Goal: Task Accomplishment & Management: Use online tool/utility

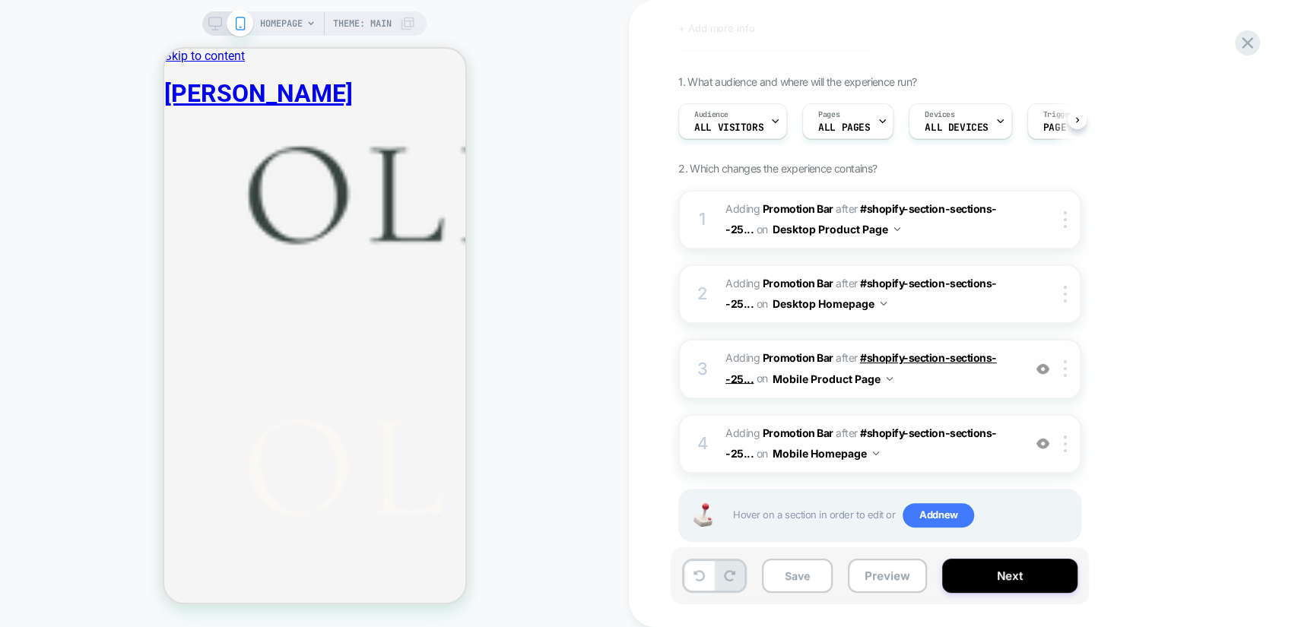
scroll to position [101, 0]
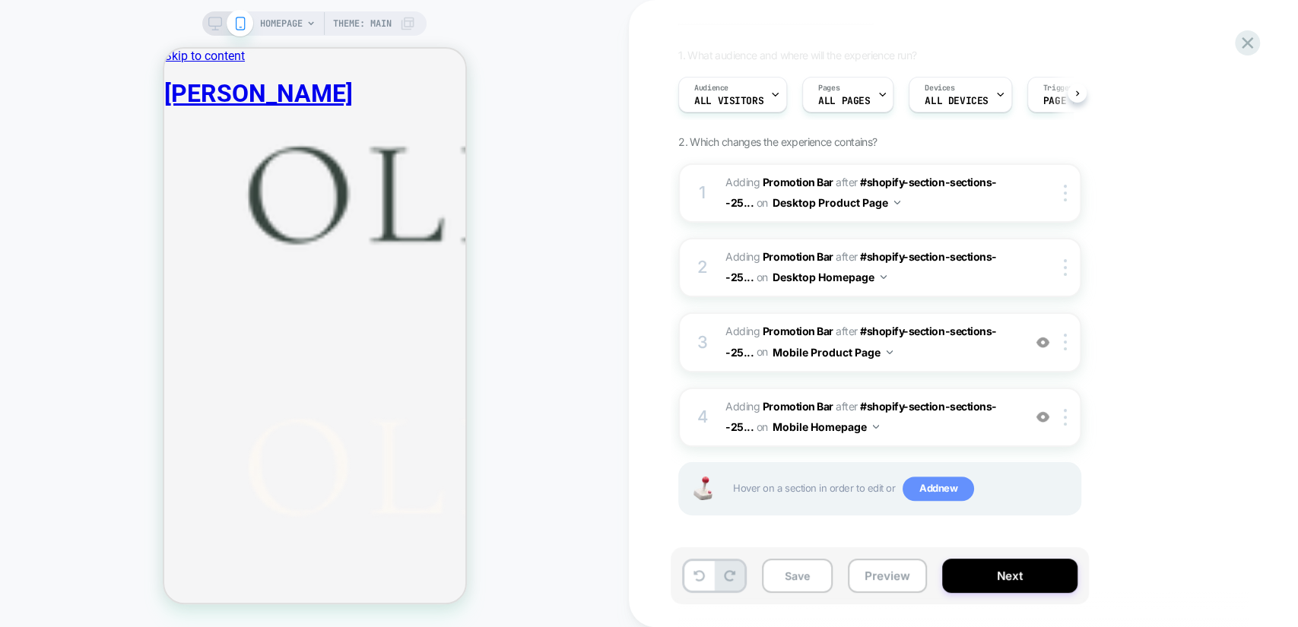
click at [917, 493] on span "Add new" at bounding box center [937, 489] width 71 height 24
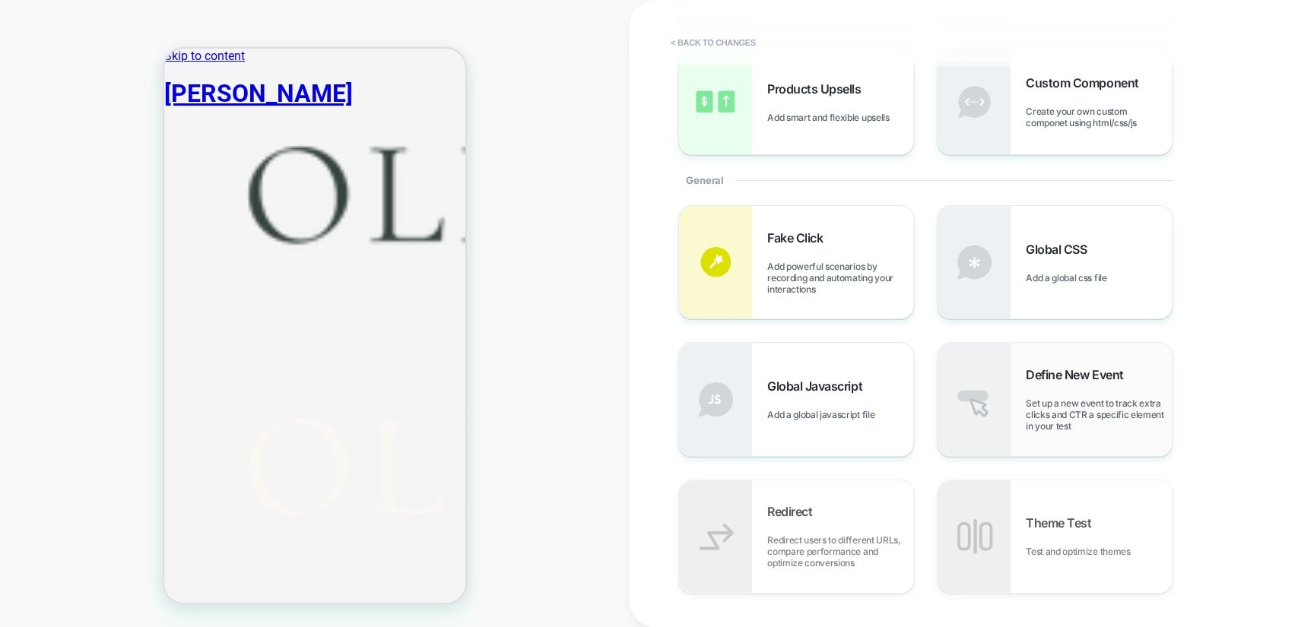
scroll to position [210, 0]
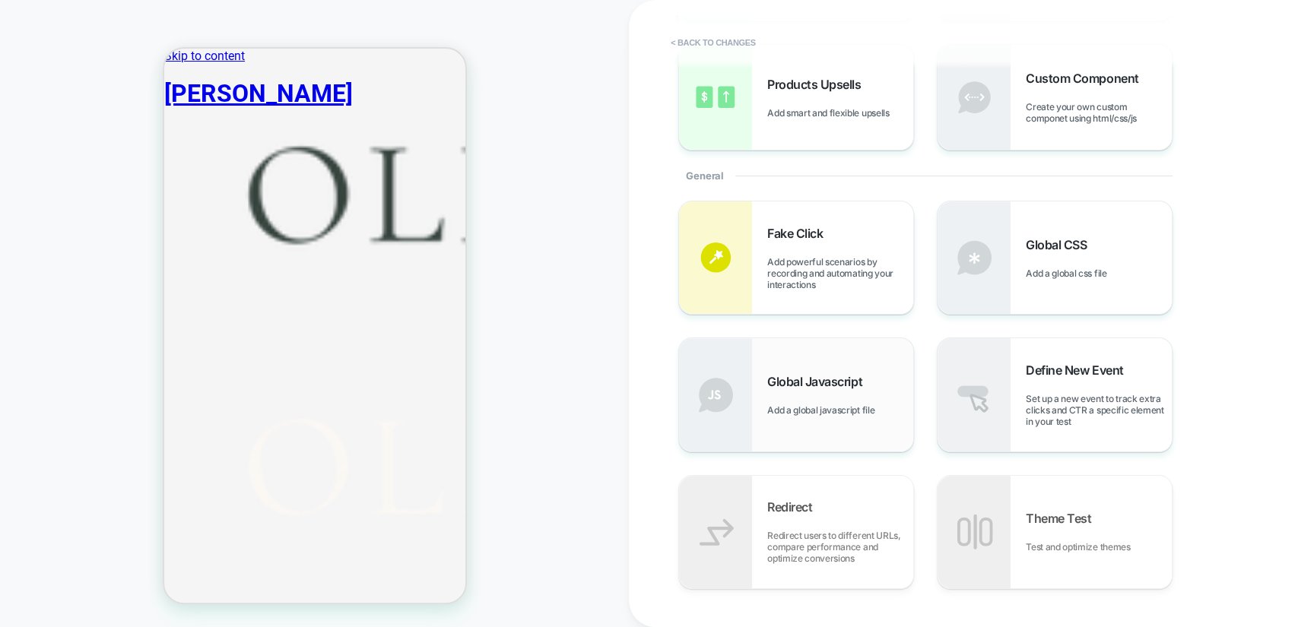
click at [796, 391] on div "Global Javascript Add a global javascript file" at bounding box center [840, 395] width 146 height 42
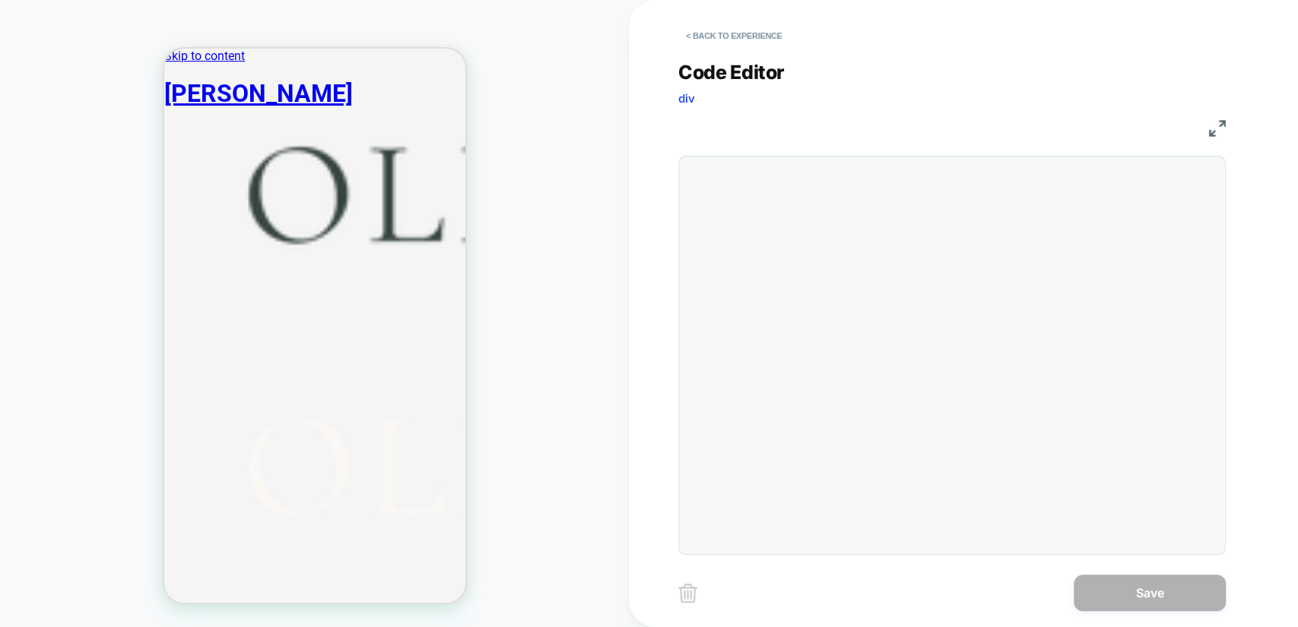
click at [894, 249] on div at bounding box center [951, 355] width 547 height 399
click at [847, 207] on div at bounding box center [951, 355] width 547 height 399
click at [822, 187] on div at bounding box center [951, 355] width 547 height 399
drag, startPoint x: 822, startPoint y: 187, endPoint x: 801, endPoint y: 177, distance: 23.5
click at [815, 184] on div at bounding box center [951, 355] width 547 height 399
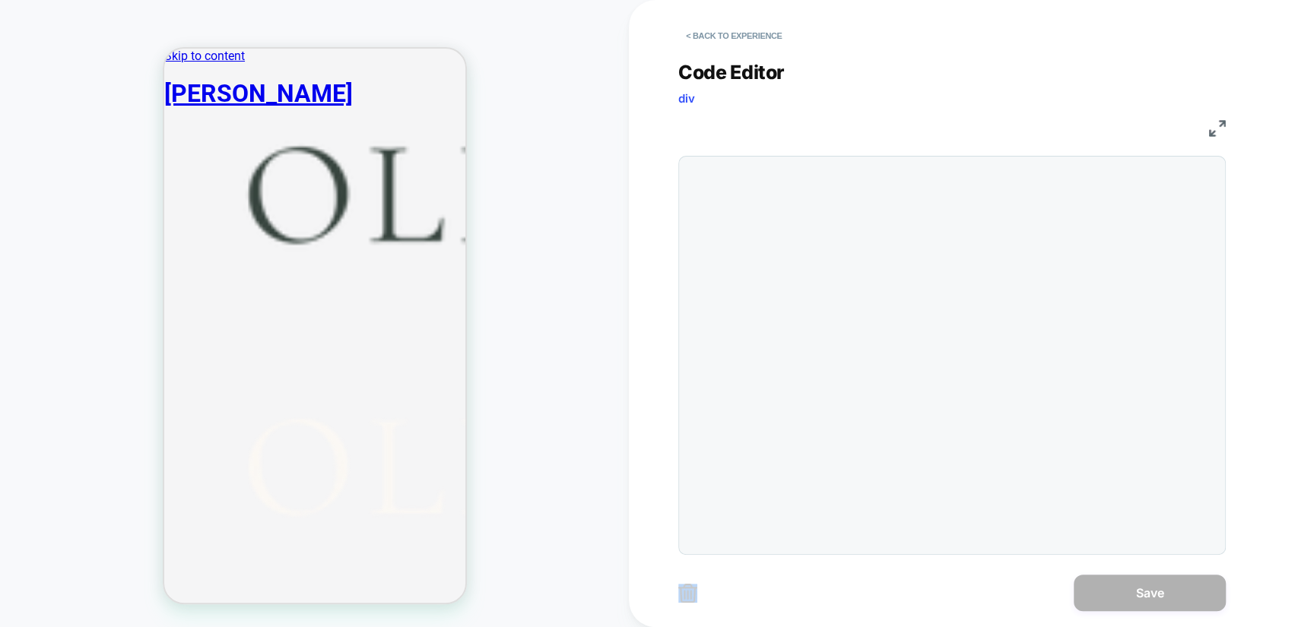
click at [790, 176] on div at bounding box center [951, 355] width 547 height 399
click at [714, 157] on div at bounding box center [951, 355] width 547 height 399
click at [715, 166] on div at bounding box center [951, 355] width 547 height 399
click at [775, 242] on div at bounding box center [951, 355] width 547 height 399
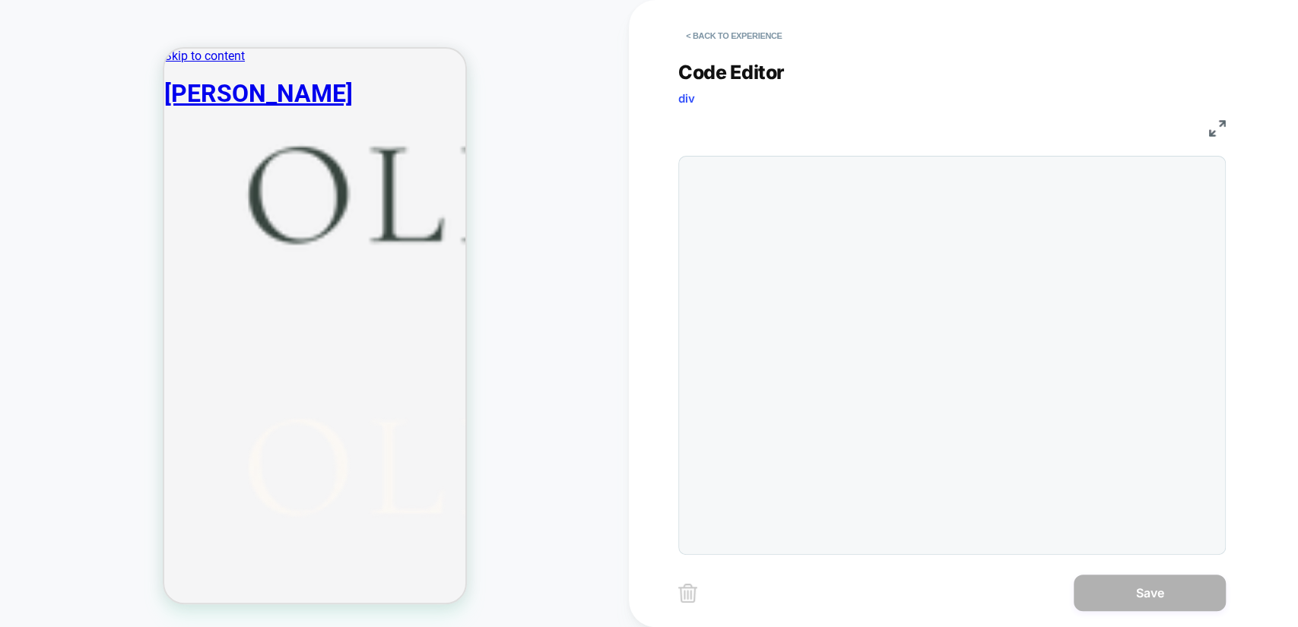
click at [830, 318] on div at bounding box center [951, 355] width 547 height 399
click at [762, 173] on div at bounding box center [982, 355] width 470 height 382
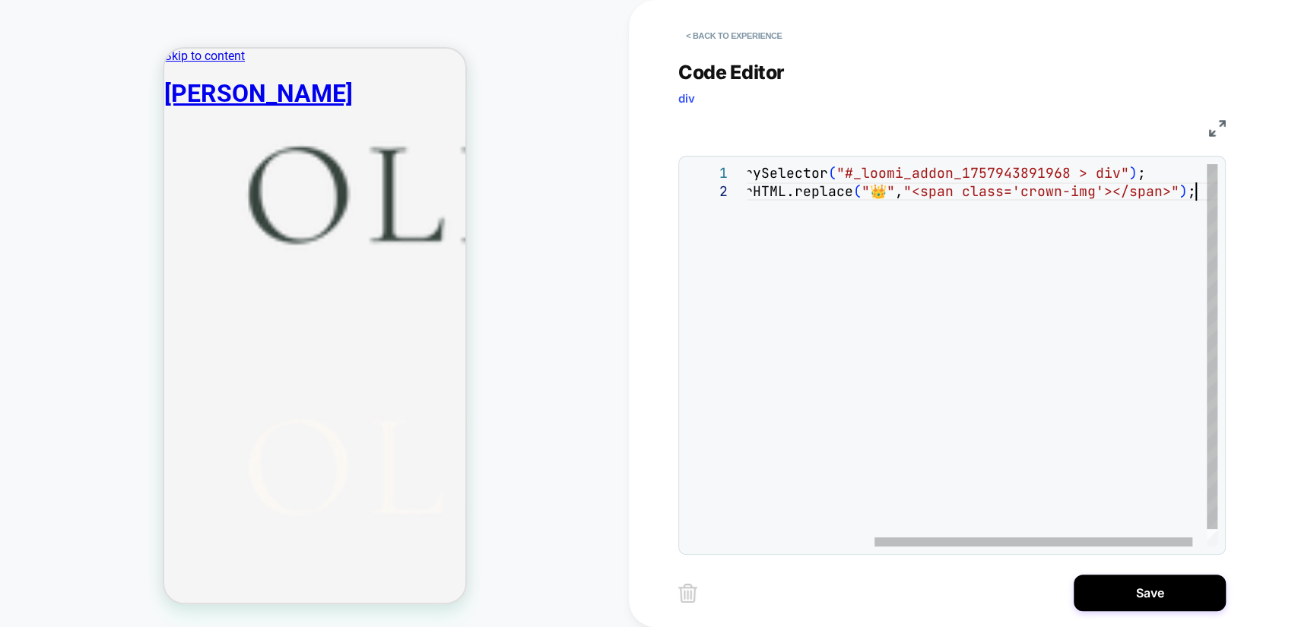
type textarea "**********"
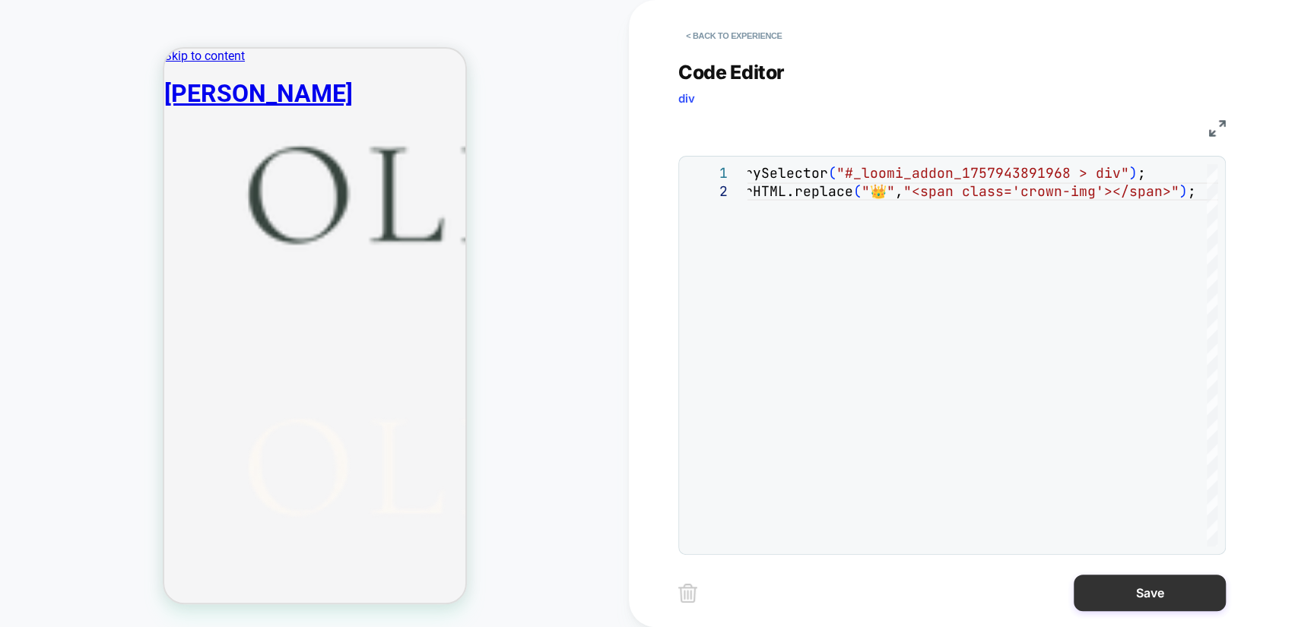
click at [1181, 586] on button "Save" at bounding box center [1149, 593] width 152 height 36
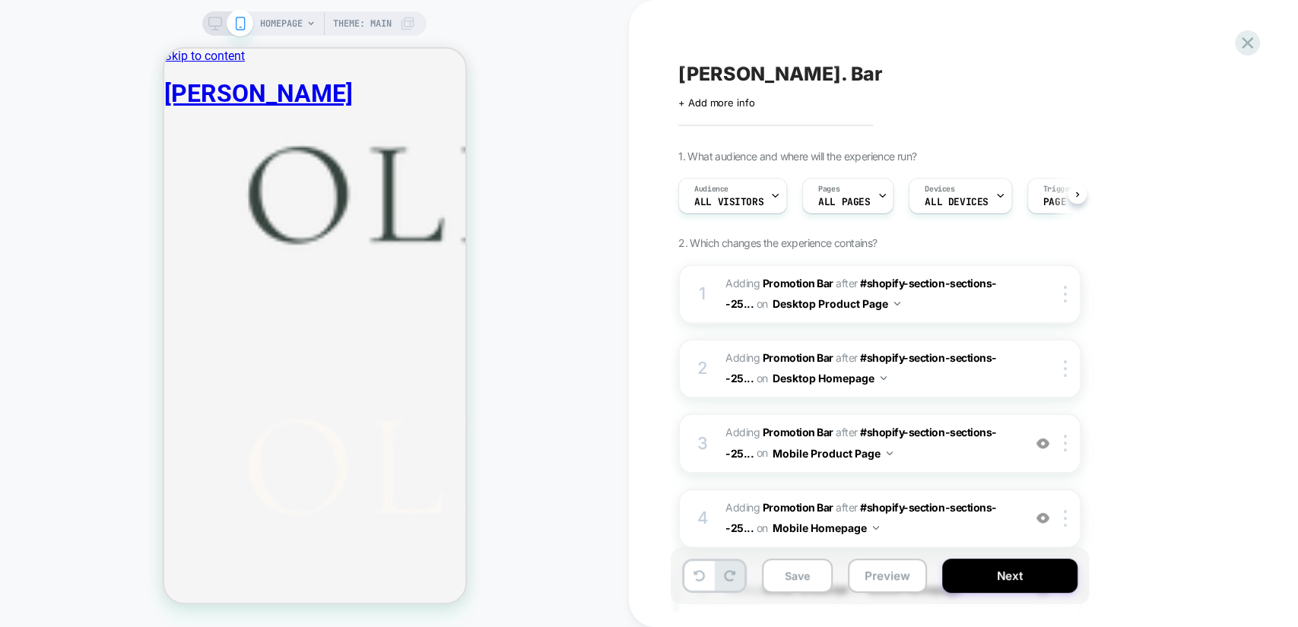
scroll to position [170, 0]
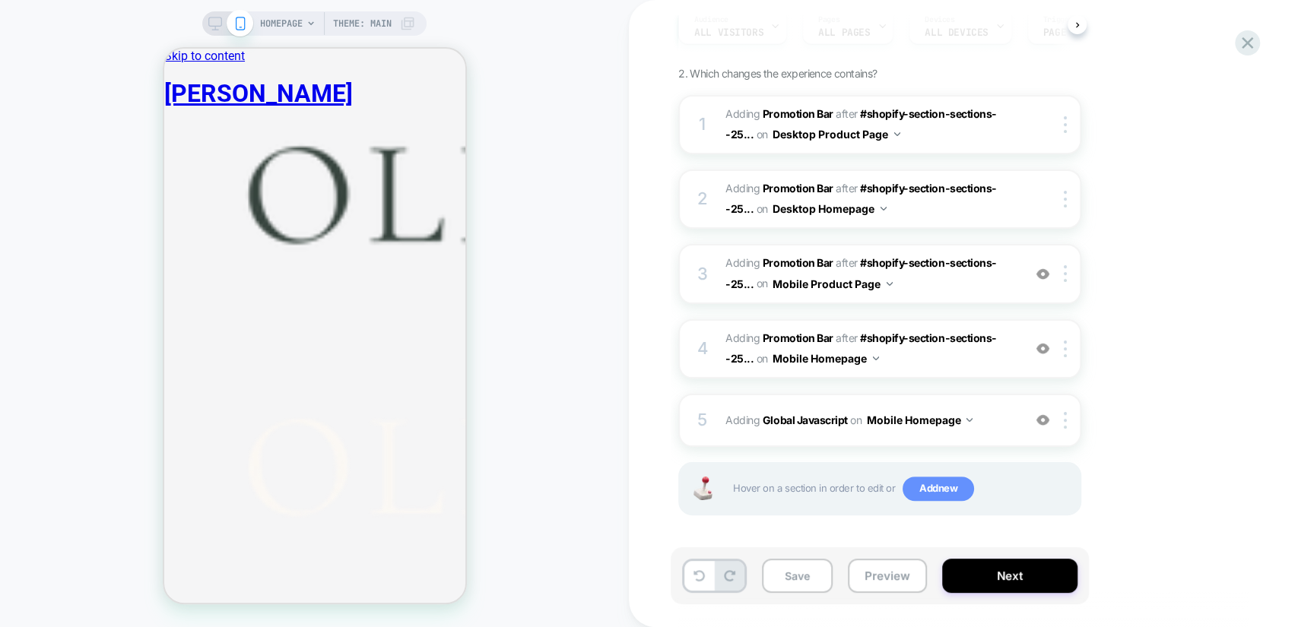
click at [938, 483] on span "Add new" at bounding box center [937, 489] width 71 height 24
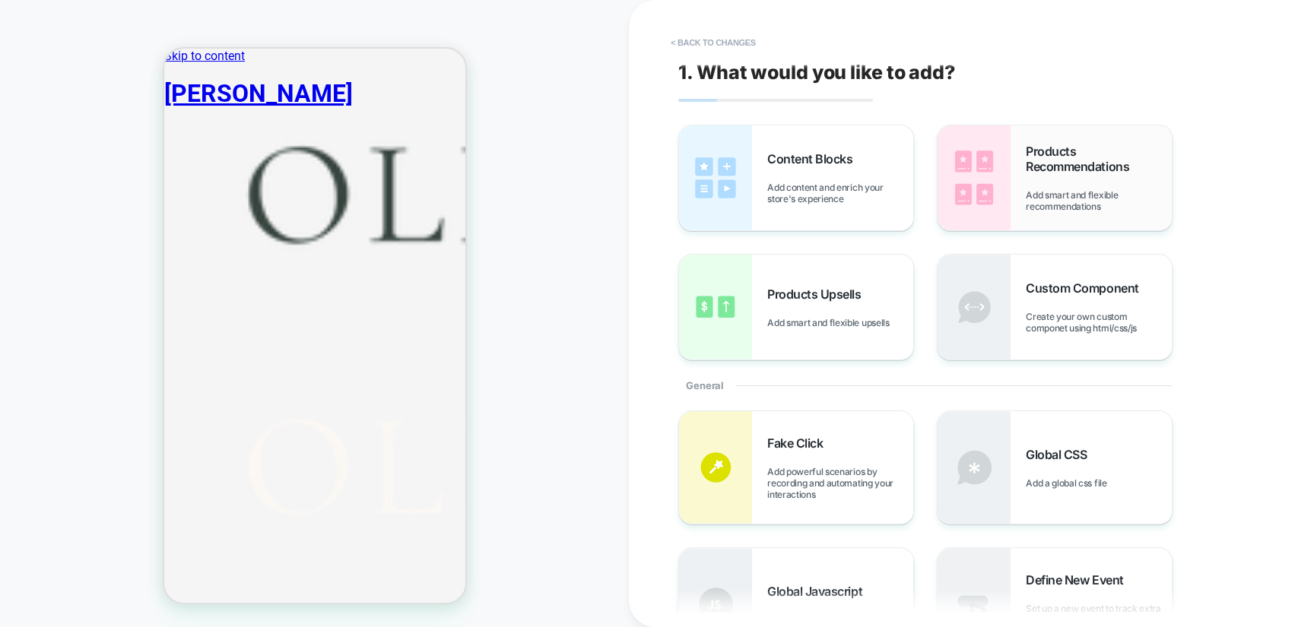
scroll to position [197, 0]
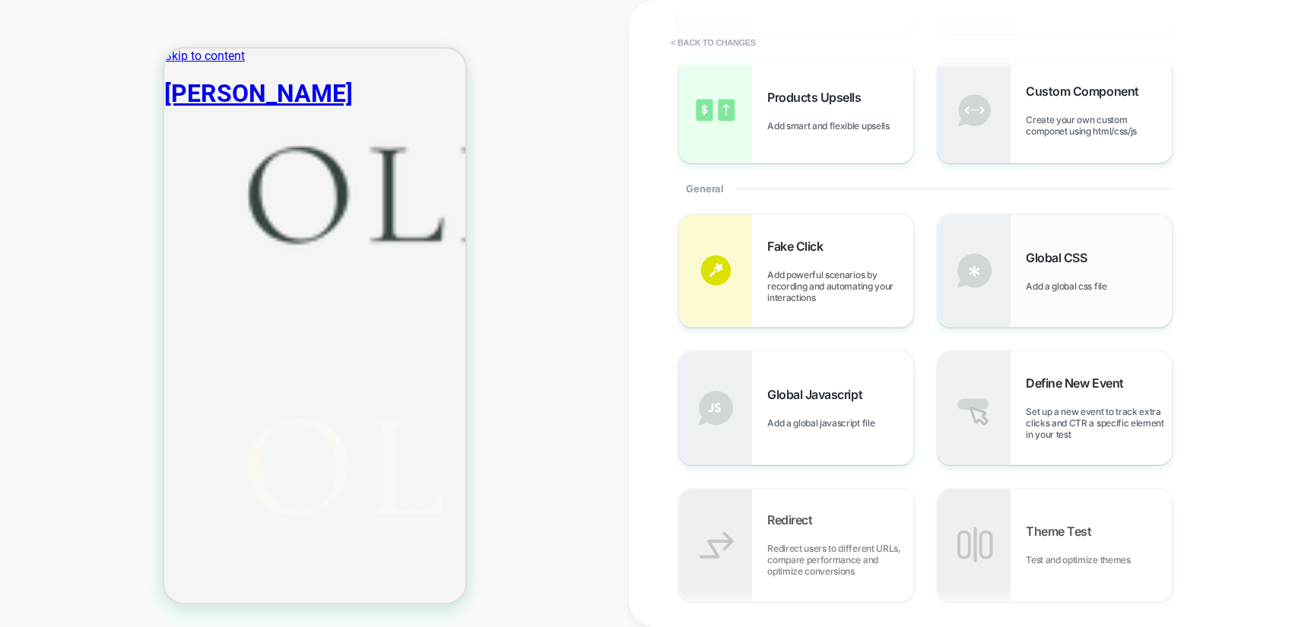
click at [1067, 250] on span "Global CSS" at bounding box center [1059, 257] width 68 height 15
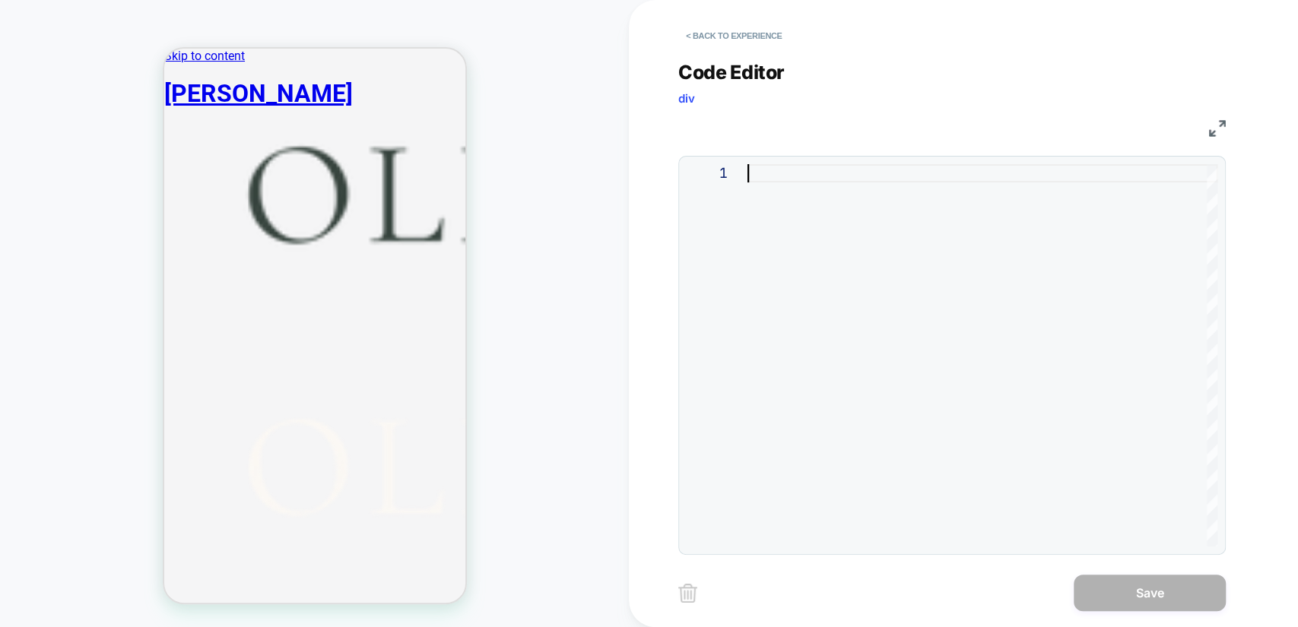
click at [951, 185] on div at bounding box center [982, 355] width 470 height 382
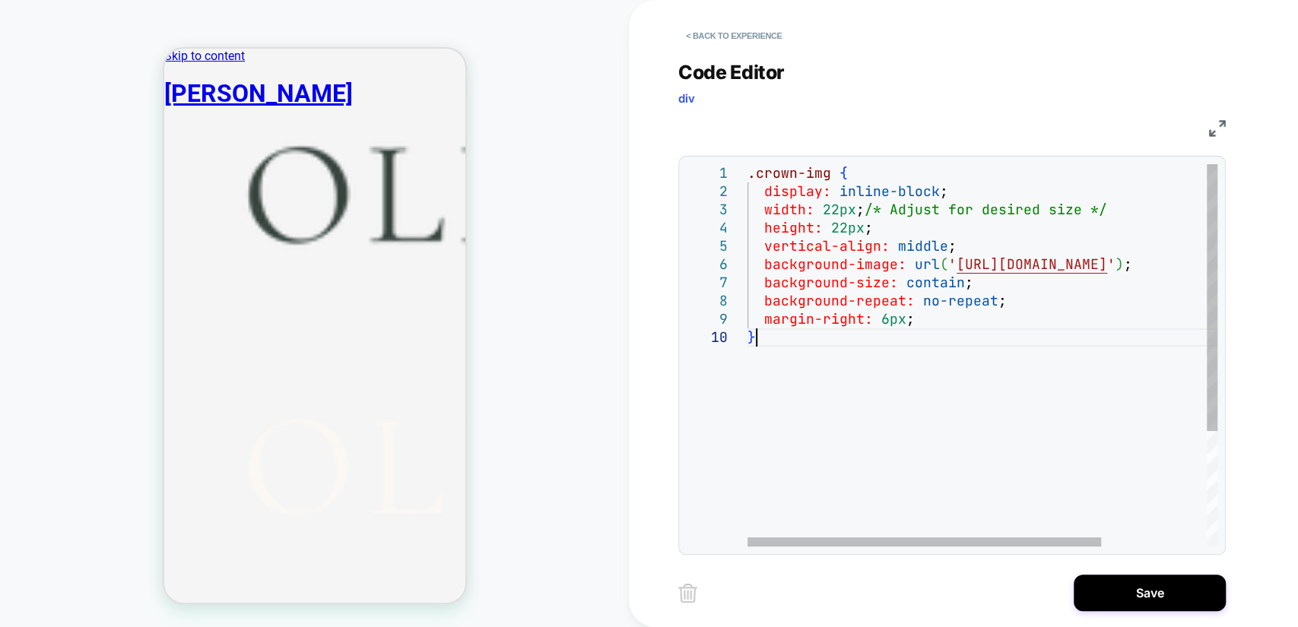
type textarea "**********"
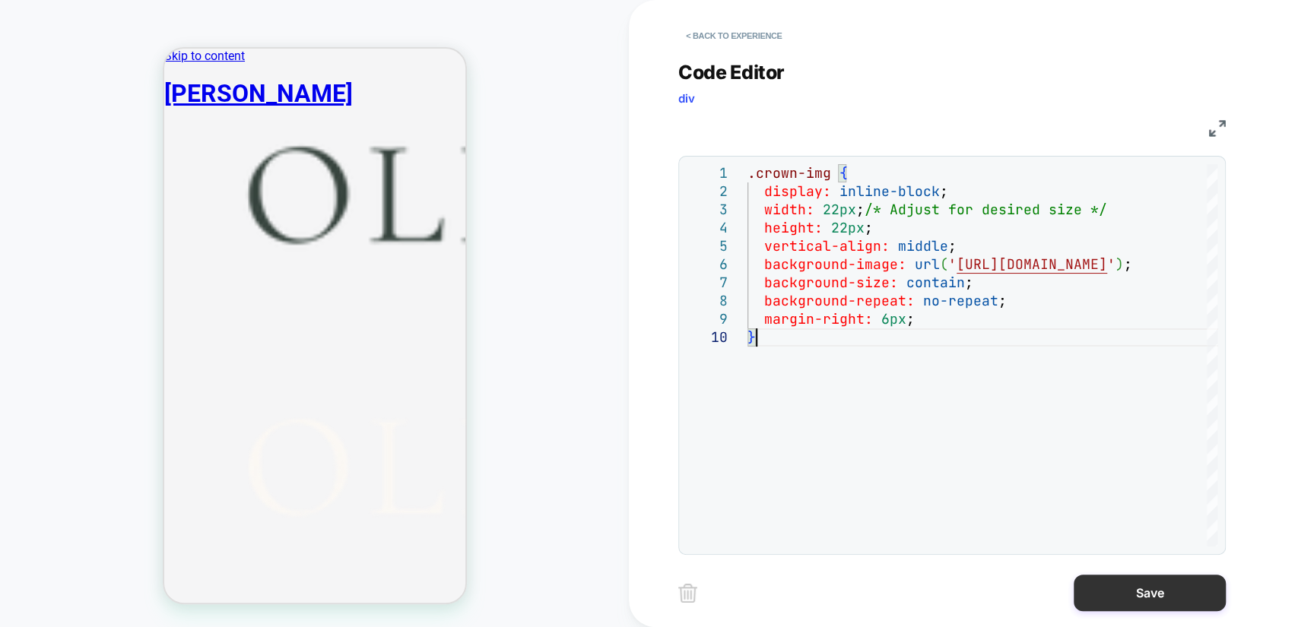
click at [1186, 585] on button "Save" at bounding box center [1149, 593] width 152 height 36
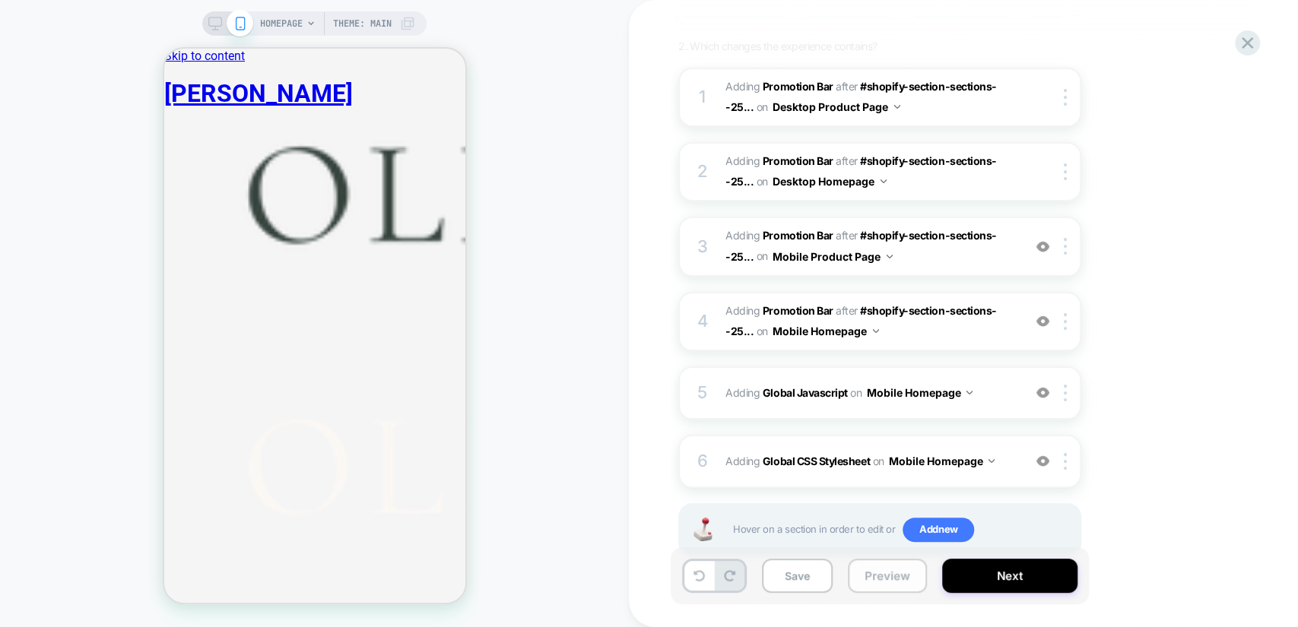
click at [894, 578] on button "Preview" at bounding box center [887, 576] width 79 height 34
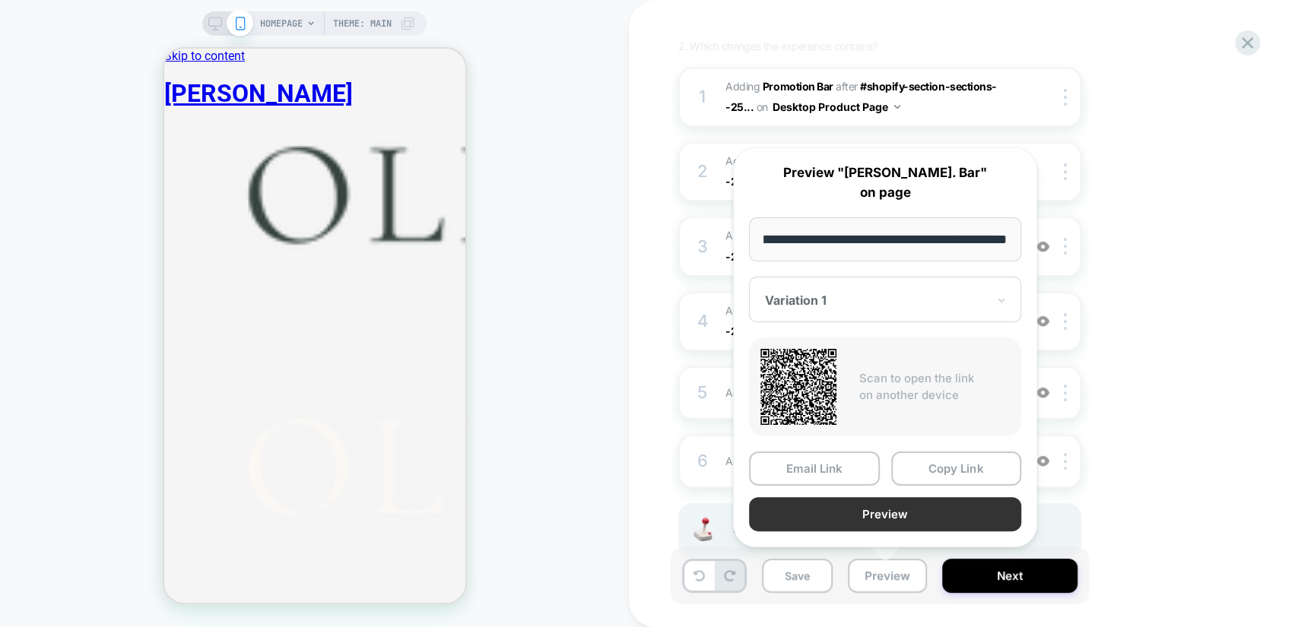
scroll to position [0, 0]
click at [892, 509] on button "Preview" at bounding box center [885, 514] width 272 height 34
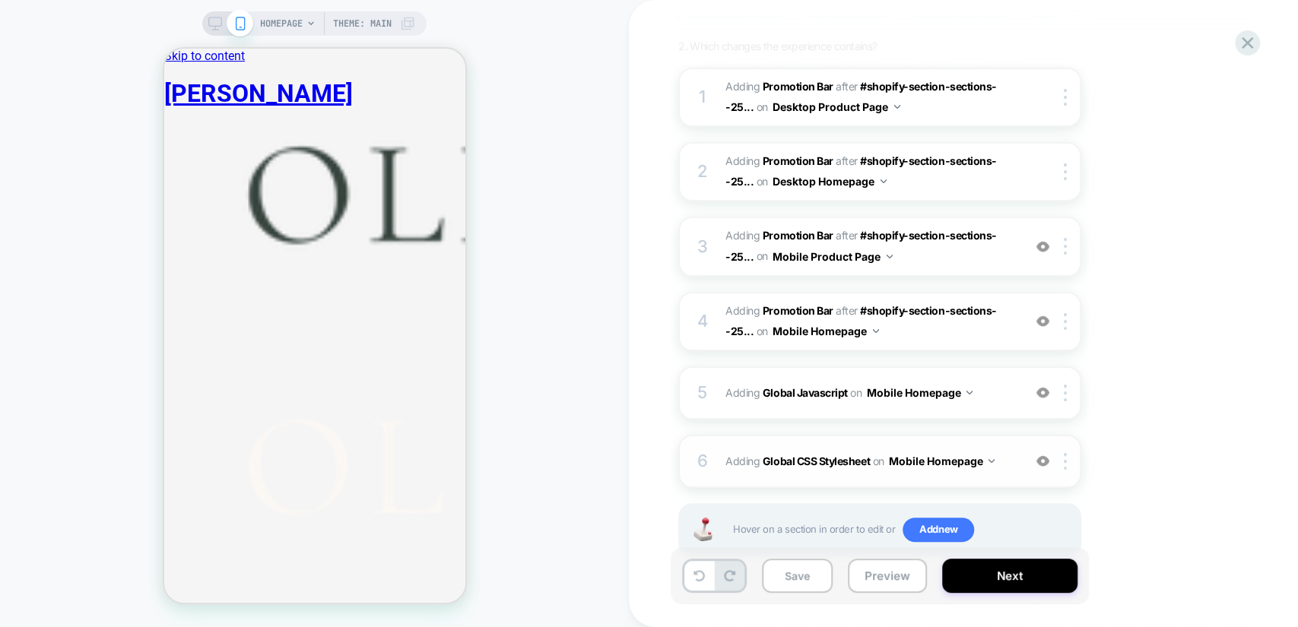
click at [1009, 455] on span "Adding Global CSS Stylesheet on Mobile Homepage" at bounding box center [870, 461] width 290 height 22
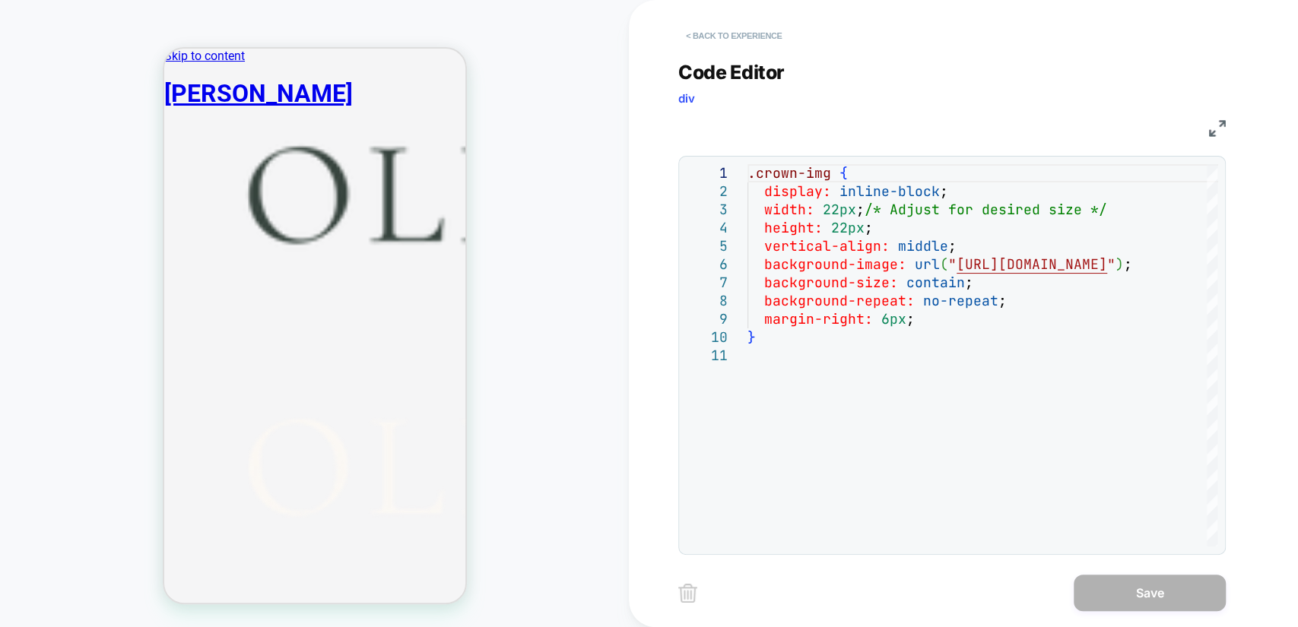
click at [696, 29] on button "< Back to experience" at bounding box center [733, 36] width 111 height 24
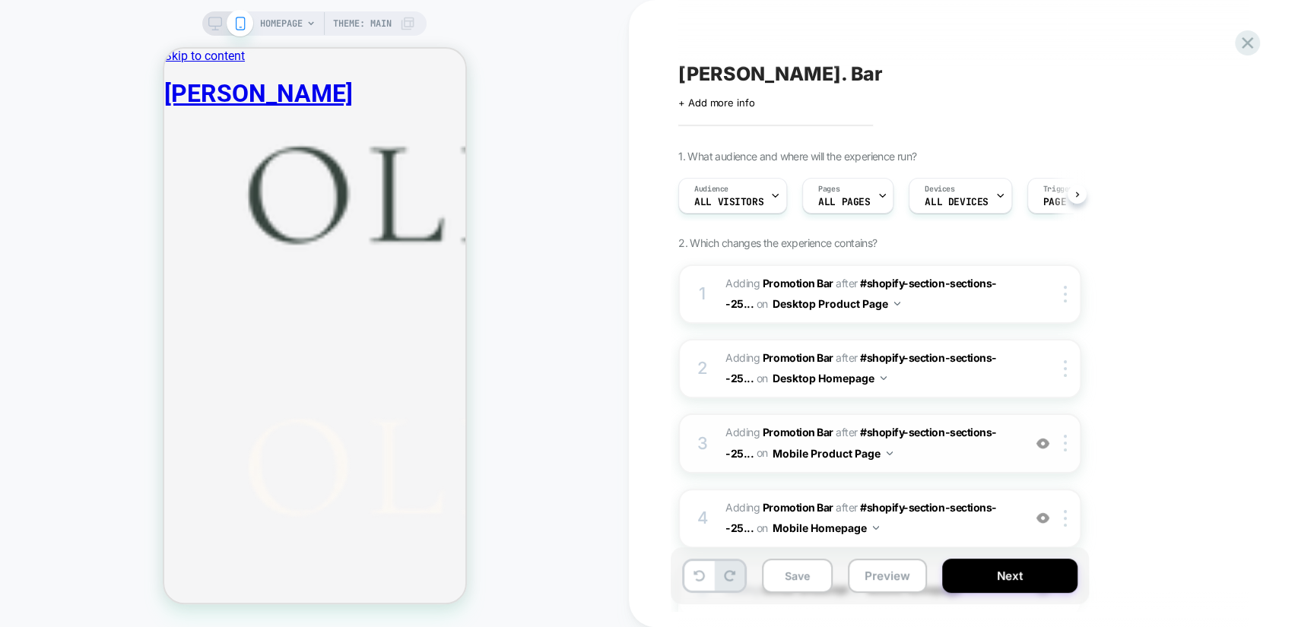
click at [984, 453] on span "#_loomi_addon_1757943883992 Adding Promotion Bar AFTER #shopify-section-section…" at bounding box center [870, 443] width 290 height 41
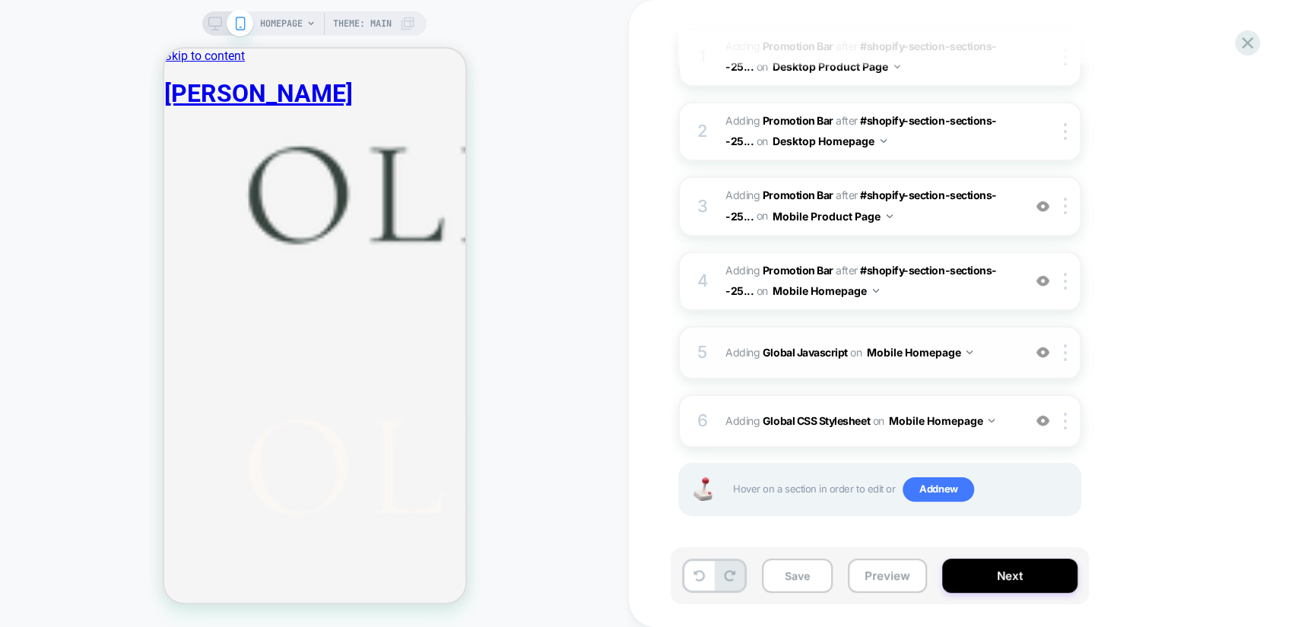
click at [995, 357] on span "Adding Global Javascript on Mobile Homepage" at bounding box center [870, 352] width 290 height 22
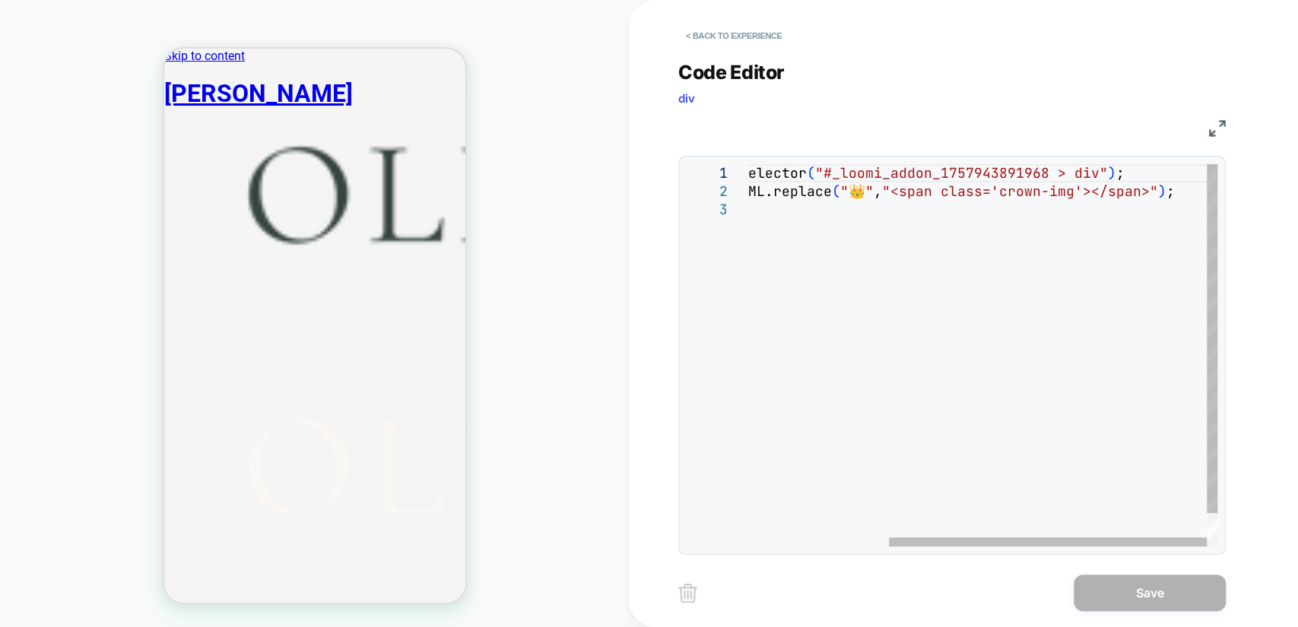
scroll to position [0, 0]
drag, startPoint x: 830, startPoint y: 171, endPoint x: 1100, endPoint y: 175, distance: 269.9
click at [1100, 175] on div "const el = document.querySelector ( "#_loomi_addon_1757943891968 > div" ) ; el.…" at bounding box center [878, 373] width 678 height 419
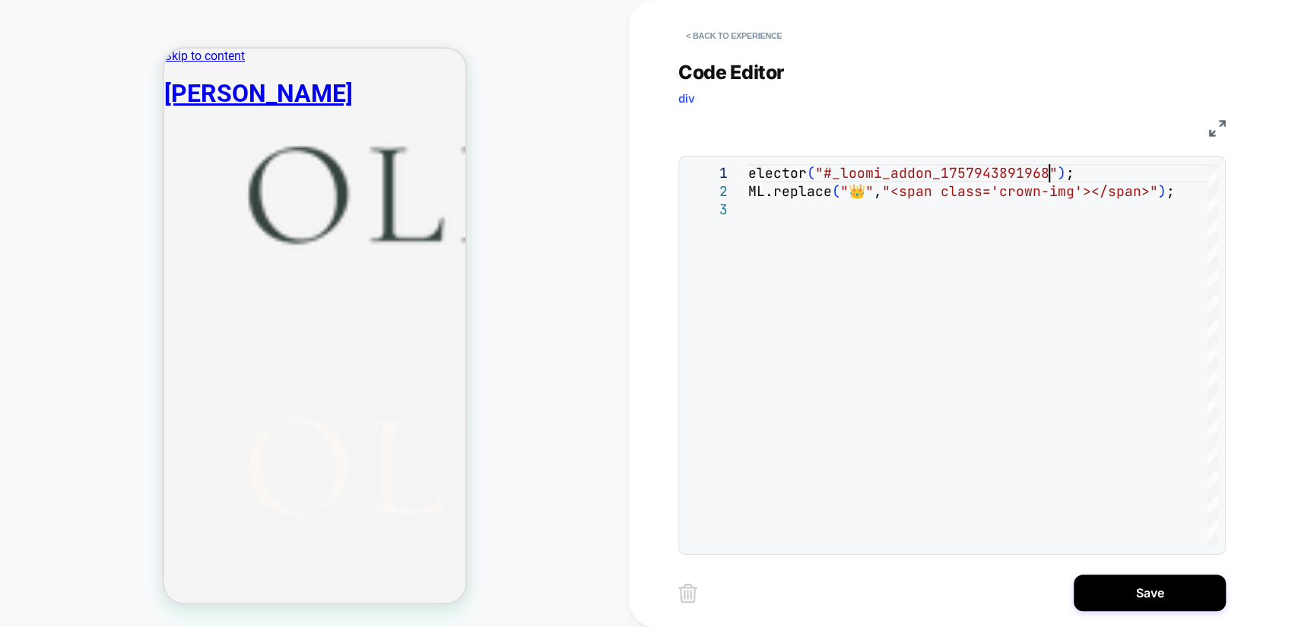
type textarea "**********"
click at [1153, 591] on button "Save" at bounding box center [1149, 593] width 152 height 36
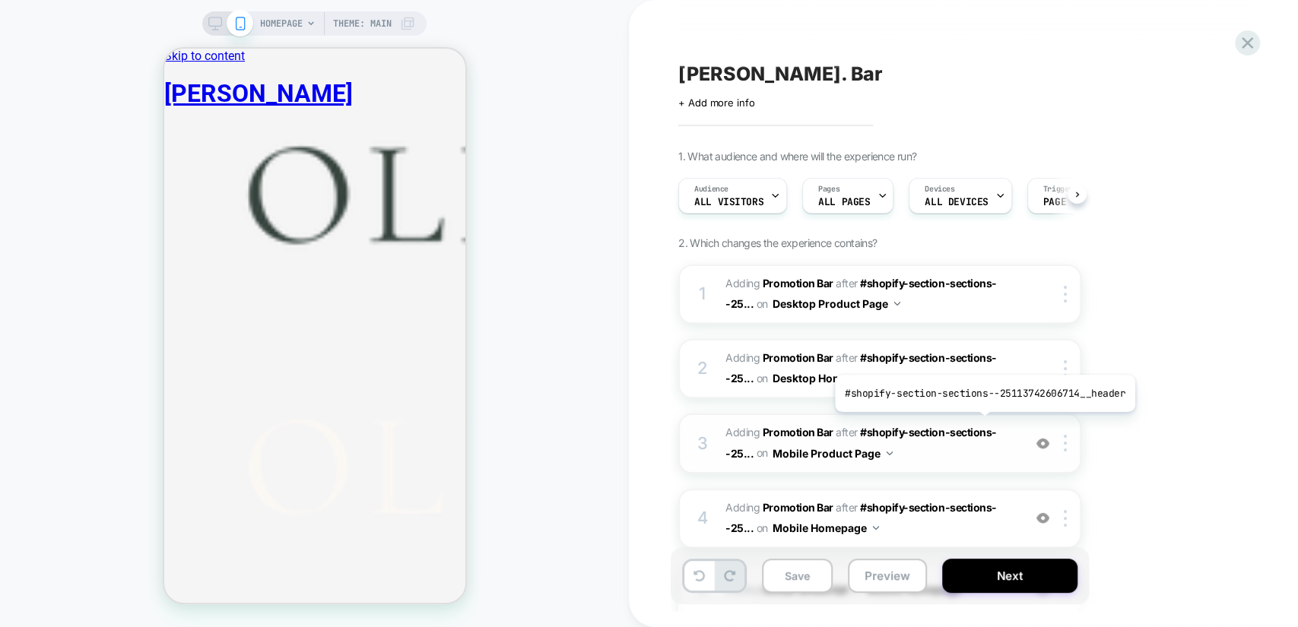
scroll to position [197, 0]
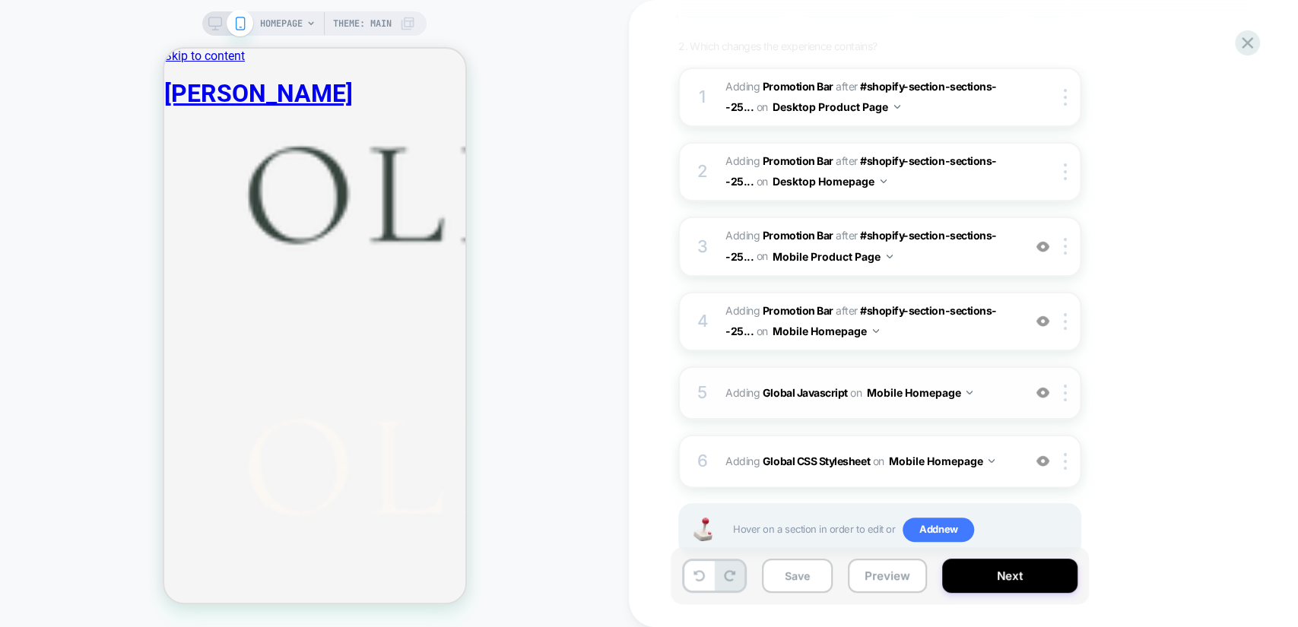
click at [988, 385] on span "Adding Global Javascript on Mobile Homepage" at bounding box center [870, 393] width 290 height 22
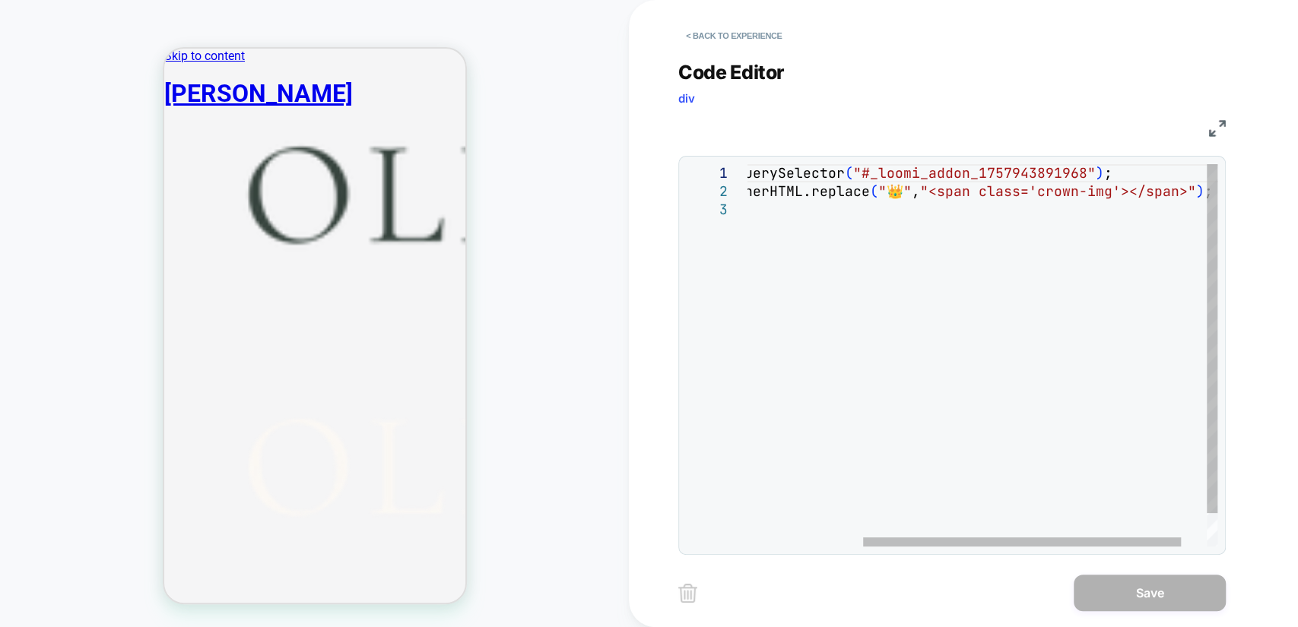
scroll to position [0, 0]
drag, startPoint x: 865, startPoint y: 173, endPoint x: 1087, endPoint y: 174, distance: 222.0
click at [1087, 174] on div "const el = document.querySelector ( "#_loomi_addon_1757943891968" ) ; el.innerH…" at bounding box center [916, 373] width 678 height 419
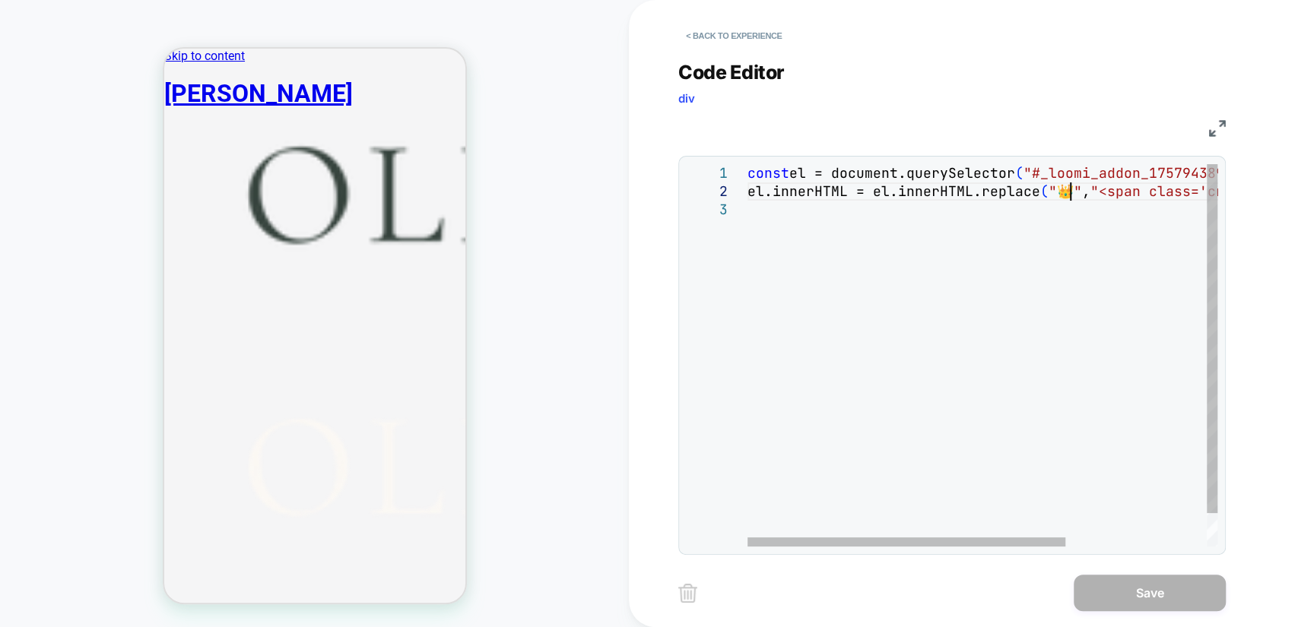
click at [1066, 193] on div "const el = document.querySelector ( "#_loomi_addon_1757943891968" ) ; el.innerH…" at bounding box center [1086, 373] width 678 height 419
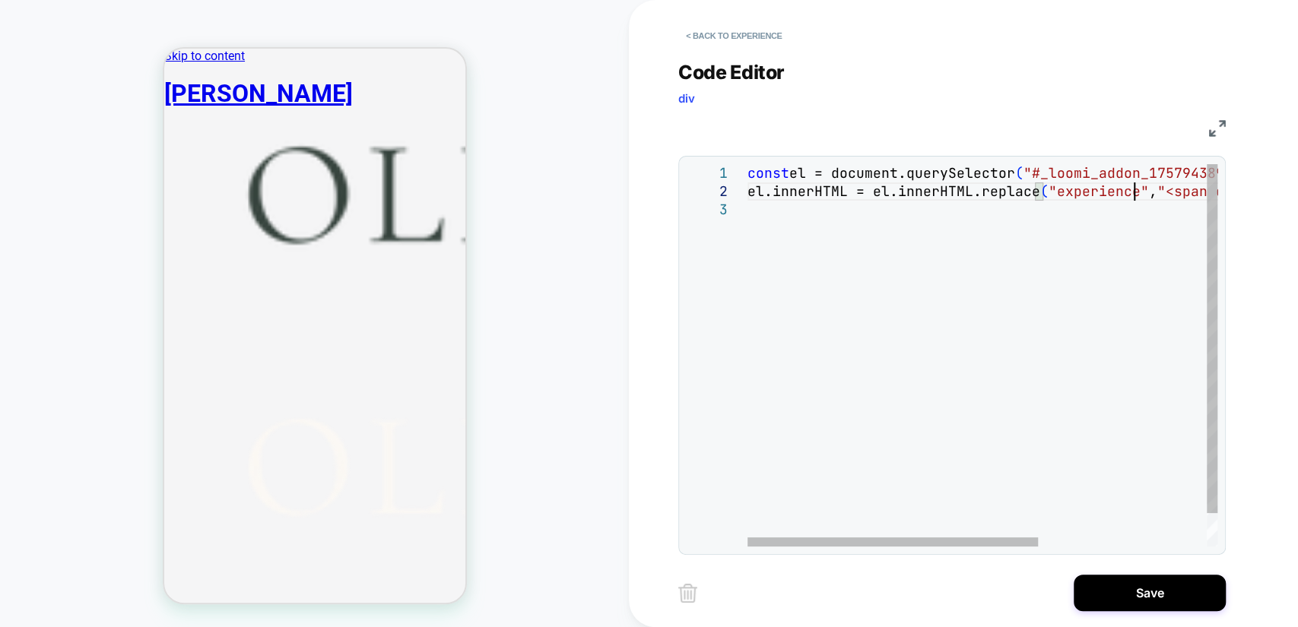
scroll to position [17, 385]
click at [952, 236] on div "const el = document.querySelector ( "#_loomi_addon_1757943891968" ) ; el.innerH…" at bounding box center [1086, 373] width 678 height 419
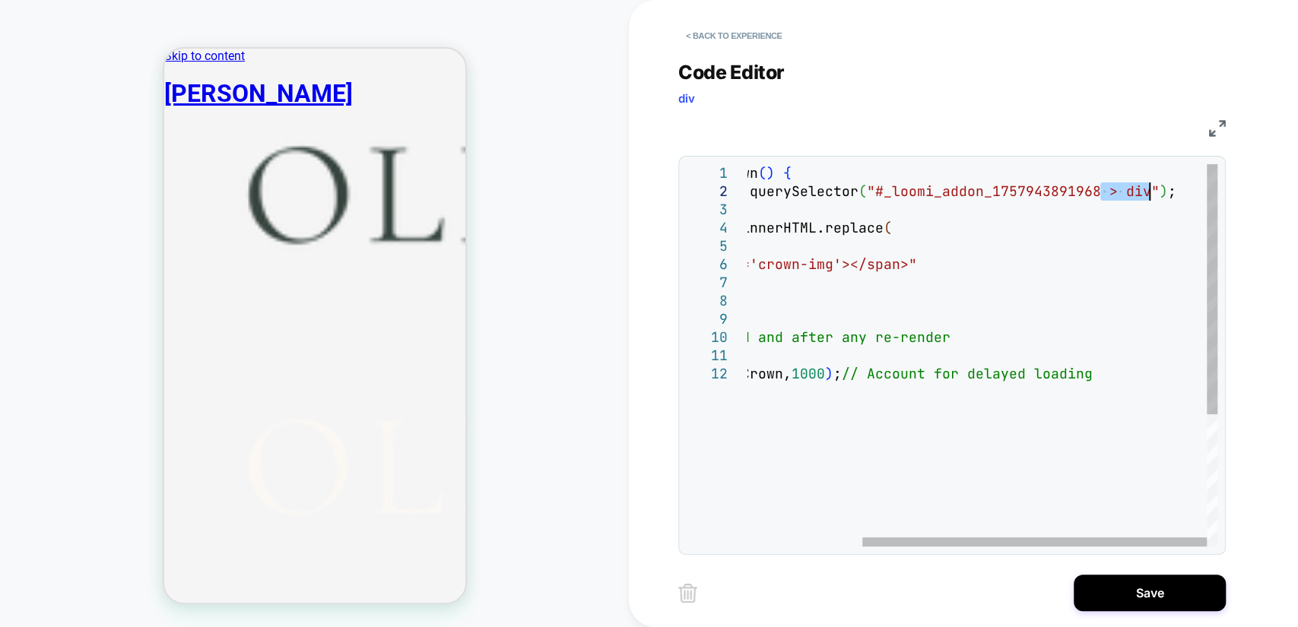
drag, startPoint x: 1098, startPoint y: 186, endPoint x: 1148, endPoint y: 193, distance: 49.9
click at [1148, 193] on div "function replaceCrown ( ) { var el = document.querySelector ( "#_loomi_addon_17…" at bounding box center [904, 455] width 626 height 583
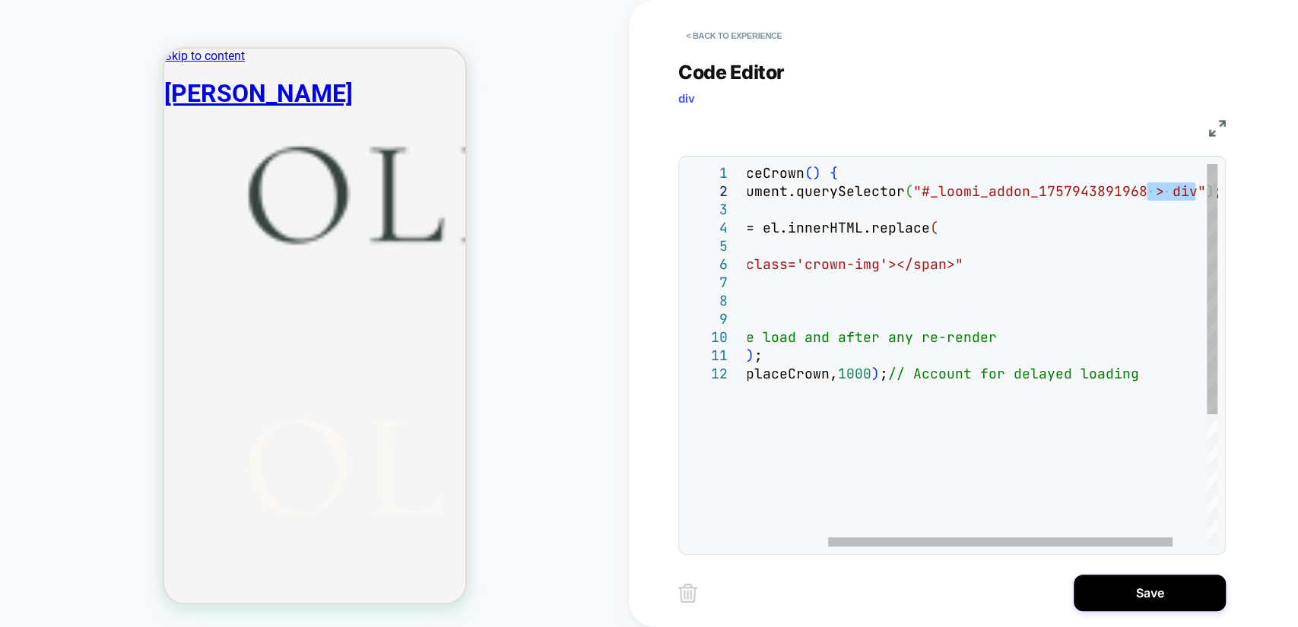
type textarea "**********"
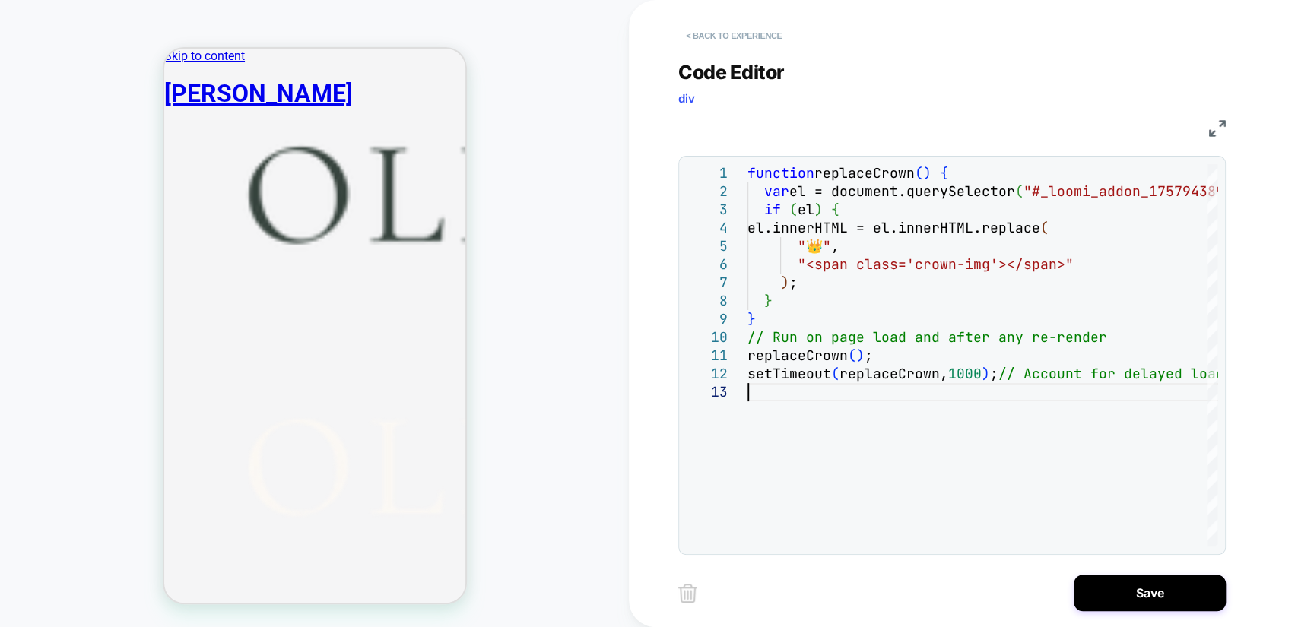
click at [718, 39] on button "< Back to experience" at bounding box center [733, 36] width 111 height 24
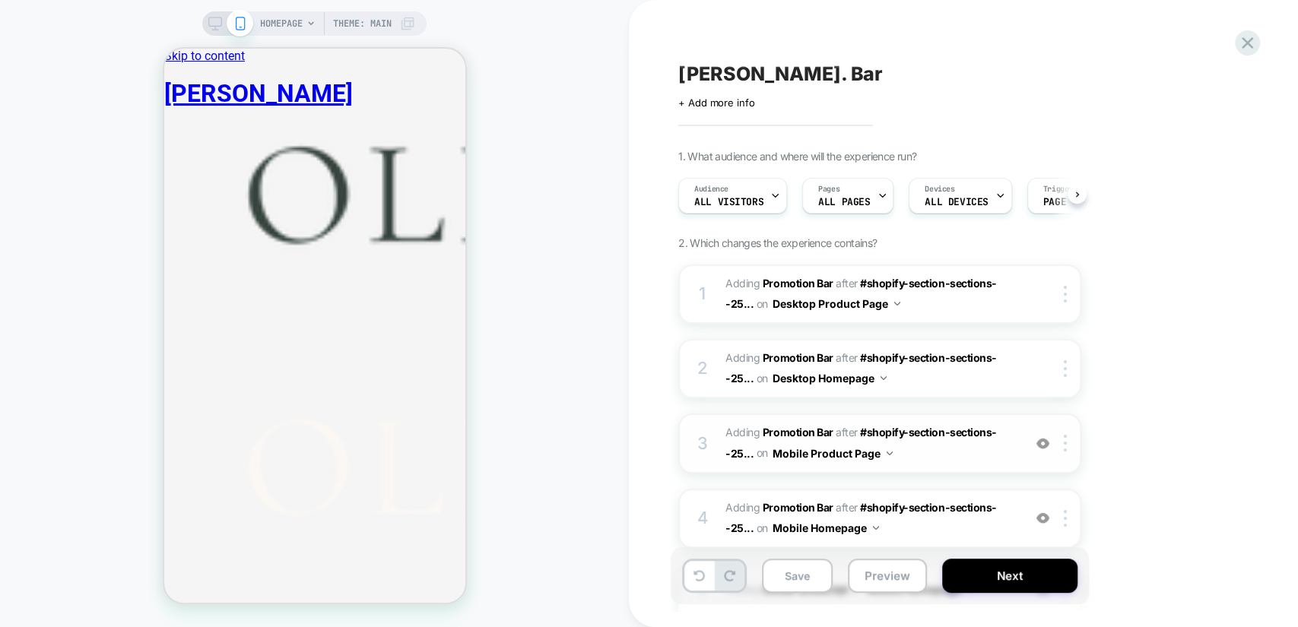
scroll to position [237, 0]
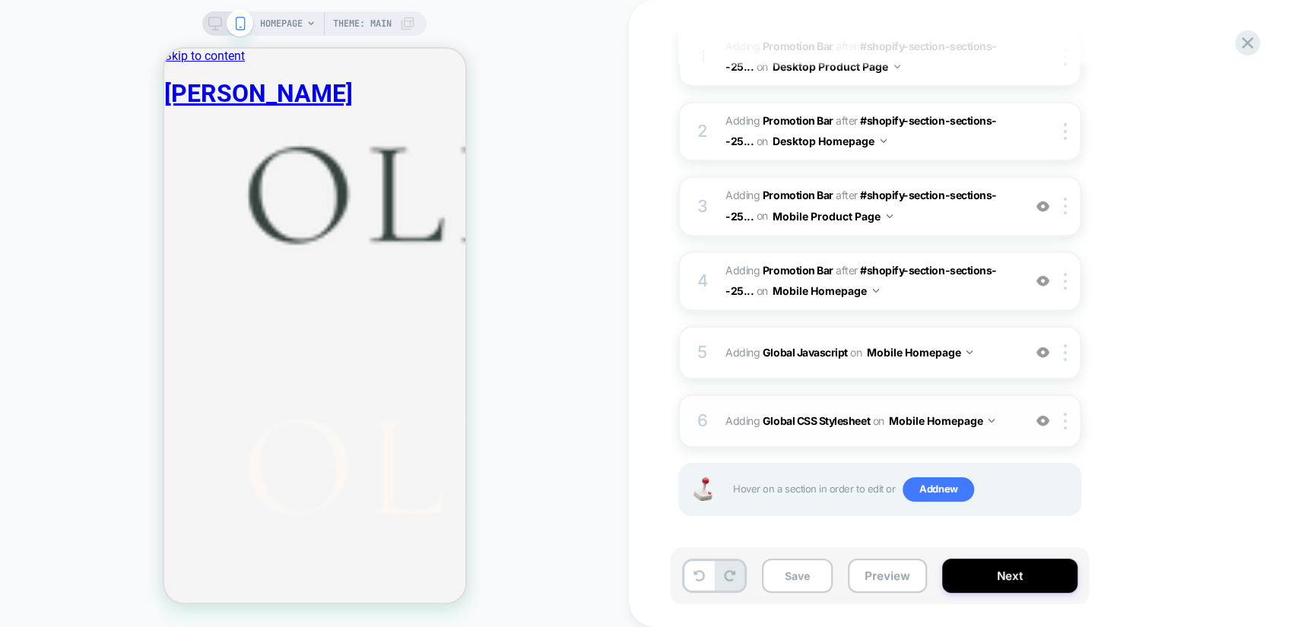
click at [1009, 423] on span "Adding Global CSS Stylesheet on Mobile Homepage" at bounding box center [870, 421] width 290 height 22
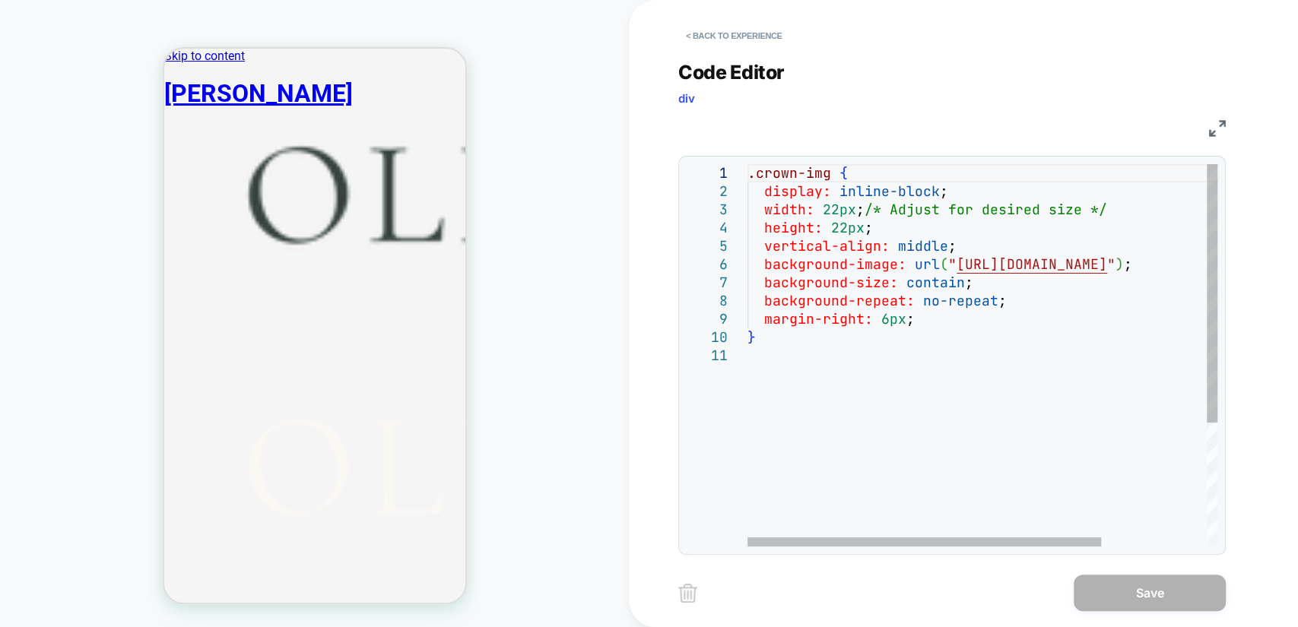
scroll to position [0, 0]
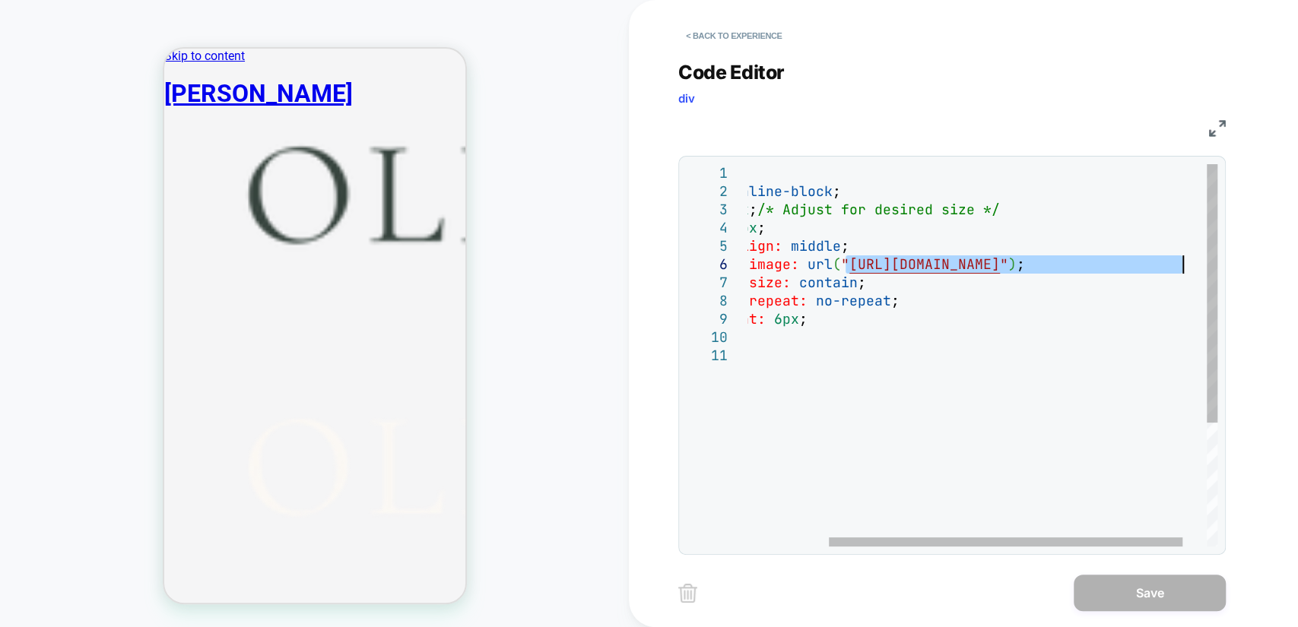
drag, startPoint x: 956, startPoint y: 265, endPoint x: 1181, endPoint y: 266, distance: 225.8
click at [1181, 266] on div ".crown-img { display: inline-block ; width: 22px ; /* Adjust for desired size *…" at bounding box center [945, 446] width 610 height 565
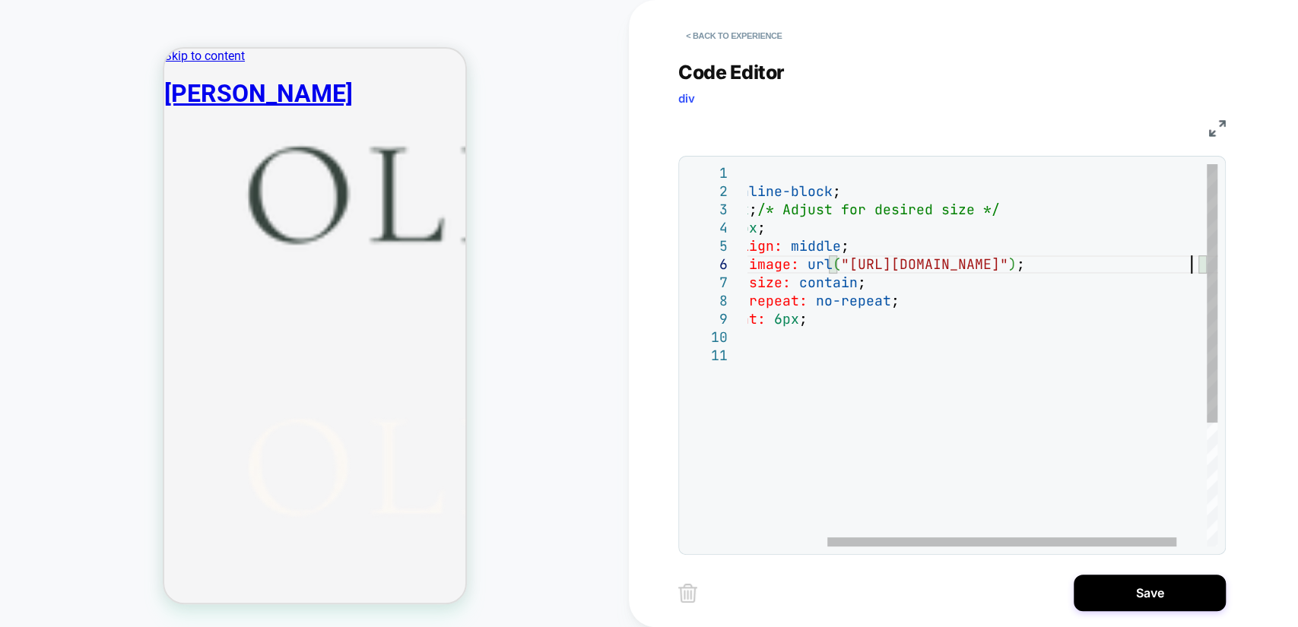
type textarea "**********"
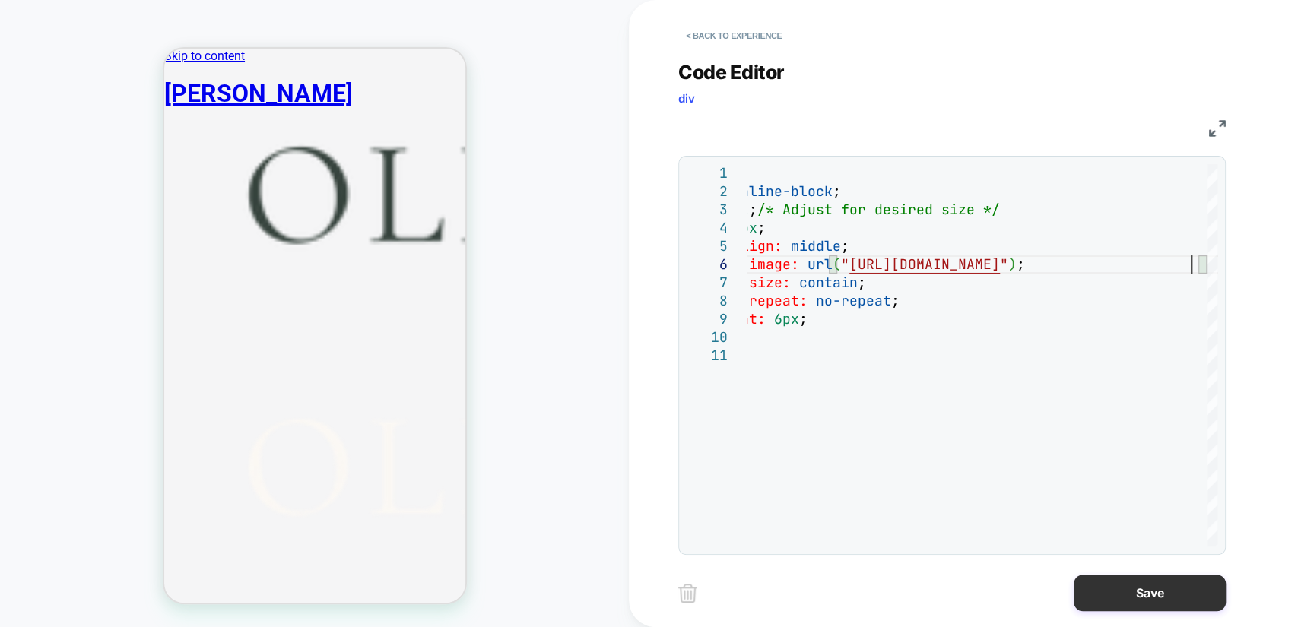
click at [1147, 601] on button "Save" at bounding box center [1149, 593] width 152 height 36
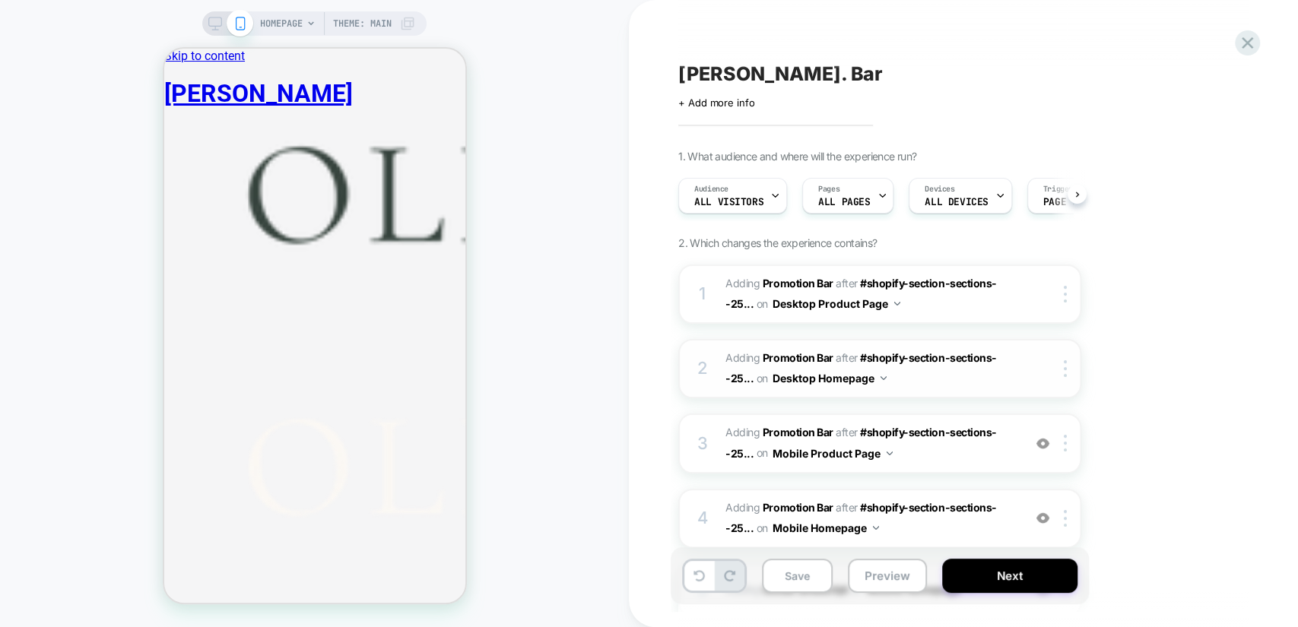
scroll to position [237, 0]
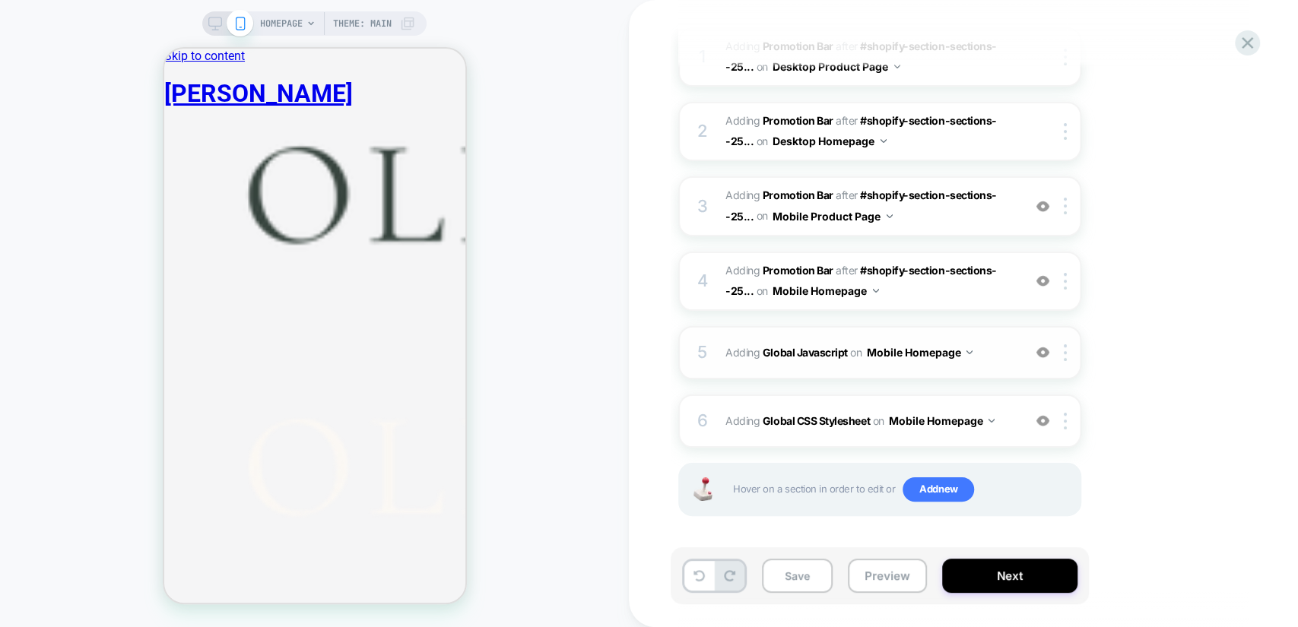
click at [976, 359] on span "Adding Global Javascript on Mobile Homepage" at bounding box center [870, 352] width 290 height 22
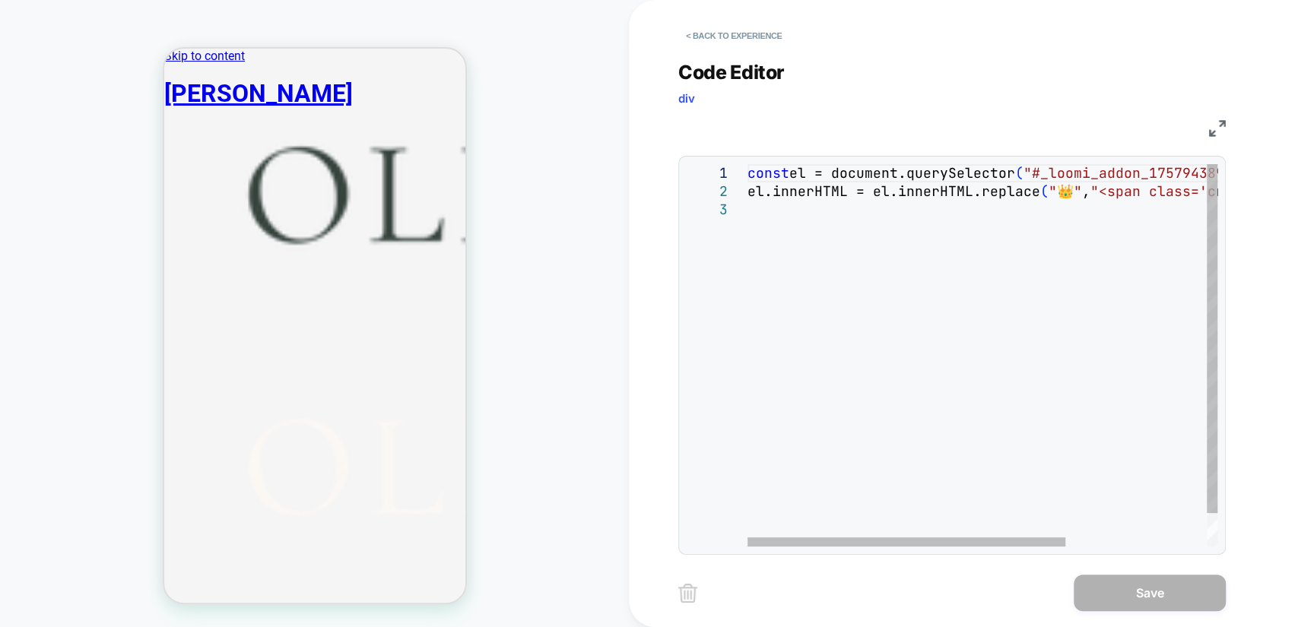
click at [997, 196] on div "const el = document.querySelector ( "#_loomi_addon_1757943891968" ) ; el.innerH…" at bounding box center [1086, 373] width 678 height 419
click at [1020, 220] on div "const el = document.querySelector ( "#_loomi_addon_1757943891968" ) ; el.innerH…" at bounding box center [1086, 373] width 678 height 419
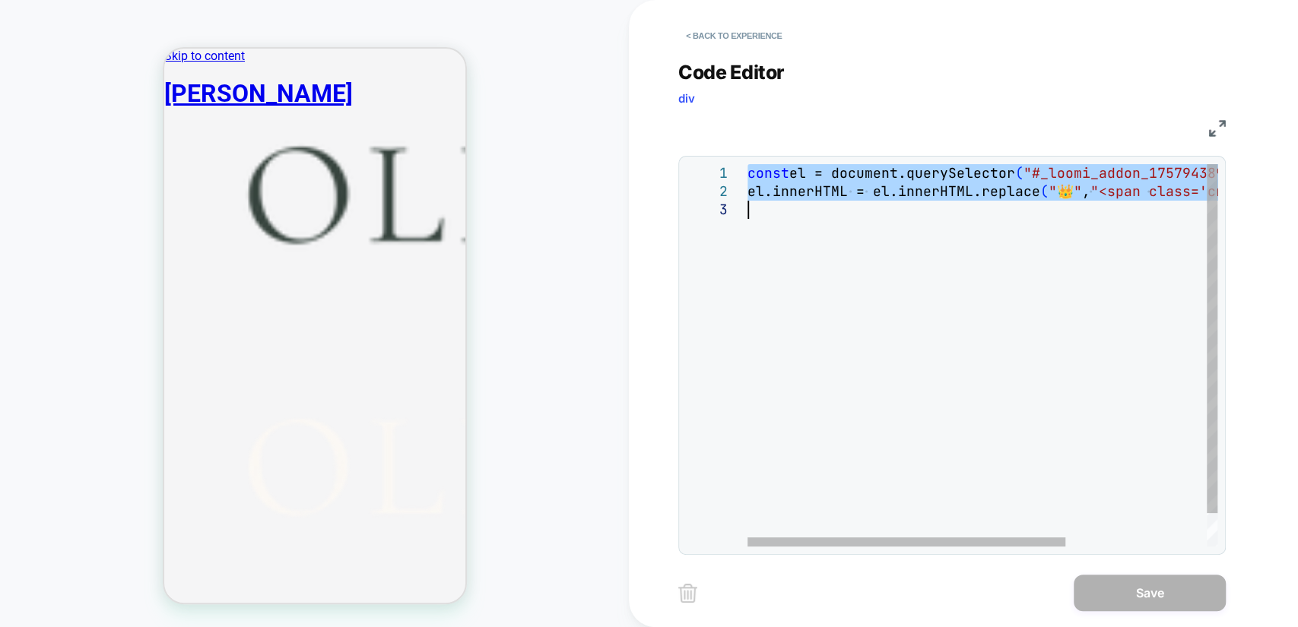
type textarea "**********"
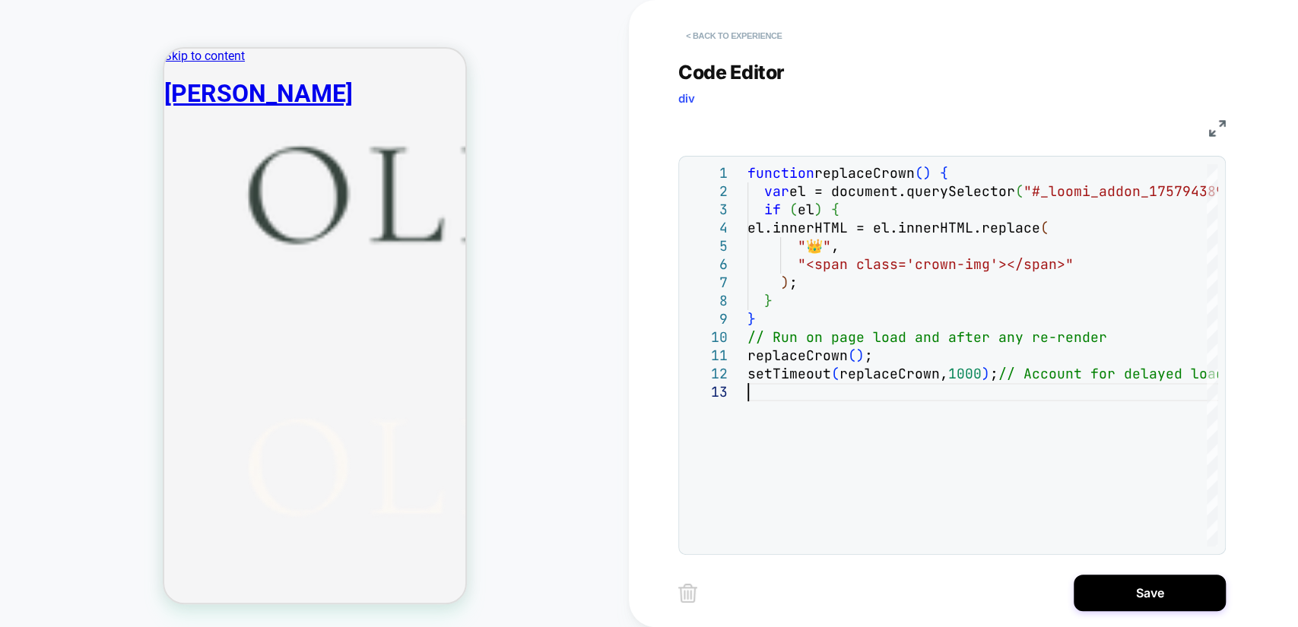
click at [751, 29] on button "< Back to experience" at bounding box center [733, 36] width 111 height 24
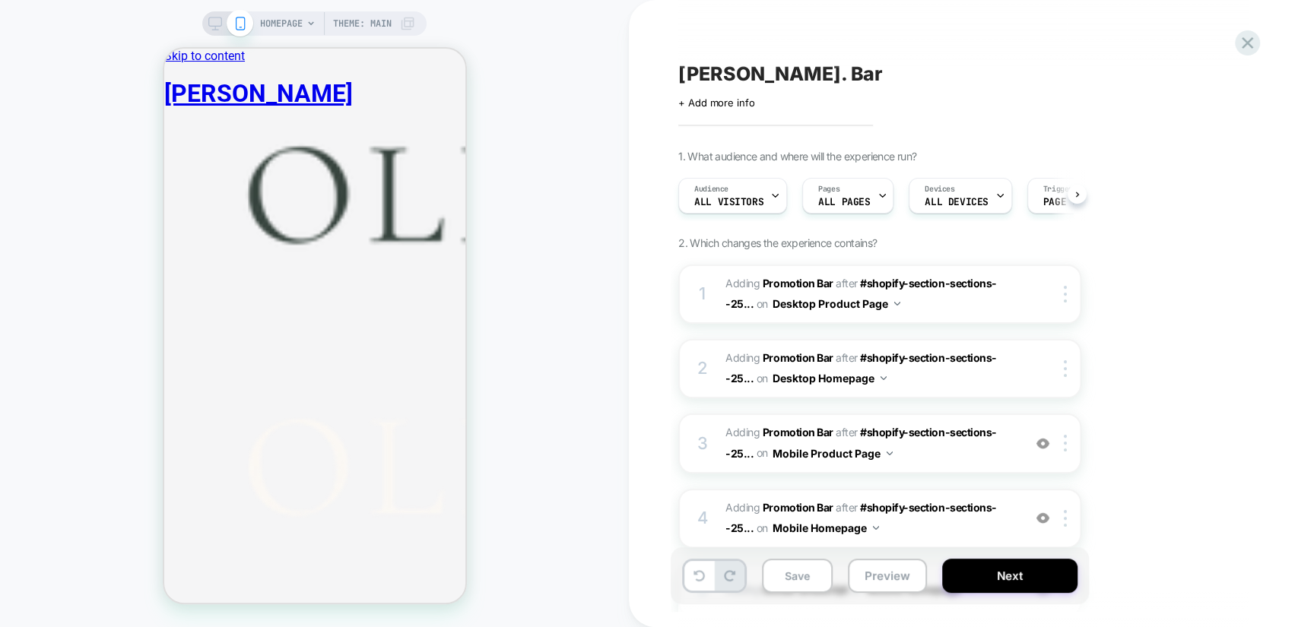
scroll to position [197, 0]
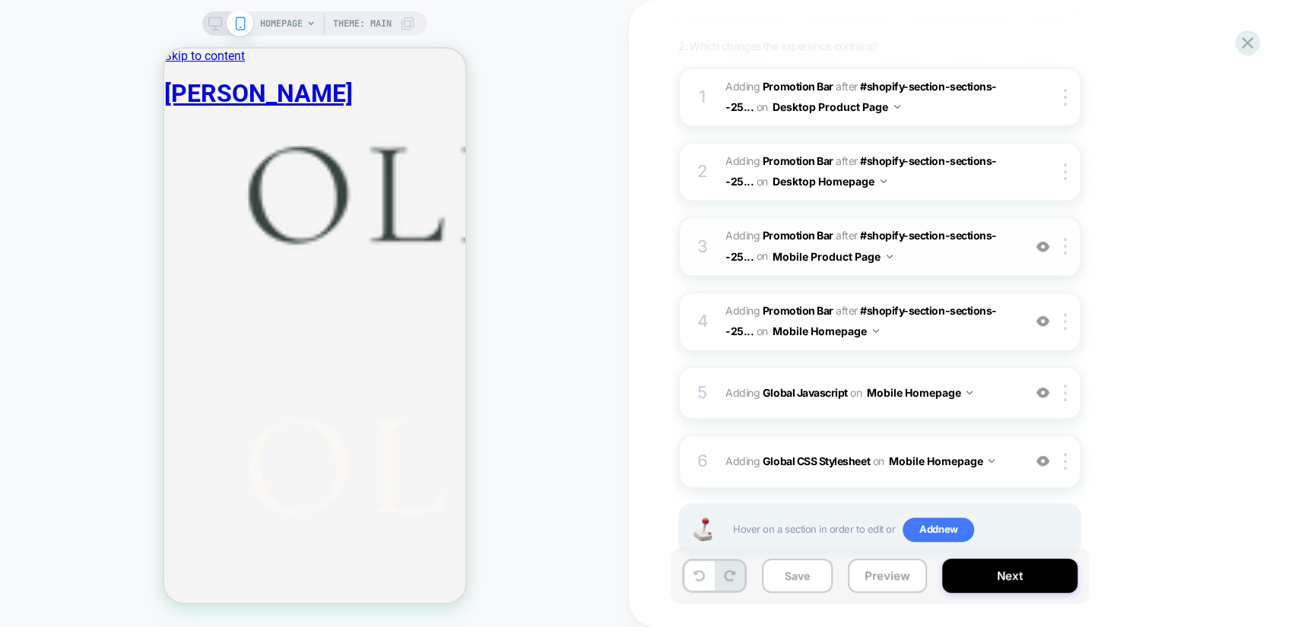
click at [982, 245] on span "#_loomi_addon_1757943883992 Adding Promotion Bar AFTER #shopify-section-section…" at bounding box center [870, 246] width 290 height 41
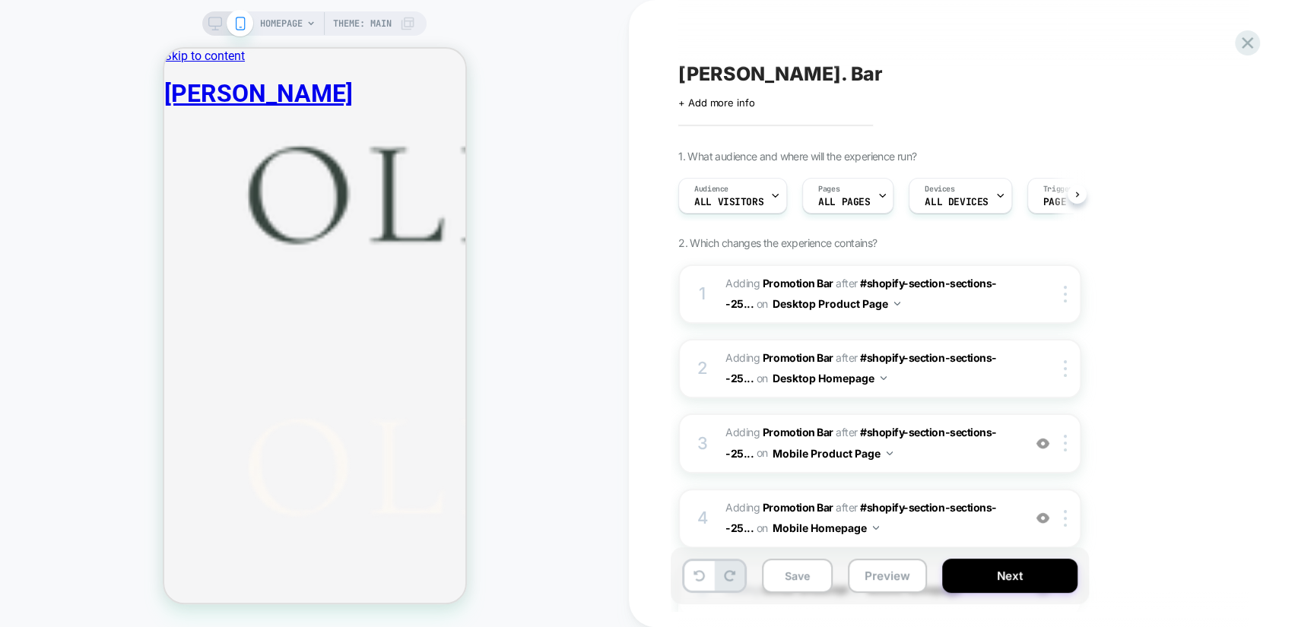
click at [271, 20] on span "HOMEPAGE" at bounding box center [281, 23] width 43 height 24
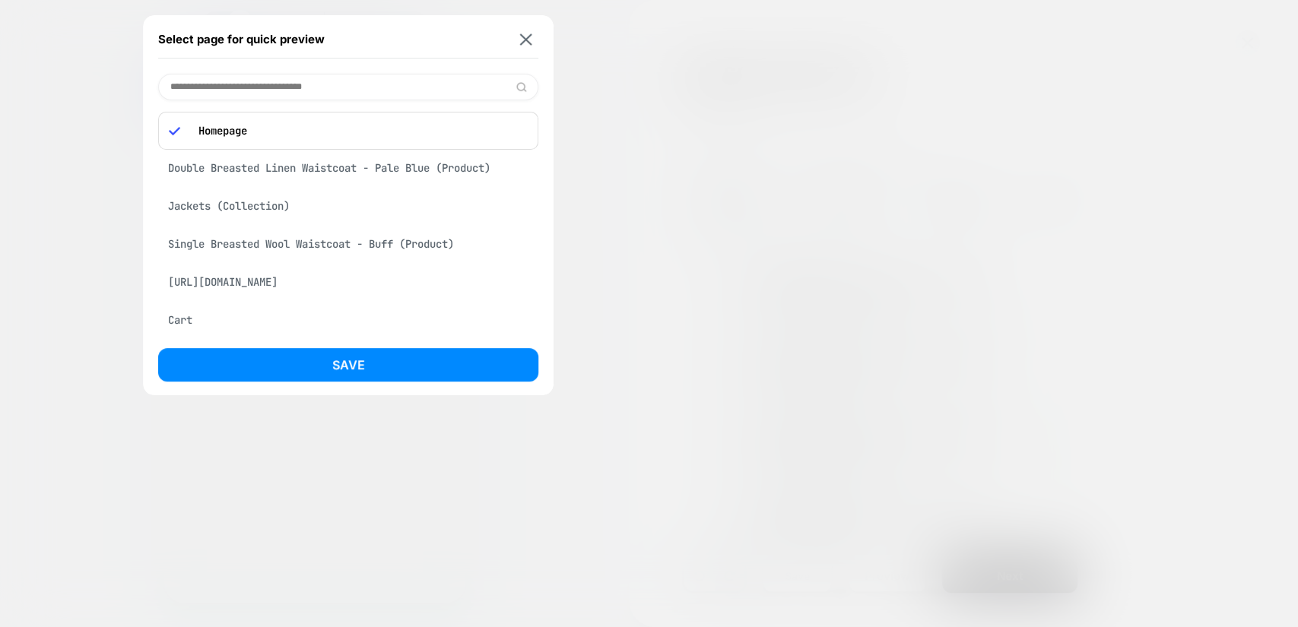
click at [309, 199] on div "Jackets (Collection)" at bounding box center [348, 206] width 380 height 29
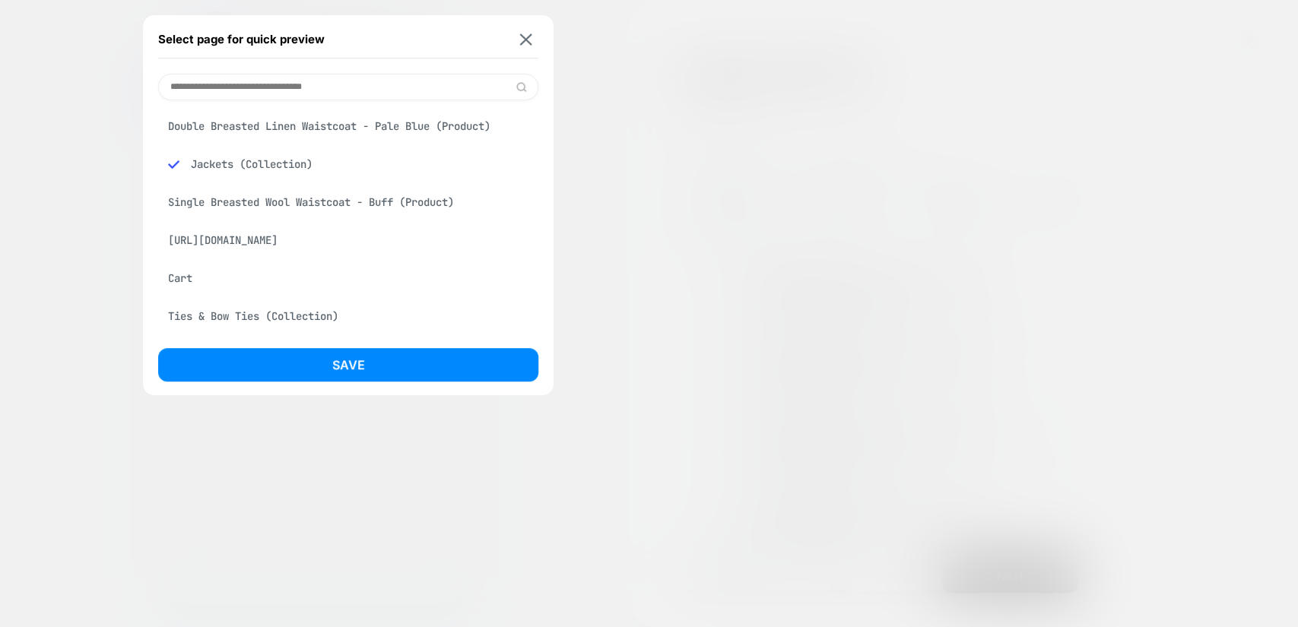
click at [368, 369] on button "Save" at bounding box center [348, 364] width 380 height 33
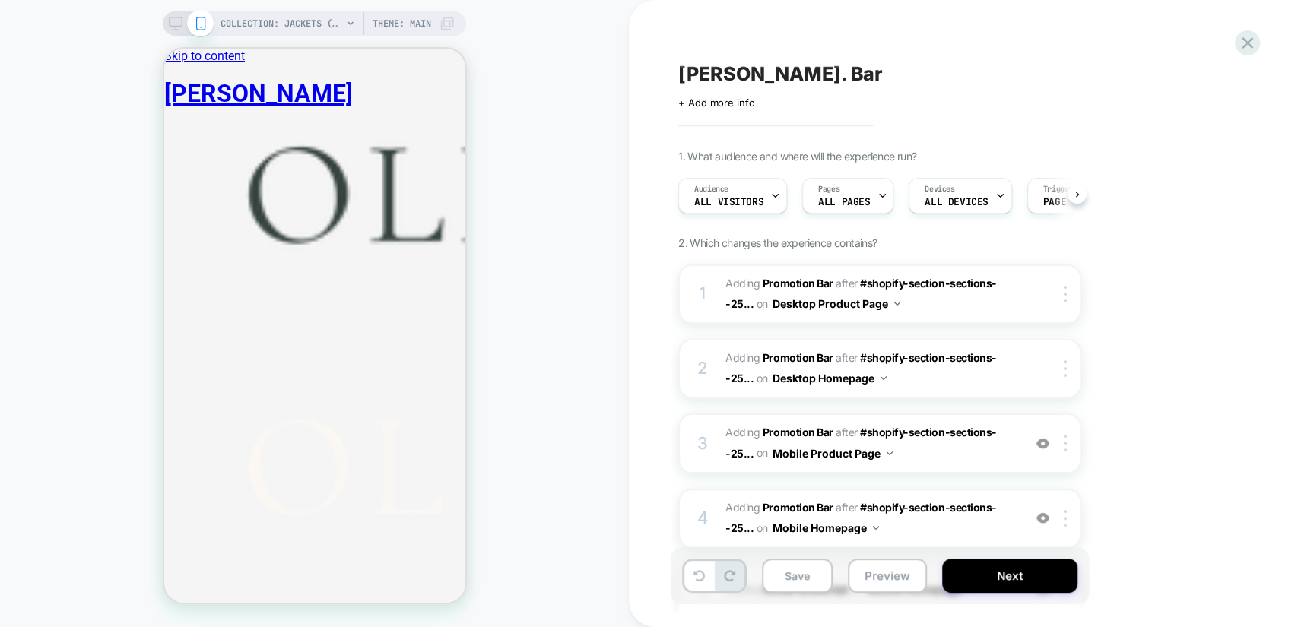
scroll to position [0, 1]
click at [1045, 442] on img at bounding box center [1042, 443] width 13 height 13
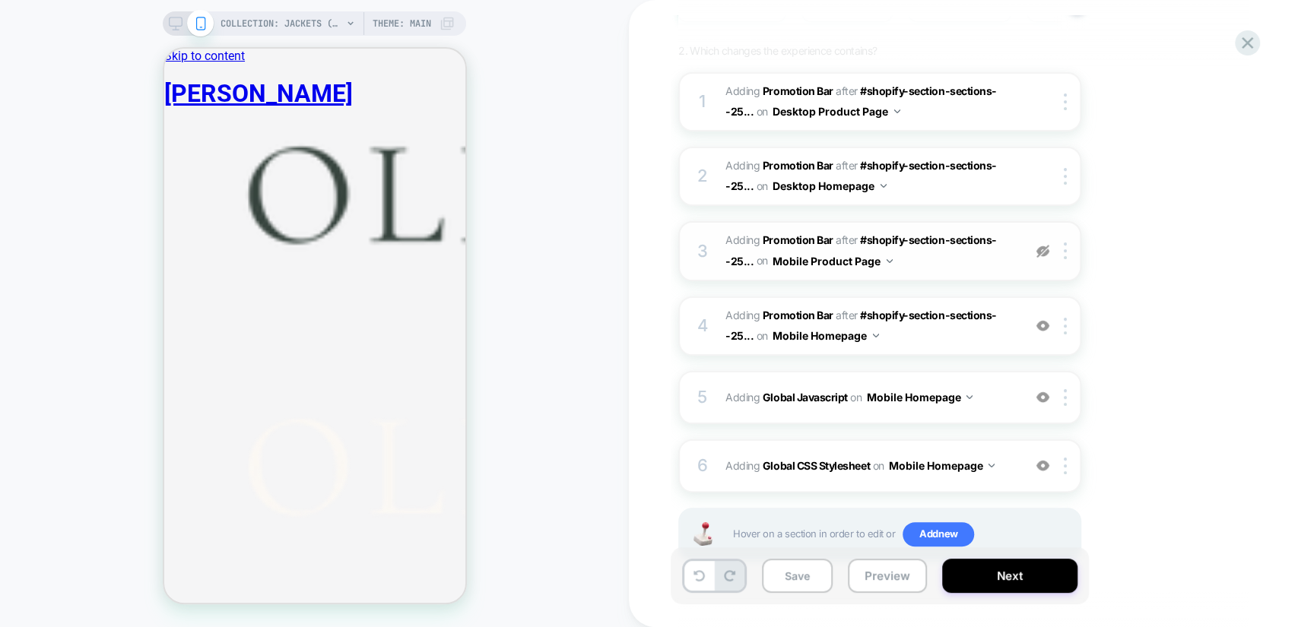
scroll to position [197, 0]
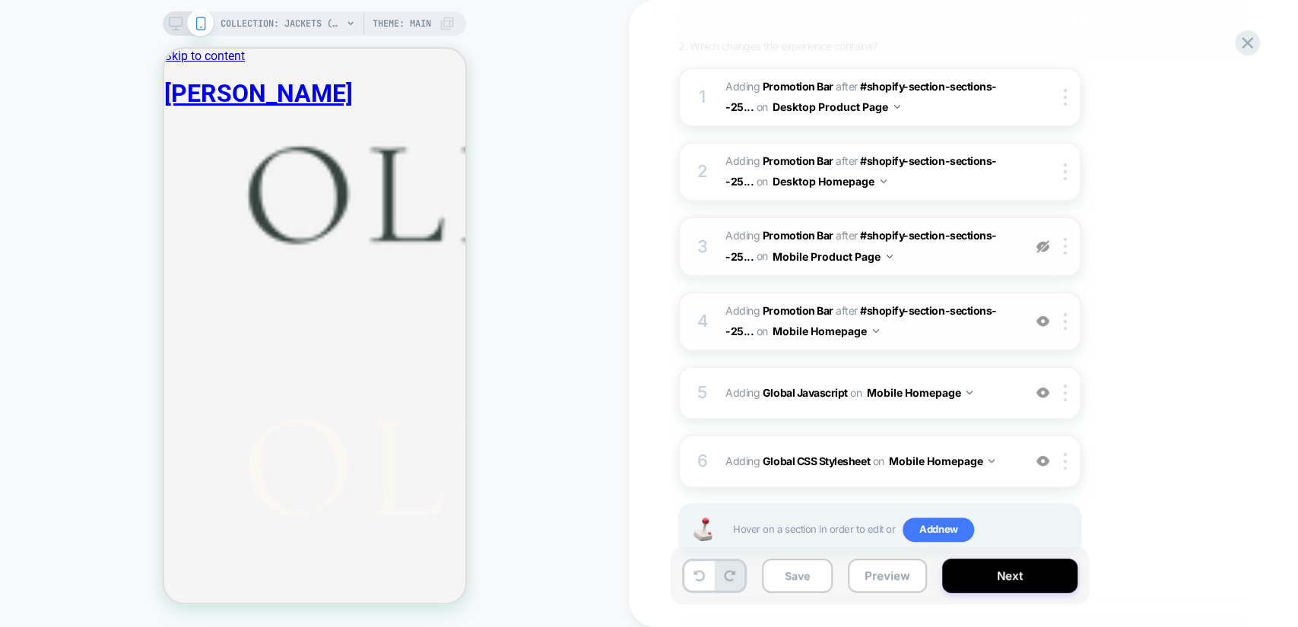
click at [1039, 317] on img at bounding box center [1042, 321] width 13 height 13
click at [1041, 391] on img at bounding box center [1042, 392] width 13 height 13
click at [1041, 390] on img at bounding box center [1042, 392] width 13 height 13
click at [1002, 400] on span "Adding Global Javascript on Mobile Homepage" at bounding box center [870, 393] width 290 height 22
click at [816, 395] on b "Global Javascript" at bounding box center [804, 392] width 85 height 13
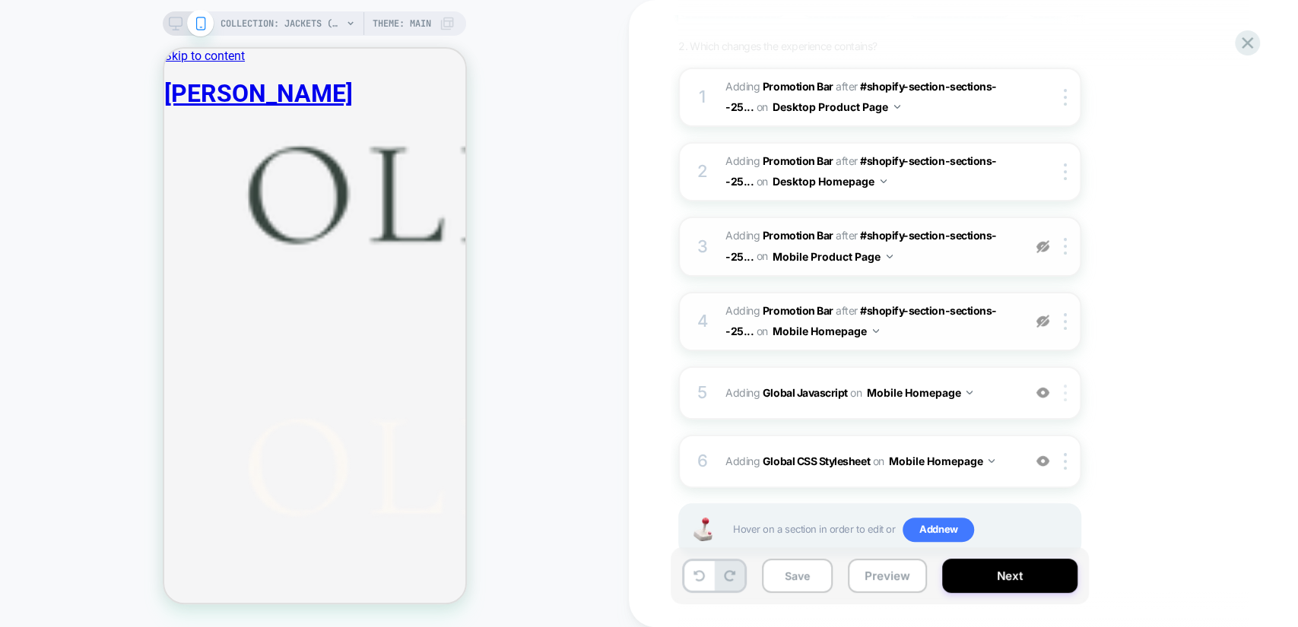
click at [1066, 388] on div at bounding box center [1067, 393] width 25 height 17
click at [1171, 365] on div "1. What audience and where will the experience run? Audience All Visitors Pages…" at bounding box center [955, 274] width 555 height 642
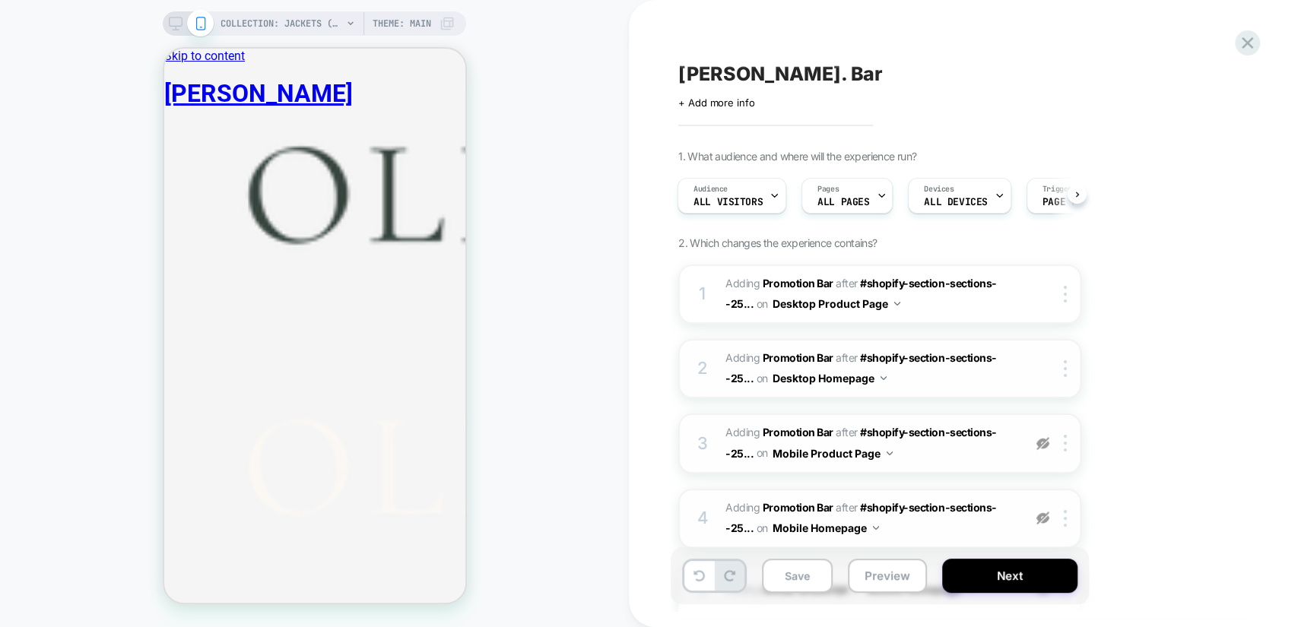
scroll to position [237, 0]
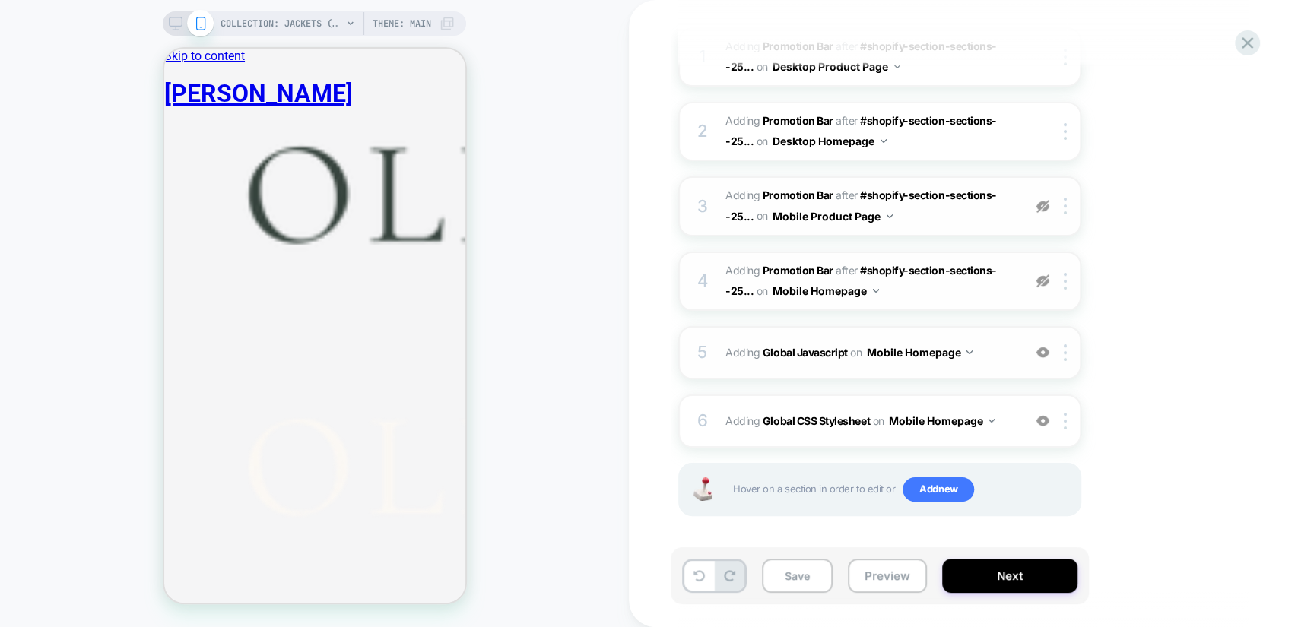
click at [705, 349] on div "5" at bounding box center [702, 353] width 15 height 30
click at [1041, 351] on img at bounding box center [1042, 352] width 13 height 13
click at [1041, 419] on img at bounding box center [1042, 420] width 13 height 13
click at [939, 487] on span "Add new" at bounding box center [937, 489] width 71 height 24
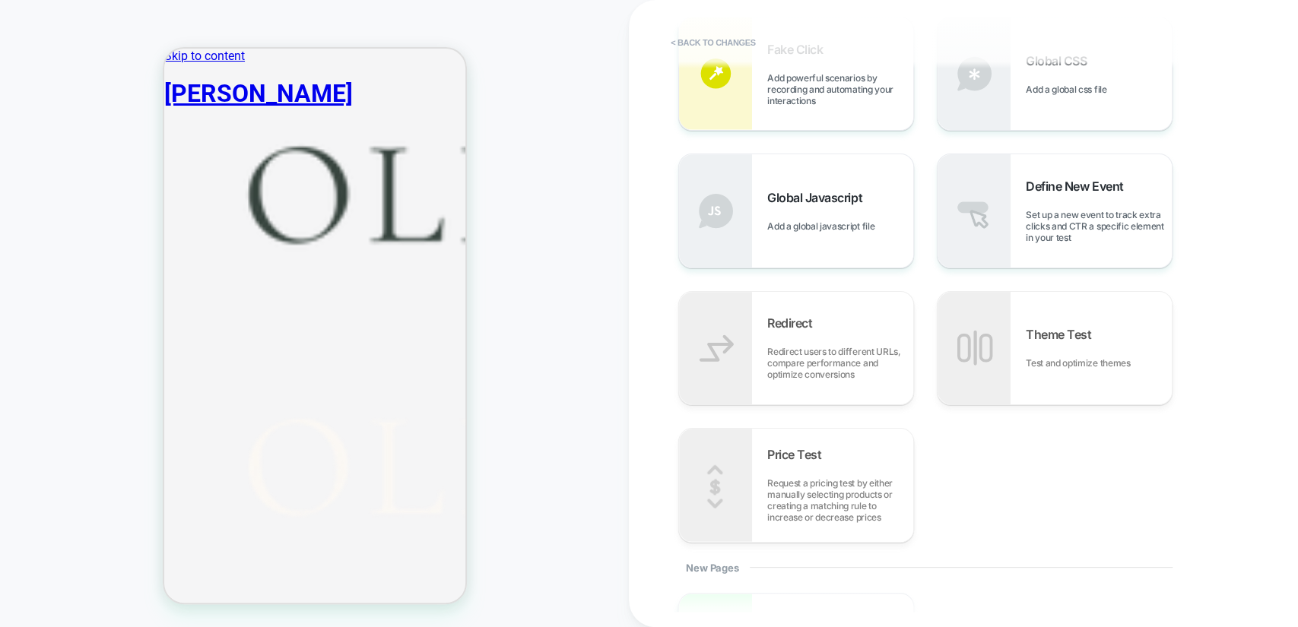
scroll to position [197, 0]
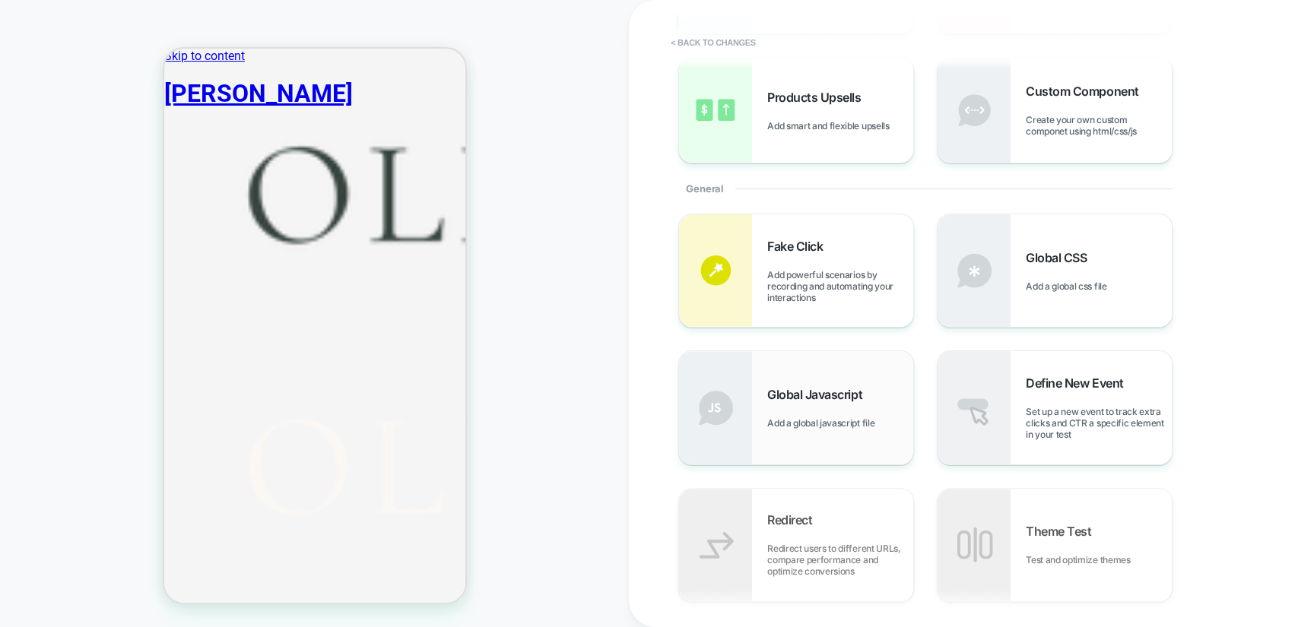
click at [826, 369] on div "Global Javascript Add a global javascript file" at bounding box center [796, 407] width 234 height 113
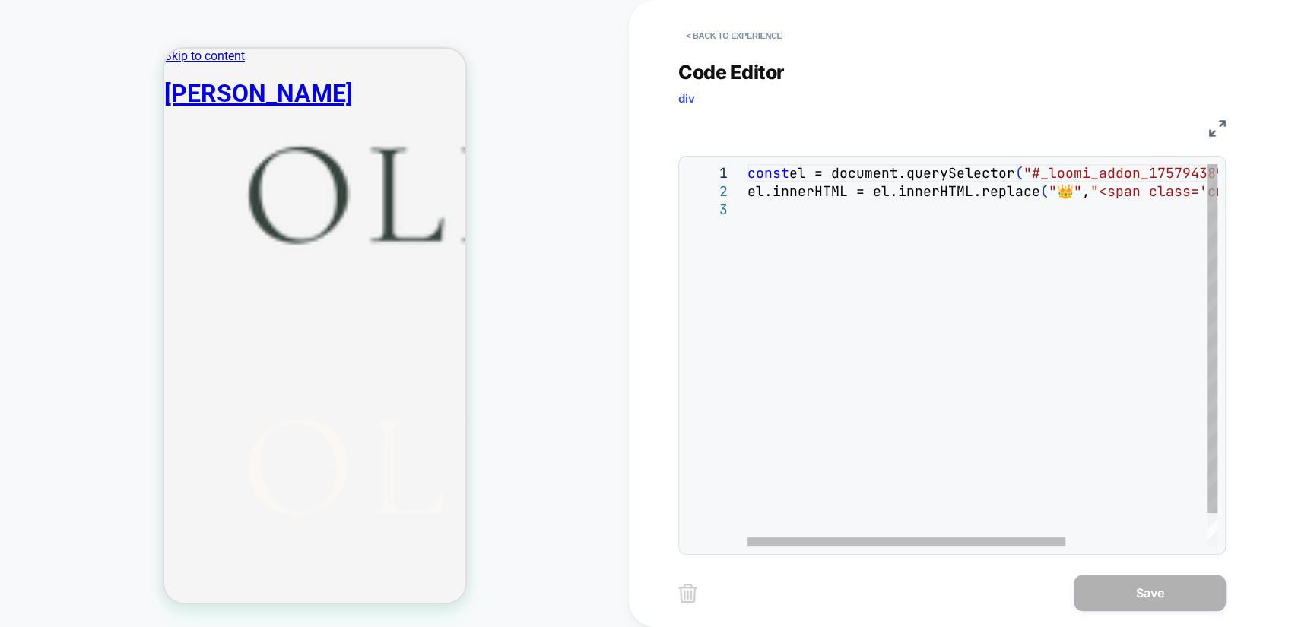
scroll to position [0, 0]
click at [861, 248] on div "const el = document.querySelector ( "#_loomi_addon_1757943891968" ) ; el.innerH…" at bounding box center [1086, 373] width 678 height 419
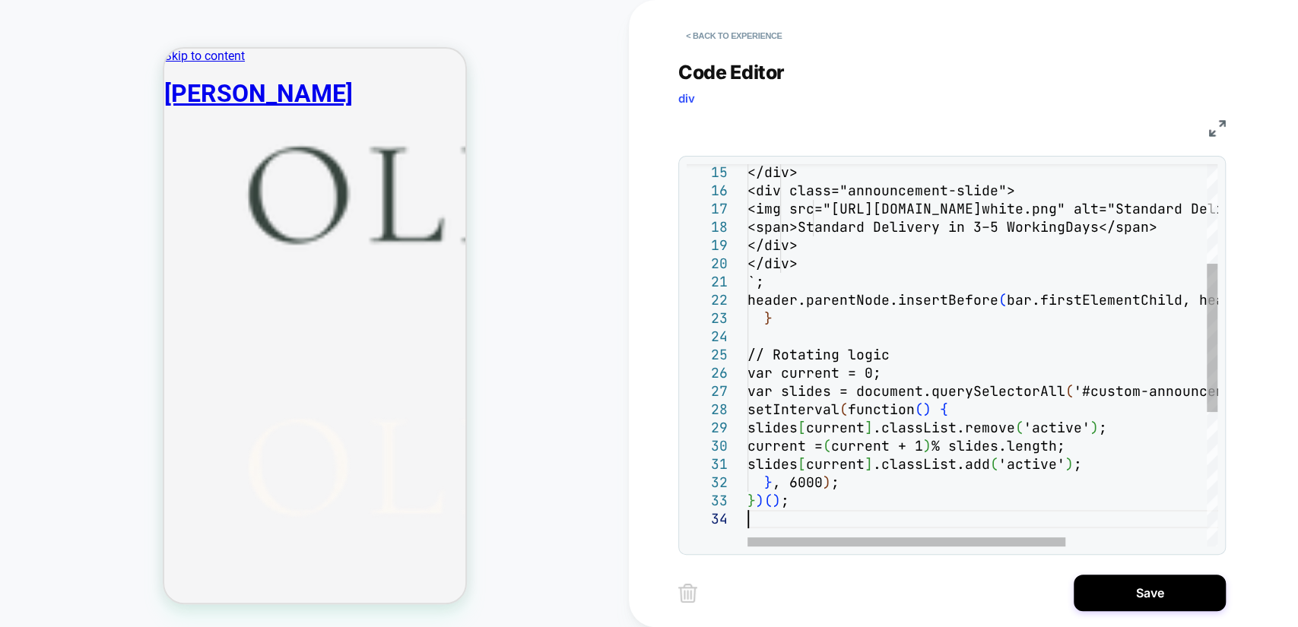
type textarea "**********"
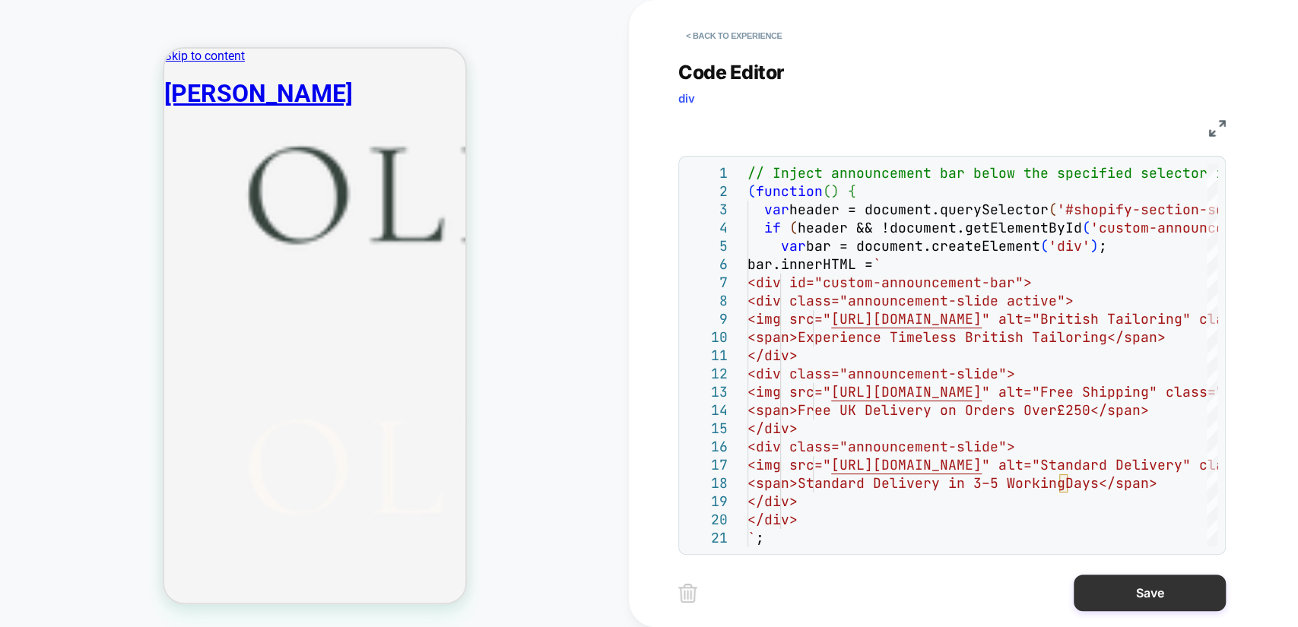
click at [1164, 588] on button "Save" at bounding box center [1149, 593] width 152 height 36
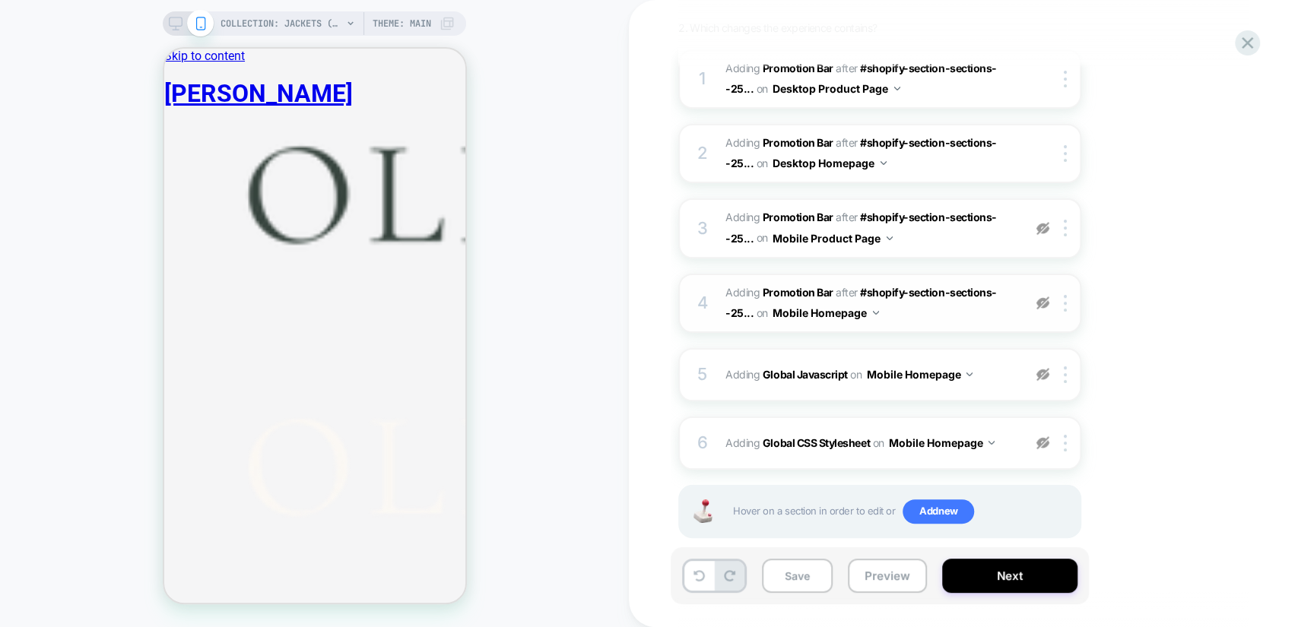
scroll to position [237, 0]
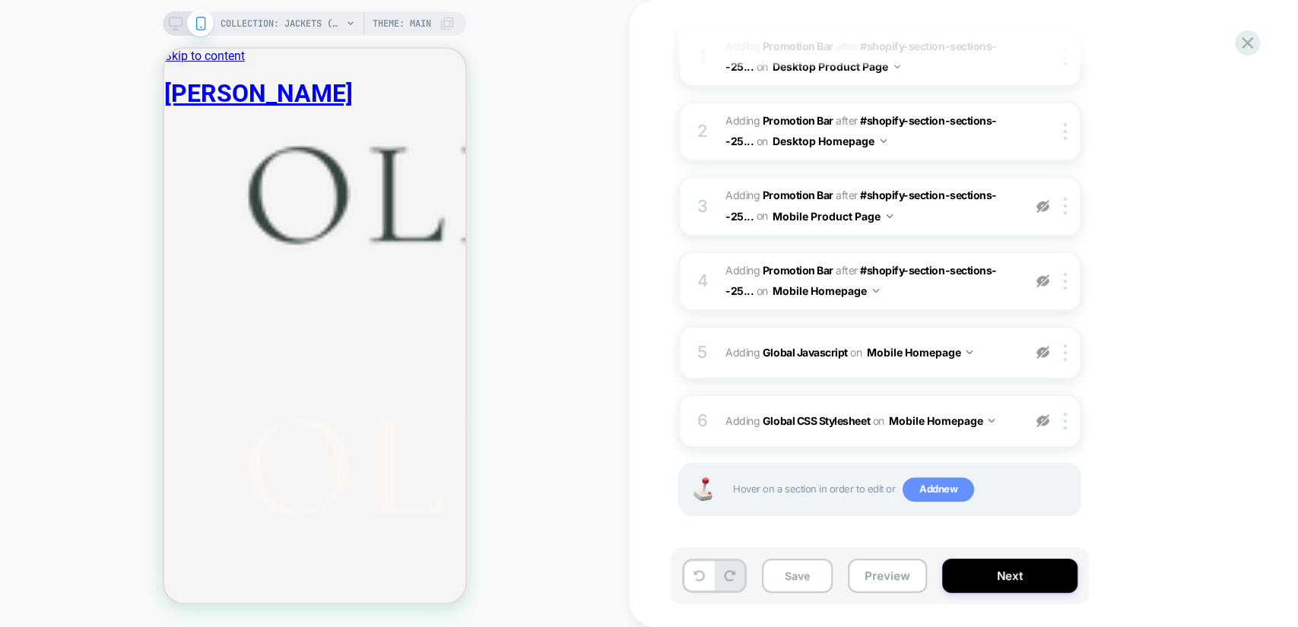
click at [914, 491] on span "Add new" at bounding box center [937, 489] width 71 height 24
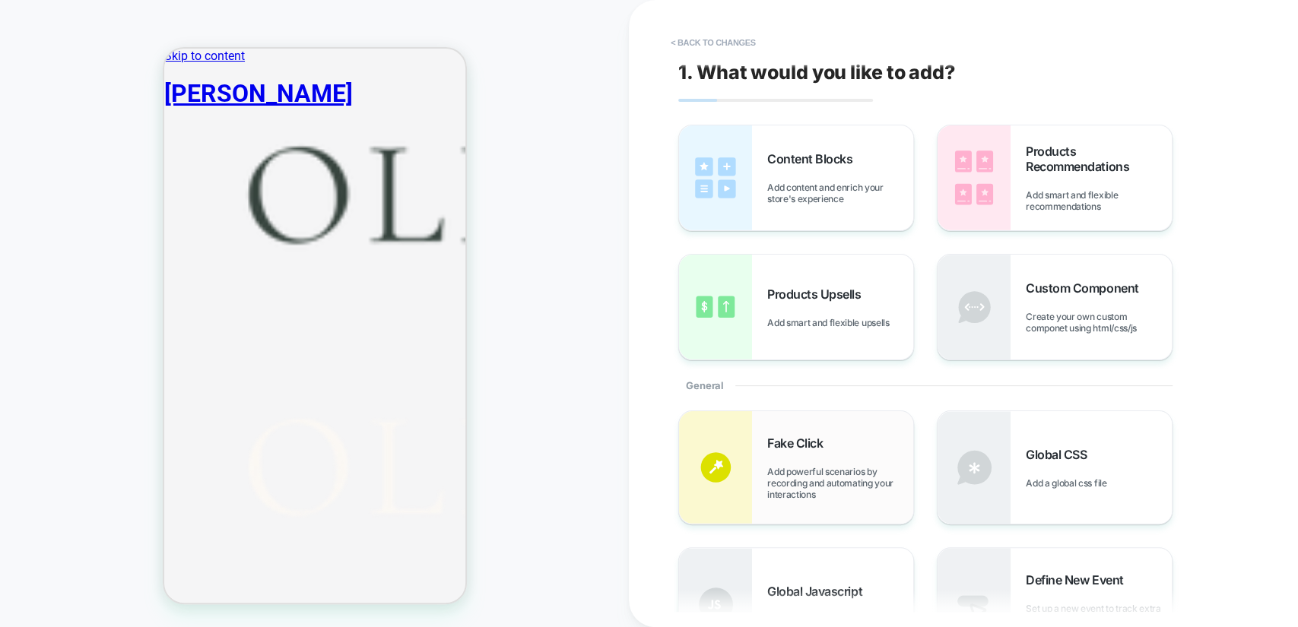
scroll to position [197, 0]
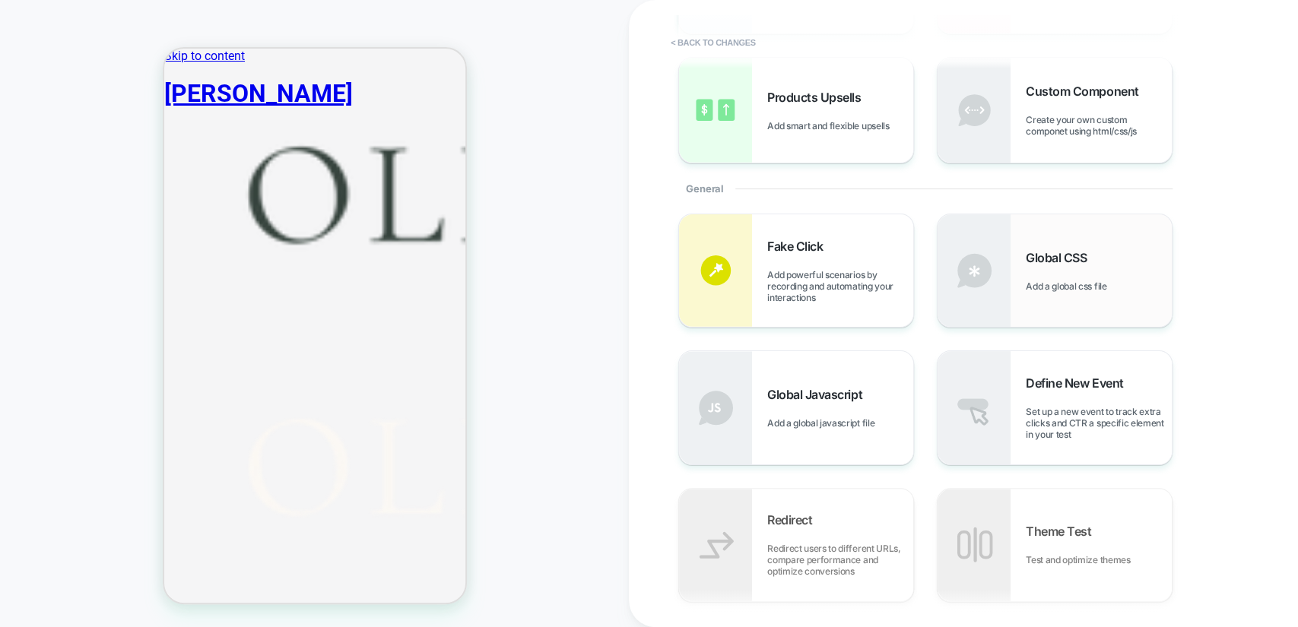
click at [1108, 254] on div "Global CSS Add a global css file" at bounding box center [1098, 271] width 146 height 42
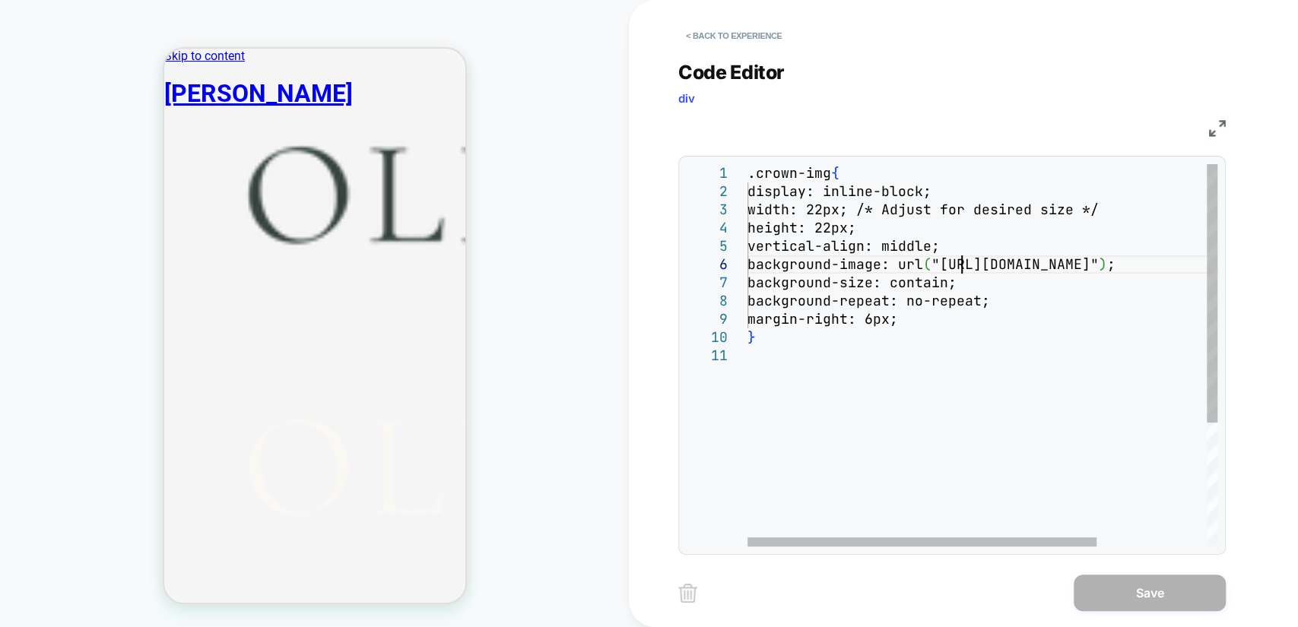
scroll to position [0, 0]
click at [964, 271] on div ".crown-img { display: inline-block; width: 22px; /* Adjust for desired size */ …" at bounding box center [1056, 446] width 618 height 565
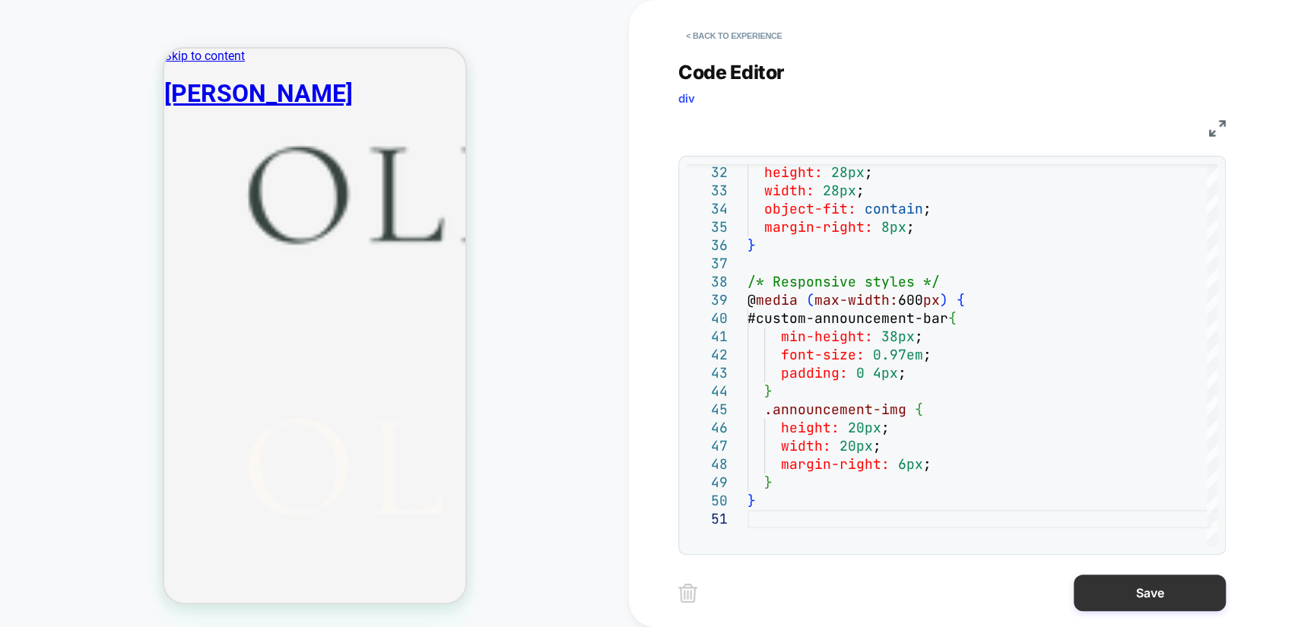
click at [1120, 587] on button "Save" at bounding box center [1149, 593] width 152 height 36
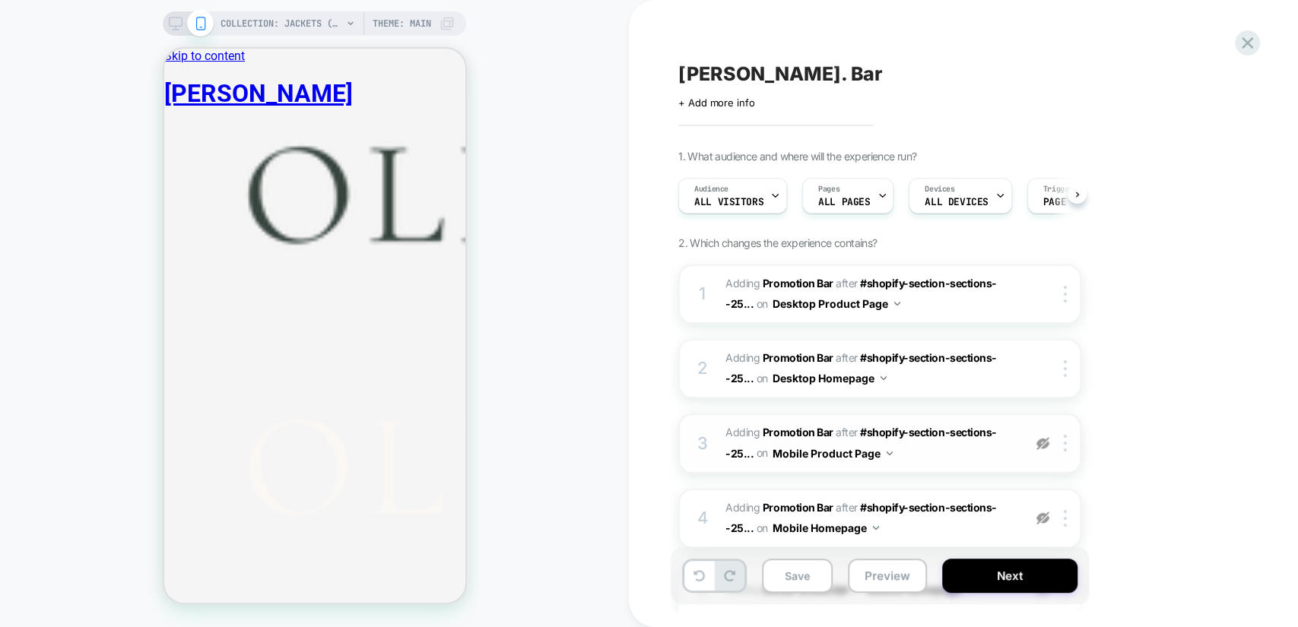
scroll to position [237, 0]
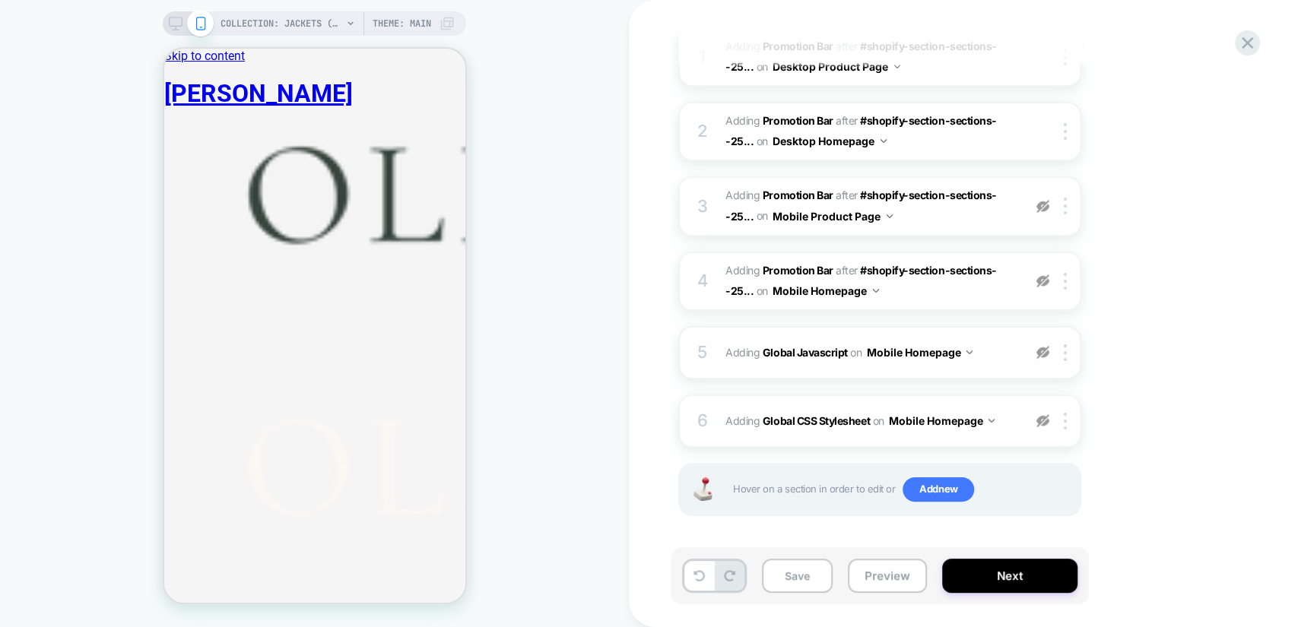
click at [1041, 348] on img at bounding box center [1042, 352] width 13 height 13
click at [1042, 418] on img at bounding box center [1042, 420] width 13 height 13
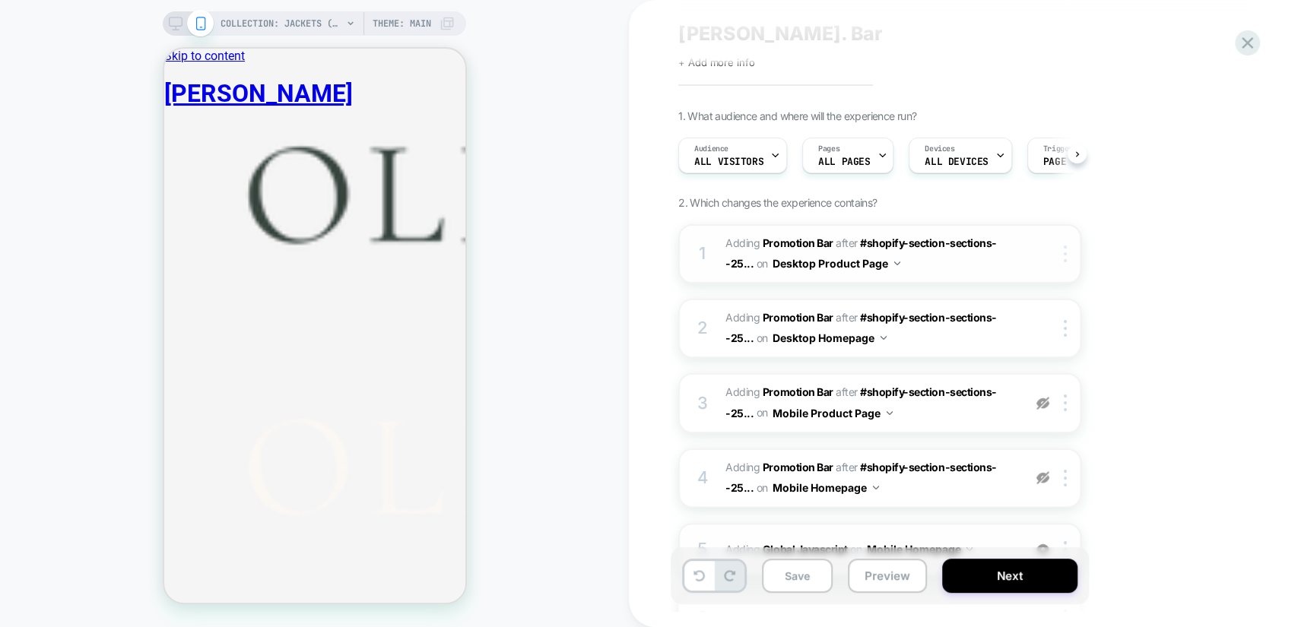
click at [1064, 254] on img at bounding box center [1064, 254] width 3 height 17
click at [1175, 310] on div "1. What audience and where will the experience run? Audience All Visitors Pages…" at bounding box center [955, 430] width 555 height 642
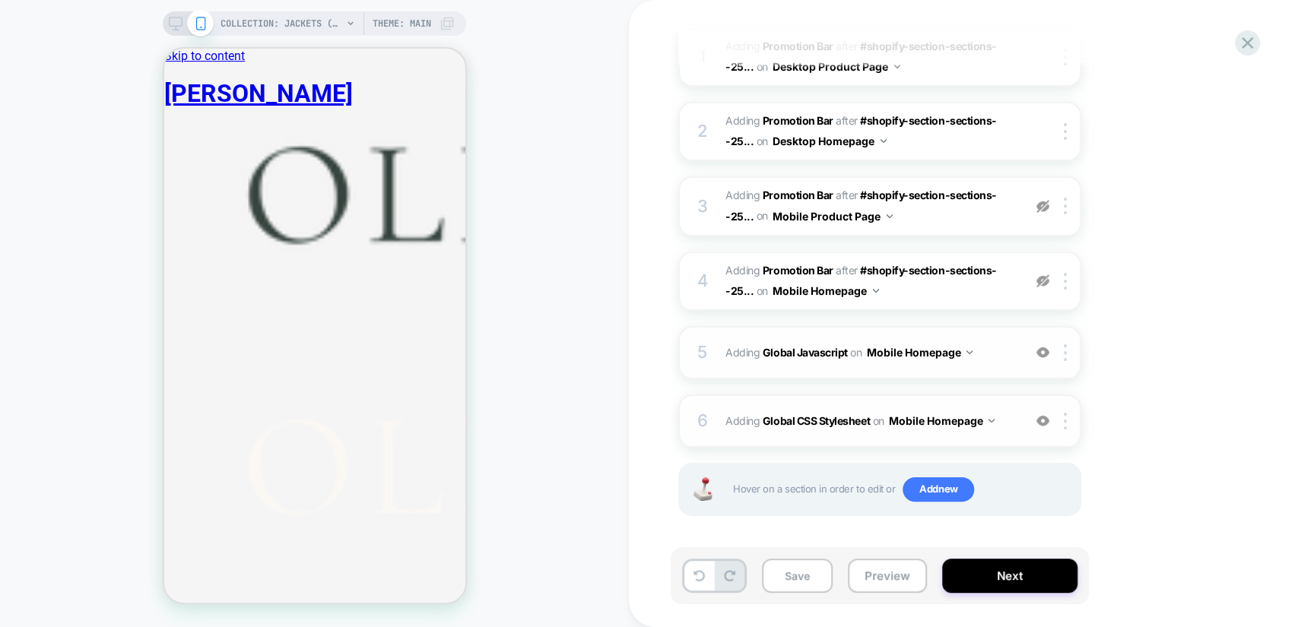
click at [996, 420] on span "Adding Global CSS Stylesheet on Mobile Homepage" at bounding box center [870, 421] width 290 height 22
click at [927, 500] on div "Hover on a section in order to edit or Add new" at bounding box center [879, 489] width 403 height 53
click at [930, 494] on span "Add new" at bounding box center [937, 489] width 71 height 24
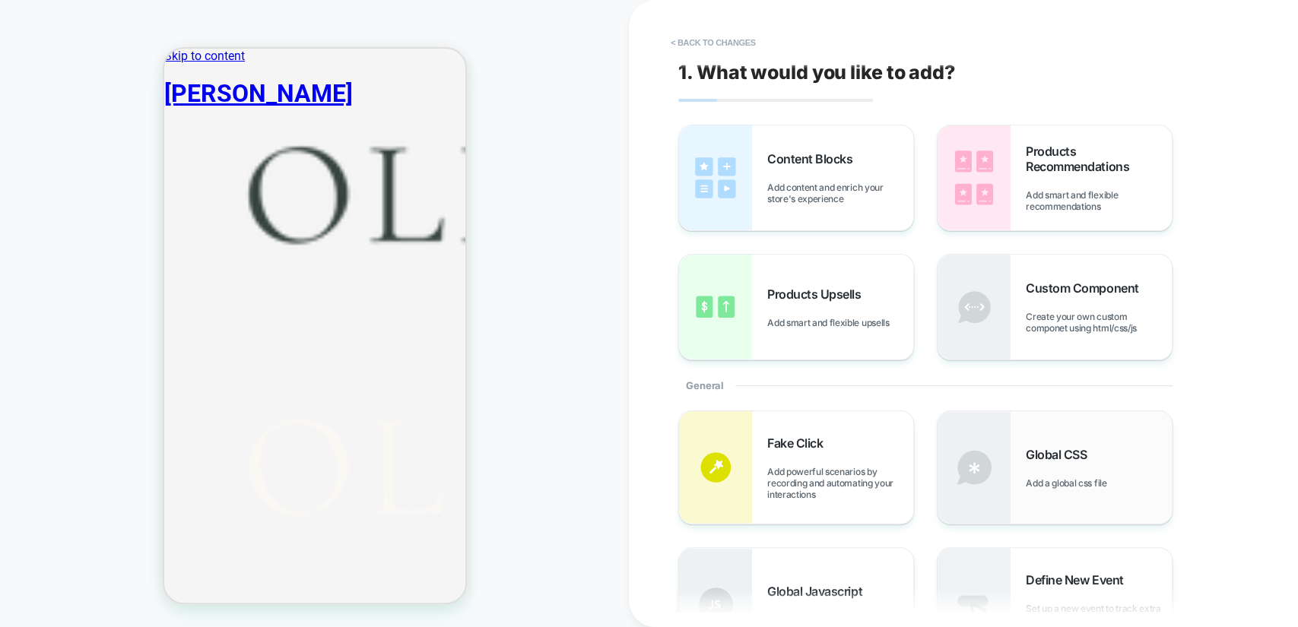
click at [1064, 457] on span "Global CSS" at bounding box center [1059, 454] width 68 height 15
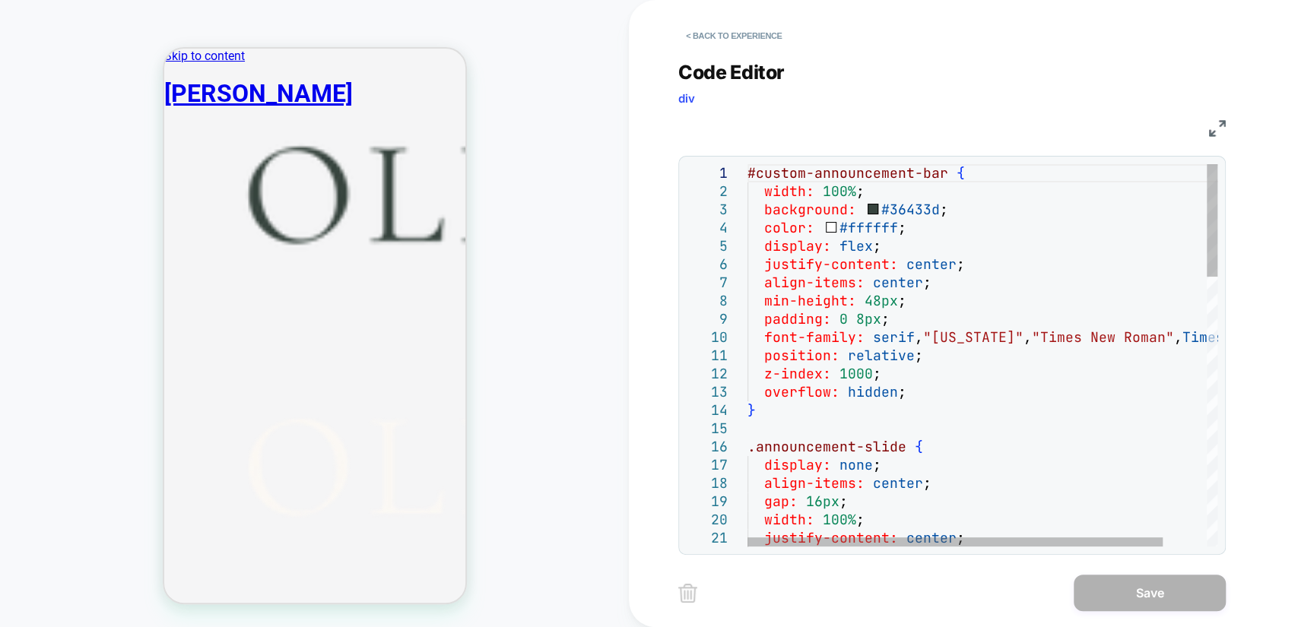
scroll to position [0, 0]
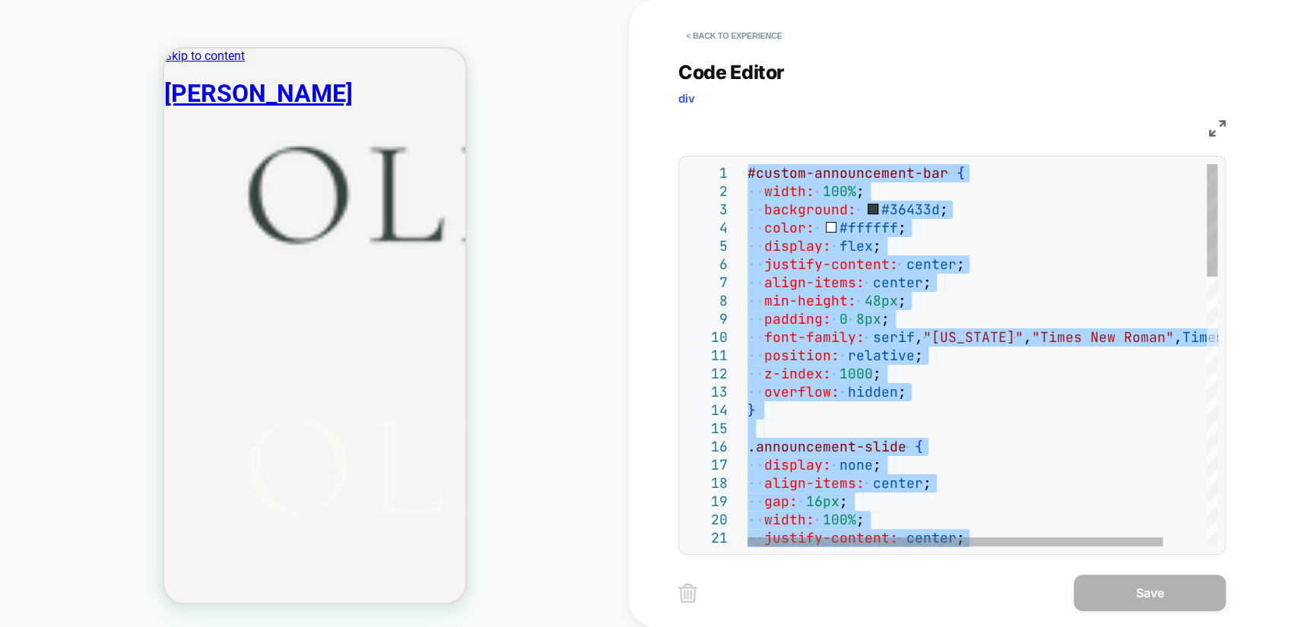
type textarea "**********"
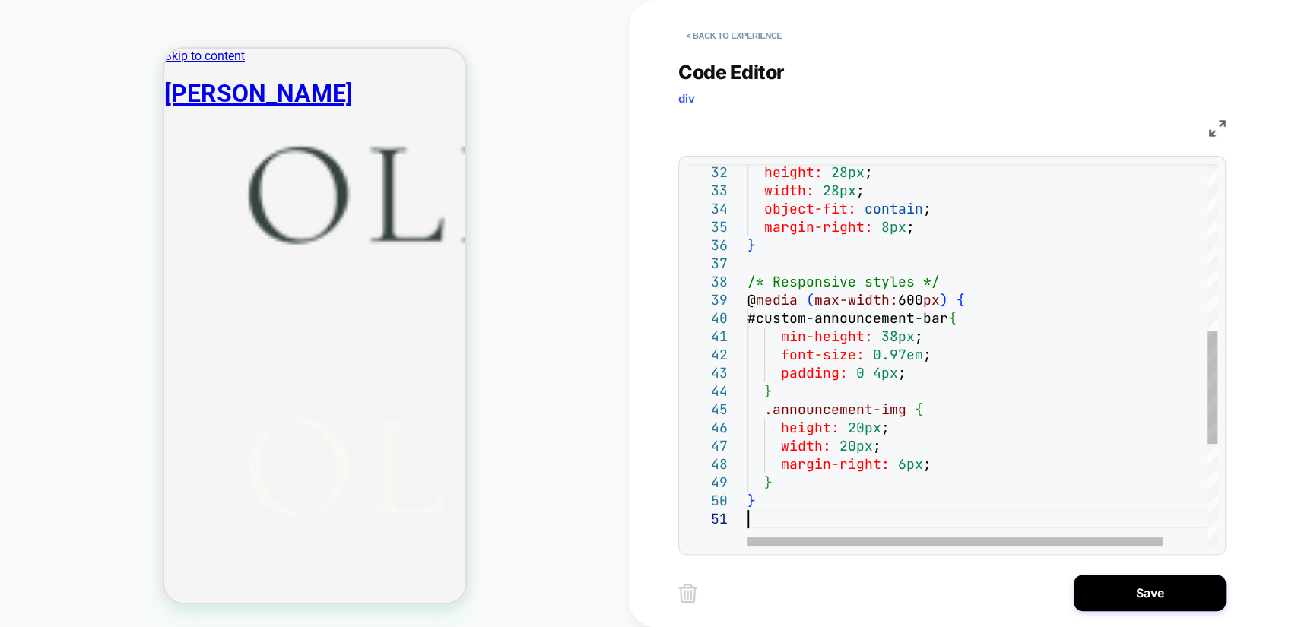
type textarea "**********"
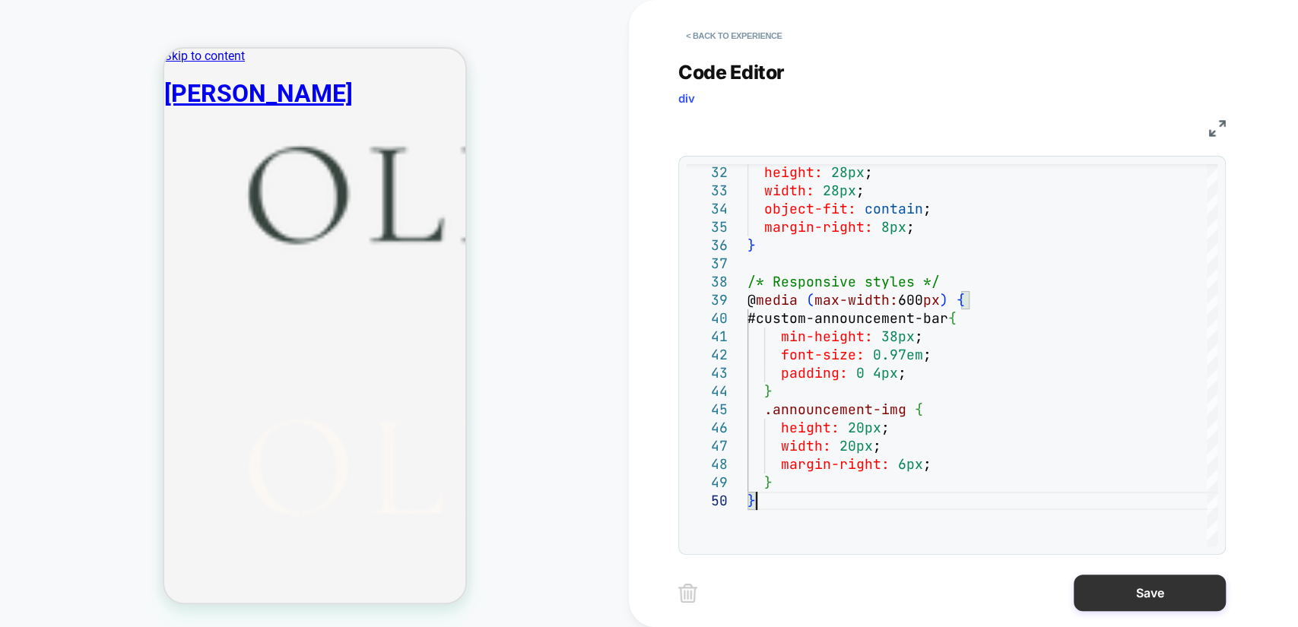
click at [1165, 588] on button "Save" at bounding box center [1149, 593] width 152 height 36
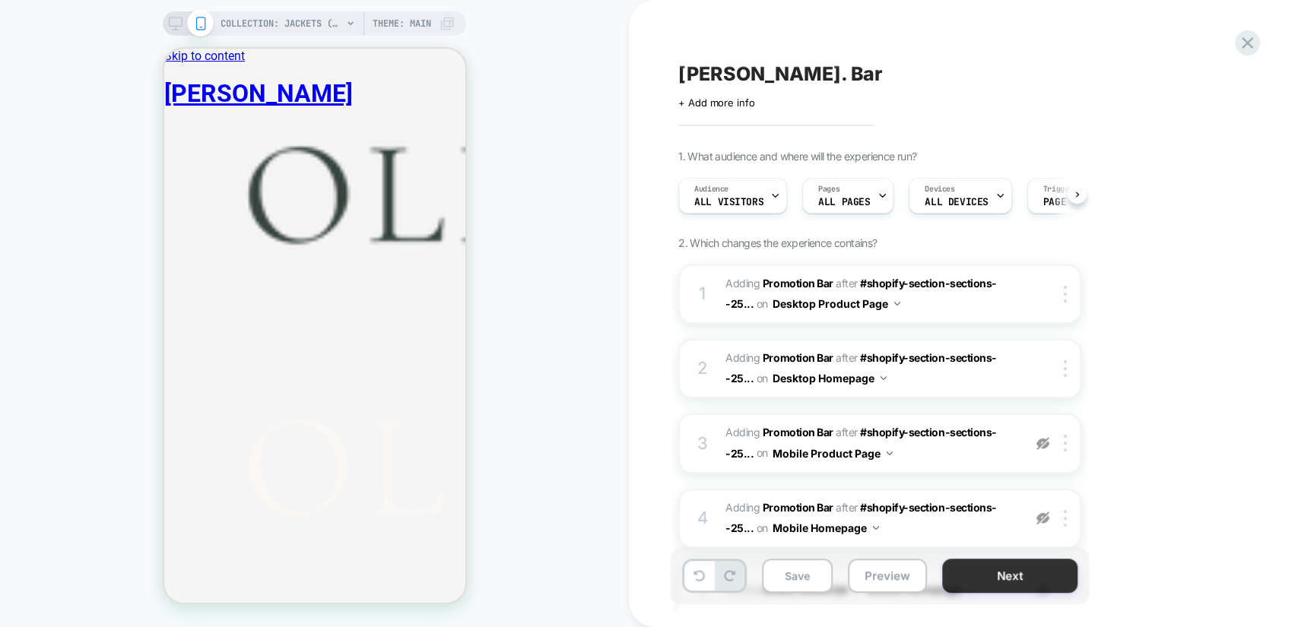
click at [999, 571] on button "Next" at bounding box center [1009, 576] width 135 height 34
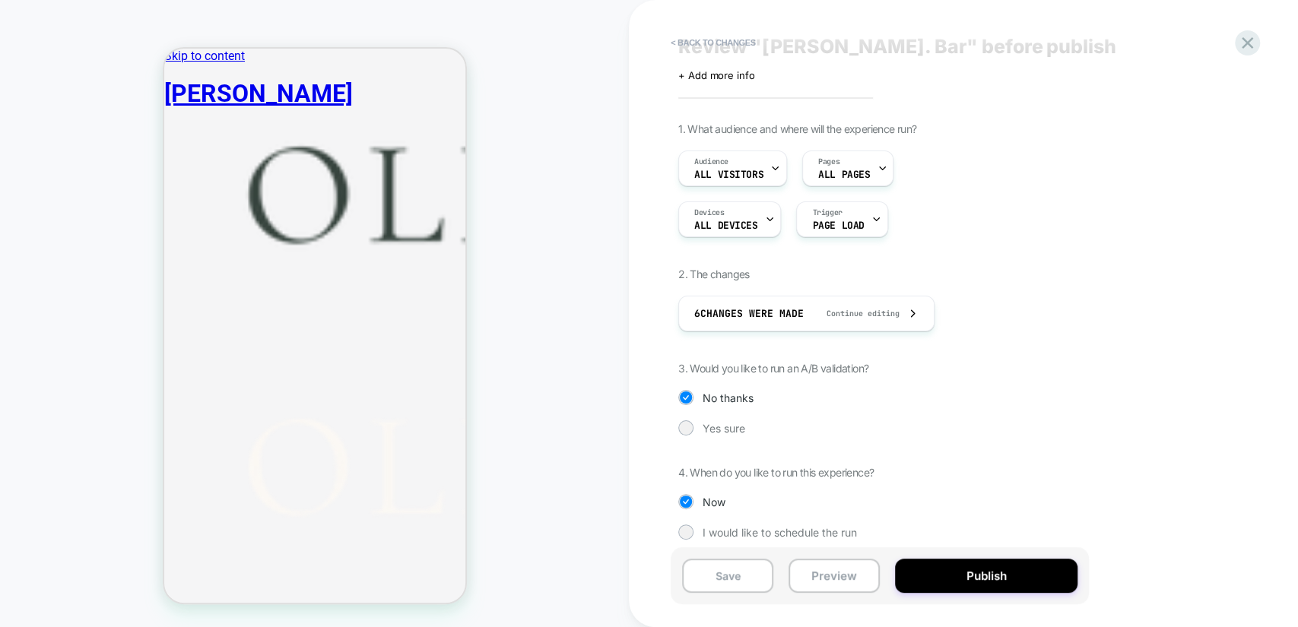
scroll to position [37, 0]
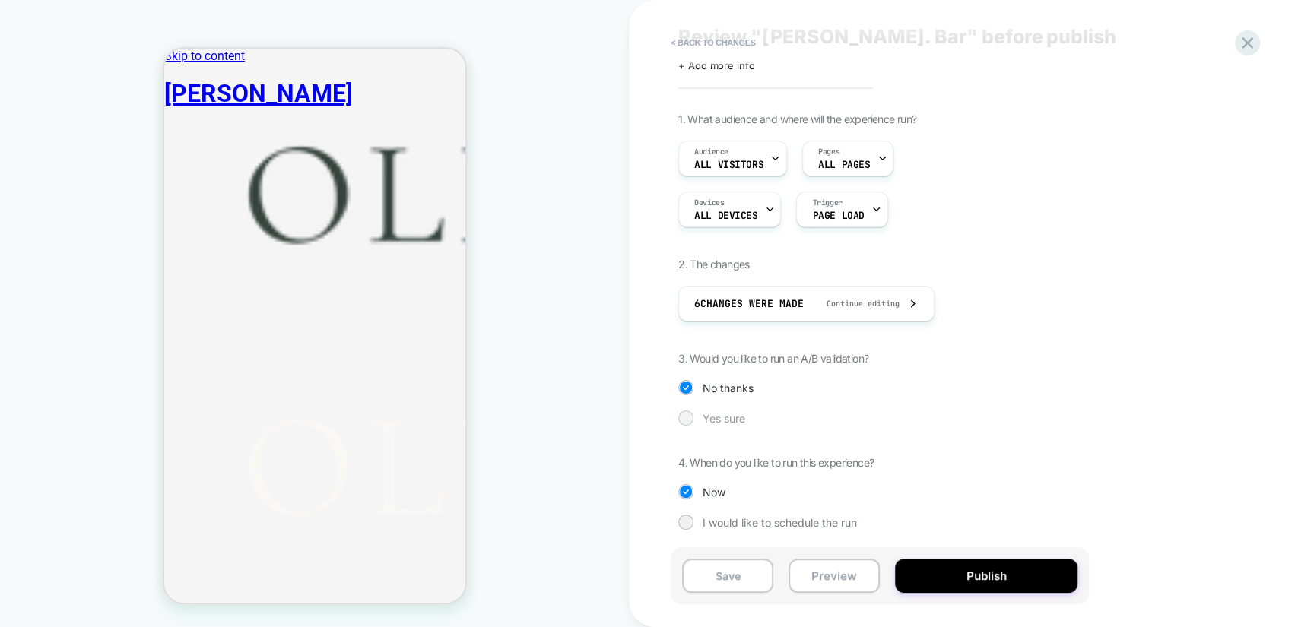
click at [742, 413] on span "Yes sure" at bounding box center [723, 418] width 43 height 13
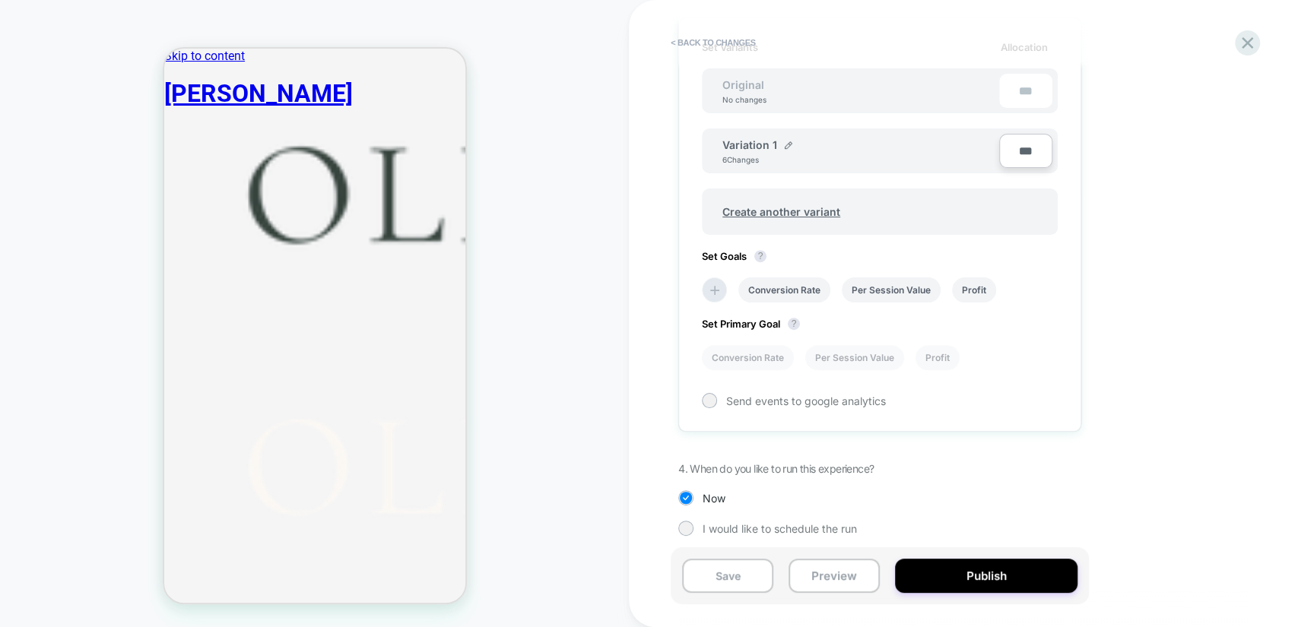
scroll to position [465, 0]
click at [789, 208] on span "Create another variant" at bounding box center [781, 207] width 148 height 36
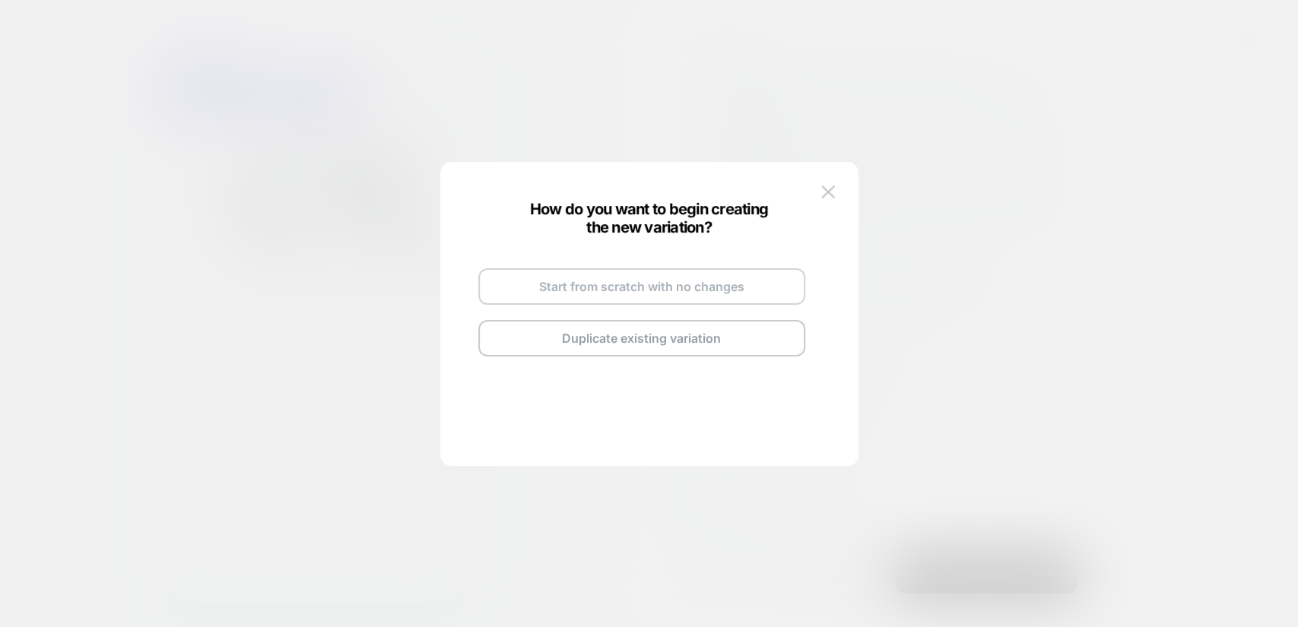
click at [663, 288] on button "Start from scratch with no changes" at bounding box center [641, 286] width 327 height 36
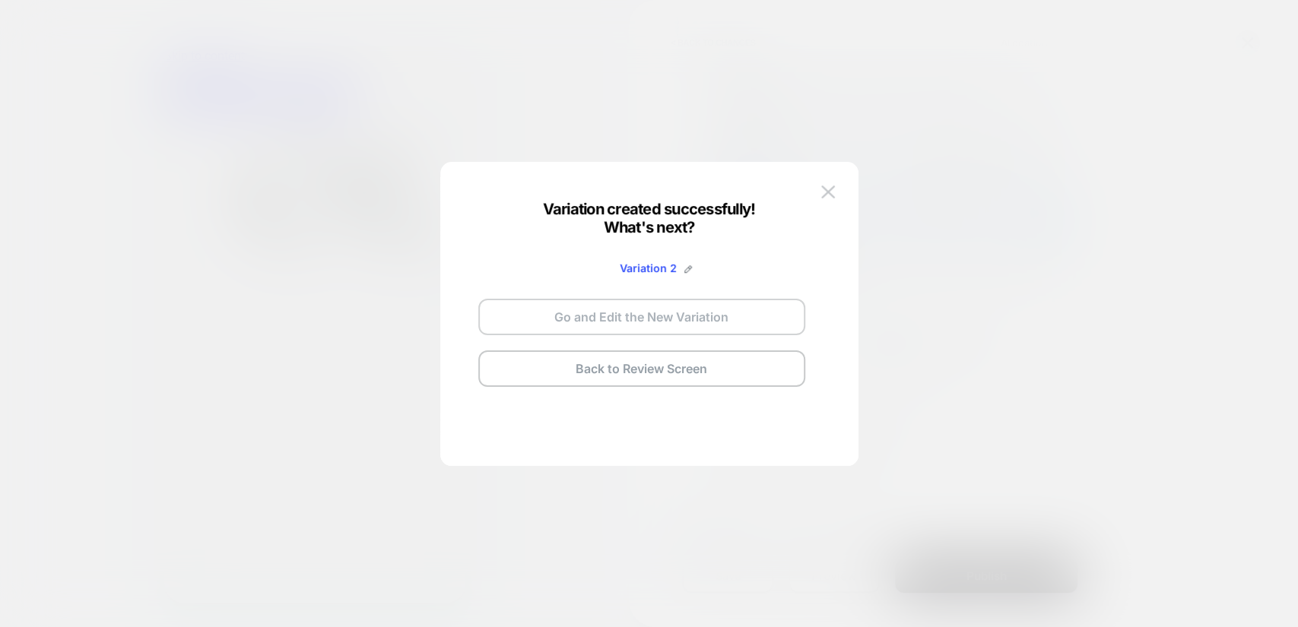
click at [675, 307] on button "Go and Edit the New Variation" at bounding box center [641, 317] width 327 height 36
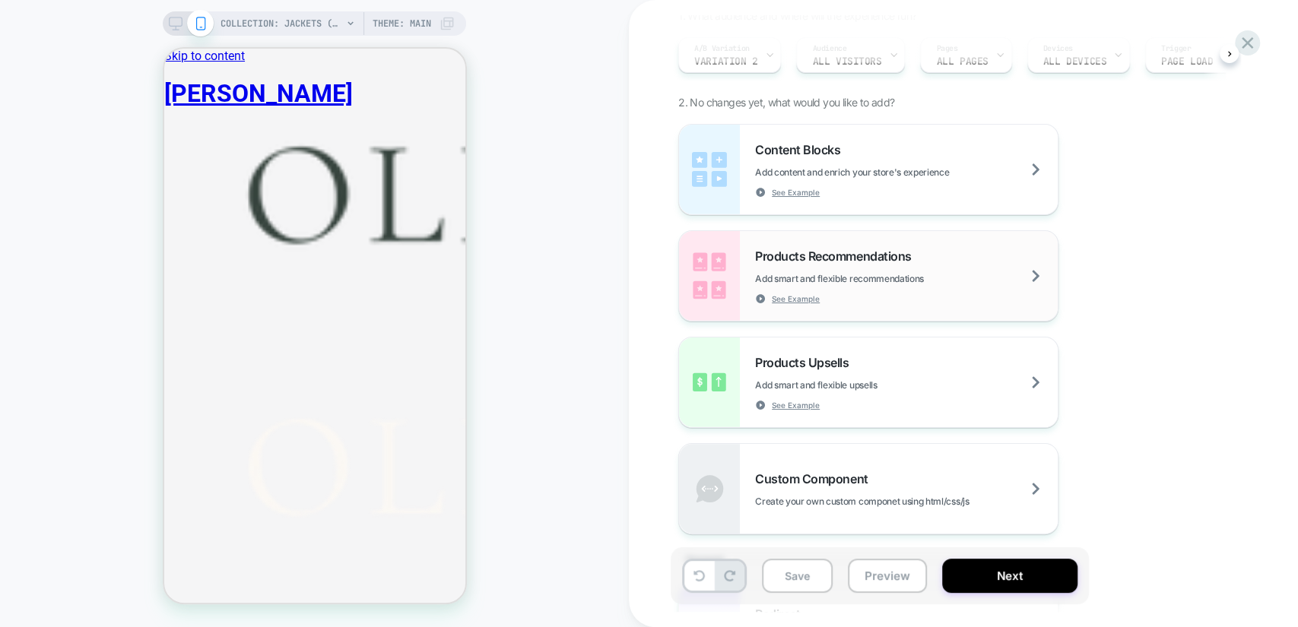
scroll to position [0, 0]
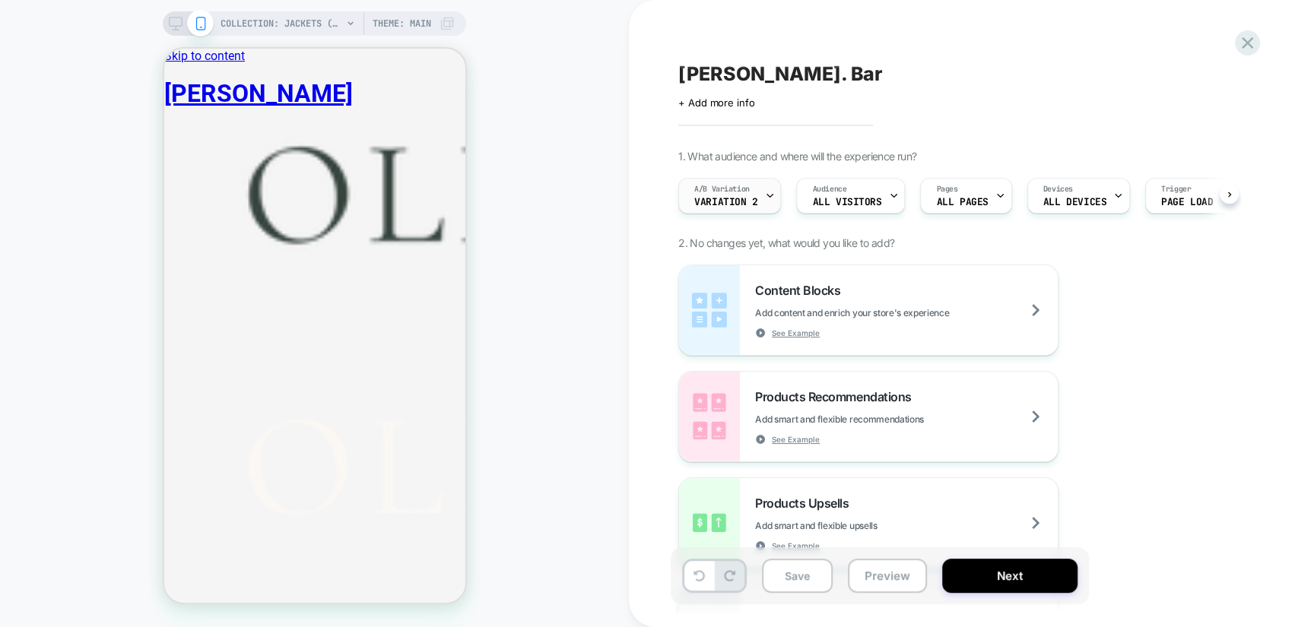
click at [768, 197] on icon at bounding box center [770, 196] width 10 height 10
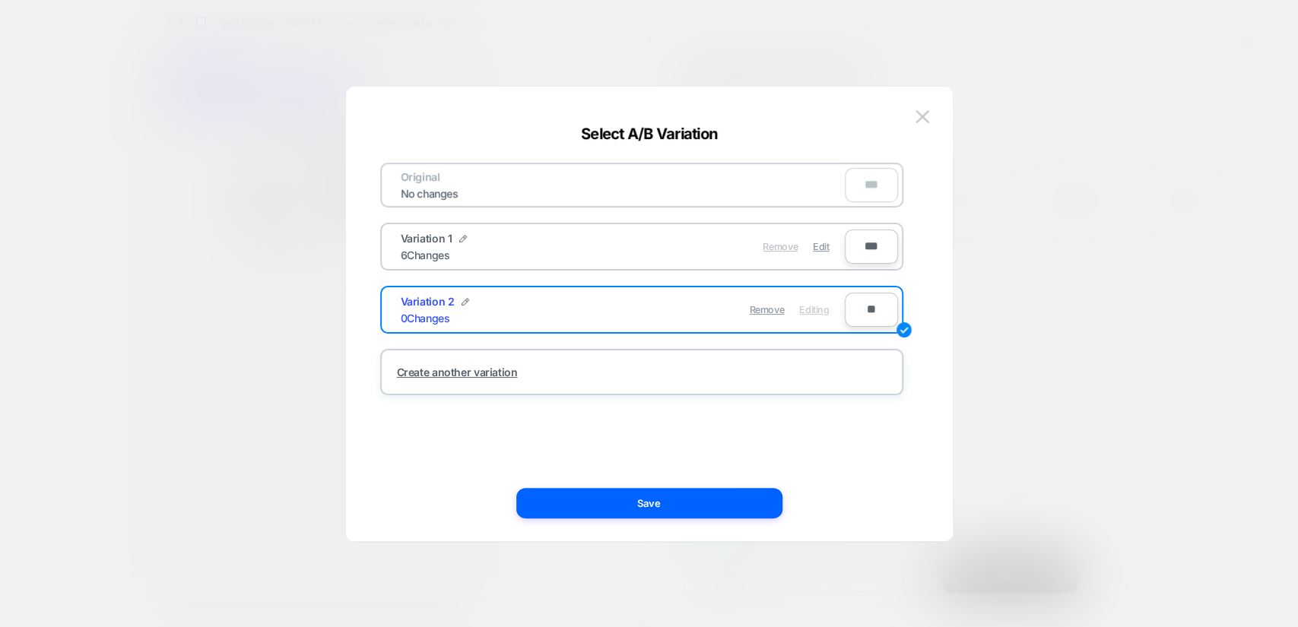
click at [788, 244] on span "Remove" at bounding box center [779, 246] width 35 height 11
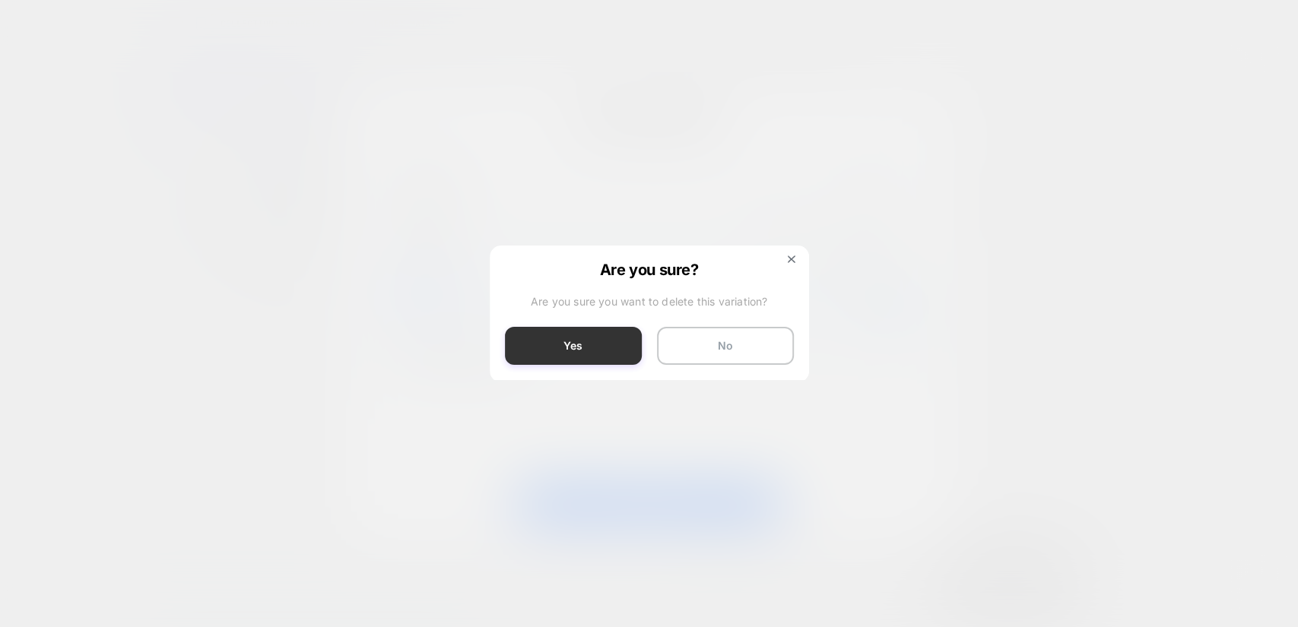
click at [626, 345] on button "Yes" at bounding box center [573, 346] width 137 height 38
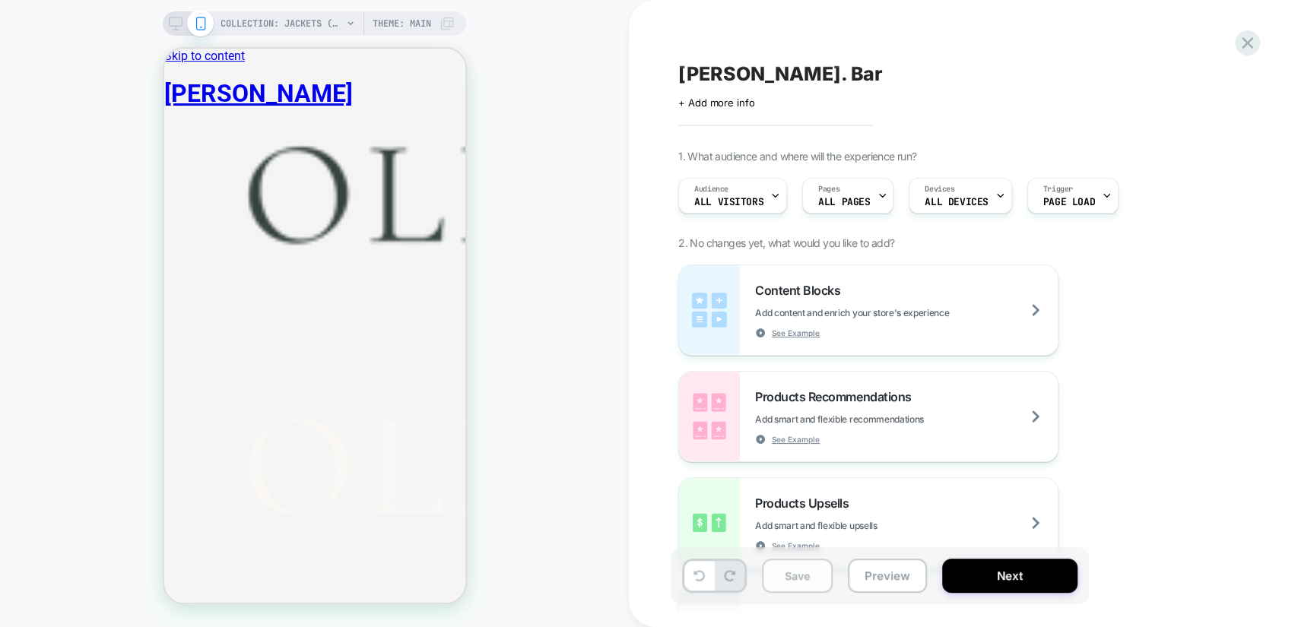
click at [818, 570] on button "Save" at bounding box center [797, 576] width 71 height 34
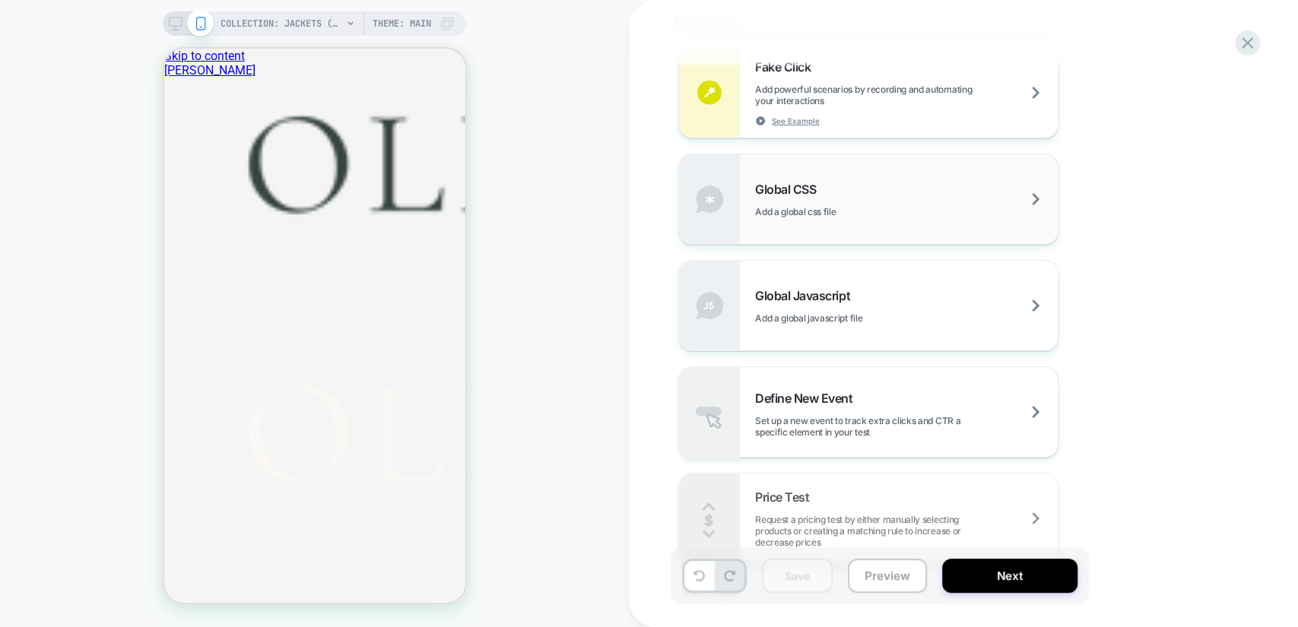
scroll to position [870, 0]
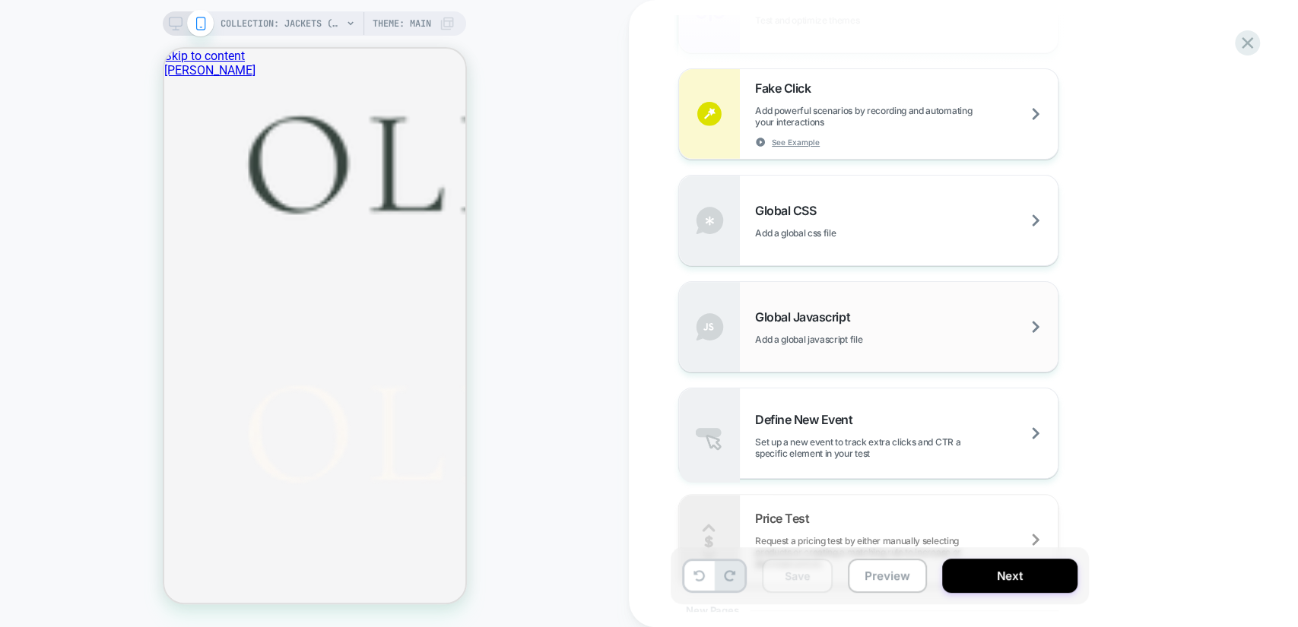
click at [956, 321] on div "Global Javascript Add a global javascript file" at bounding box center [906, 327] width 303 height 36
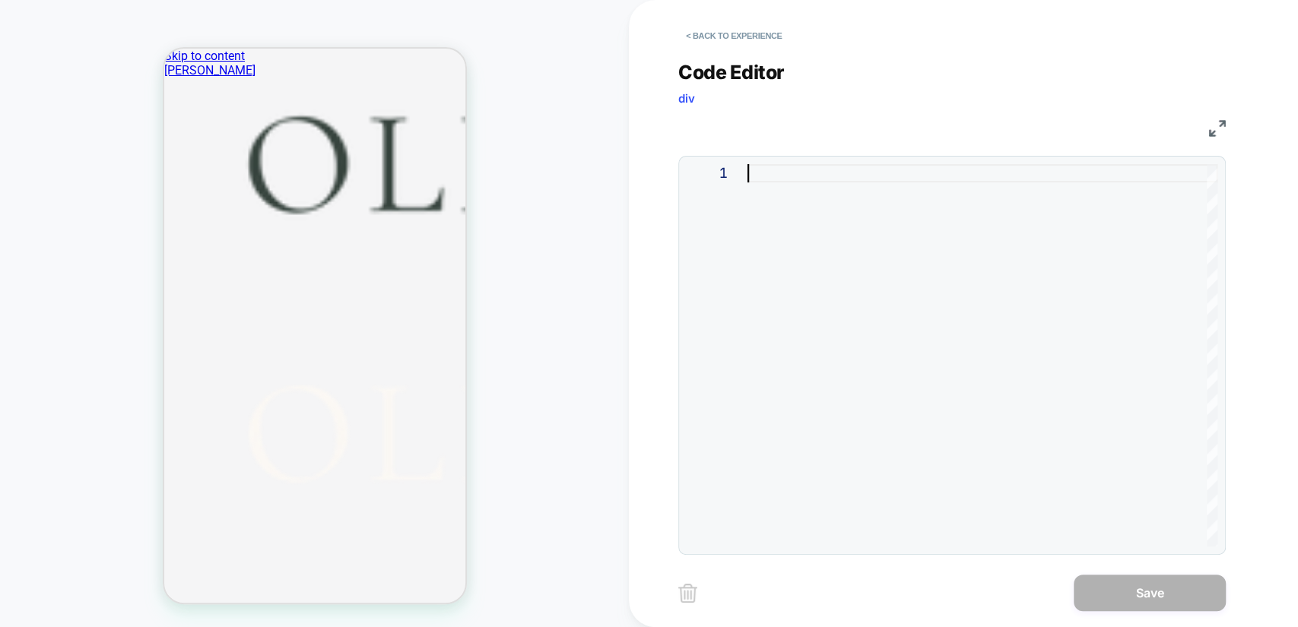
click at [781, 178] on div at bounding box center [982, 355] width 470 height 382
click at [705, 42] on button "< Back to experience" at bounding box center [733, 36] width 111 height 24
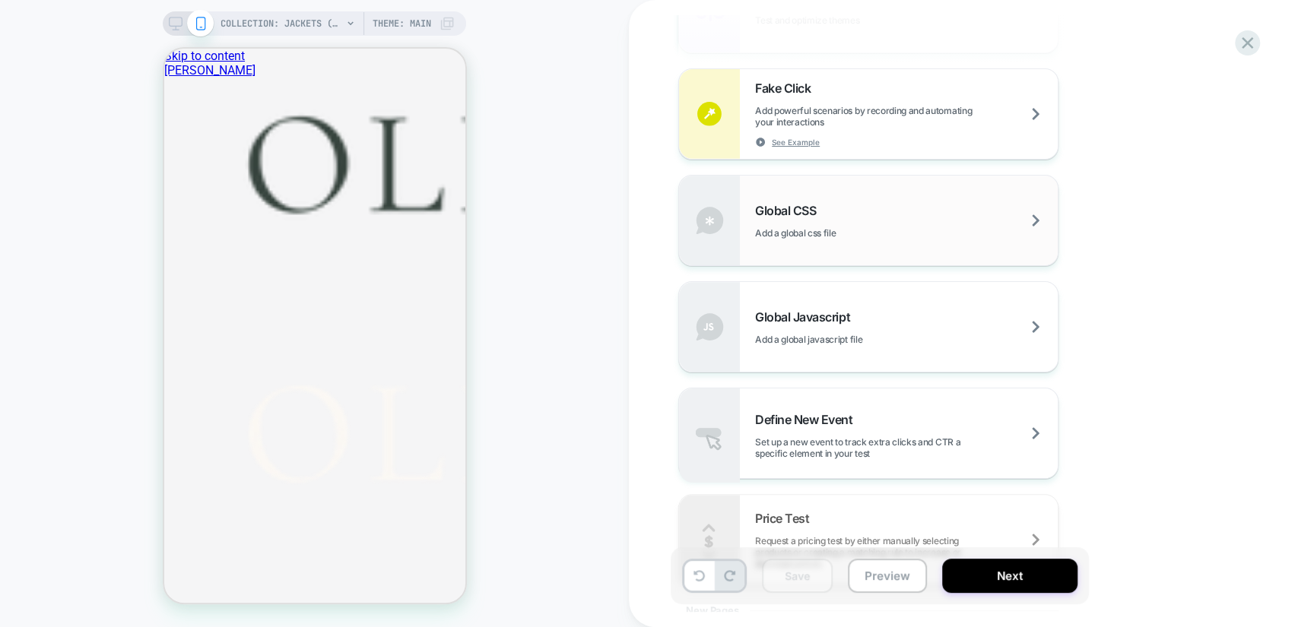
click at [924, 227] on div "Global CSS Add a global css file" at bounding box center [906, 221] width 303 height 36
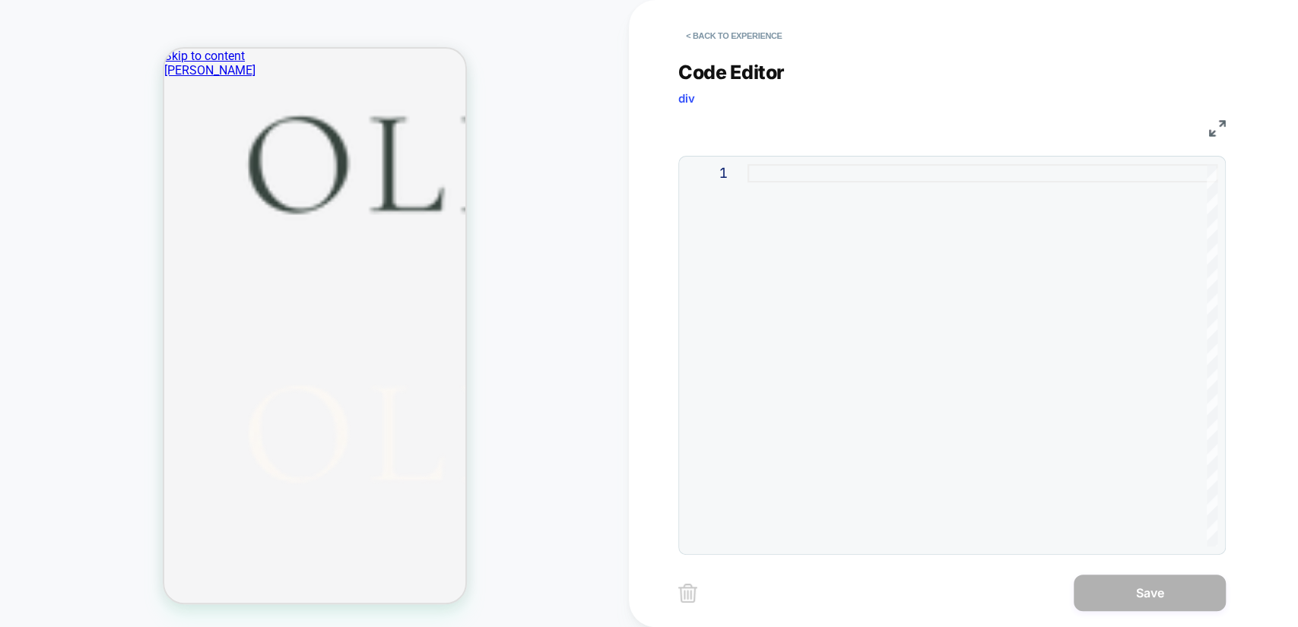
click at [897, 199] on div at bounding box center [982, 355] width 470 height 382
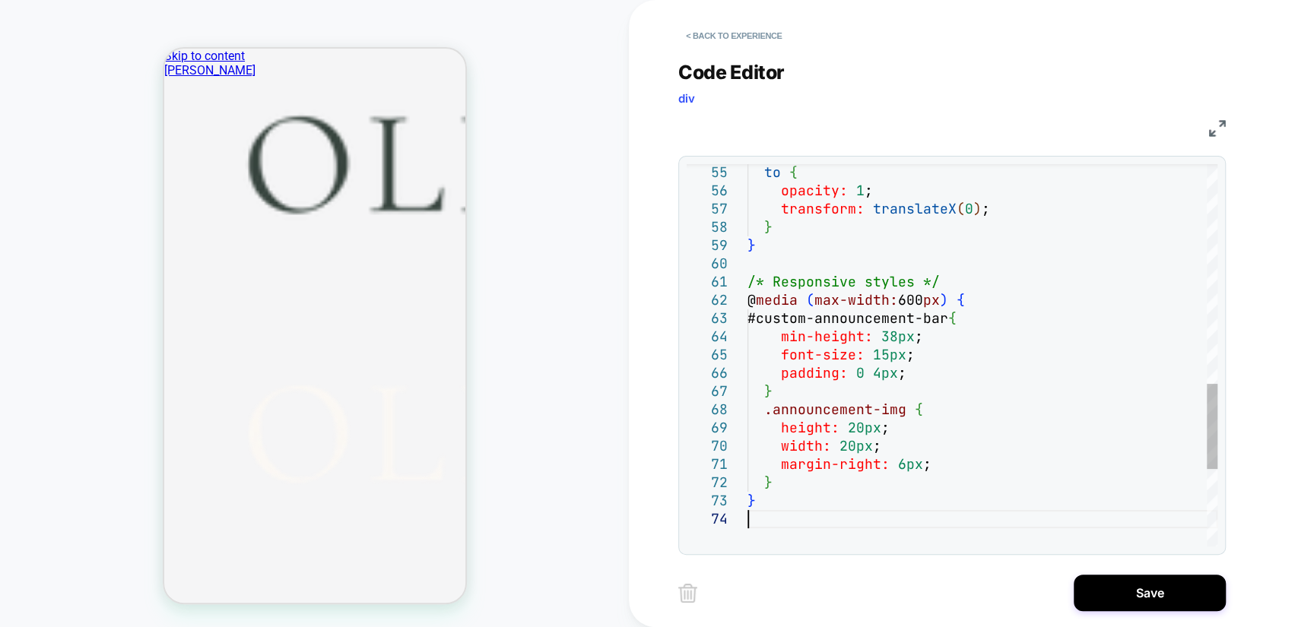
type textarea "**********"
click at [1160, 594] on button "Save" at bounding box center [1149, 593] width 152 height 36
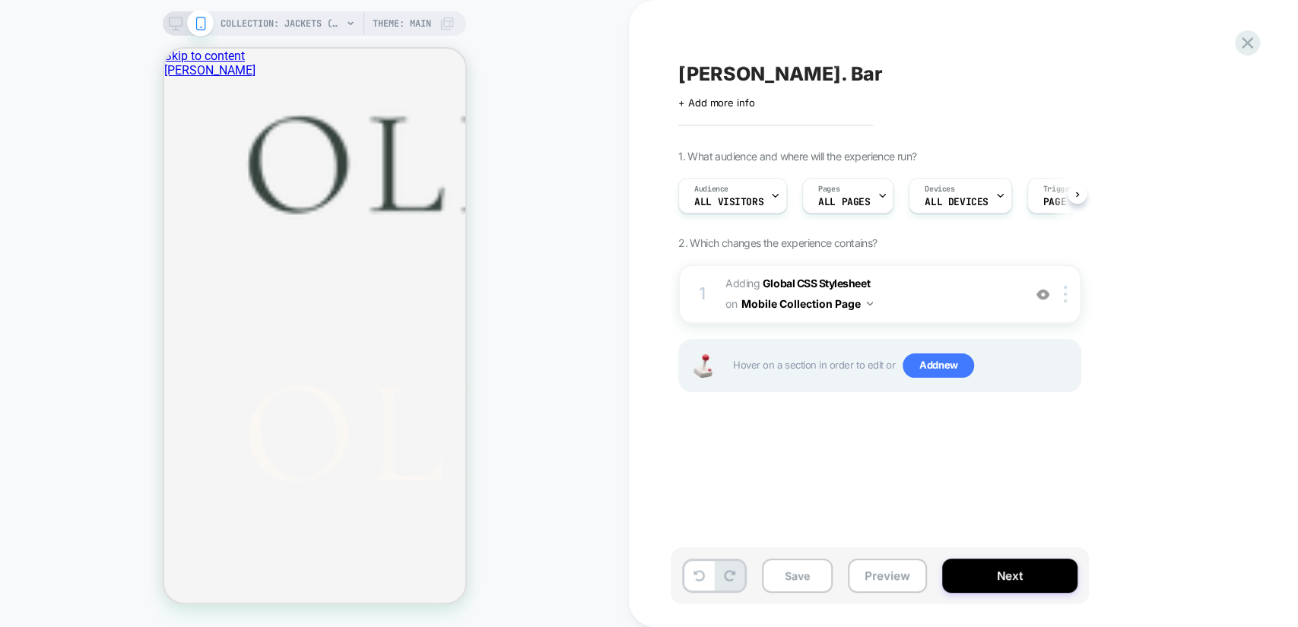
scroll to position [0, 0]
click at [940, 369] on span "Add new" at bounding box center [937, 365] width 71 height 24
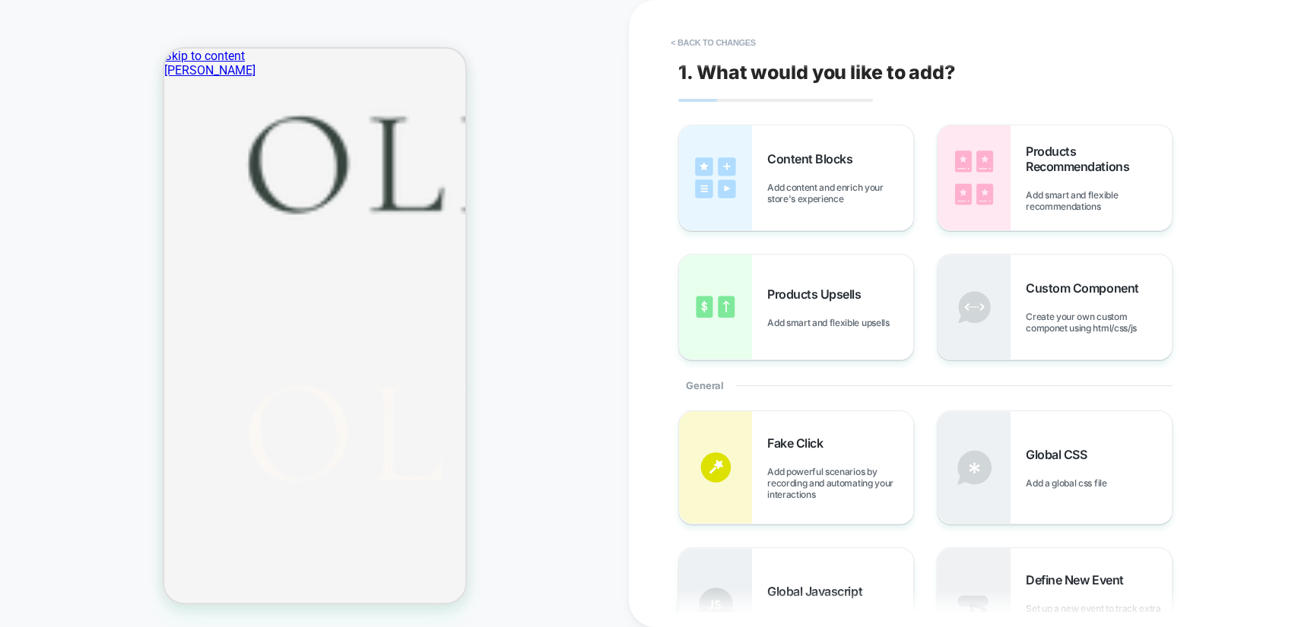
scroll to position [197, 0]
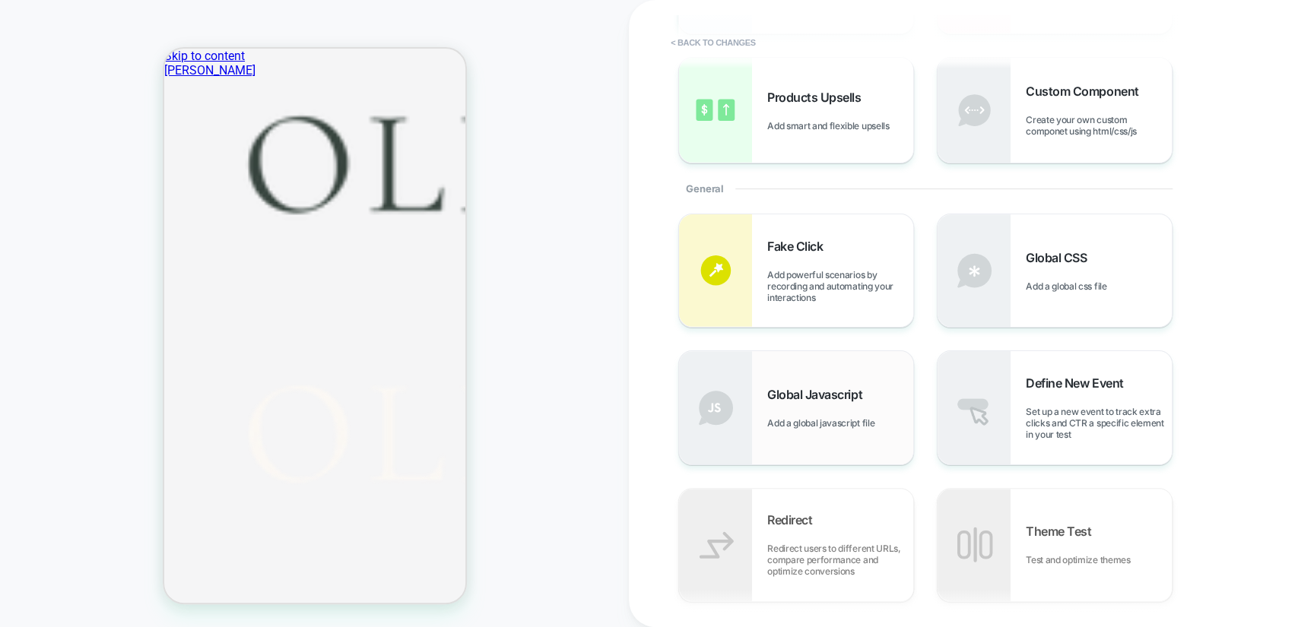
click at [854, 380] on div "Global Javascript Add a global javascript file" at bounding box center [796, 407] width 234 height 113
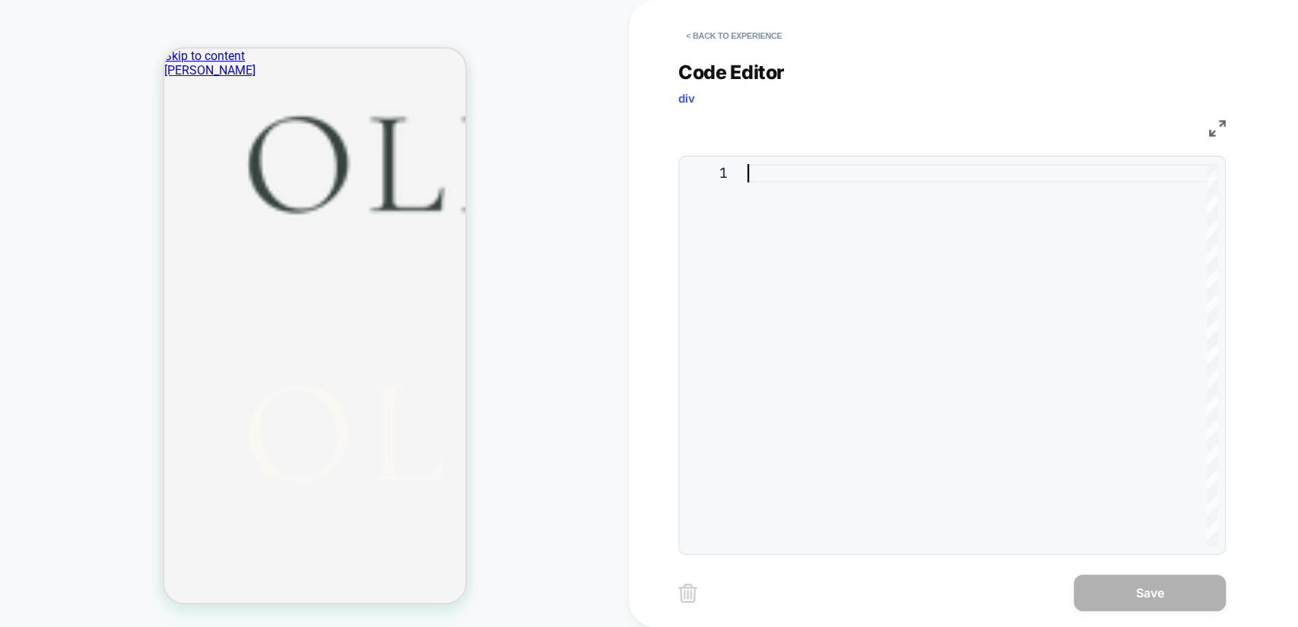
click at [819, 176] on div at bounding box center [982, 355] width 470 height 382
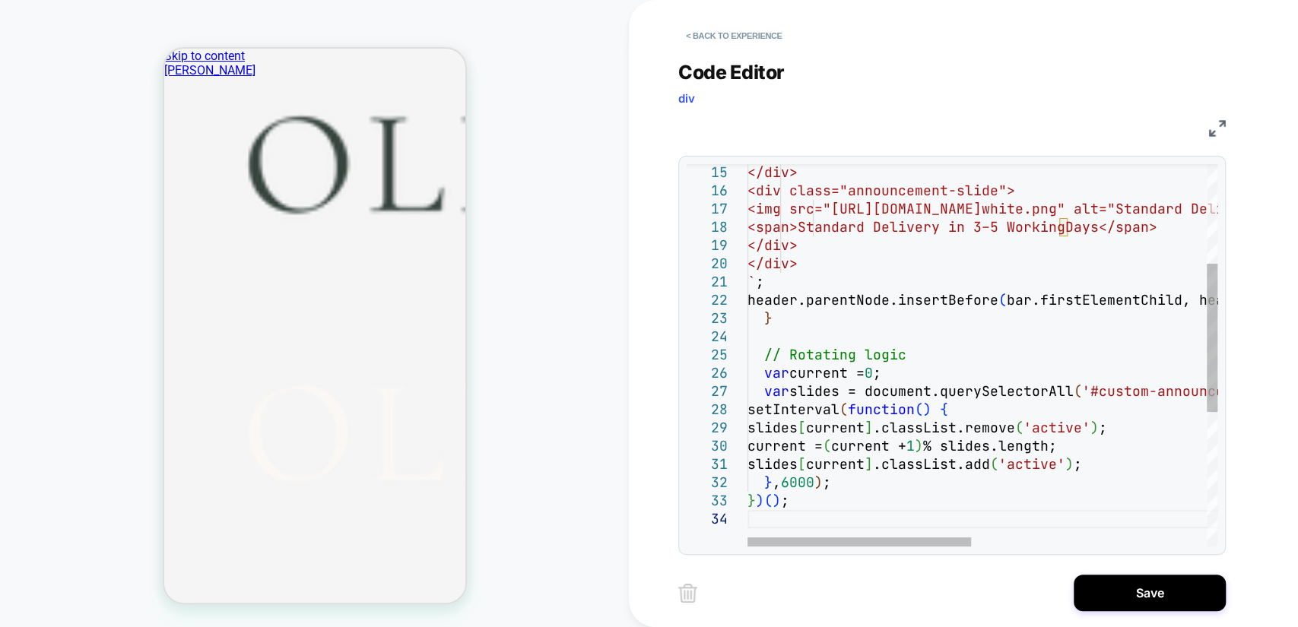
type textarea "**********"
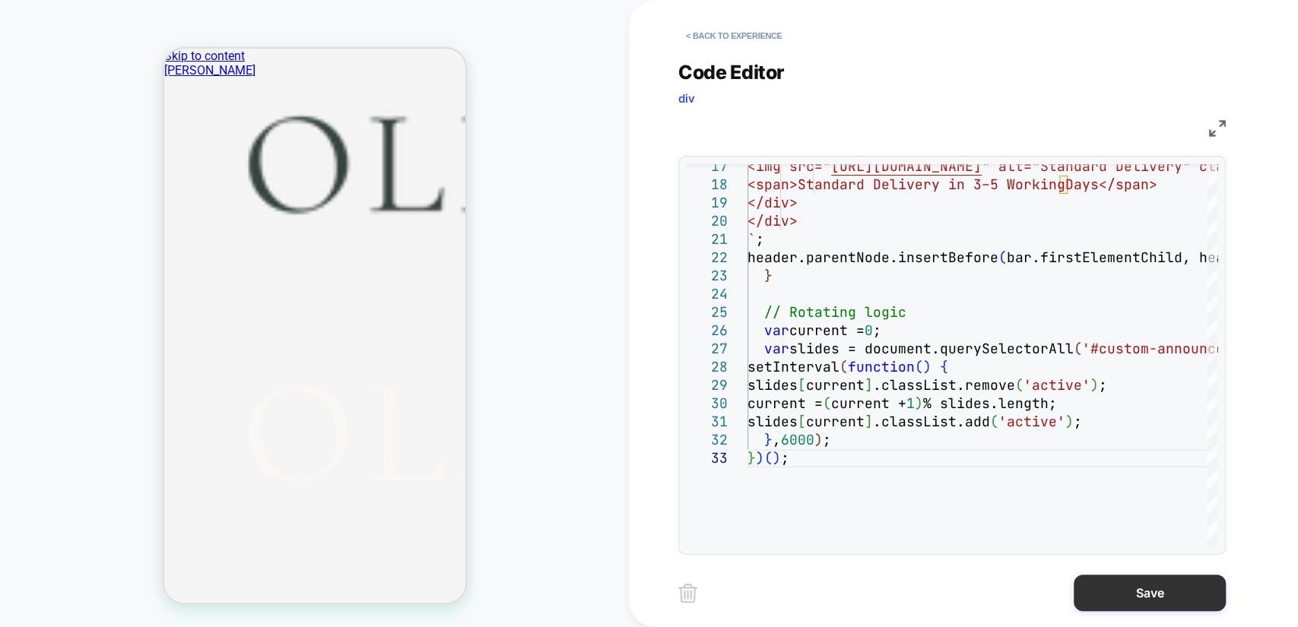
click at [1155, 582] on button "Save" at bounding box center [1149, 593] width 152 height 36
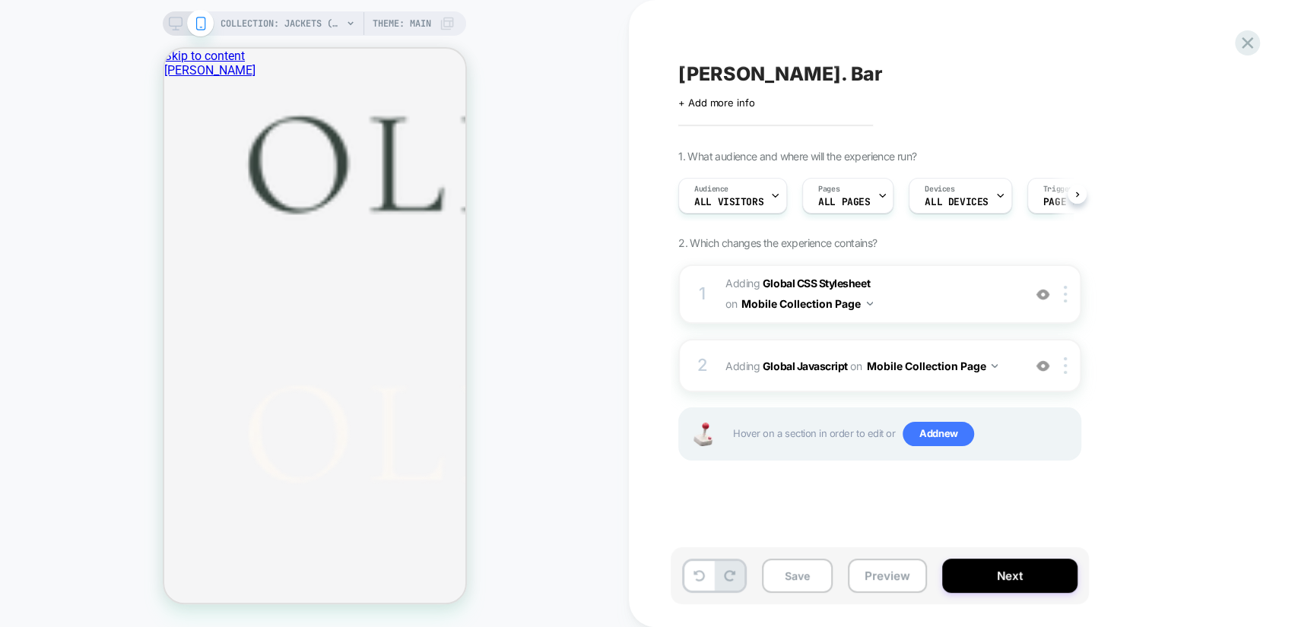
scroll to position [0, 0]
click at [986, 290] on span "Adding Global CSS Stylesheet on Mobile Collection Page" at bounding box center [870, 294] width 290 height 41
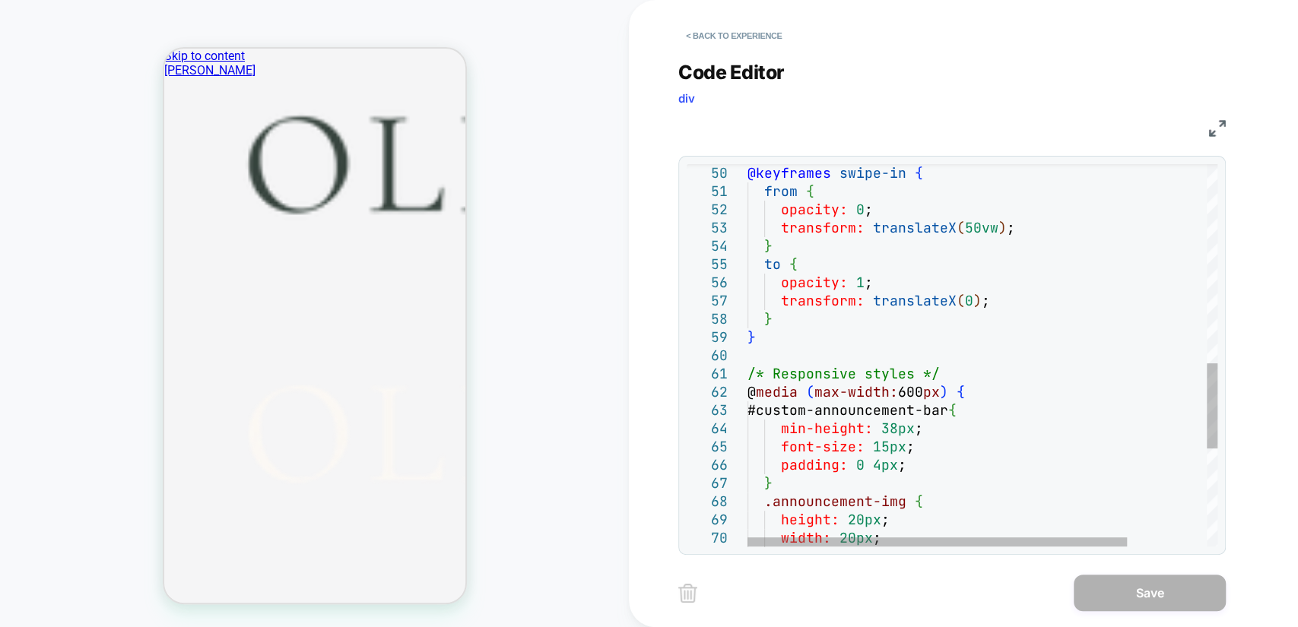
click at [912, 262] on div "} to { opacity: 1 ; transform: translateX ( 0 ) ; } } /* Responsive styles */ @…" at bounding box center [1031, 127] width 569 height 1714
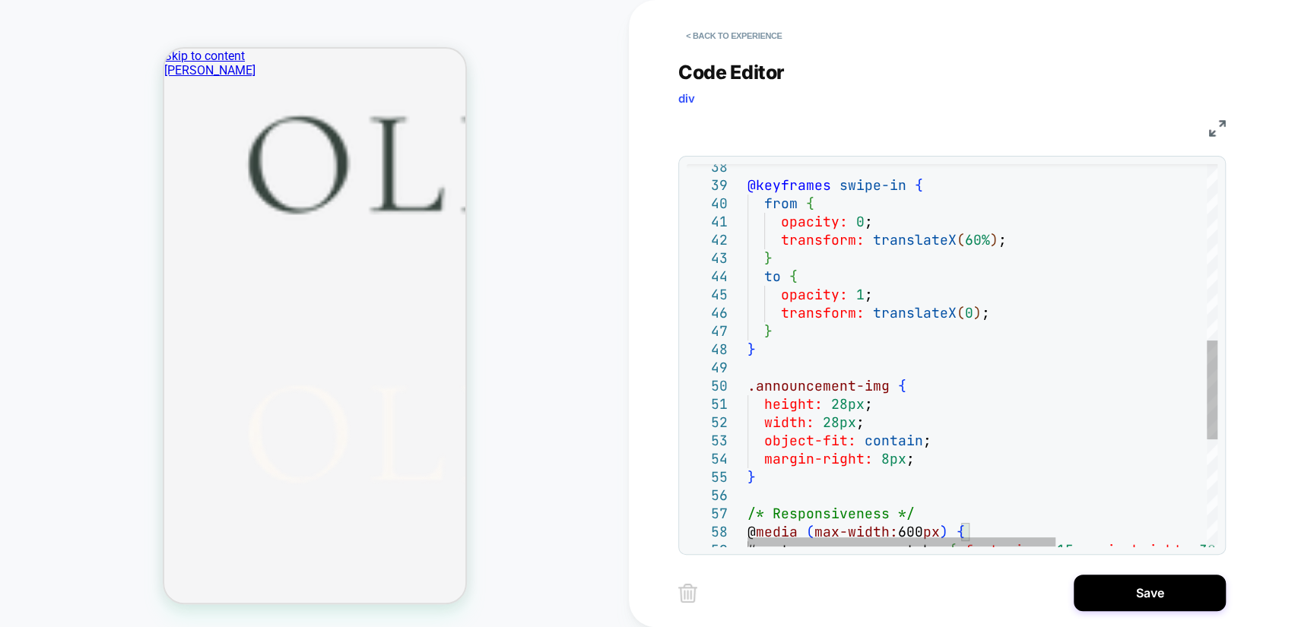
click at [973, 236] on div "@keyframes swipe-in { from { opacity: 0 ; transform: translateX ( 60% ) ; } to …" at bounding box center [1097, 221] width 700 height 1477
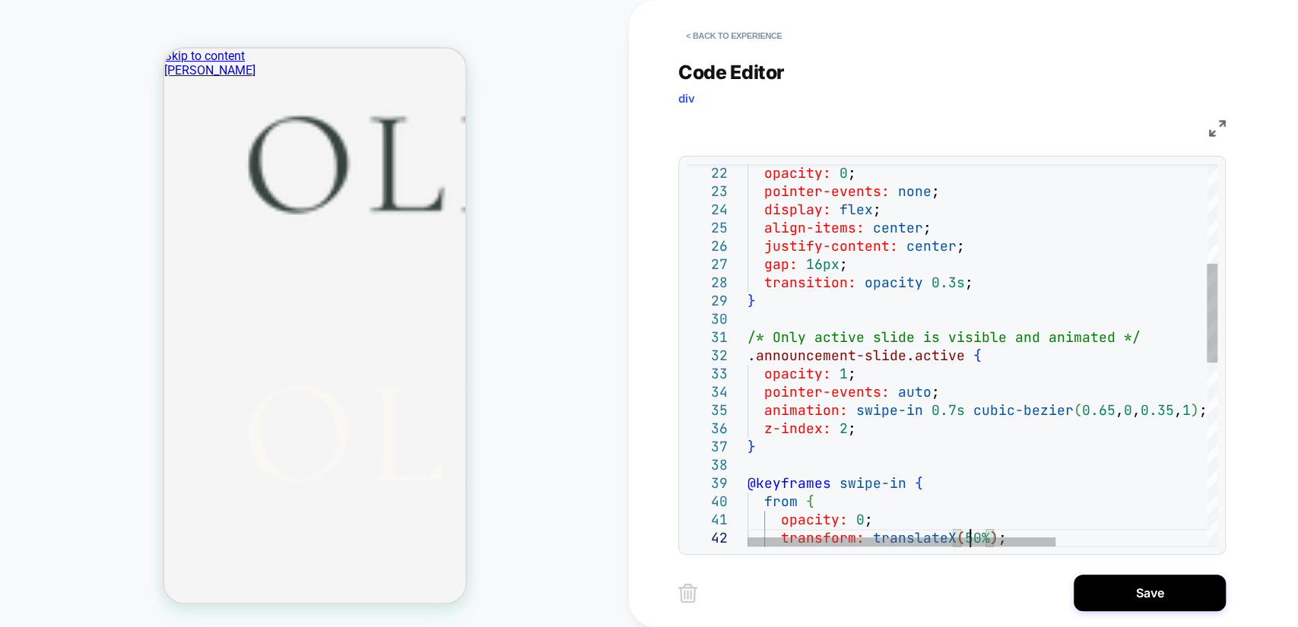
click at [949, 406] on div "from { opacity: 0 ; transform: translateX ( 50% ) ; @keyframes swipe-in { z-ind…" at bounding box center [1097, 519] width 700 height 1477
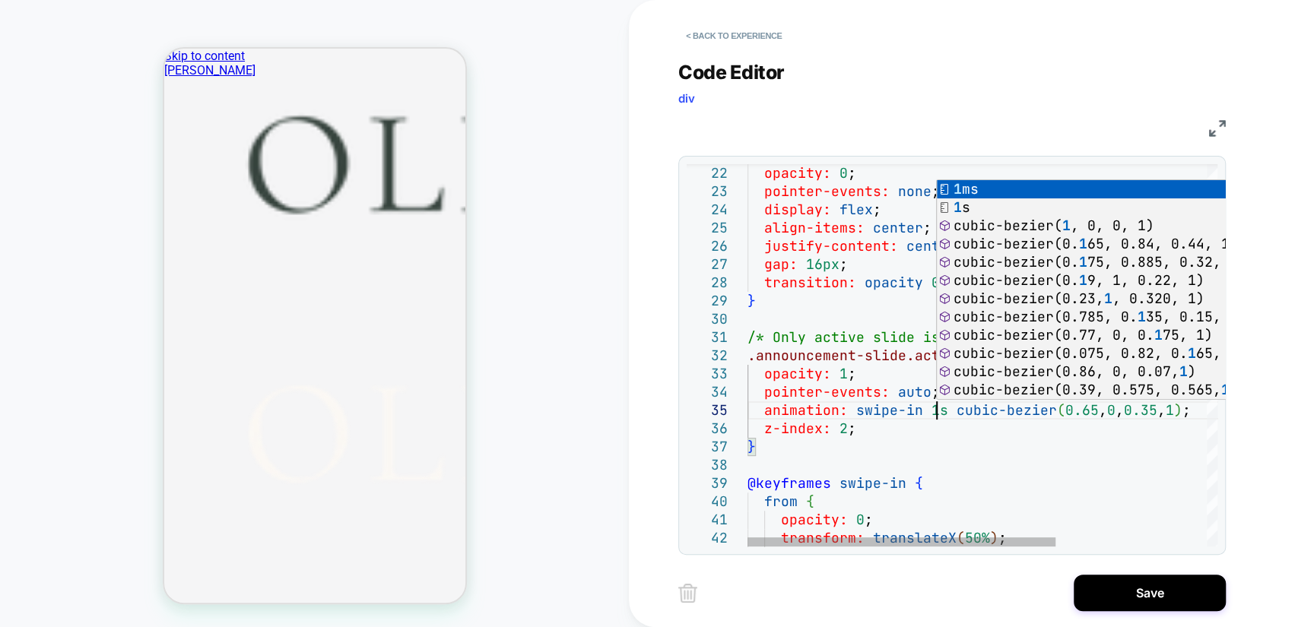
click at [1119, 496] on div "from { opacity: 0 ; transform: translateX ( 50% ) ; @keyframes swipe-in { z-ind…" at bounding box center [1097, 519] width 700 height 1477
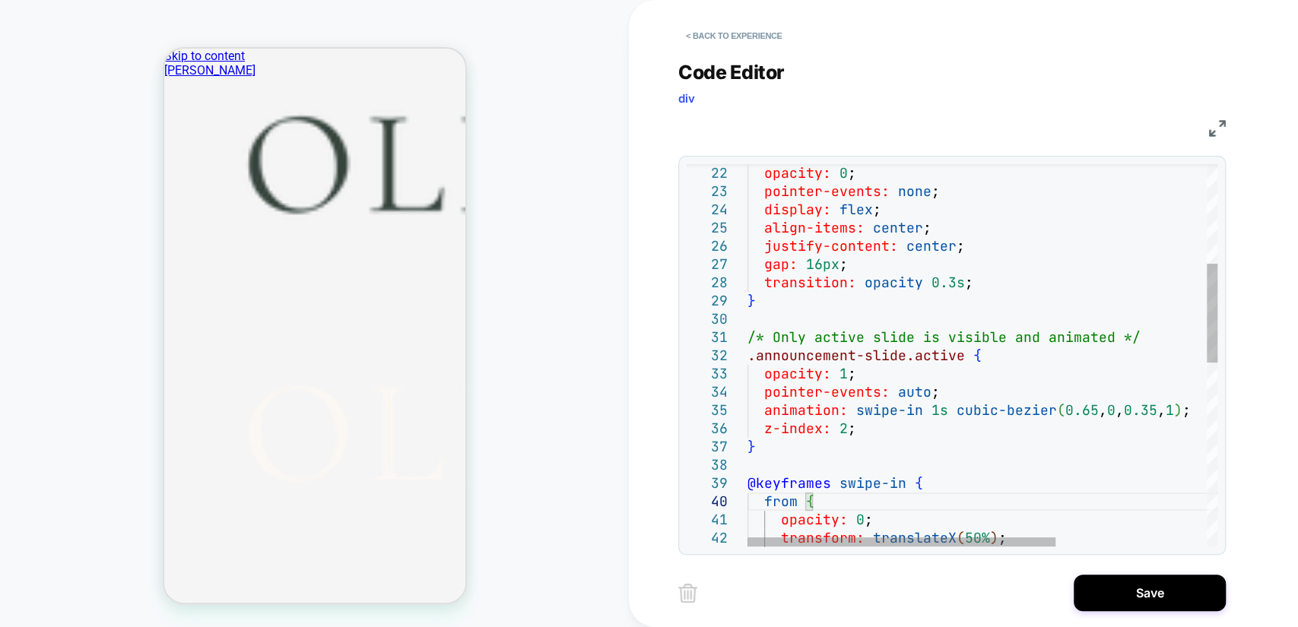
click at [1089, 407] on div "z-index: 2 ; } opacity: 1 ; pointer-events: auto ; animation: swipe-in 1s cubic…" at bounding box center [1097, 519] width 700 height 1477
drag, startPoint x: 761, startPoint y: 412, endPoint x: 1152, endPoint y: 410, distance: 391.5
click at [1152, 410] on div "z-index: 2 ; } opacity: 1 ; pointer-events: auto ; animation: swipe-in 1s cubic…" at bounding box center [1097, 519] width 700 height 1477
click at [1069, 407] on div "z-index: 2 ; } opacity: 1 ; pointer-events: auto ; animation: swipe-in 1s cubic…" at bounding box center [1097, 519] width 700 height 1477
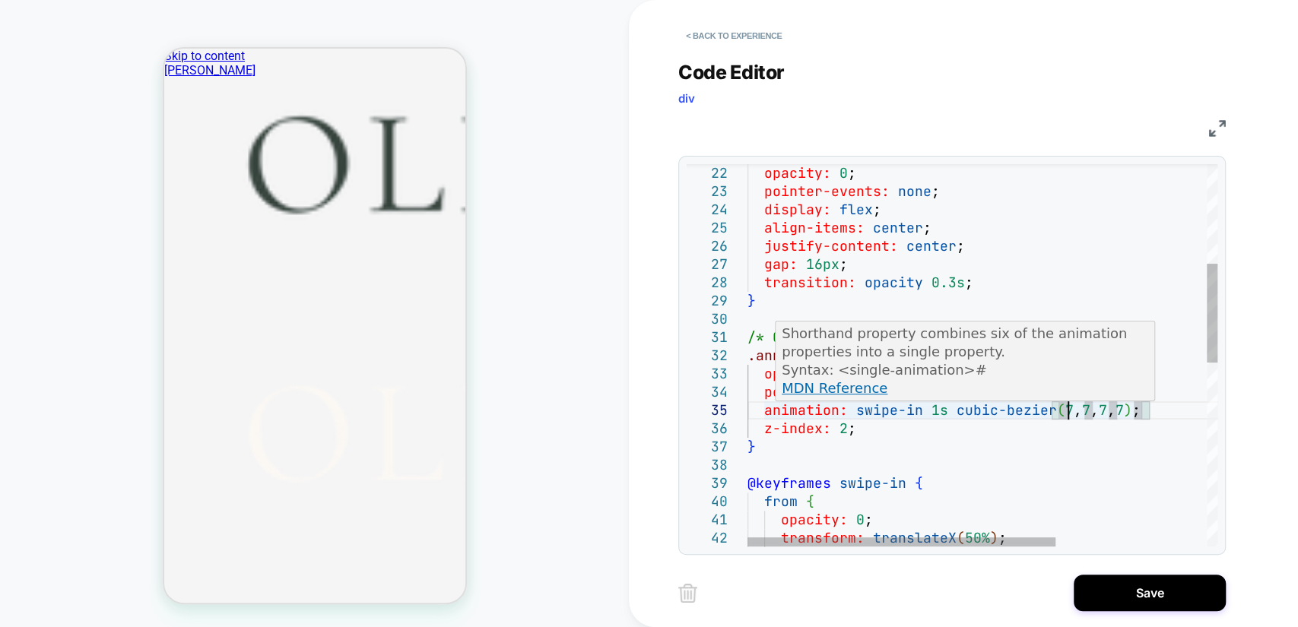
click at [1090, 408] on div "z-index: 2 ; } opacity: 1 ; pointer-events: auto ; animation: swipe-in 1s cubic…" at bounding box center [1097, 519] width 700 height 1477
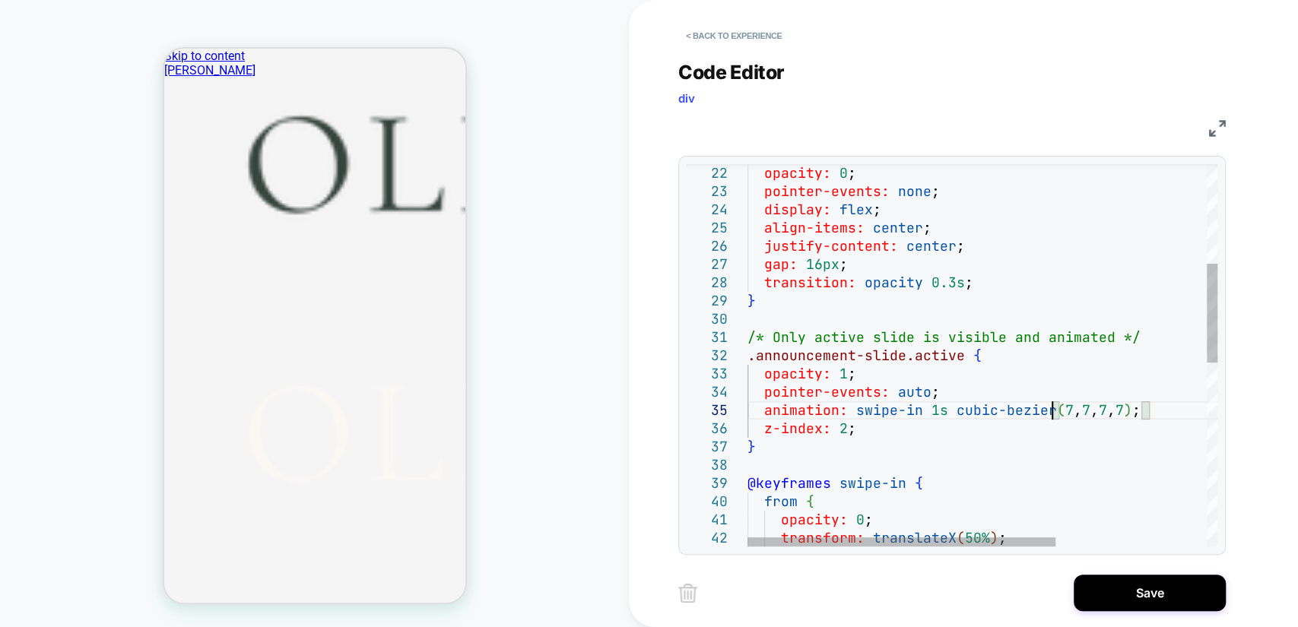
click at [1051, 412] on div "z-index: 2 ; } opacity: 1 ; pointer-events: auto ; animation: swipe-in 1s cubic…" at bounding box center [1097, 519] width 700 height 1477
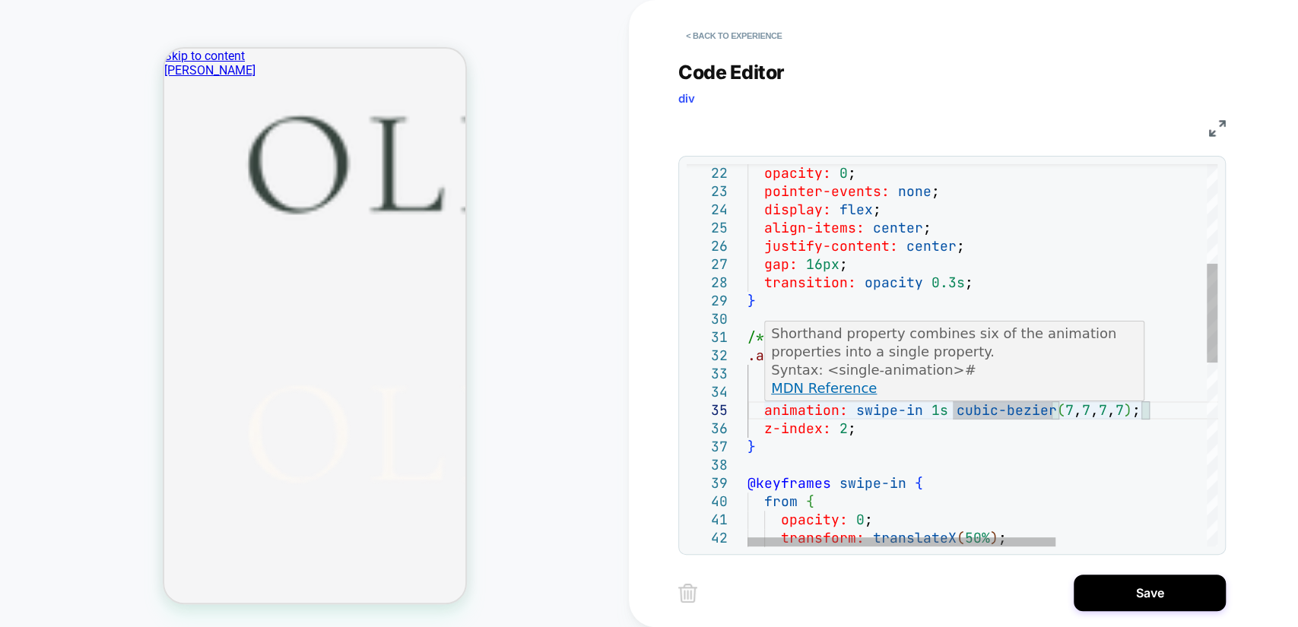
click at [1061, 415] on div "z-index: 2 ; } opacity: 1 ; pointer-events: auto ; animation: swipe-in 1s cubic…" at bounding box center [1097, 519] width 700 height 1477
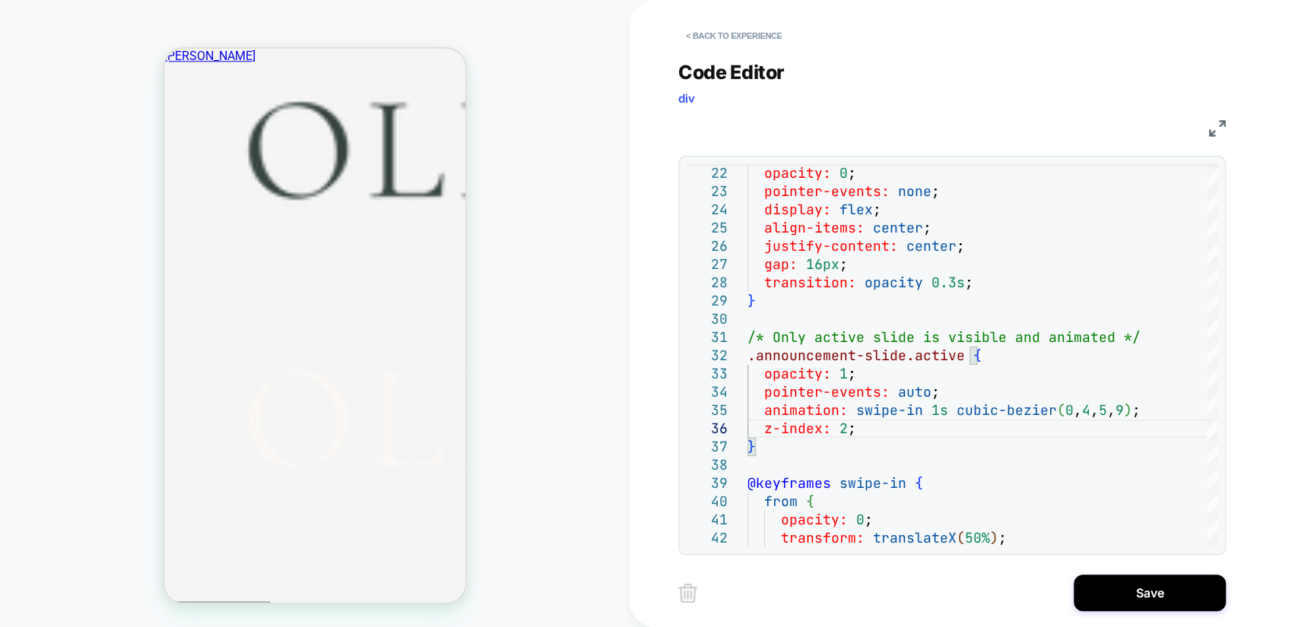
scroll to position [0, 0]
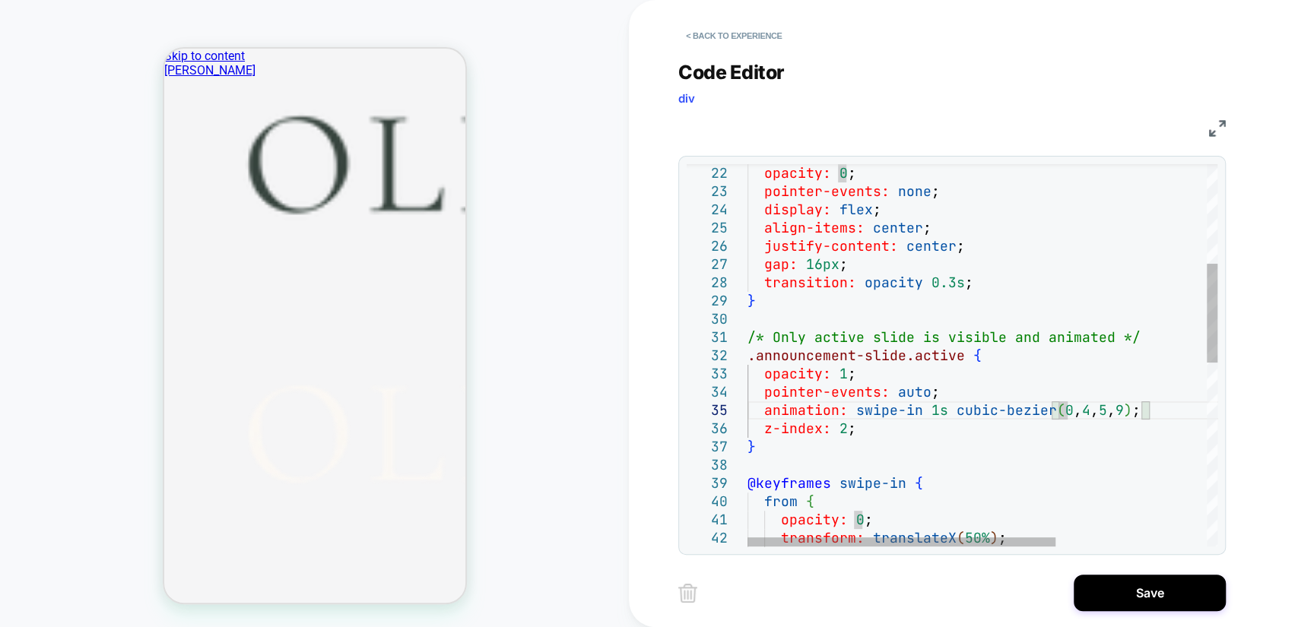
click at [1070, 414] on div "z-index: 2 ; } opacity: 1 ; pointer-events: auto ; animation: swipe-in 1s cubic…" at bounding box center [1097, 519] width 700 height 1477
drag, startPoint x: 1058, startPoint y: 415, endPoint x: 1140, endPoint y: 414, distance: 82.1
click at [1140, 414] on div "z-index: 2 ; } opacity: 1 ; pointer-events: auto ; animation: swipe-in 1s cubic…" at bounding box center [1097, 519] width 700 height 1477
click at [1125, 414] on div "z-index: 2 ; } opacity: 1 ; pointer-events: auto ; animation: swipe-in 1s cubic…" at bounding box center [1097, 519] width 700 height 1477
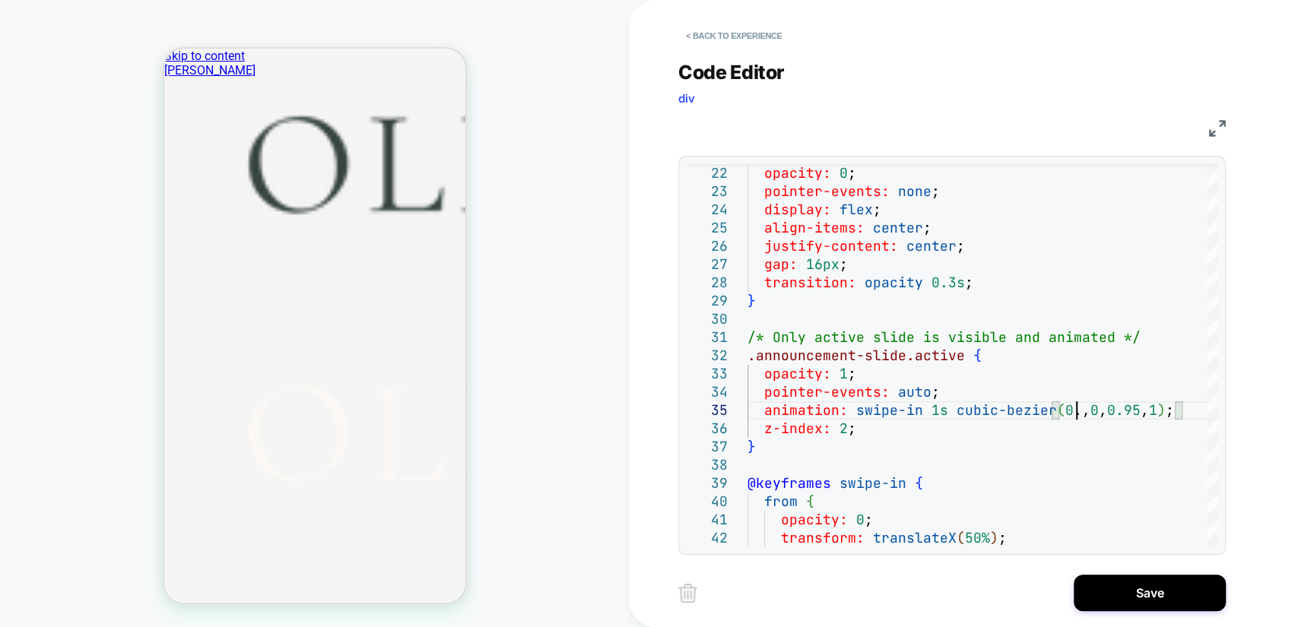
scroll to position [72, 434]
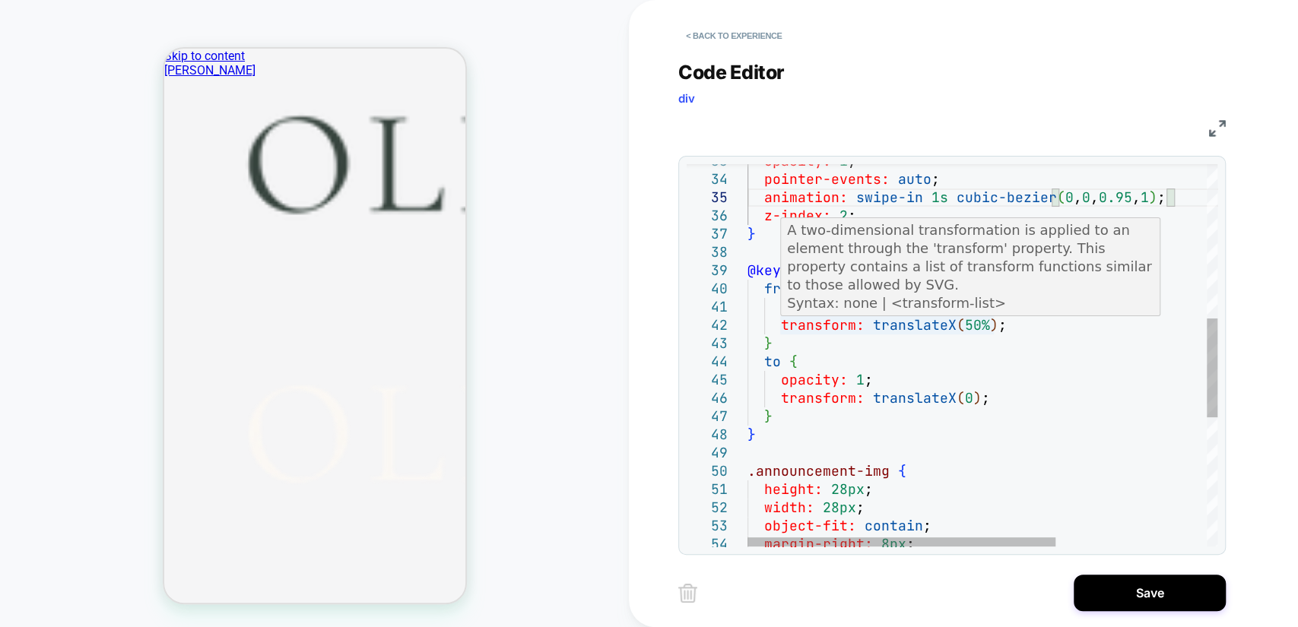
click at [965, 322] on div "z-index: 2 ; } opacity: 1 ; pointer-events: auto ; animation: swipe-in 1s cubic…" at bounding box center [1097, 306] width 700 height 1477
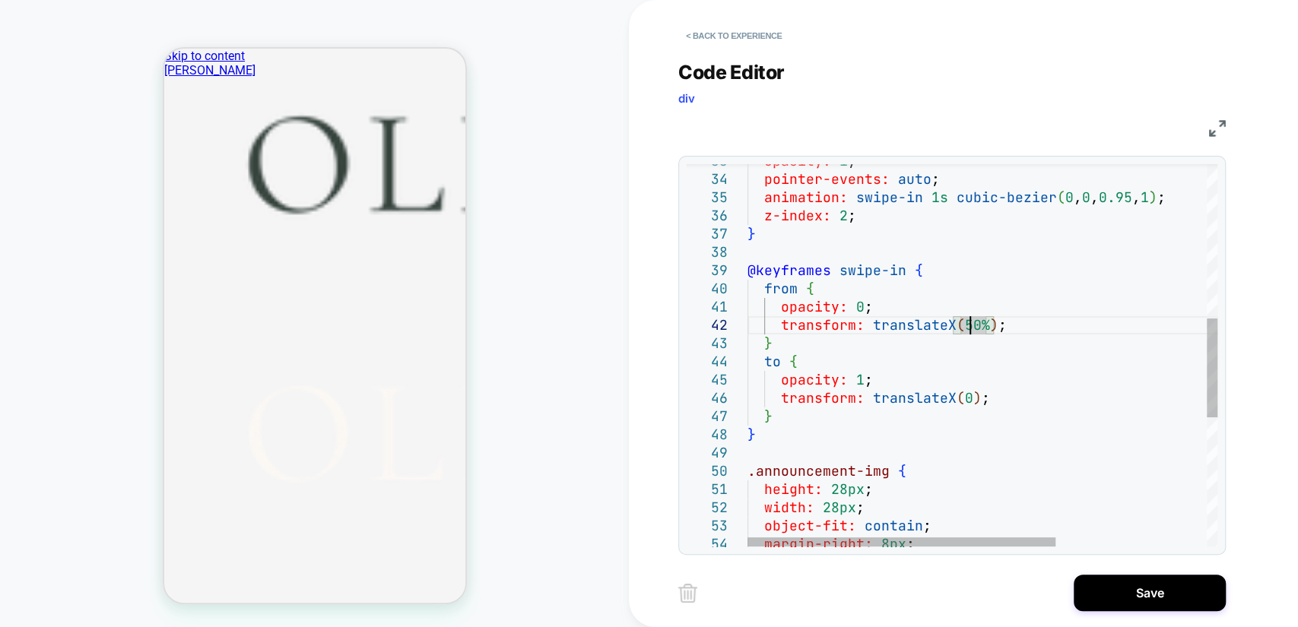
scroll to position [36, 220]
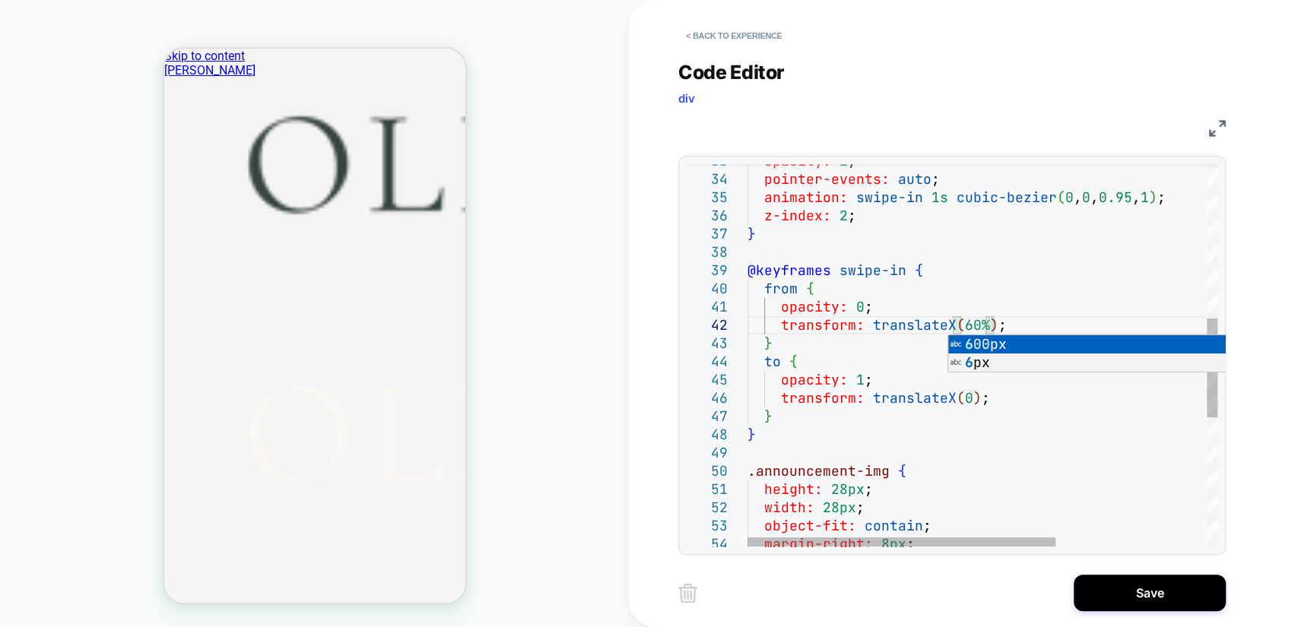
click at [1070, 300] on div "z-index: 2 ; } opacity: 1 ; pointer-events: auto ; animation: swipe-in 1s cubic…" at bounding box center [1097, 306] width 700 height 1477
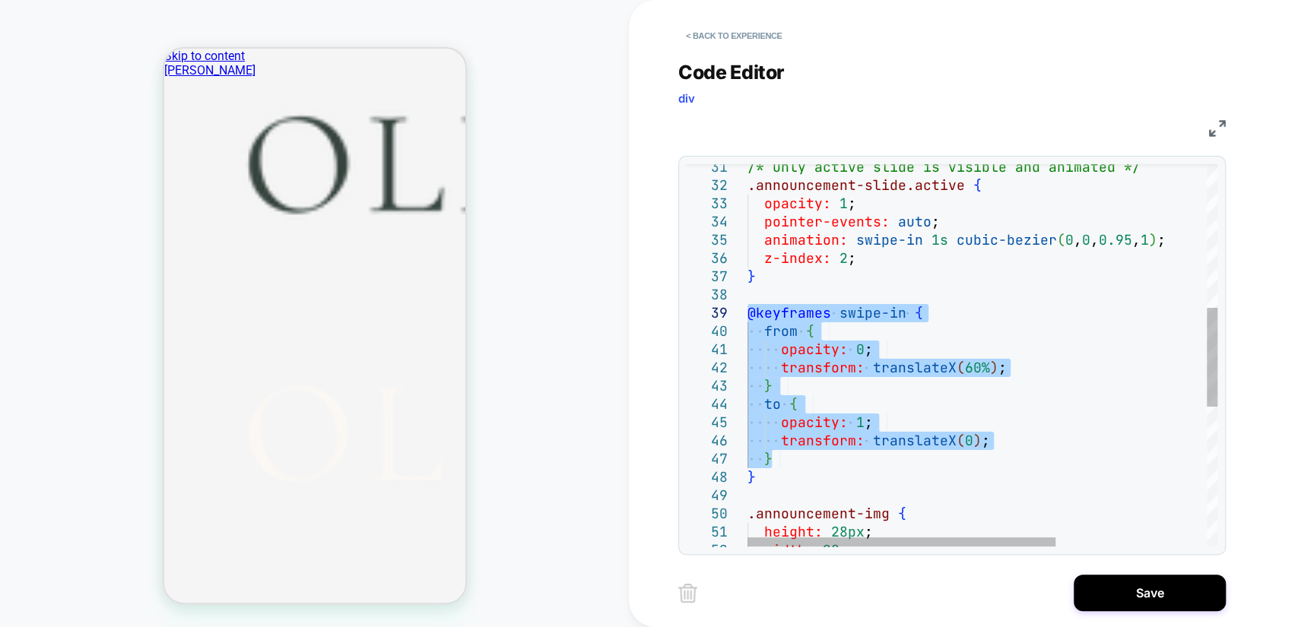
drag, startPoint x: 832, startPoint y: 378, endPoint x: 745, endPoint y: 312, distance: 109.0
click at [747, 312] on div "z-index: 2 ; } @keyframes swipe-in { from { opacity: 0 ; transform: translateX …" at bounding box center [1097, 349] width 700 height 1477
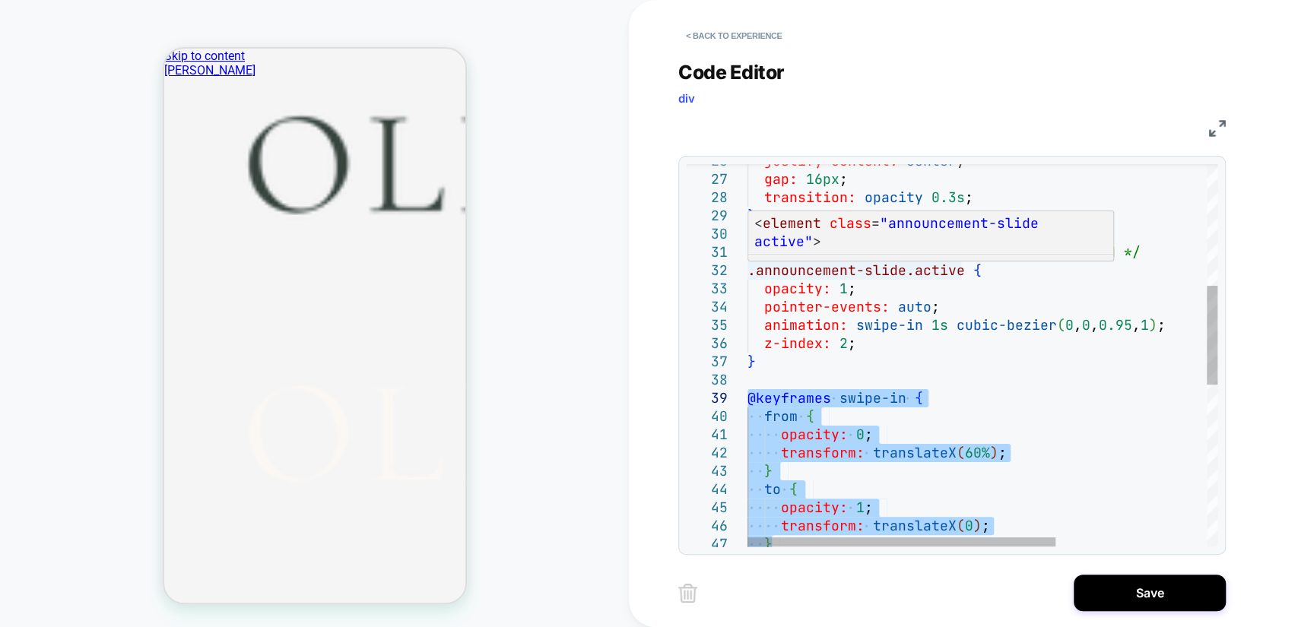
click at [749, 277] on div "} to { opacity: 1 ; transform: translateX ( 0 ) ; } from { opacity: 0 ; transfo…" at bounding box center [1097, 434] width 700 height 1477
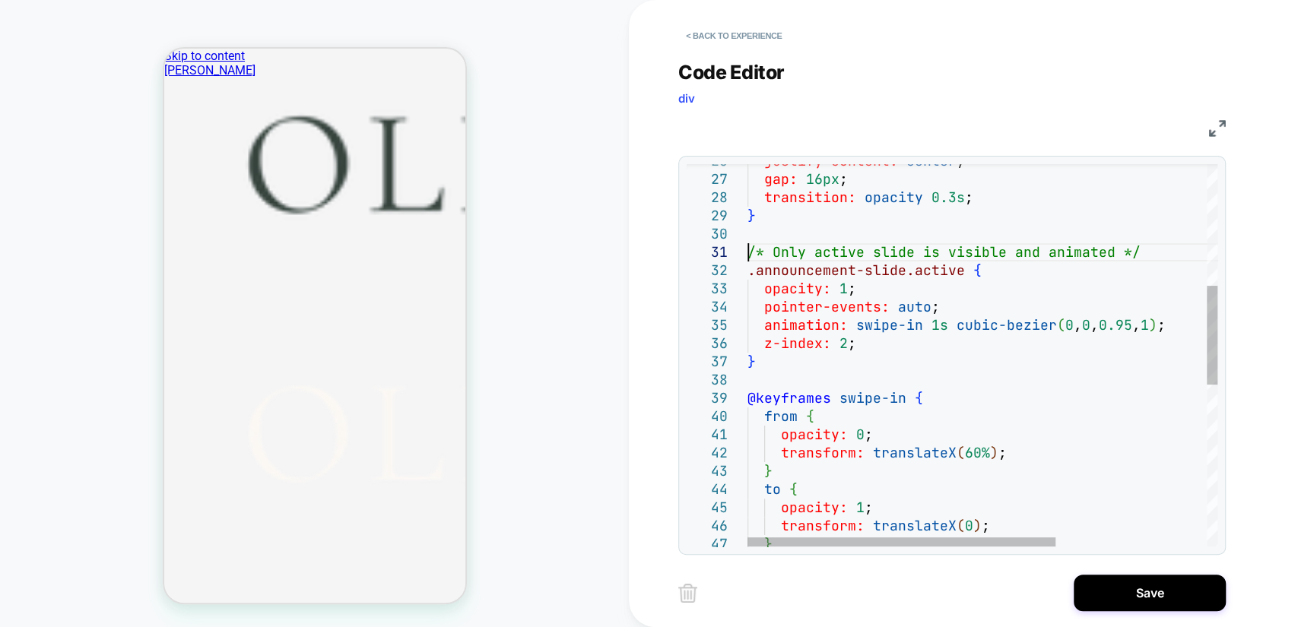
click at [751, 249] on div "} to { opacity: 1 ; transform: translateX ( 0 ) ; } from { opacity: 0 ; transfo…" at bounding box center [1097, 434] width 700 height 1477
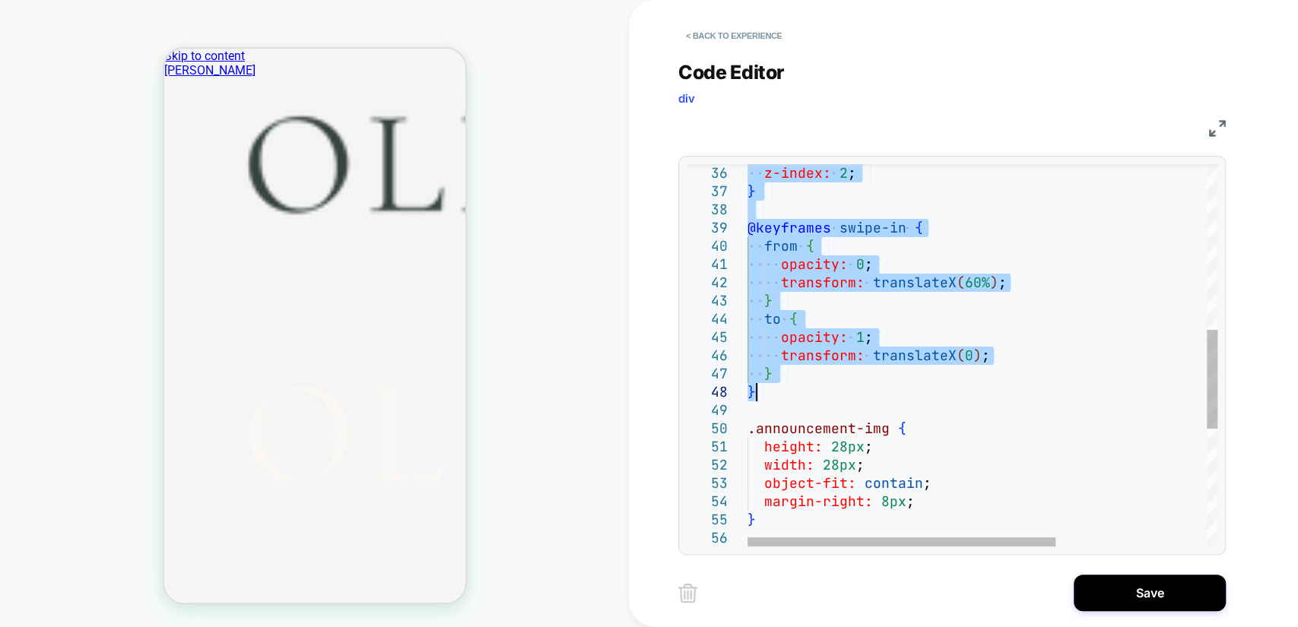
drag, startPoint x: 751, startPoint y: 248, endPoint x: 919, endPoint y: 391, distance: 221.0
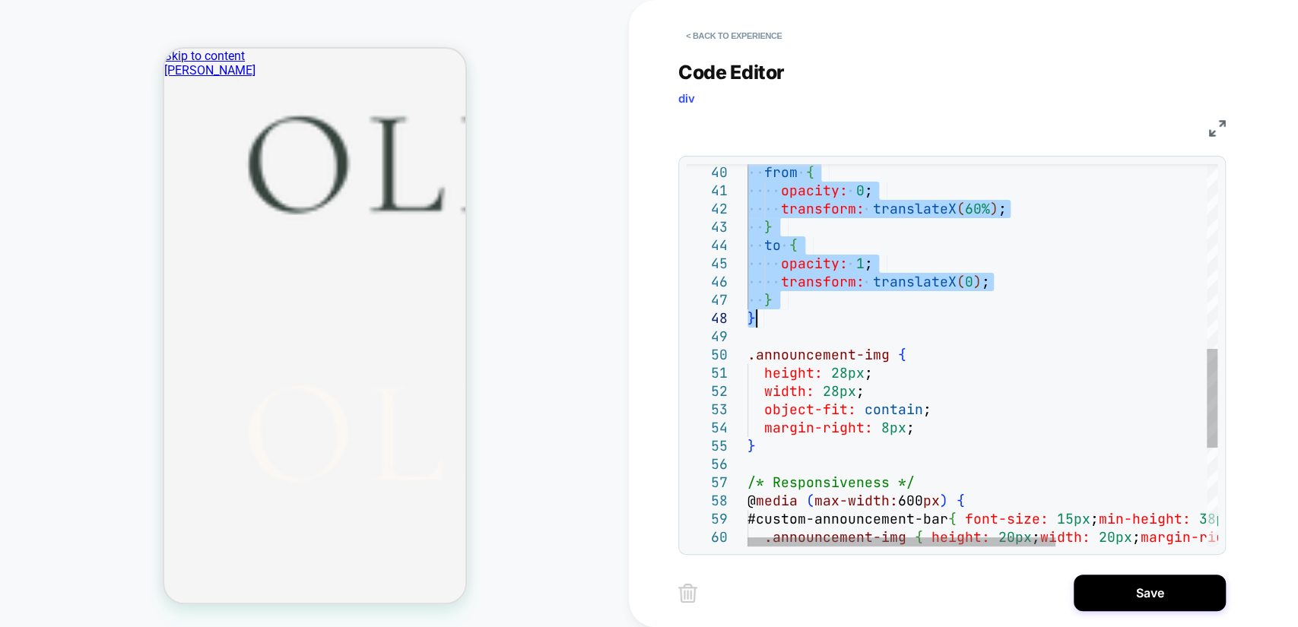
click at [961, 357] on div "} } to { opacity: 1 ; transform: translateX ( 0 ) ; transform: translateX ( 60%…" at bounding box center [1097, 190] width 700 height 1477
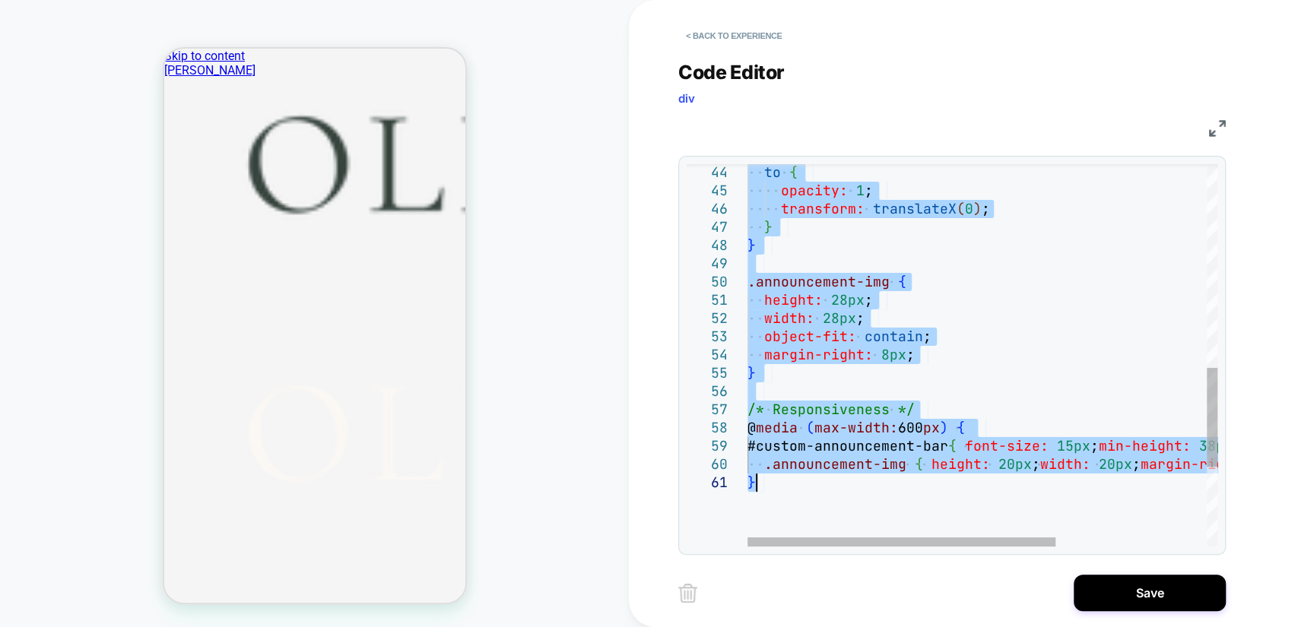
click at [949, 338] on div "} } to { opacity: 1 ; transform: translateX ( 0 ) ; .announcement-img { height:…" at bounding box center [1097, 117] width 700 height 1477
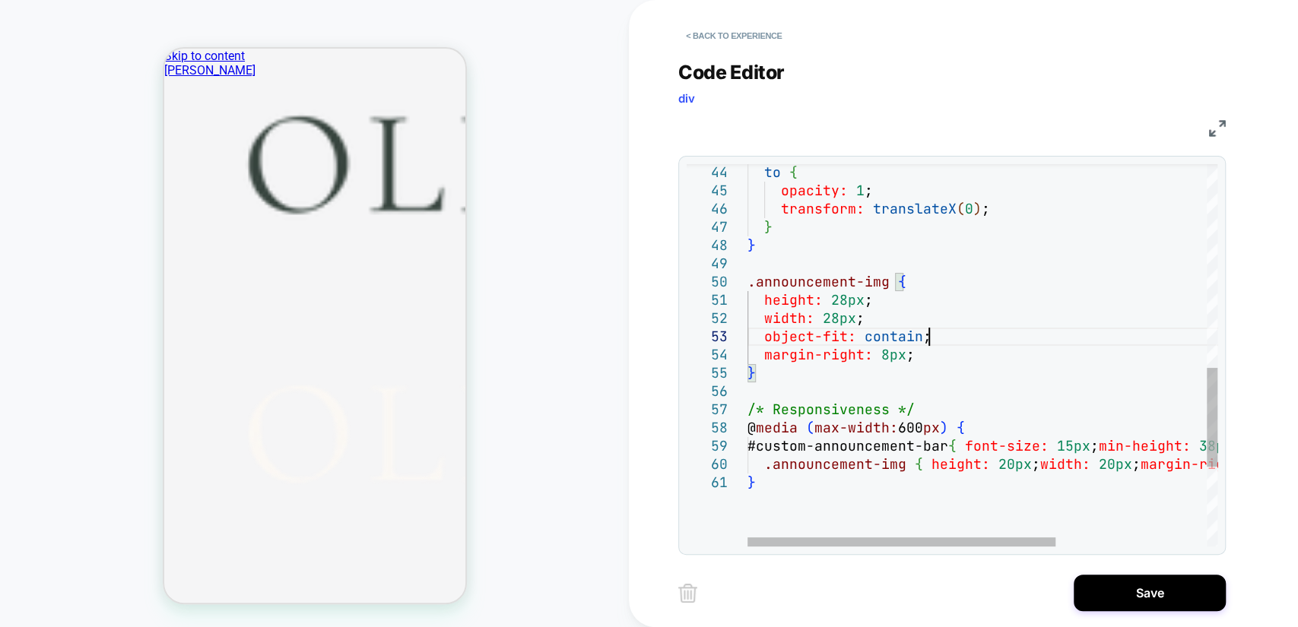
type textarea "**********"
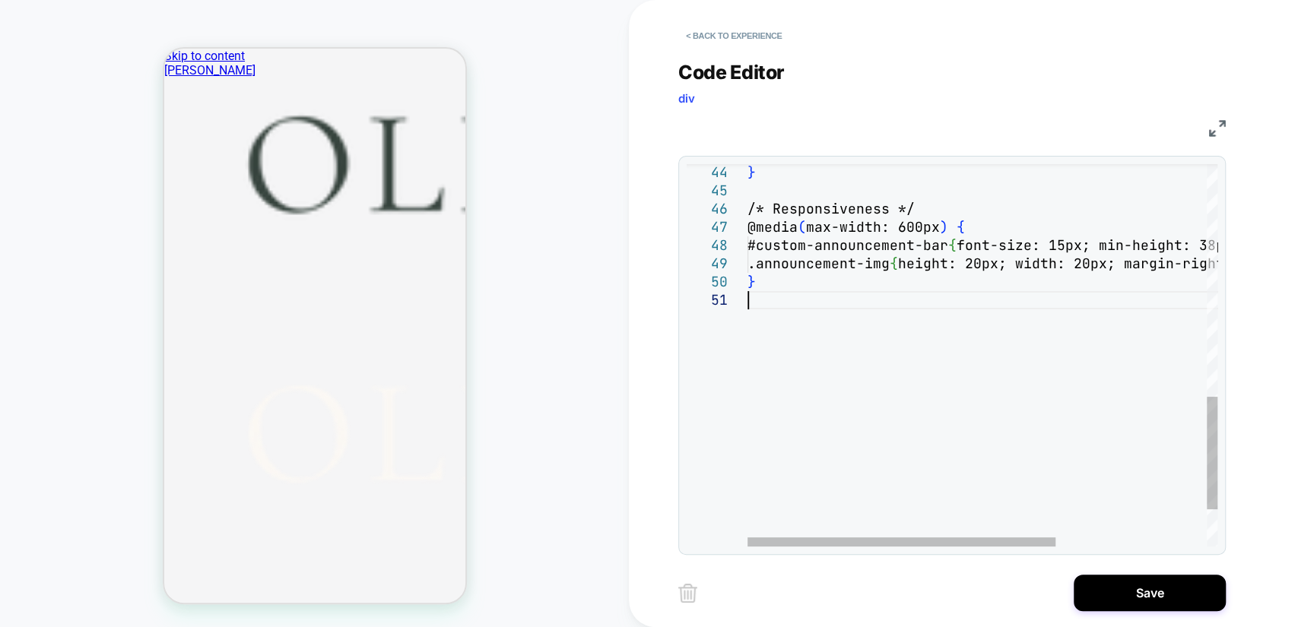
scroll to position [17, 0]
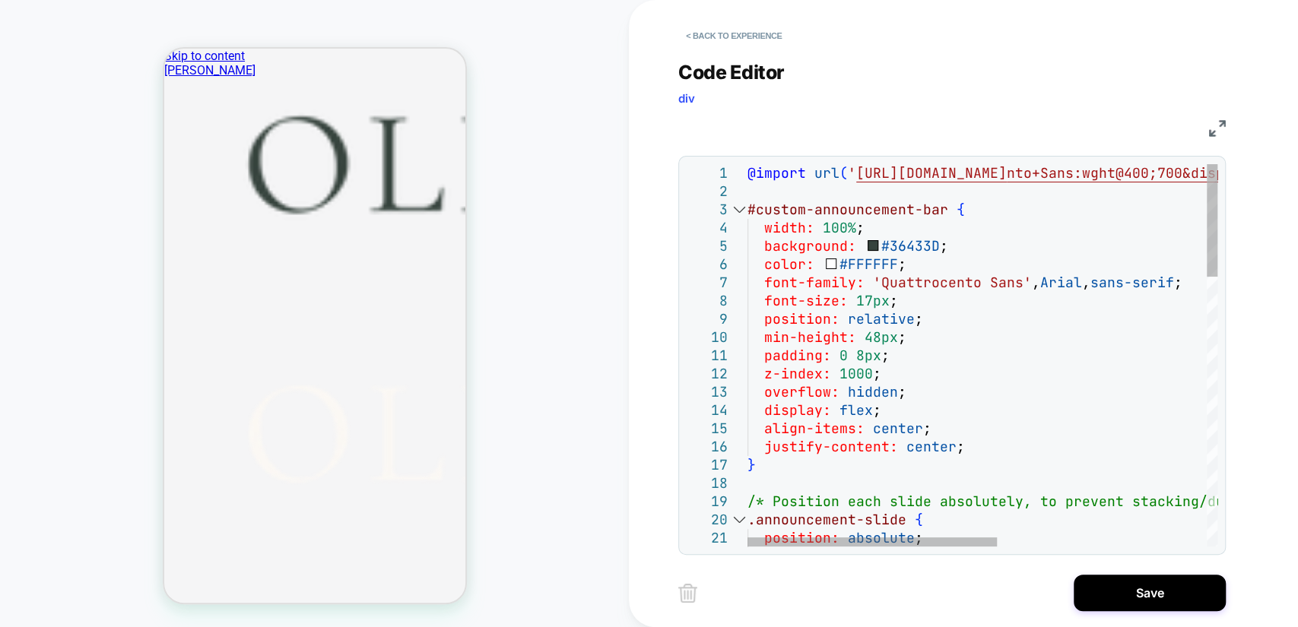
click at [742, 176] on div "1" at bounding box center [716, 173] width 61 height 18
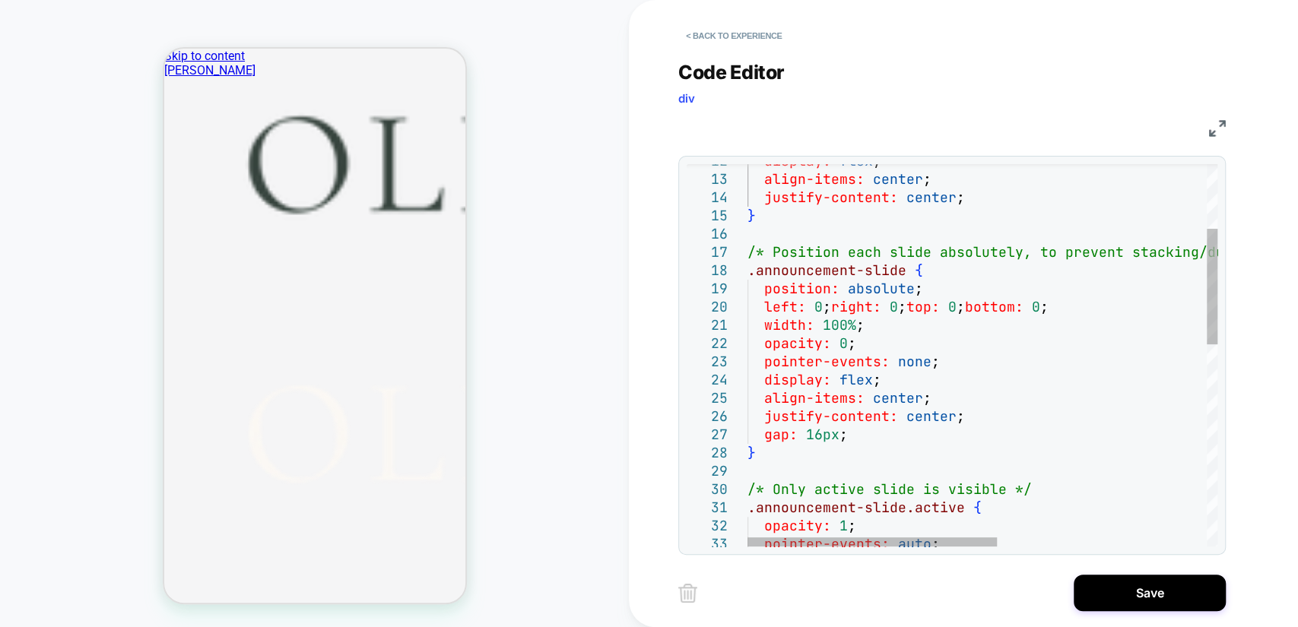
click at [950, 331] on div ".announcement-slide { position: absolute ; /* Position each slide absolutely, t…" at bounding box center [1179, 580] width 864 height 1258
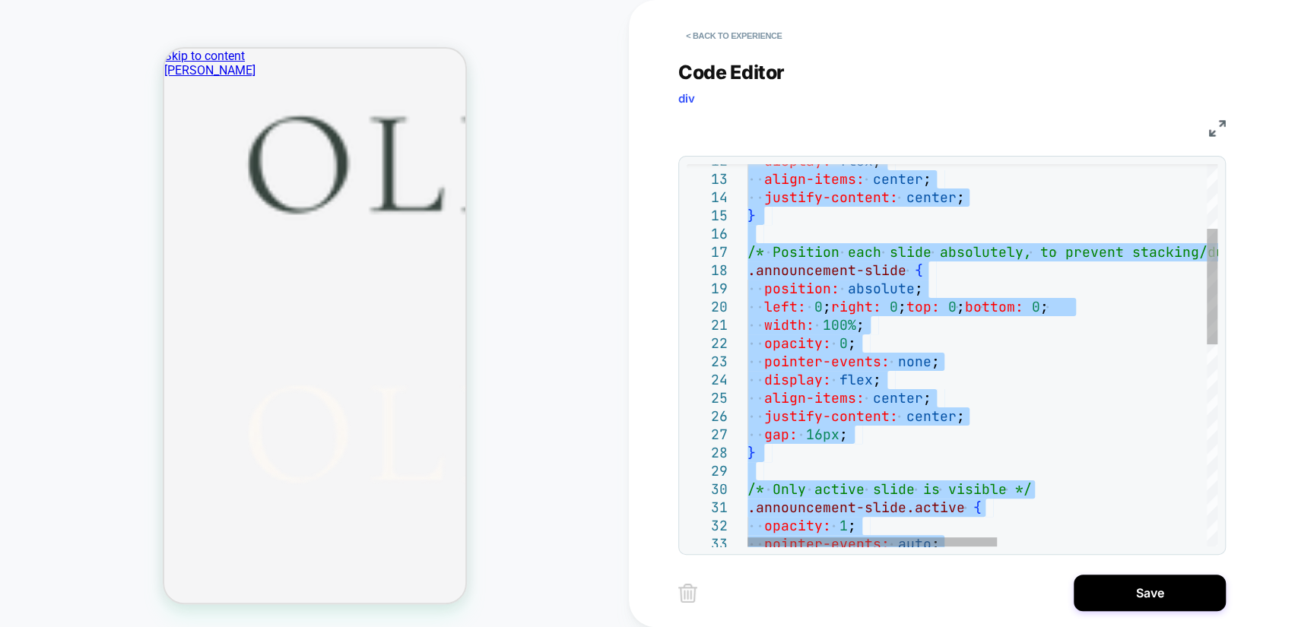
type textarea "**********"
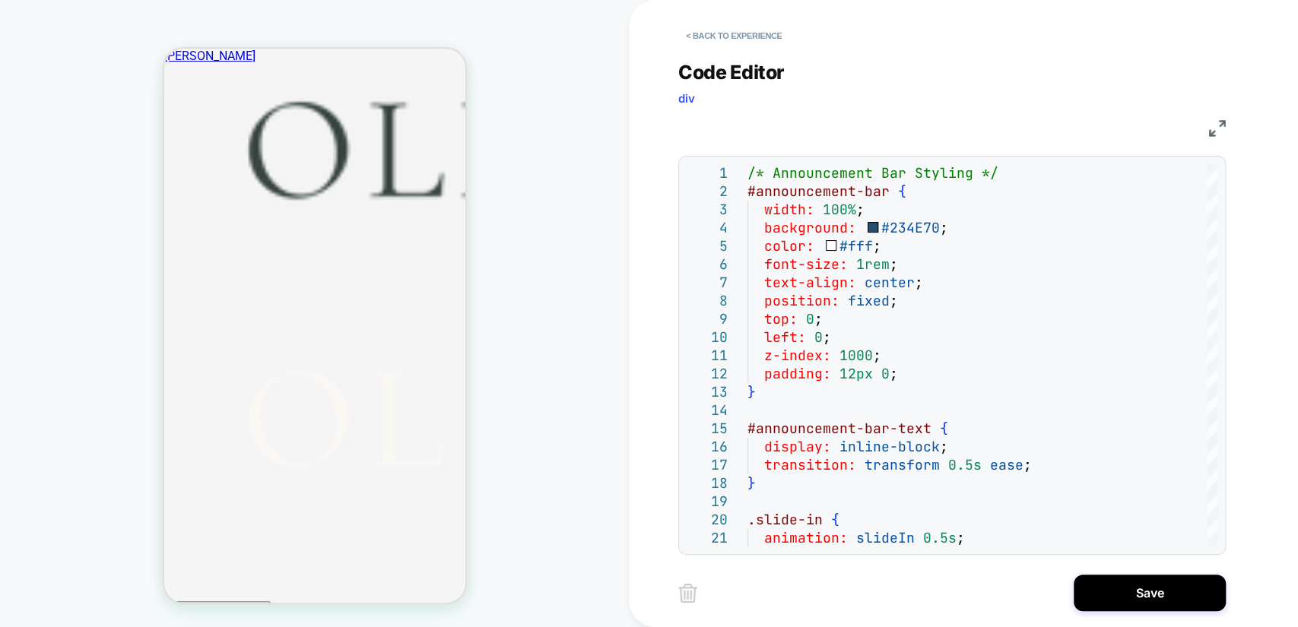
scroll to position [0, 0]
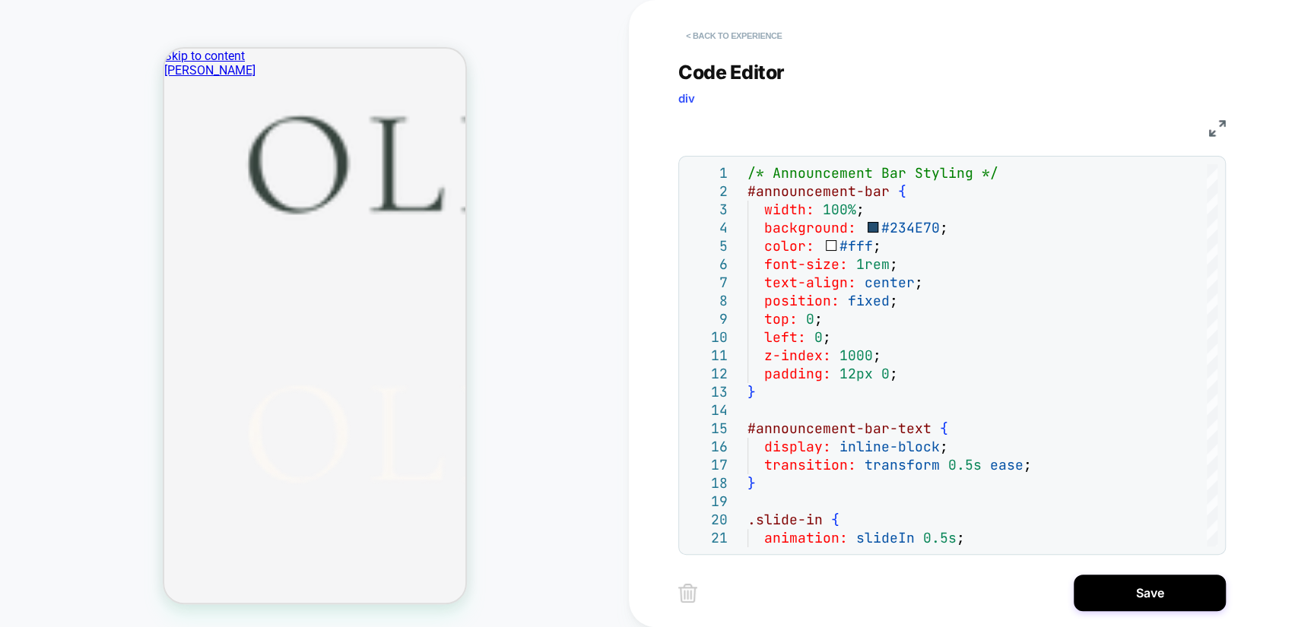
click at [736, 28] on button "< Back to experience" at bounding box center [733, 36] width 111 height 24
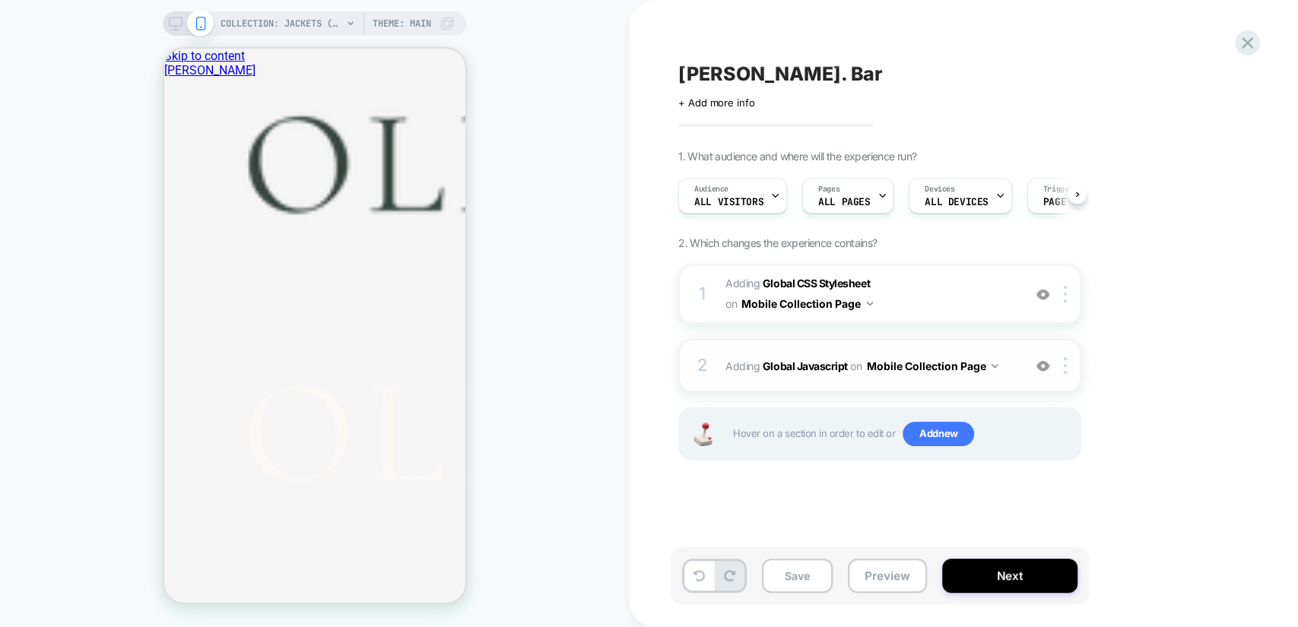
click at [1001, 368] on span "Adding Global Javascript on Mobile Collection Page" at bounding box center [870, 366] width 290 height 22
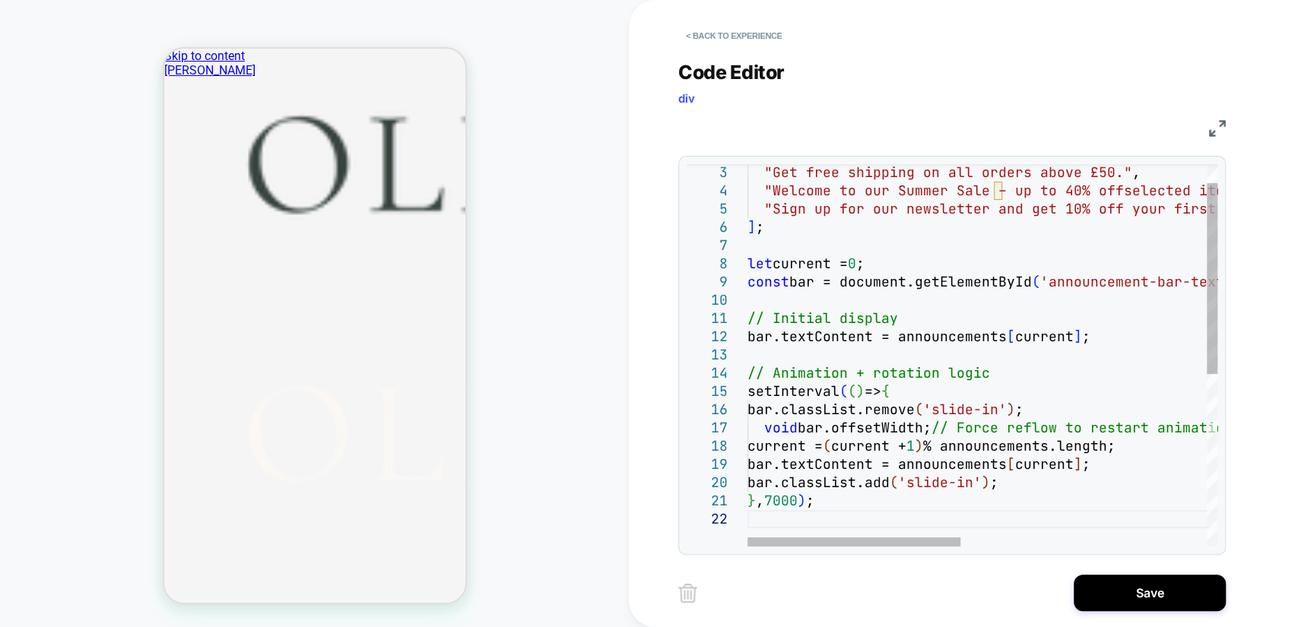
type textarea "*********"
click at [707, 41] on button "< Back to experience" at bounding box center [733, 36] width 111 height 24
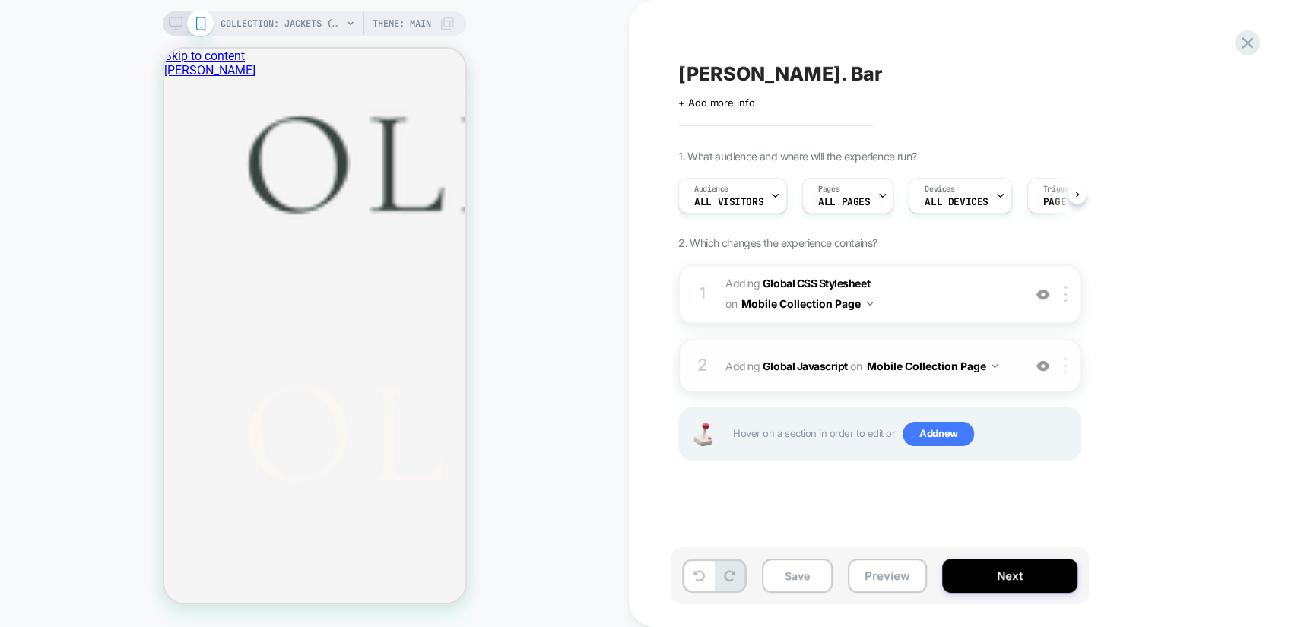
click at [1063, 363] on div at bounding box center [1067, 365] width 25 height 17
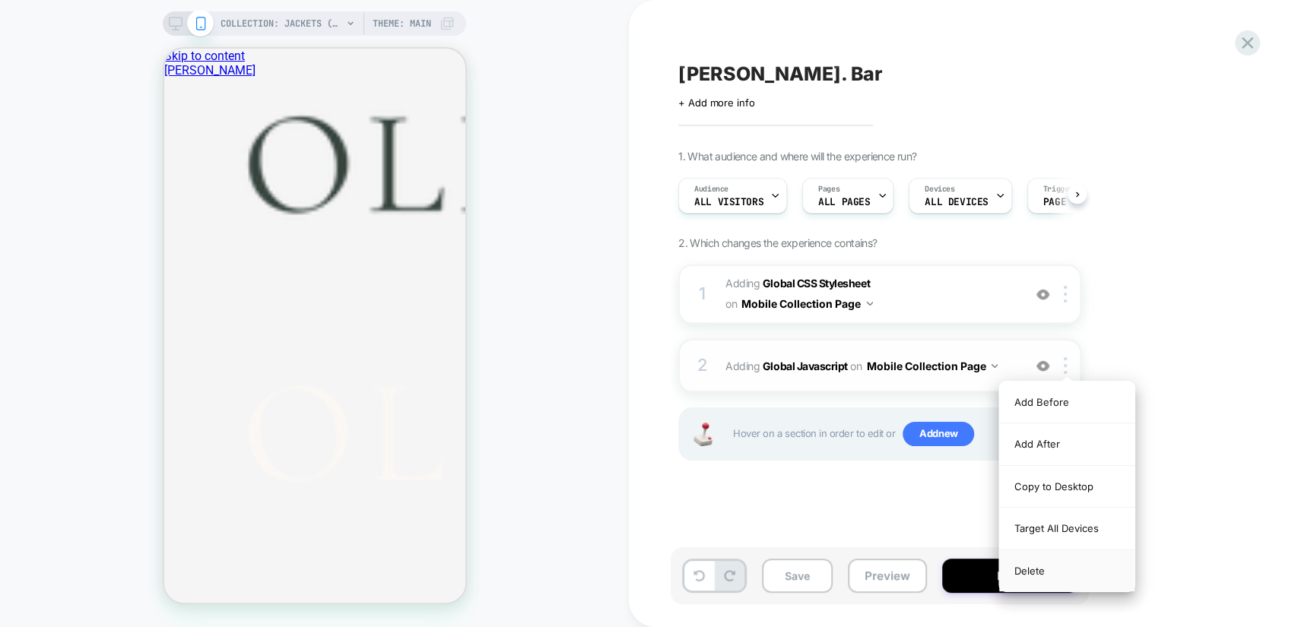
click at [1070, 566] on div "Delete" at bounding box center [1066, 570] width 135 height 41
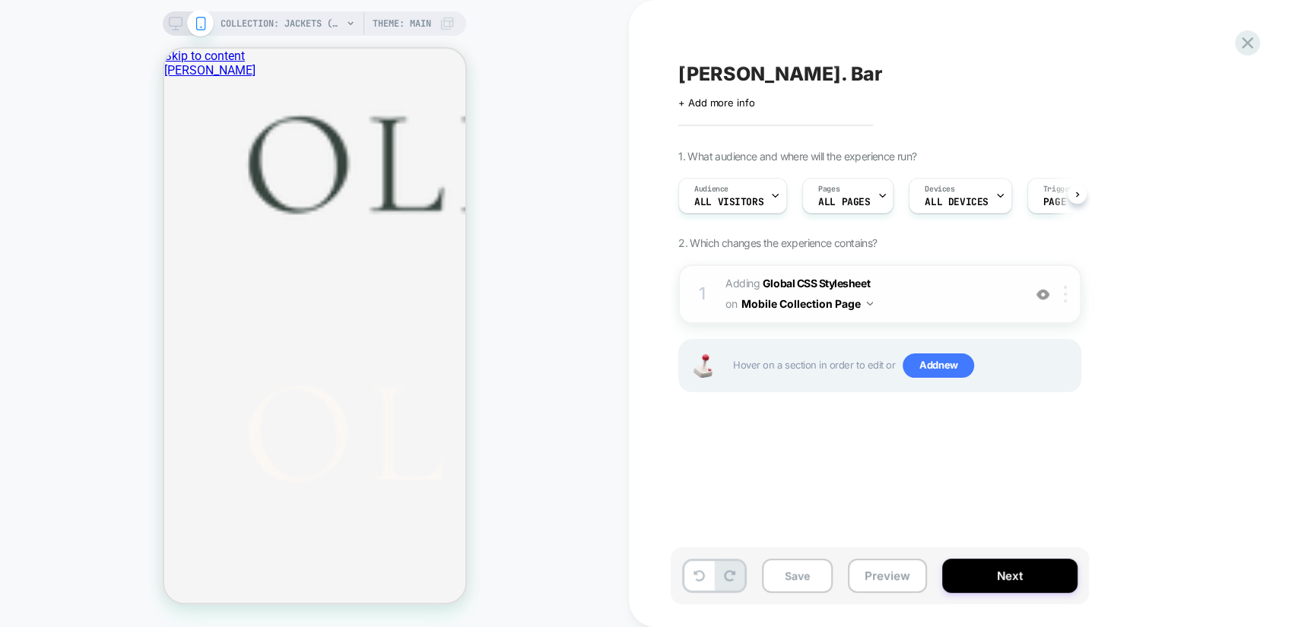
click at [1067, 295] on div at bounding box center [1067, 294] width 25 height 17
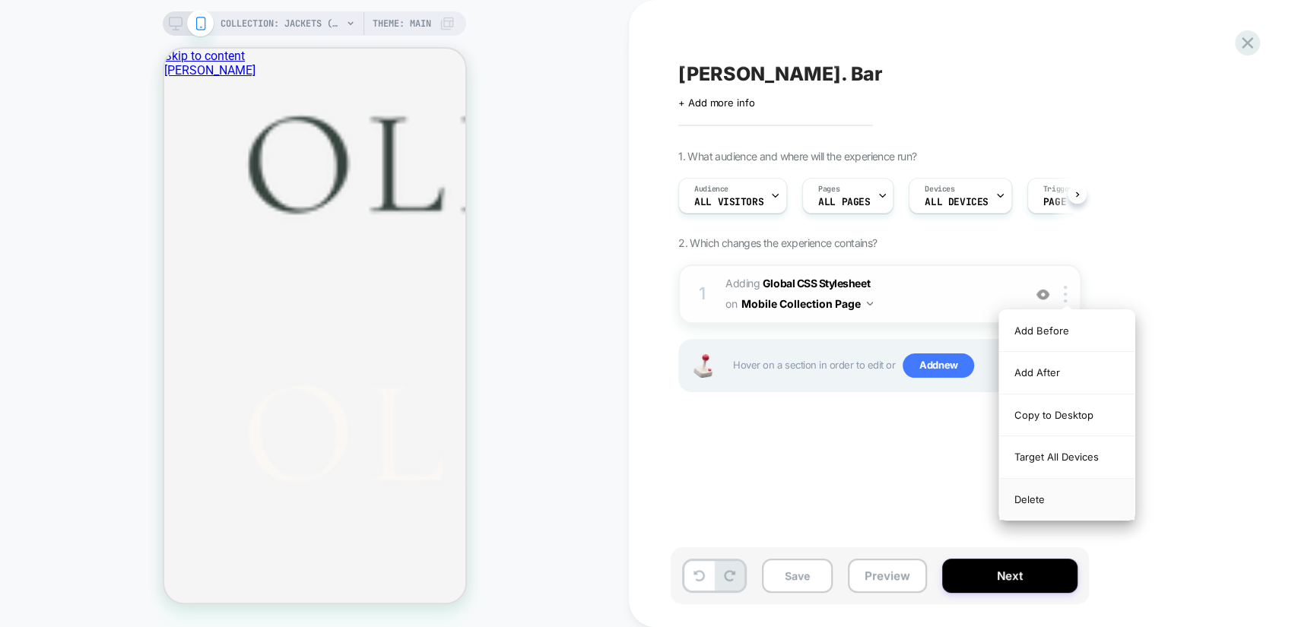
click at [1060, 490] on div "Delete" at bounding box center [1066, 499] width 135 height 41
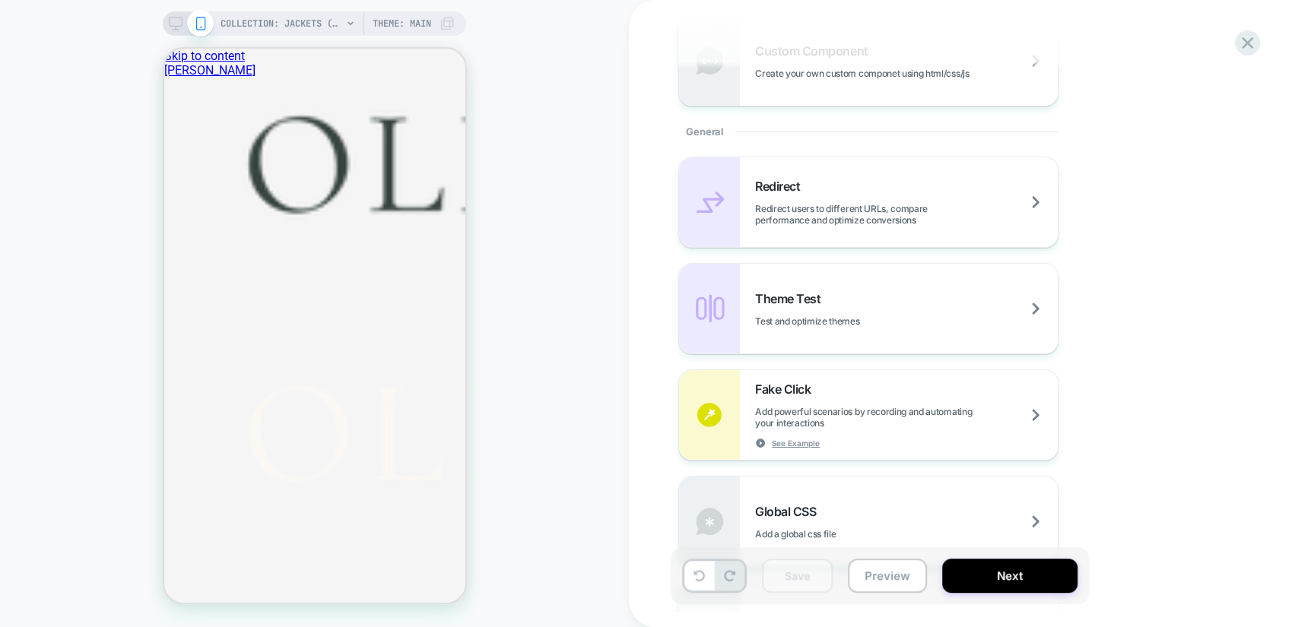
scroll to position [788, 0]
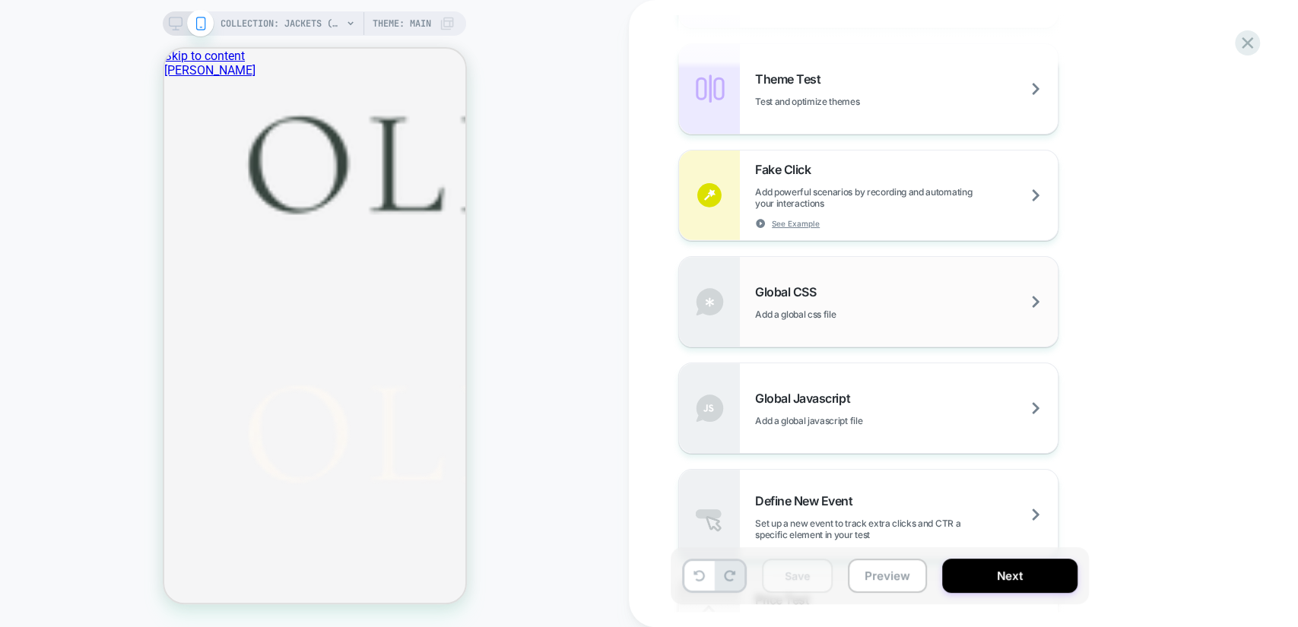
click at [974, 326] on div "Global CSS Add a global css file" at bounding box center [868, 302] width 379 height 90
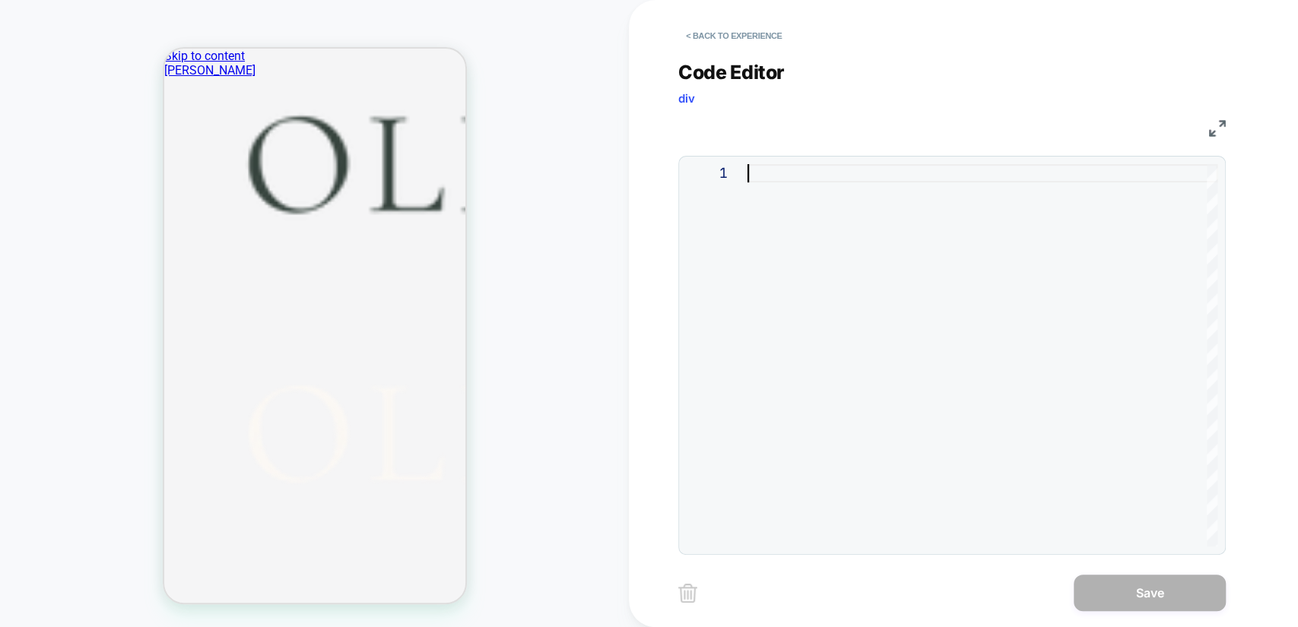
click at [927, 180] on div at bounding box center [982, 355] width 470 height 382
click at [797, 184] on div at bounding box center [982, 355] width 470 height 382
click at [797, 175] on div at bounding box center [982, 355] width 470 height 382
type textarea "**********"
click at [692, 30] on button "< Back to experience" at bounding box center [733, 36] width 111 height 24
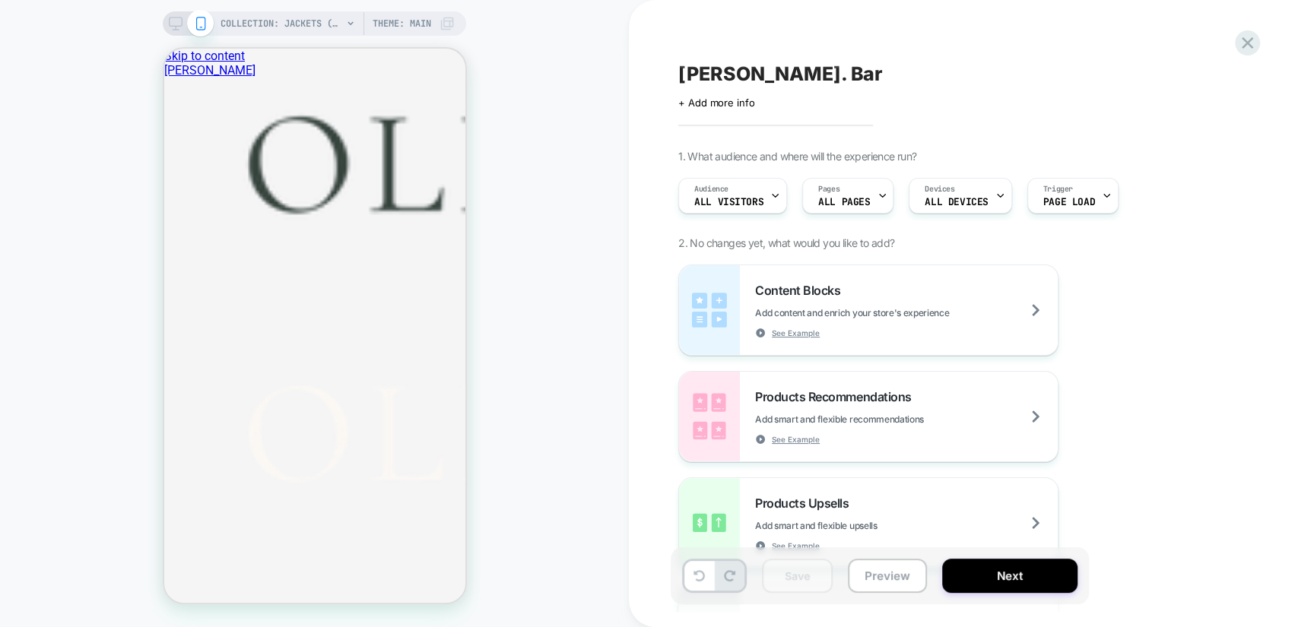
scroll to position [985, 0]
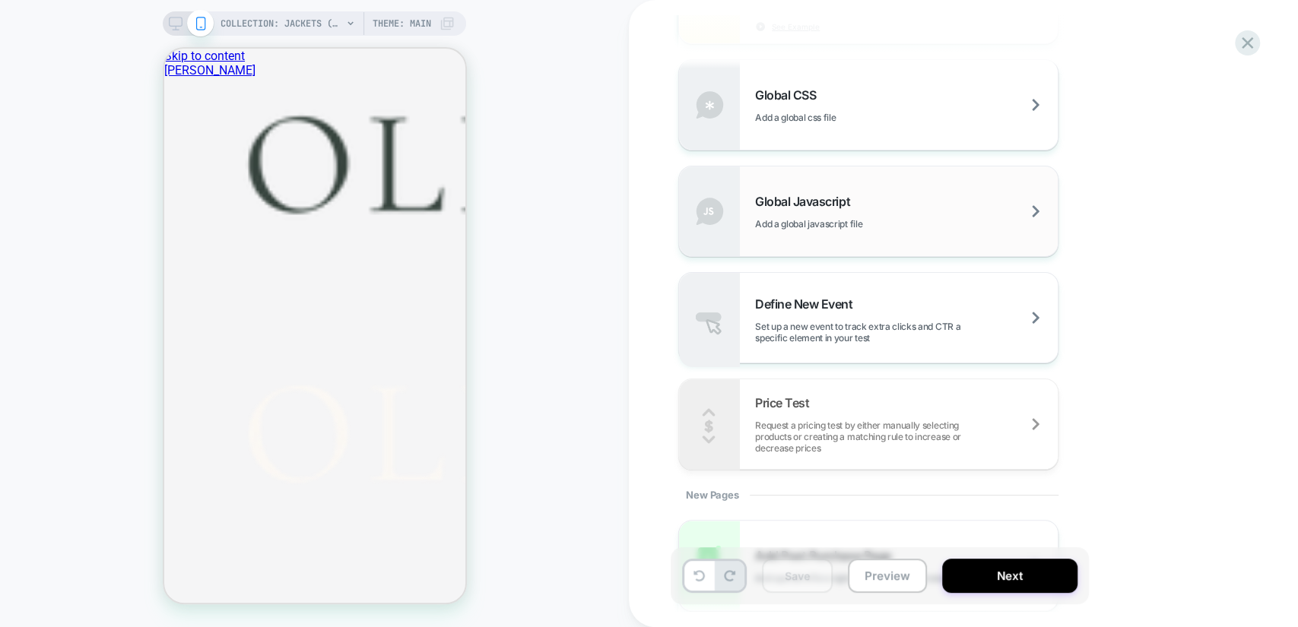
click at [894, 186] on div "Global Javascript Add a global javascript file" at bounding box center [868, 211] width 379 height 90
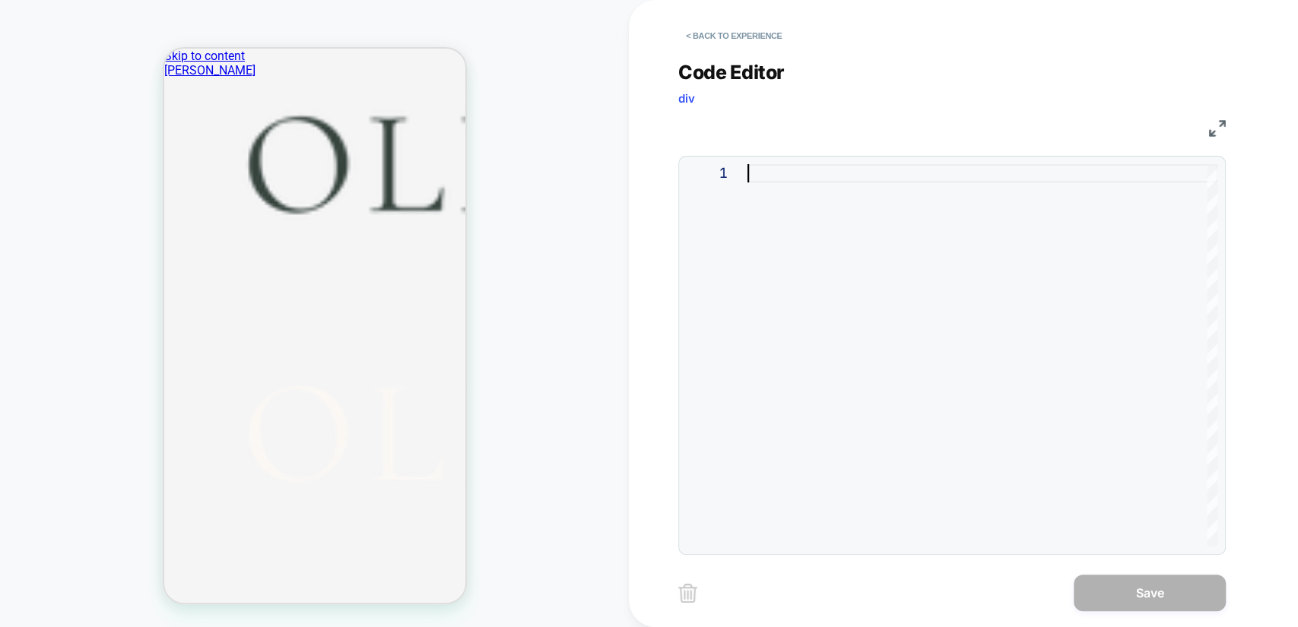
click at [781, 179] on div at bounding box center [982, 355] width 470 height 382
type textarea "**********"
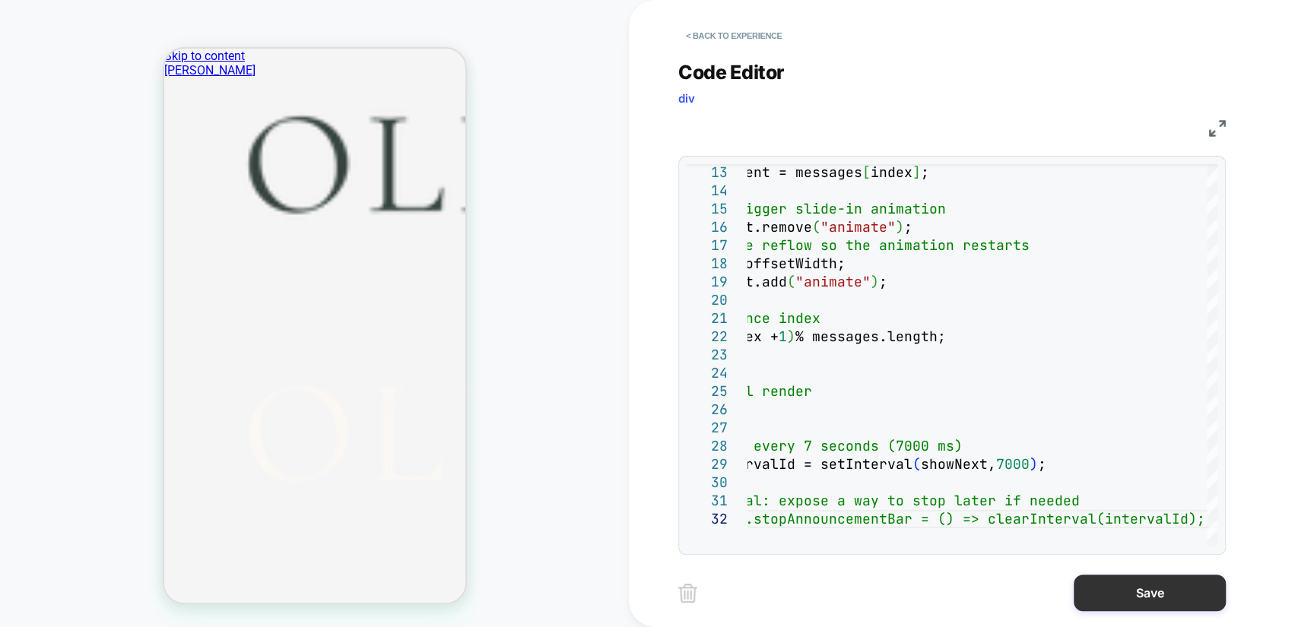
click at [1164, 592] on button "Save" at bounding box center [1149, 593] width 152 height 36
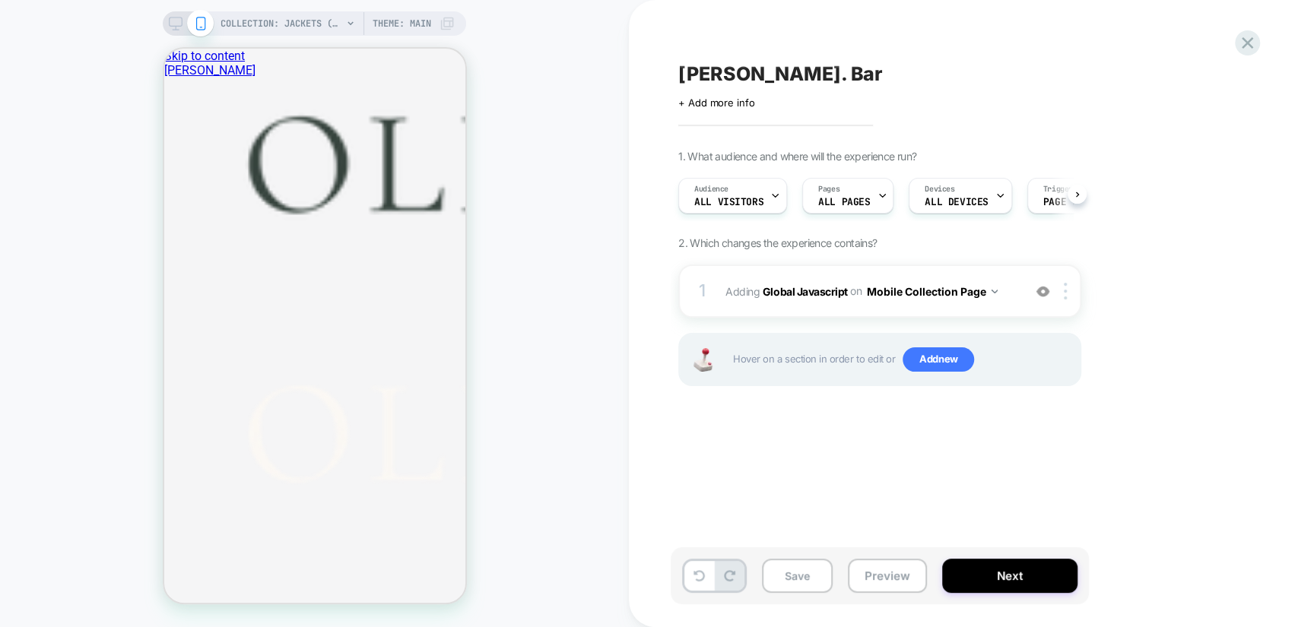
scroll to position [0, 0]
click at [953, 361] on span "Add new" at bounding box center [937, 359] width 71 height 24
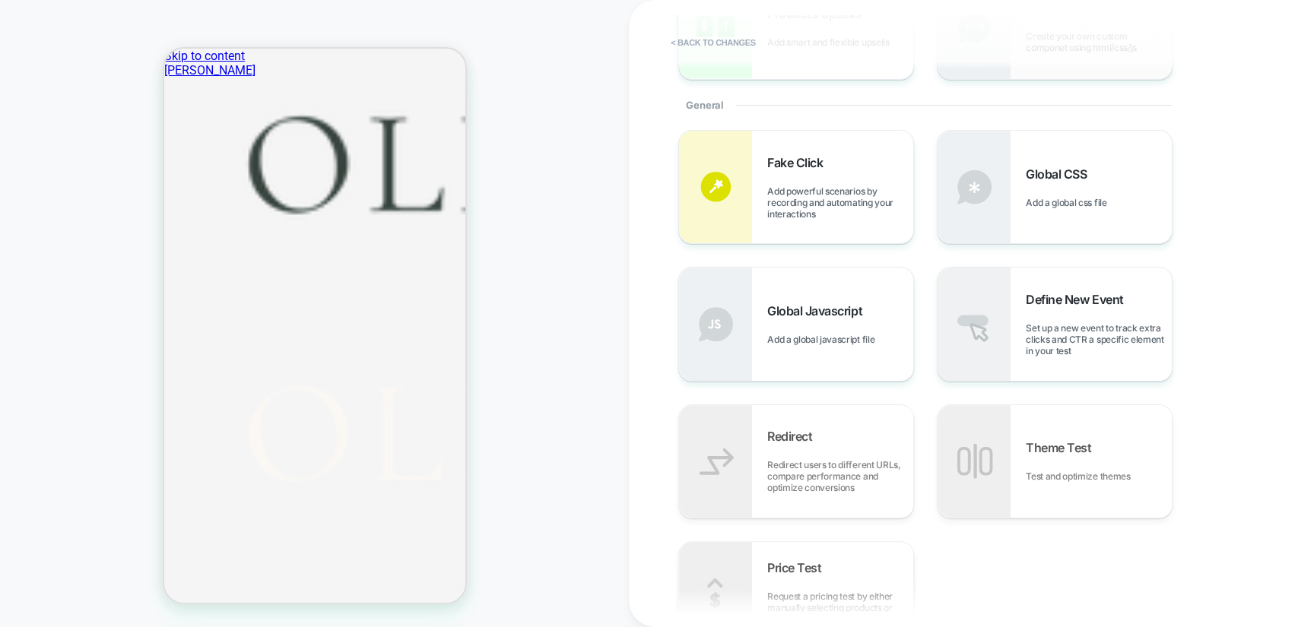
scroll to position [210, 0]
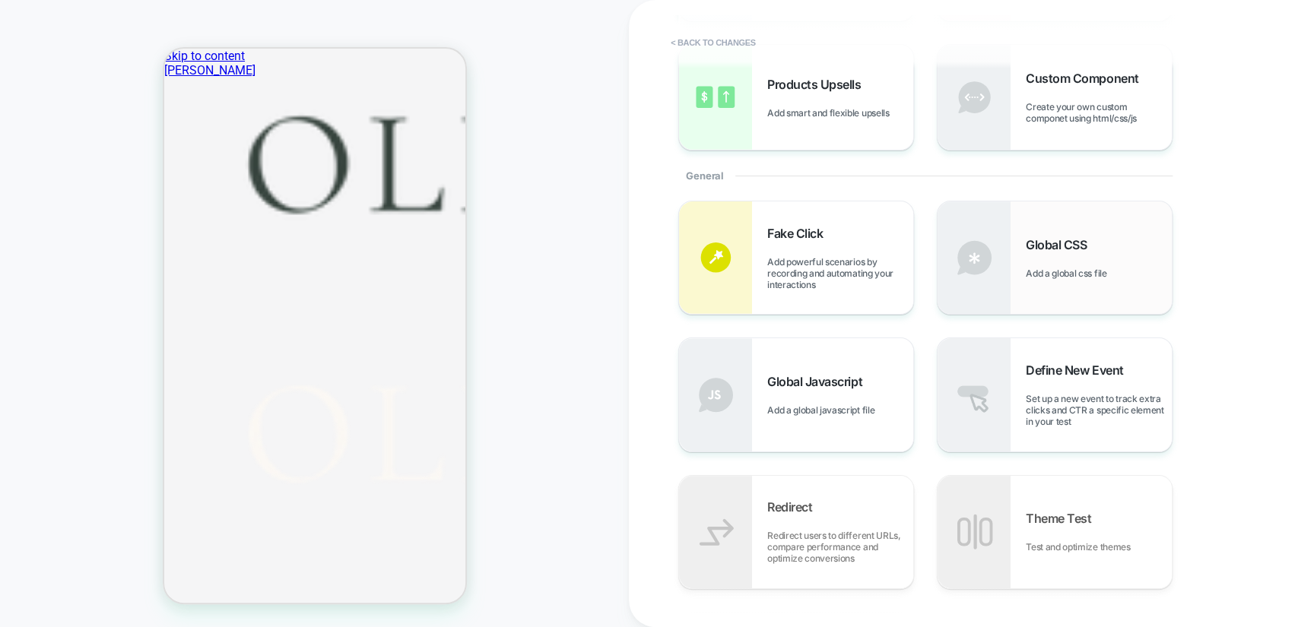
click at [1131, 242] on div "Global CSS Add a global css file" at bounding box center [1098, 258] width 146 height 42
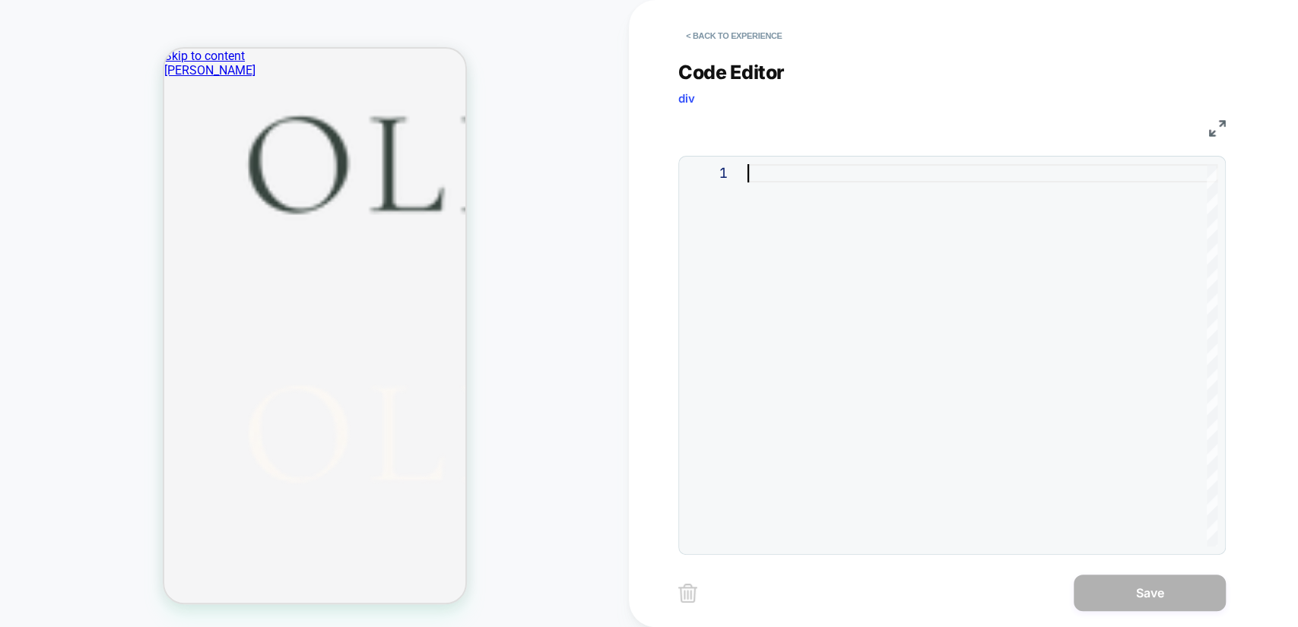
click at [833, 182] on div at bounding box center [982, 355] width 470 height 382
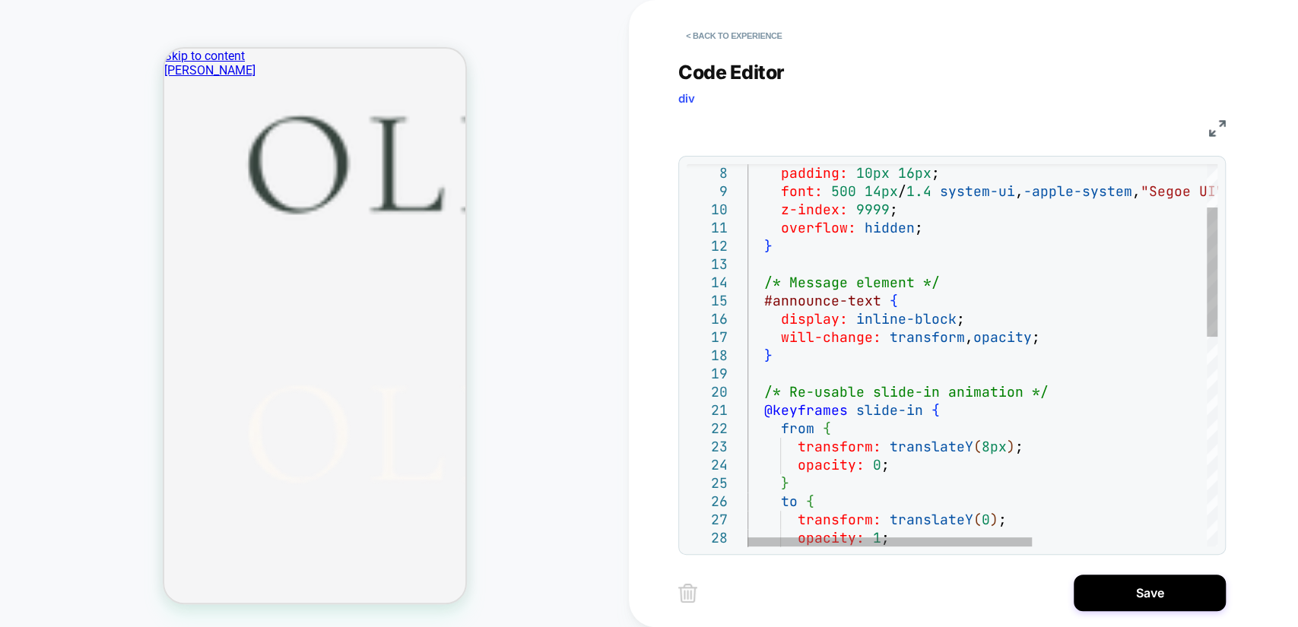
click at [886, 289] on div "/* Re-usable slide-in animation */ @keyframes slide-in { } display: inline-bloc…" at bounding box center [1126, 601] width 758 height 1130
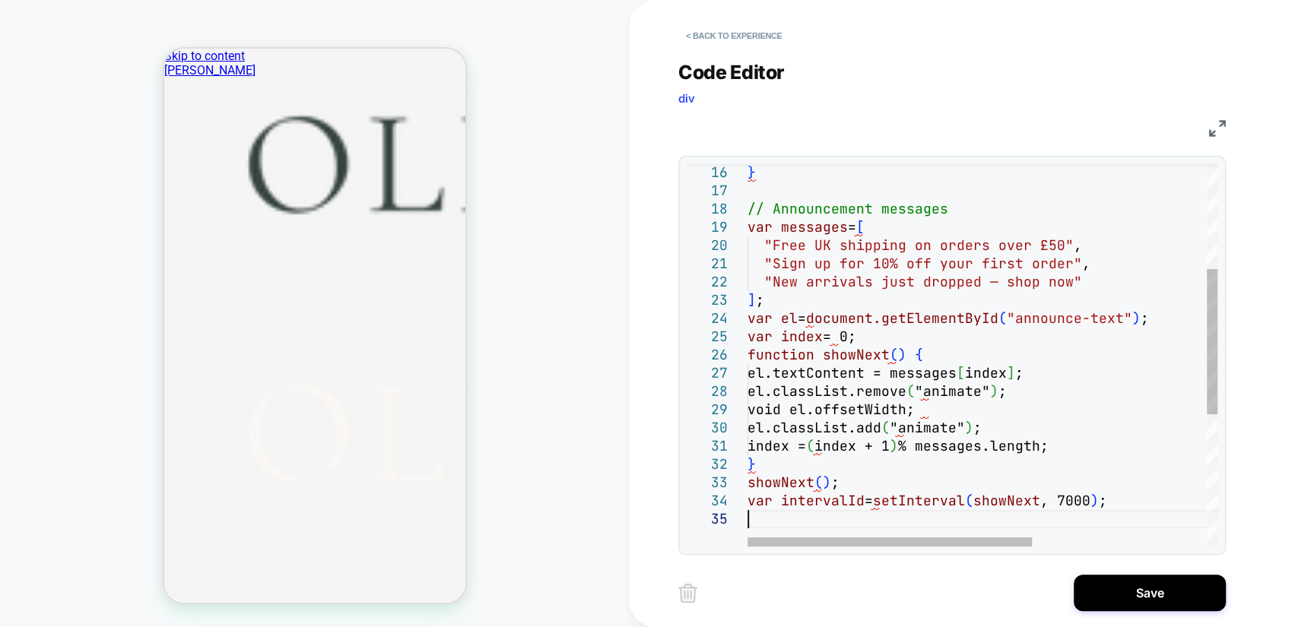
type textarea "**********"
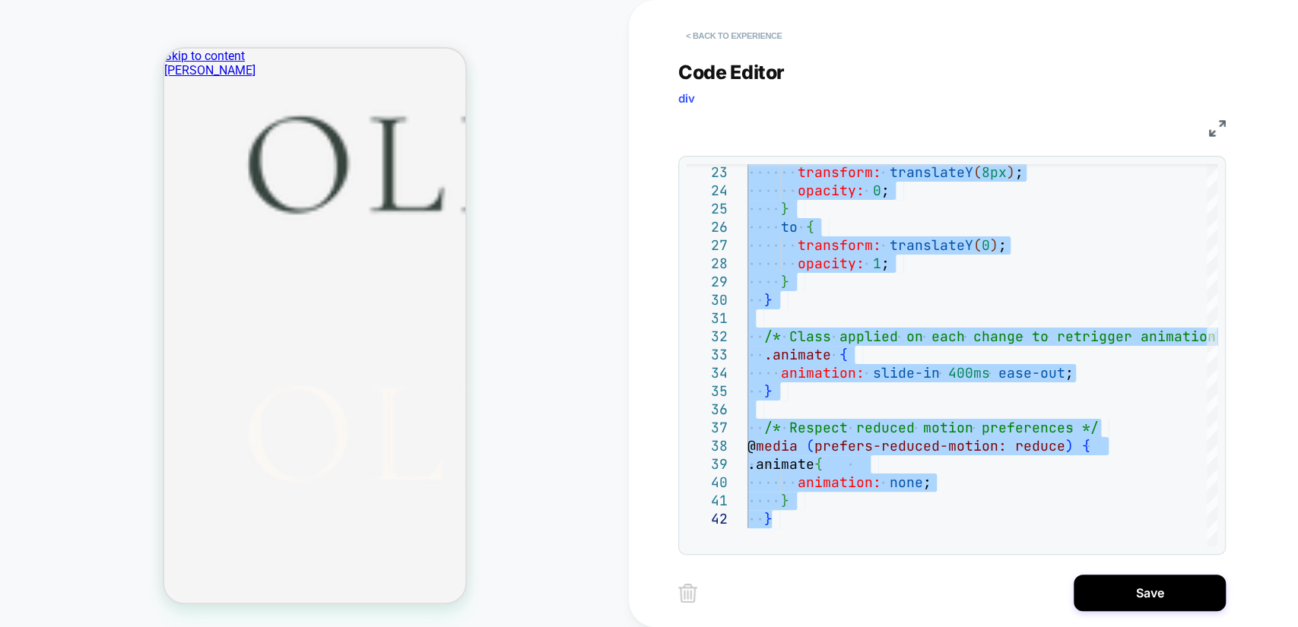
click at [719, 35] on button "< Back to experience" at bounding box center [733, 36] width 111 height 24
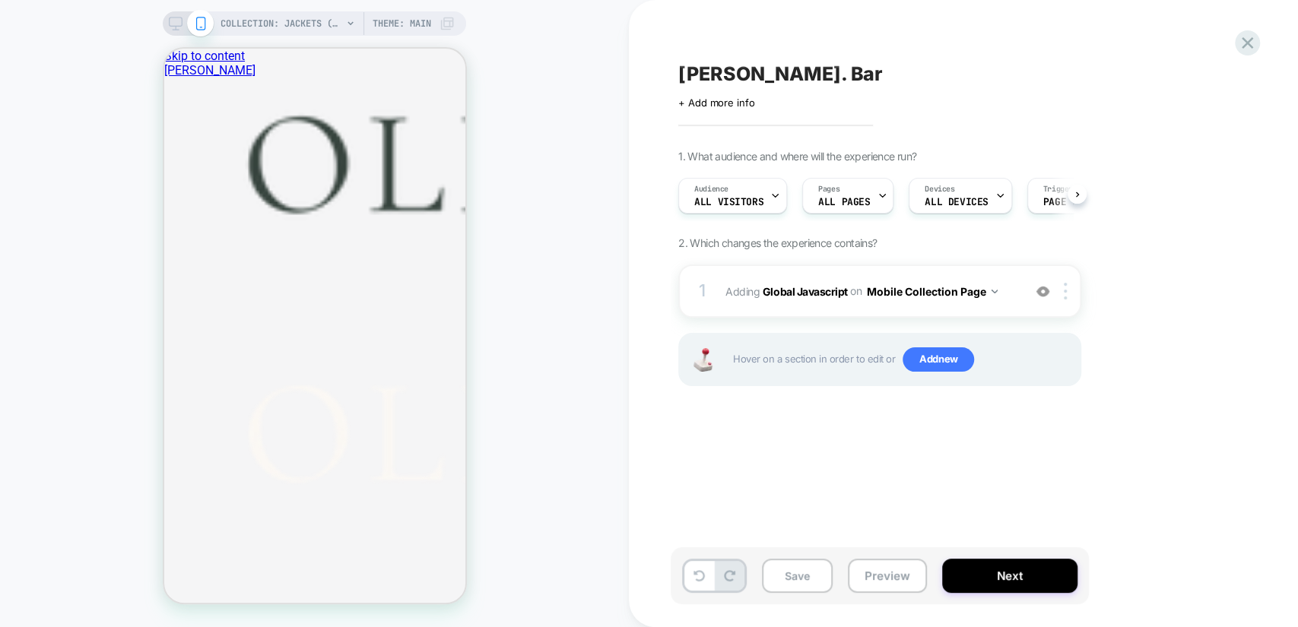
scroll to position [0, 0]
click at [991, 296] on button "Mobile Collection Page" at bounding box center [932, 291] width 132 height 22
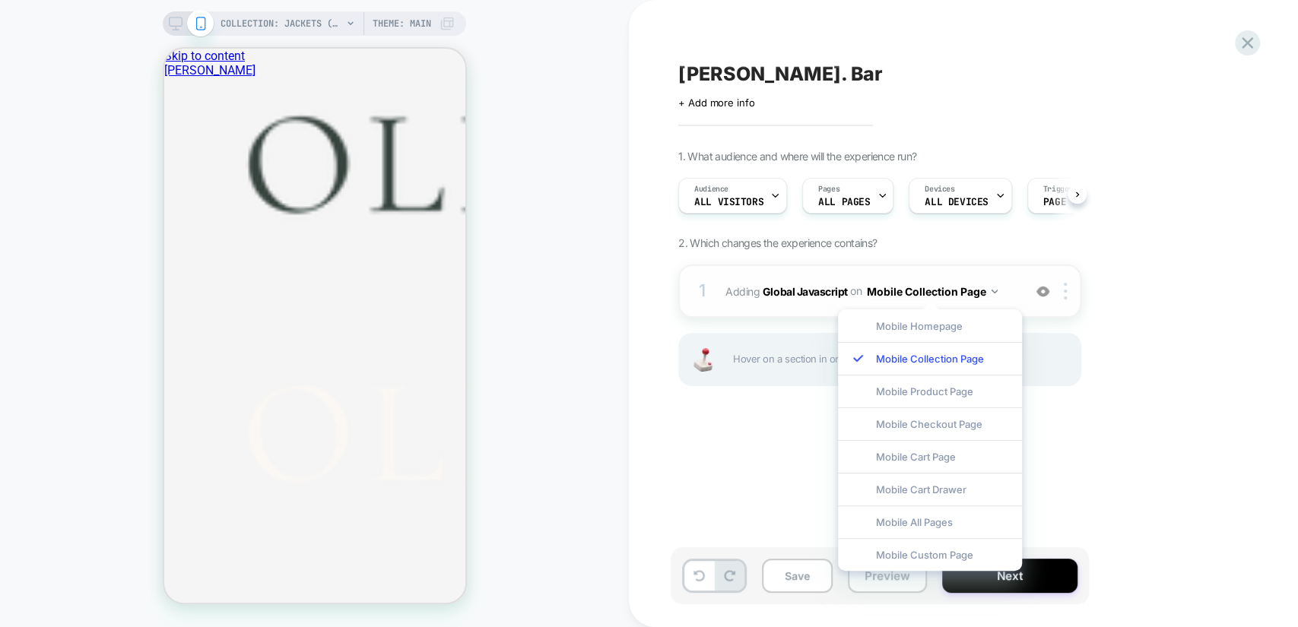
drag, startPoint x: 1076, startPoint y: 315, endPoint x: 1037, endPoint y: 306, distance: 40.4
click at [1076, 315] on div "1 Adding Global Javascript on Mobile Collection Page Add Before Add After Copy …" at bounding box center [879, 345] width 403 height 160
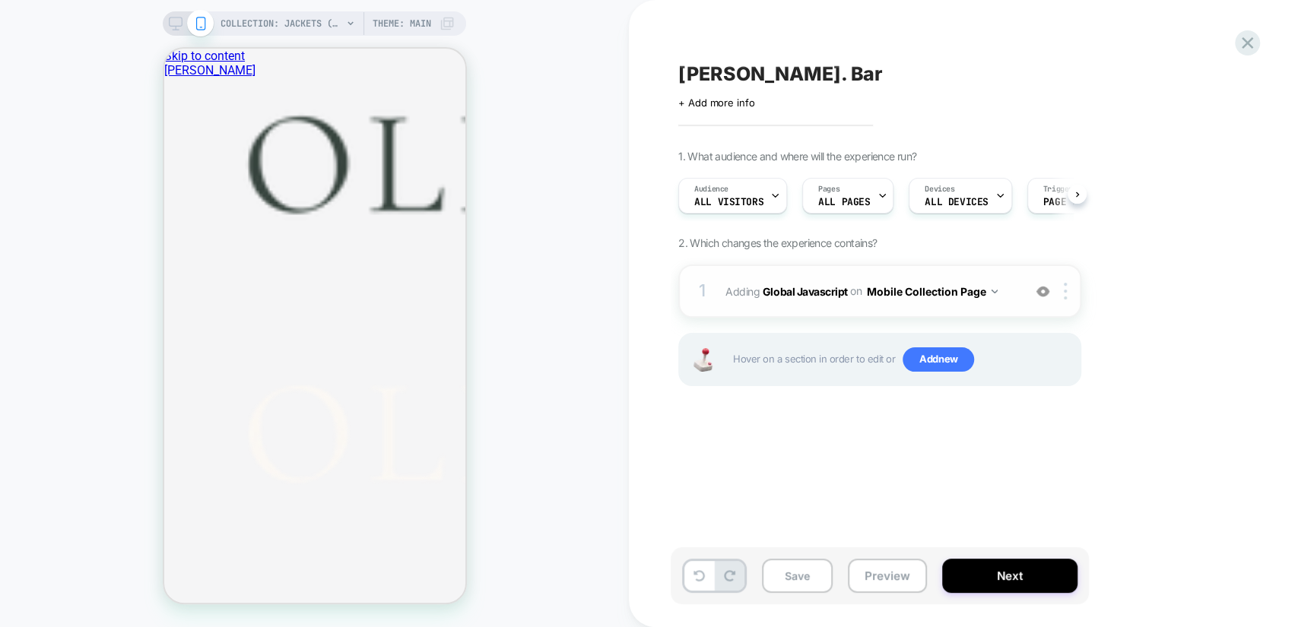
click at [964, 288] on button "Mobile Collection Page" at bounding box center [932, 291] width 132 height 22
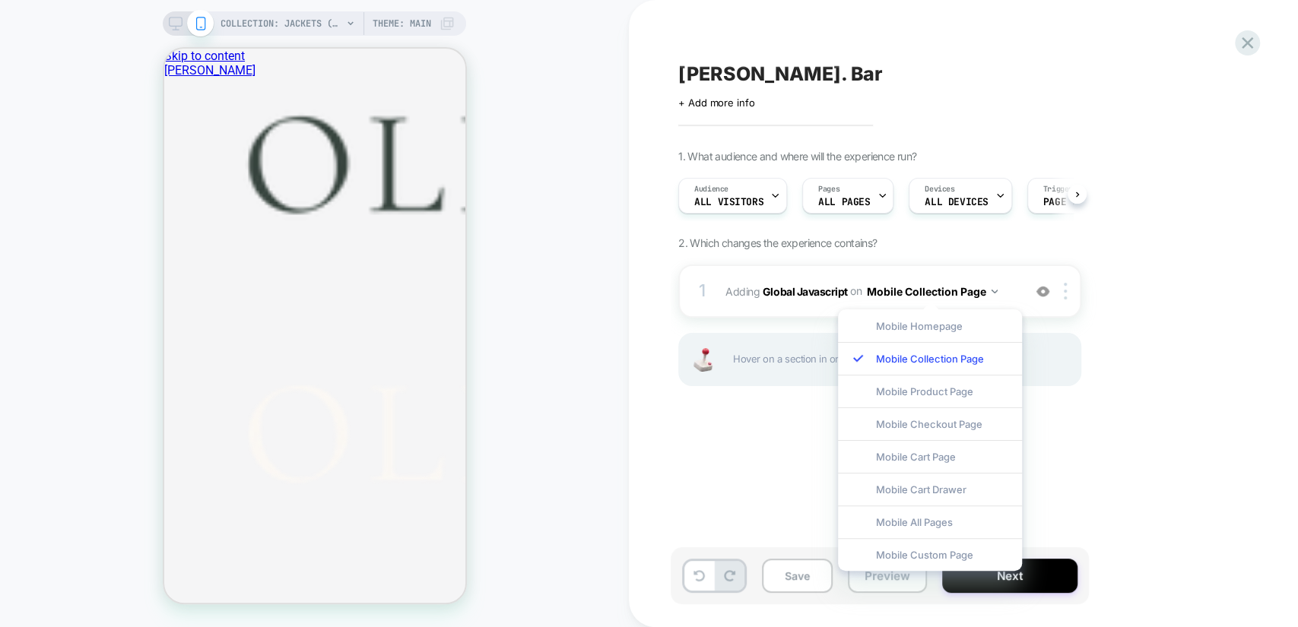
click at [919, 519] on div "Mobile All Pages" at bounding box center [930, 522] width 184 height 33
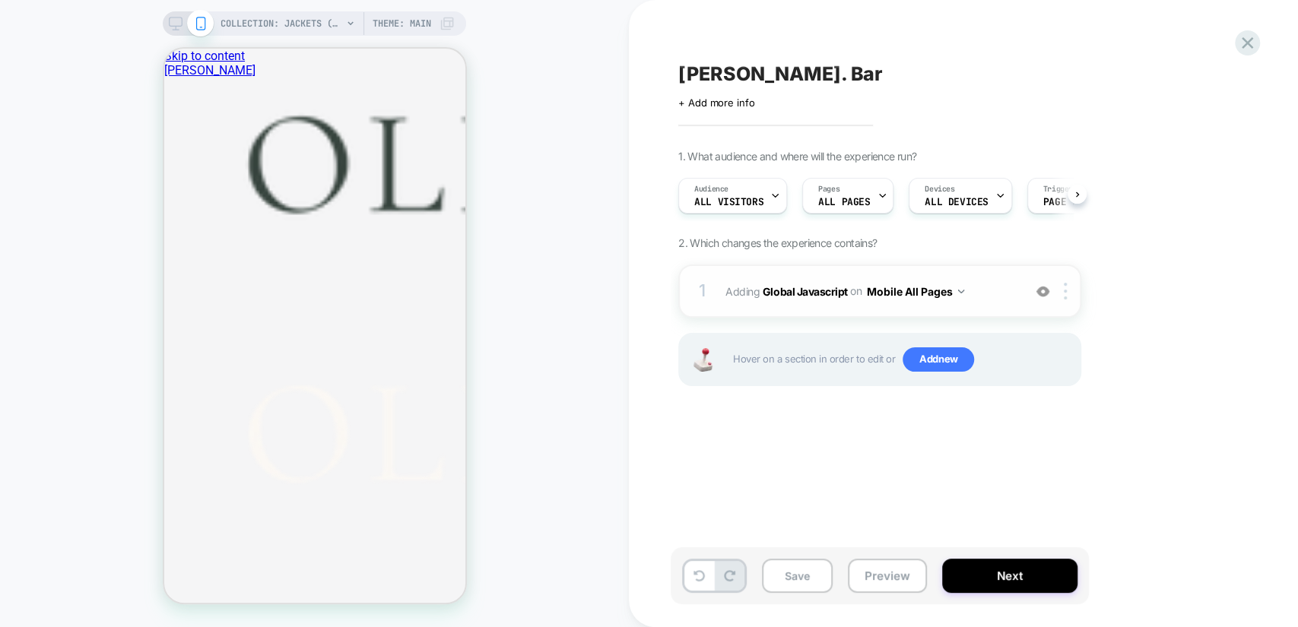
click at [1016, 291] on div "1 Adding Global Javascript on Mobile All Pages Add Before Add After Copy to Des…" at bounding box center [879, 291] width 403 height 53
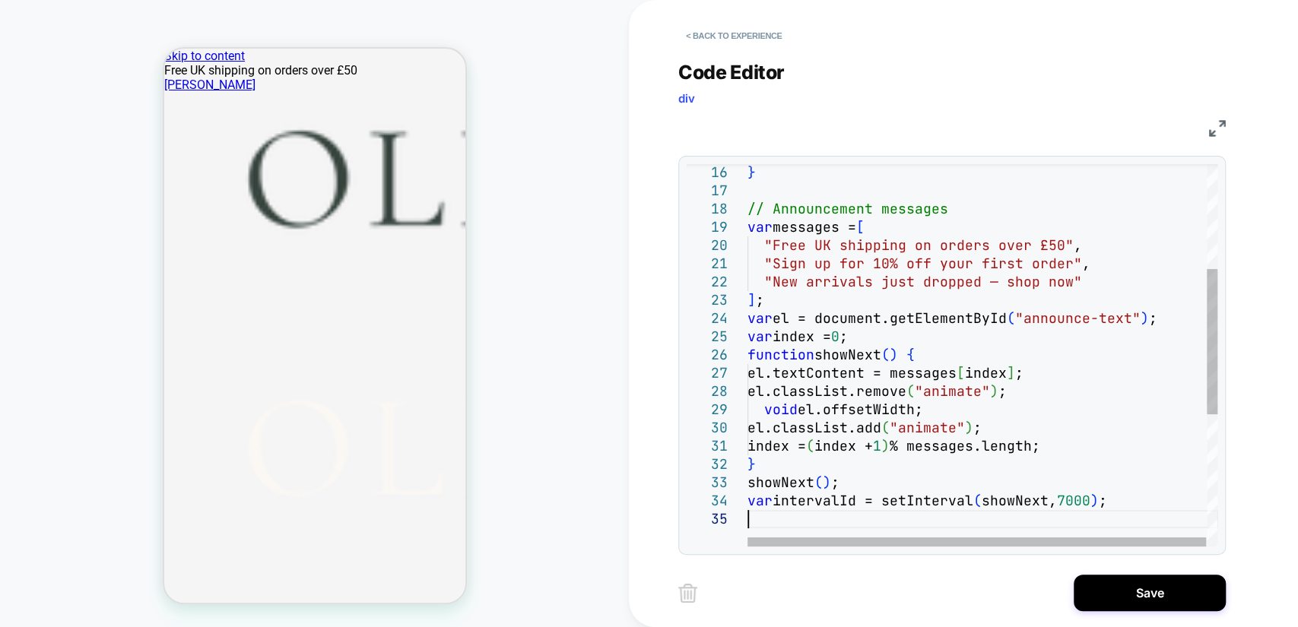
type textarea "**********"
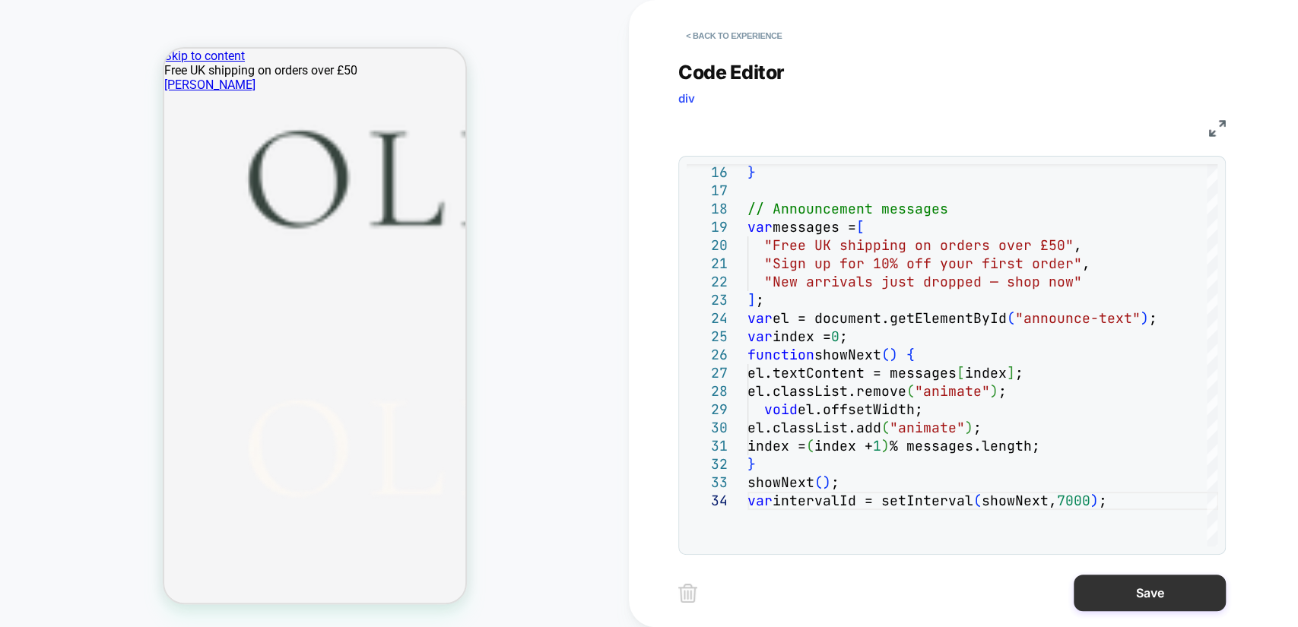
click at [1166, 591] on button "Save" at bounding box center [1149, 593] width 152 height 36
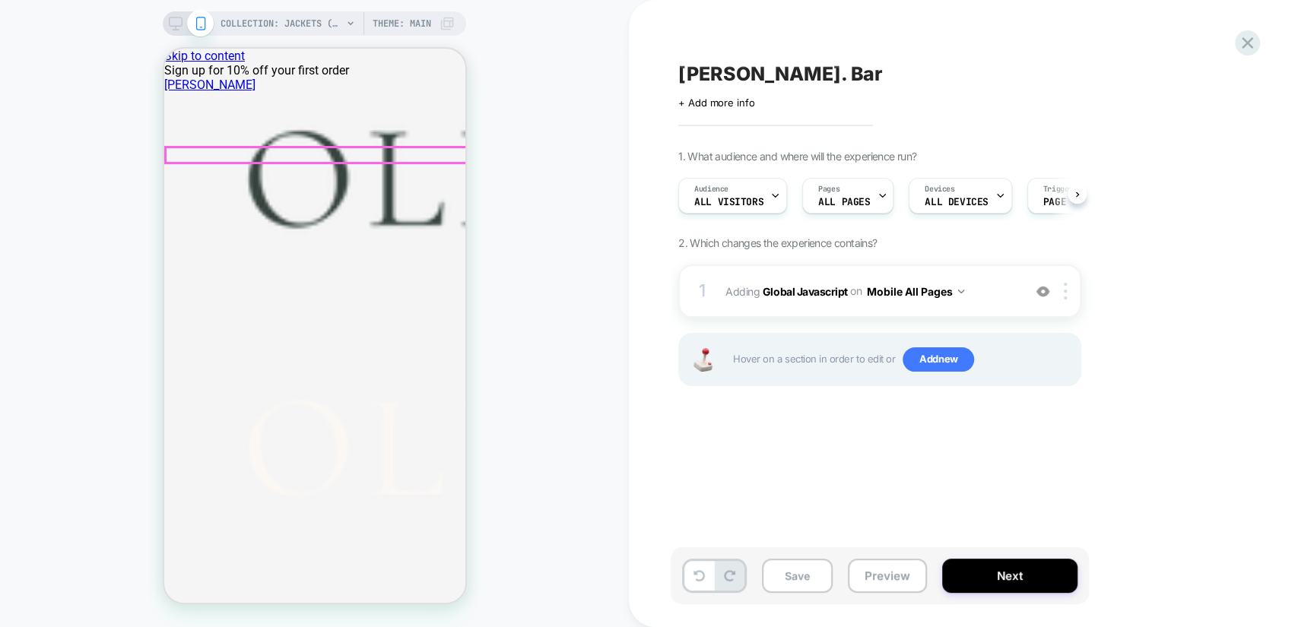
click at [290, 78] on div at bounding box center [313, 78] width 301 height 0
click at [1016, 366] on span "Hover on a section in order to edit or Add new" at bounding box center [902, 359] width 339 height 24
click at [951, 366] on span "Add new" at bounding box center [937, 359] width 71 height 24
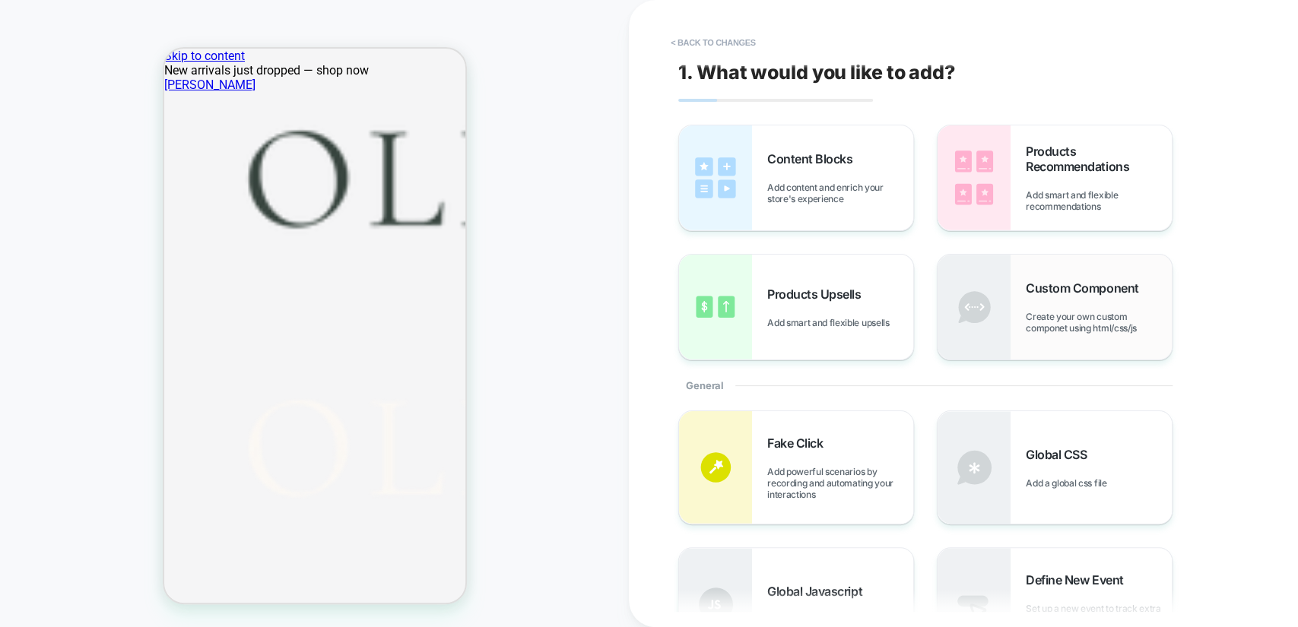
scroll to position [197, 0]
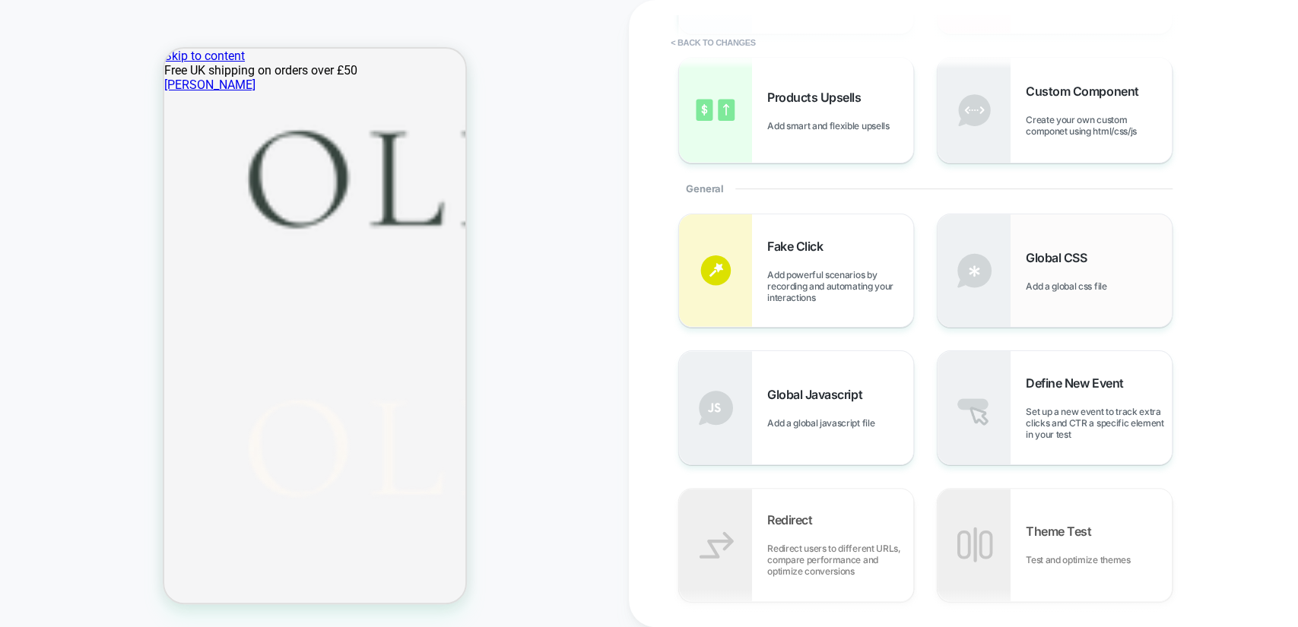
click at [1111, 259] on div "Global CSS Add a global css file" at bounding box center [1098, 271] width 146 height 42
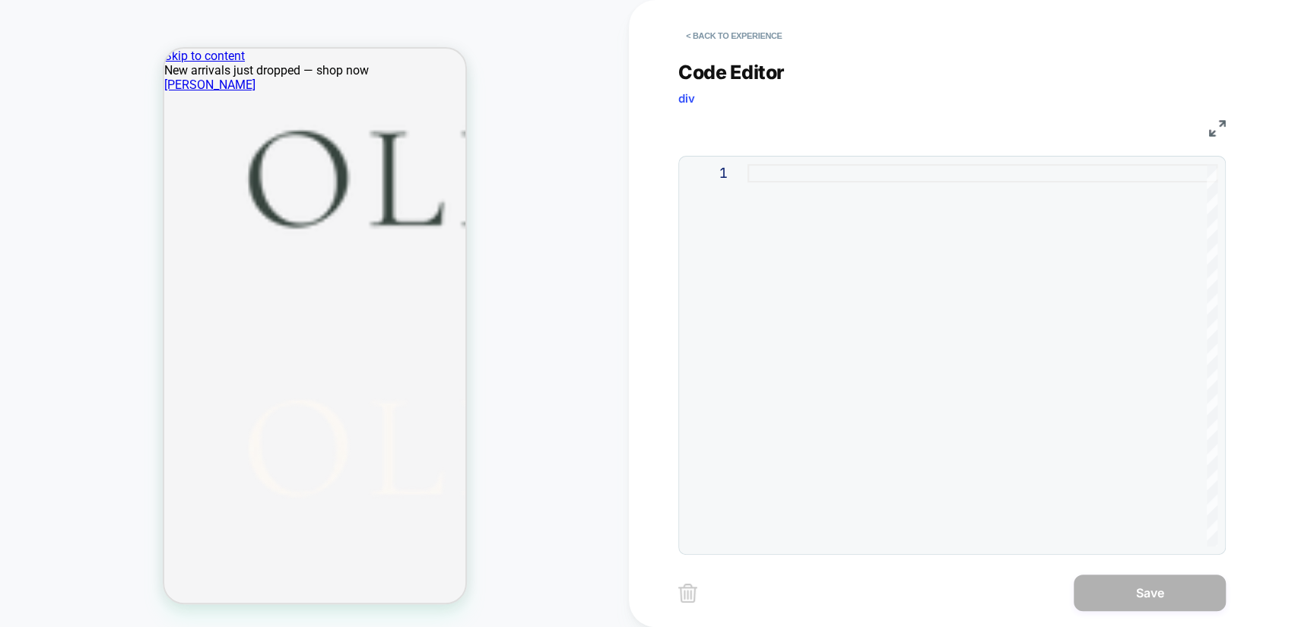
click at [829, 181] on div at bounding box center [982, 355] width 470 height 382
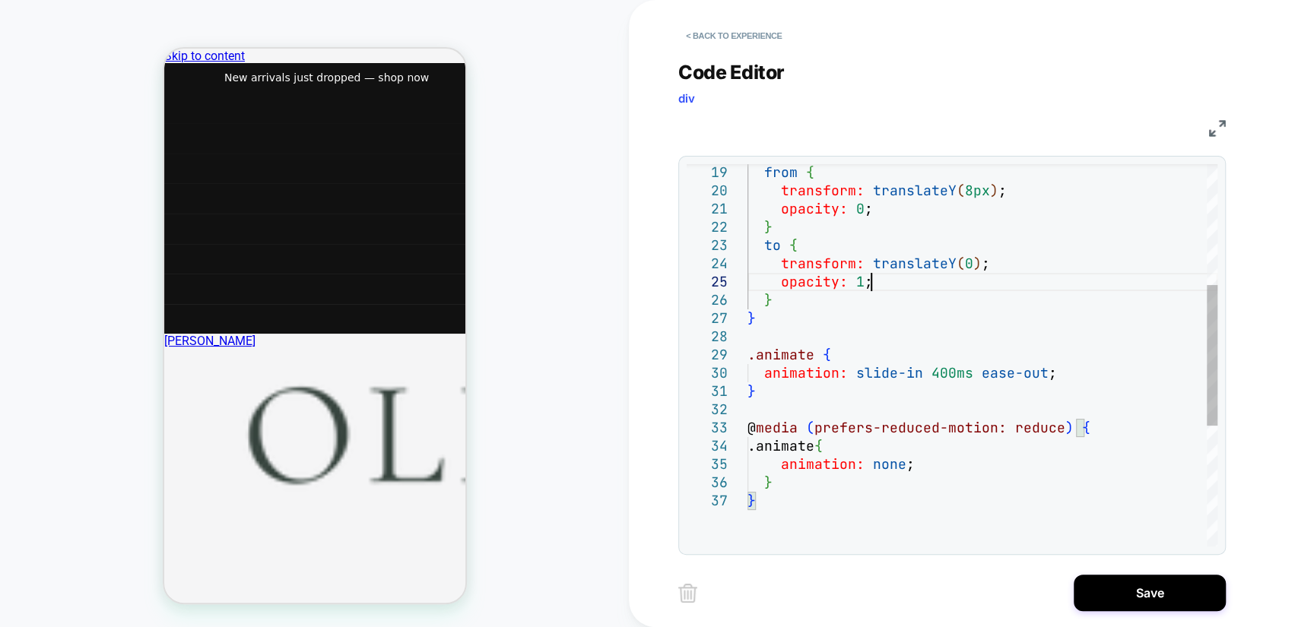
click at [921, 284] on div "from { transform: translateY ( 8px ) ; opacity: 0 ; } to { transform: translate…" at bounding box center [982, 354] width 470 height 1039
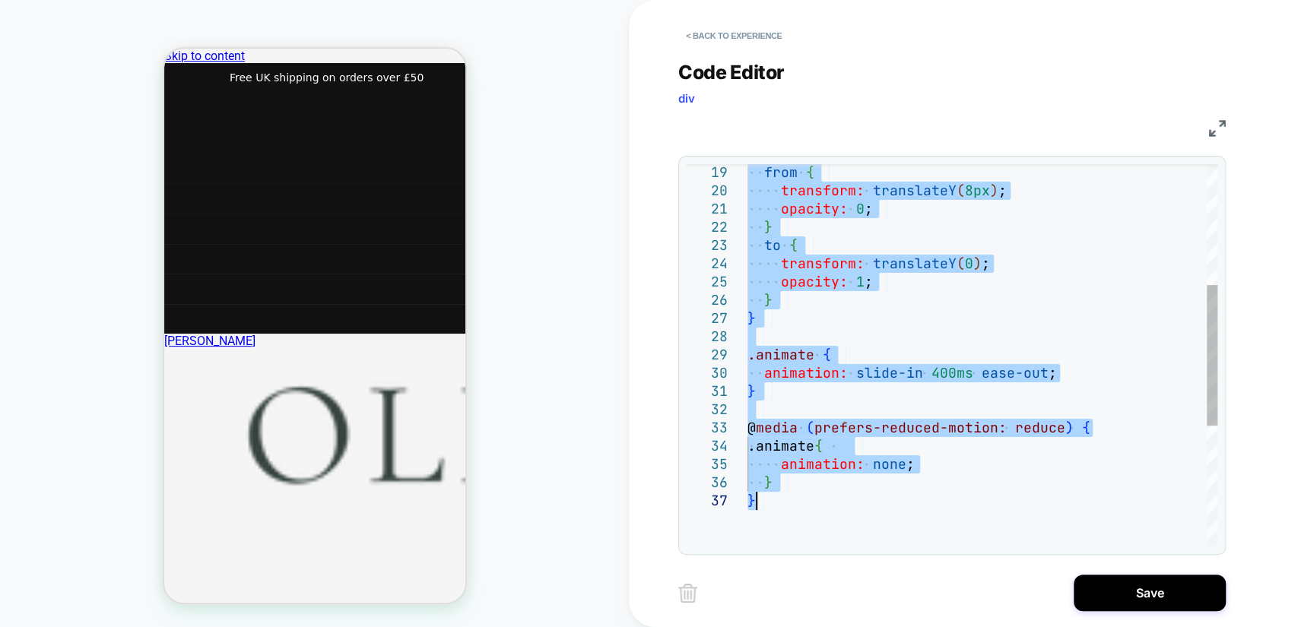
type textarea "**********"
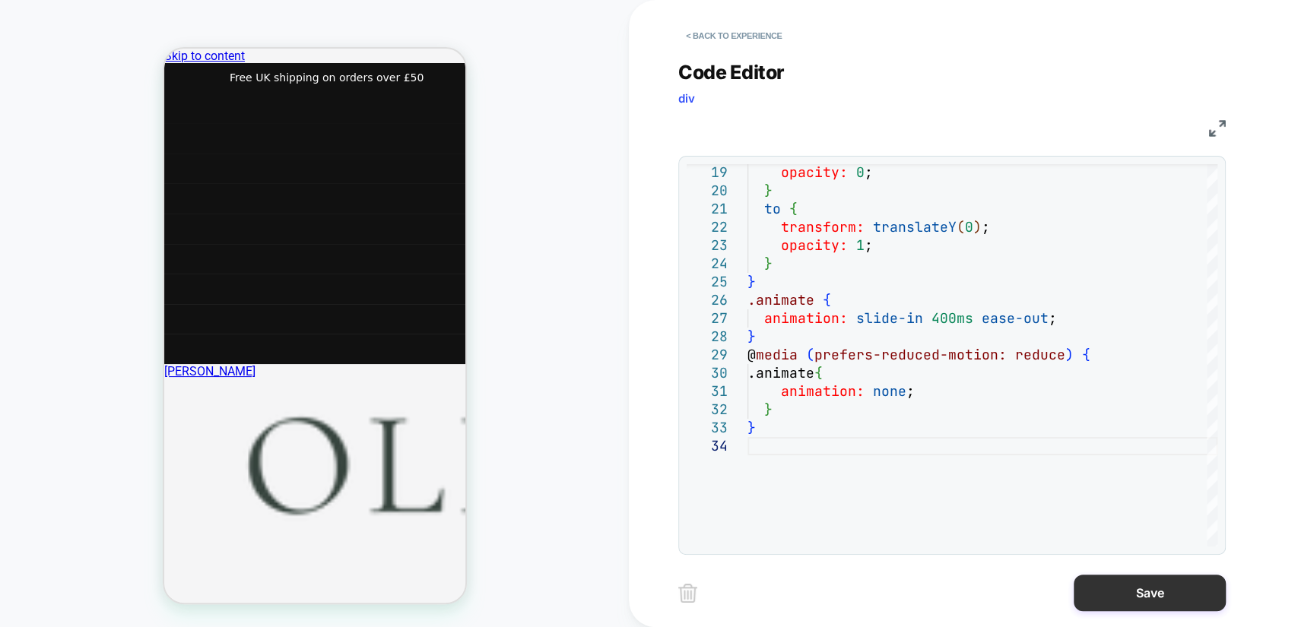
click at [1136, 585] on button "Save" at bounding box center [1149, 593] width 152 height 36
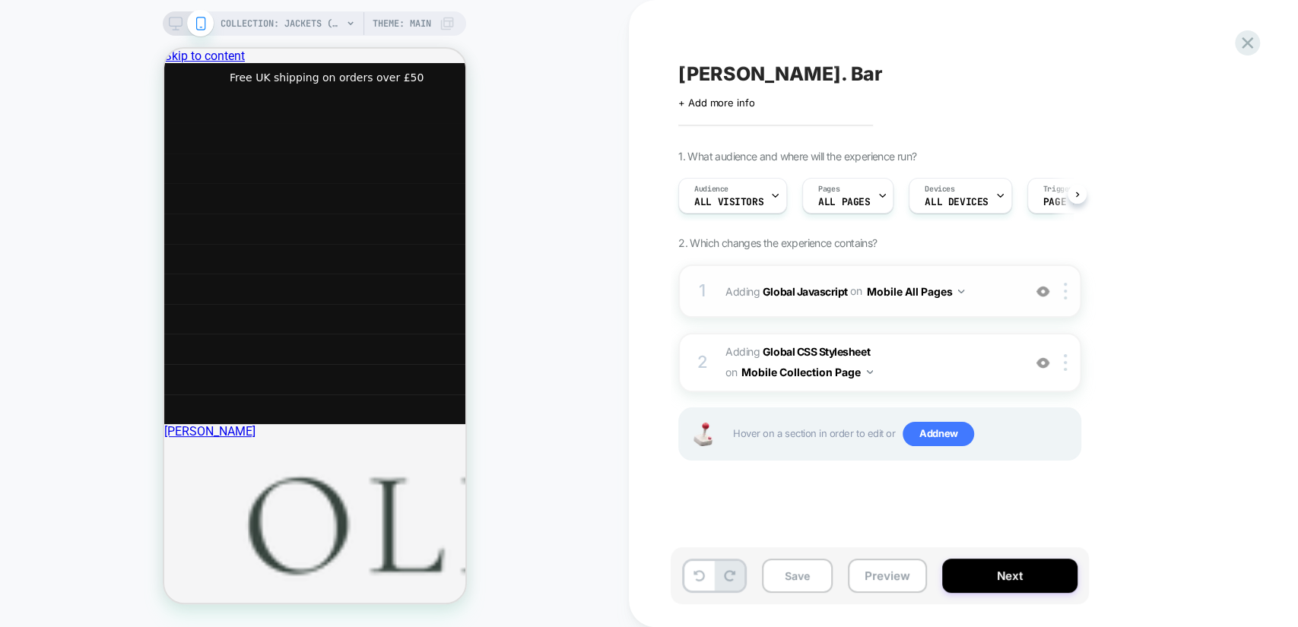
scroll to position [0, 0]
click at [993, 284] on span "Adding Global Javascript on Mobile All Pages" at bounding box center [870, 291] width 290 height 22
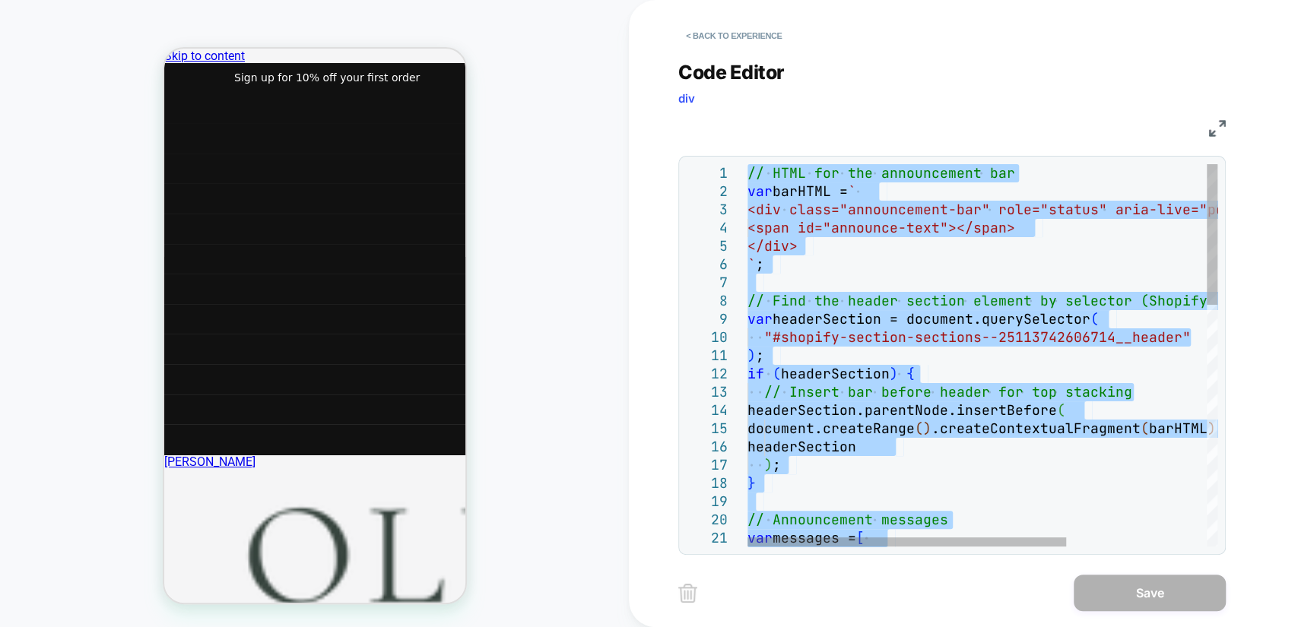
type textarea "**********"
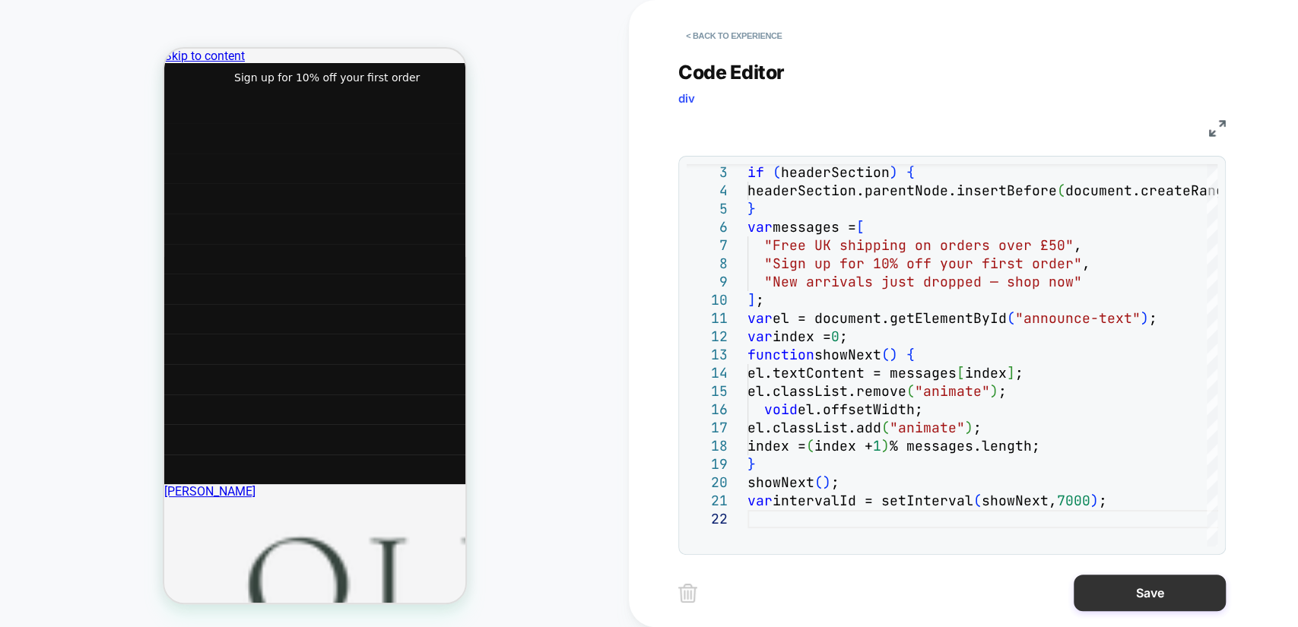
click at [1174, 594] on button "Save" at bounding box center [1149, 593] width 152 height 36
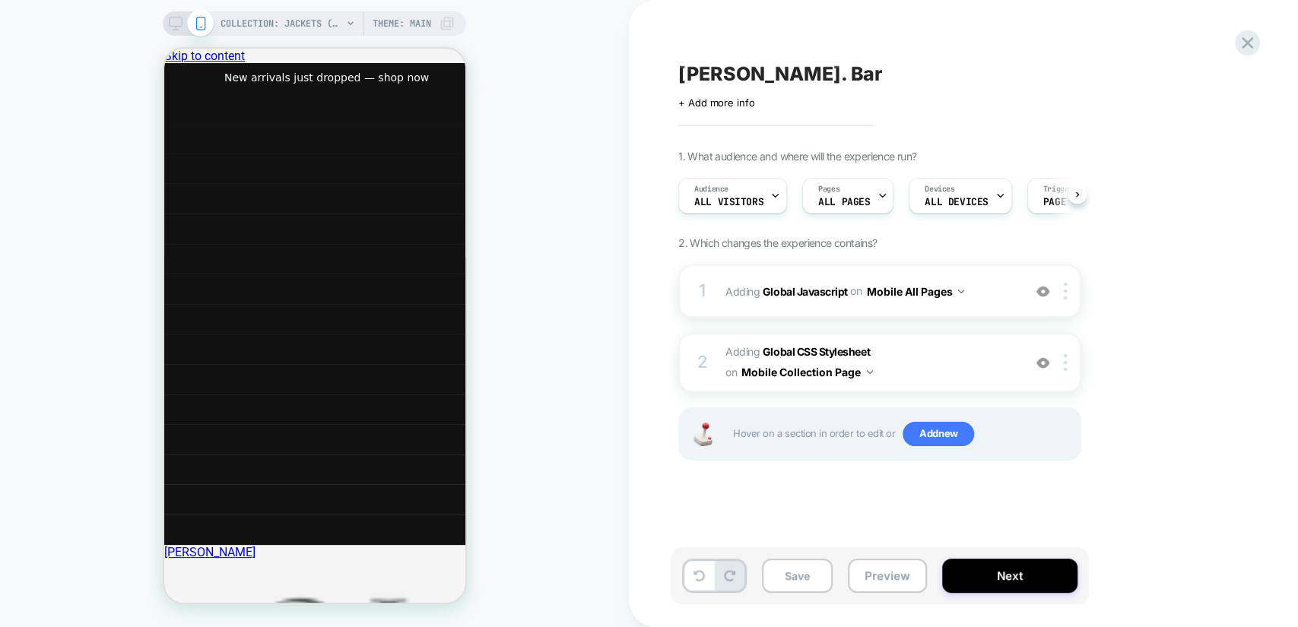
drag, startPoint x: 813, startPoint y: 578, endPoint x: 886, endPoint y: 550, distance: 77.9
click at [814, 578] on button "Save" at bounding box center [797, 576] width 71 height 34
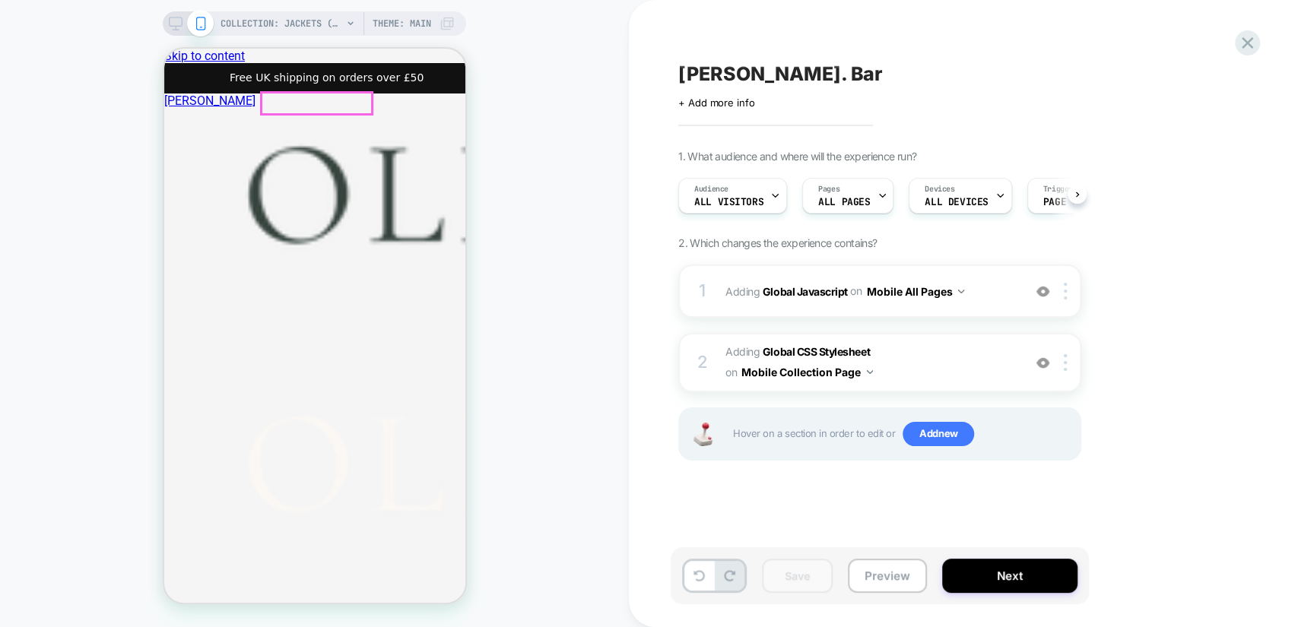
click at [302, 108] on img at bounding box center [847, 241] width 1368 height 266
click at [306, 97] on div at bounding box center [316, 103] width 110 height 21
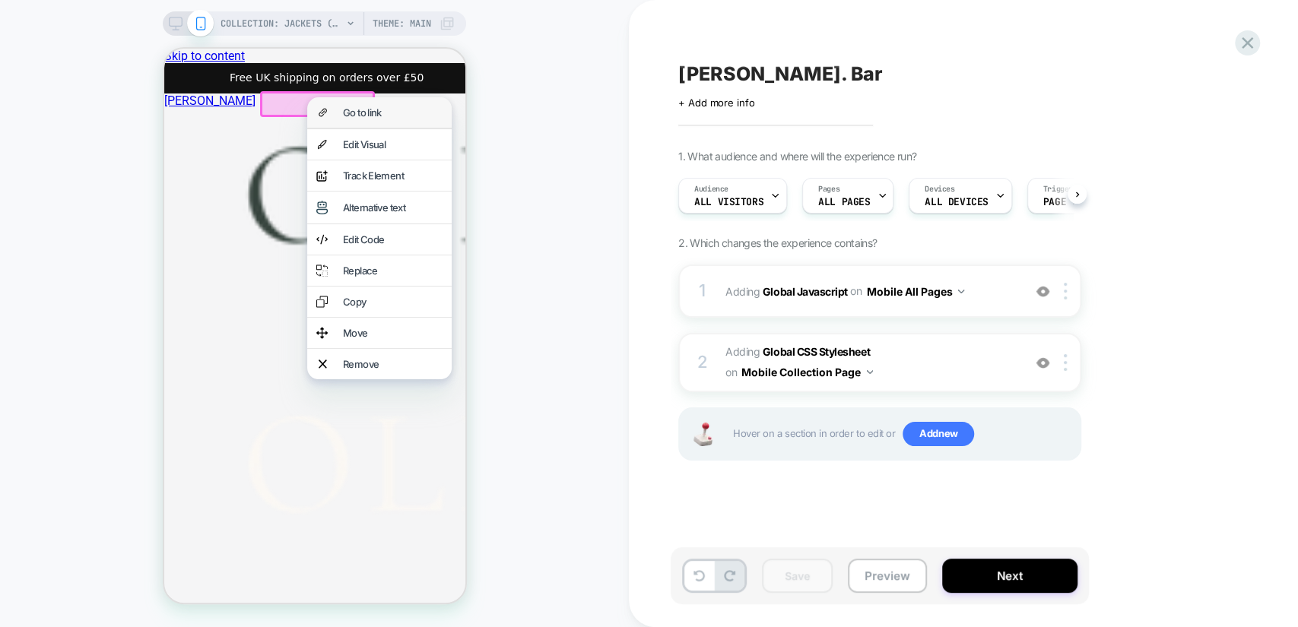
click at [333, 109] on div "Go to link" at bounding box center [378, 112] width 144 height 30
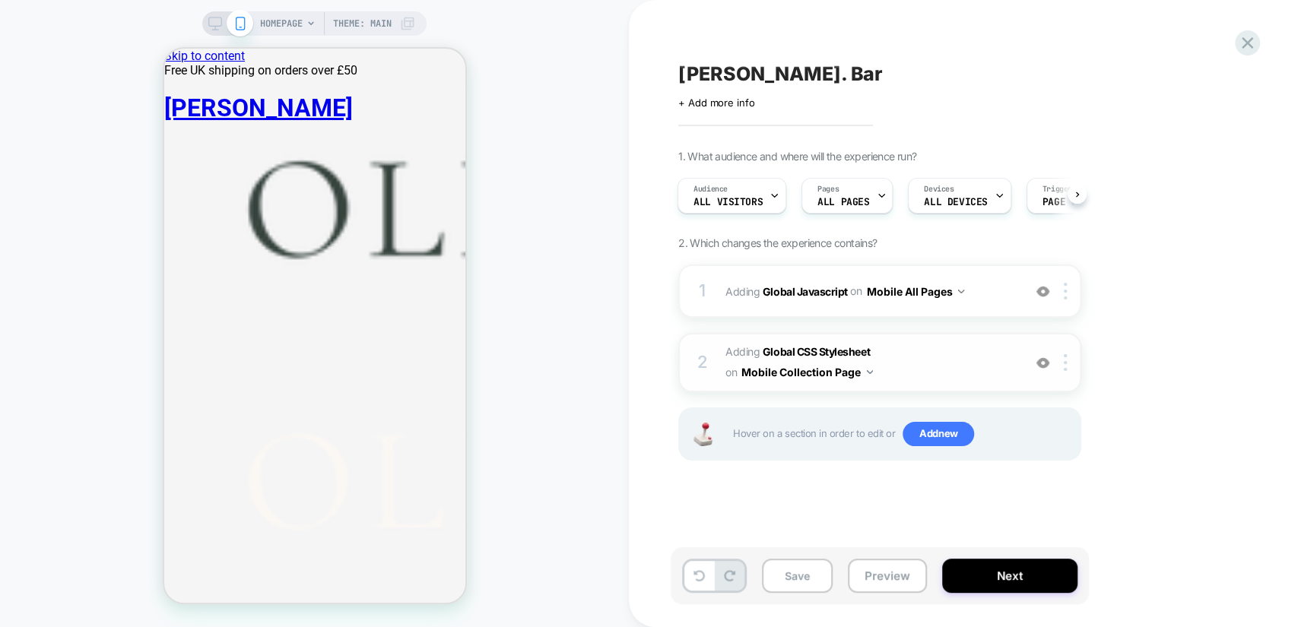
click at [789, 372] on button "Mobile Collection Page" at bounding box center [807, 372] width 132 height 22
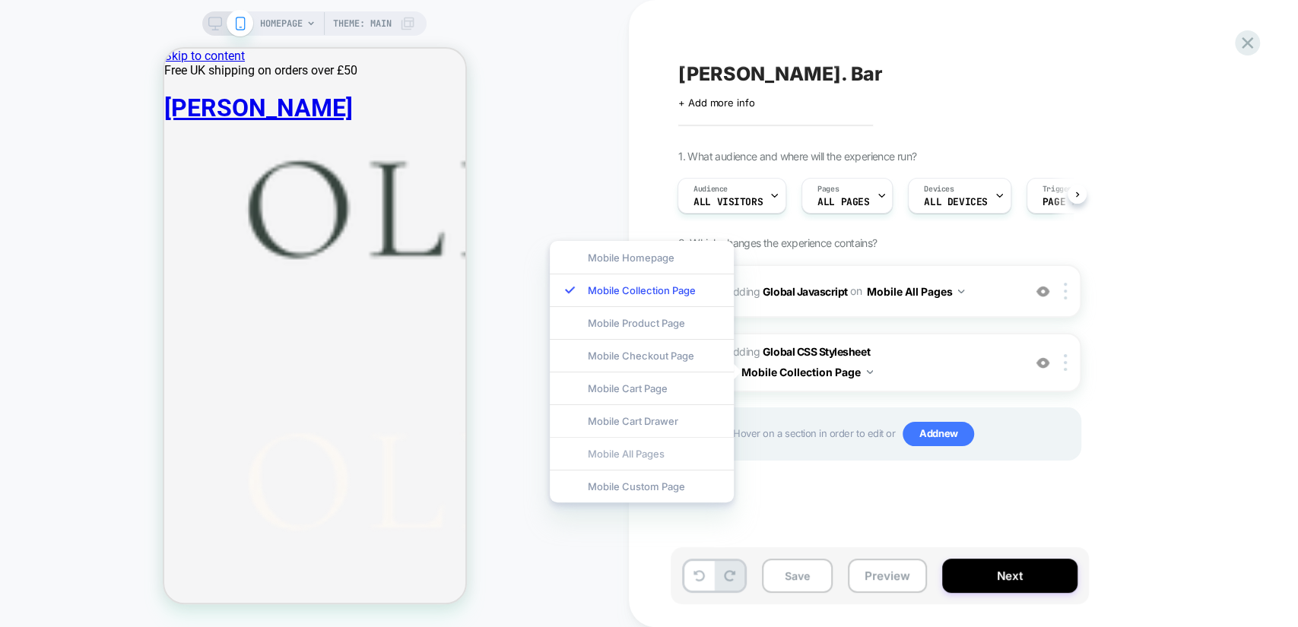
click at [657, 452] on div "Mobile All Pages" at bounding box center [642, 453] width 184 height 33
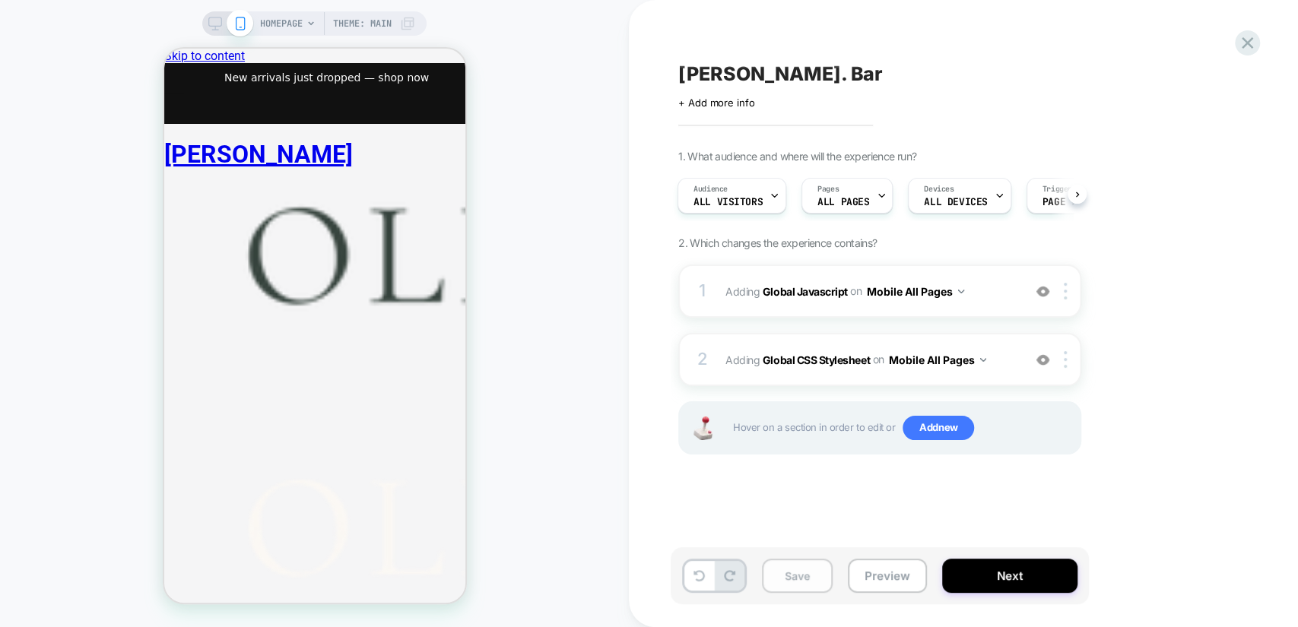
click at [810, 569] on button "Save" at bounding box center [797, 576] width 71 height 34
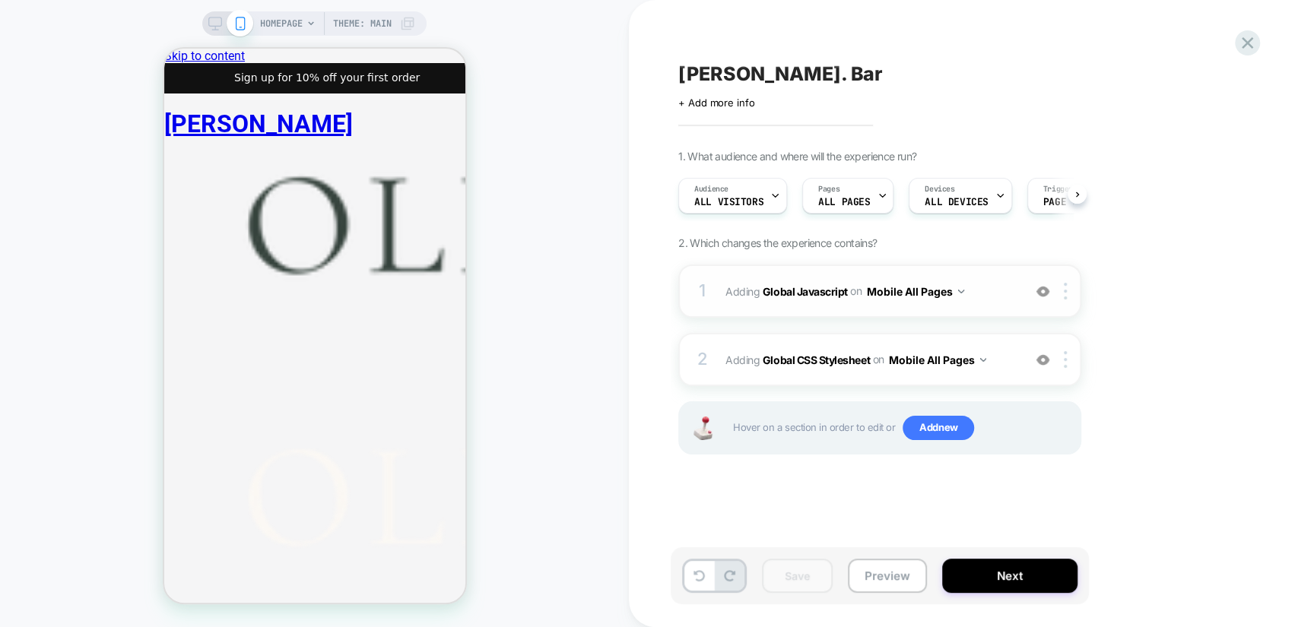
click at [981, 291] on span "Adding Global Javascript on Mobile All Pages" at bounding box center [870, 291] width 290 height 22
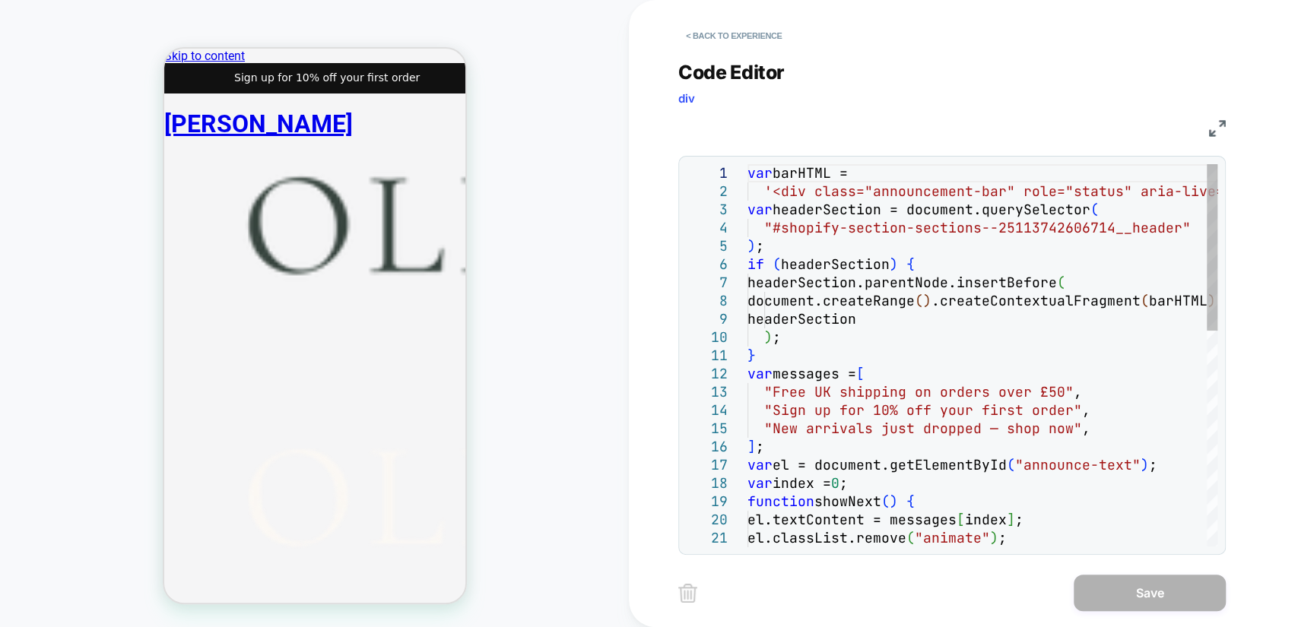
click at [856, 304] on div "var barHTML = '<div class="announcement-bar" role="status" aria- live="polite">…" at bounding box center [982, 601] width 470 height 875
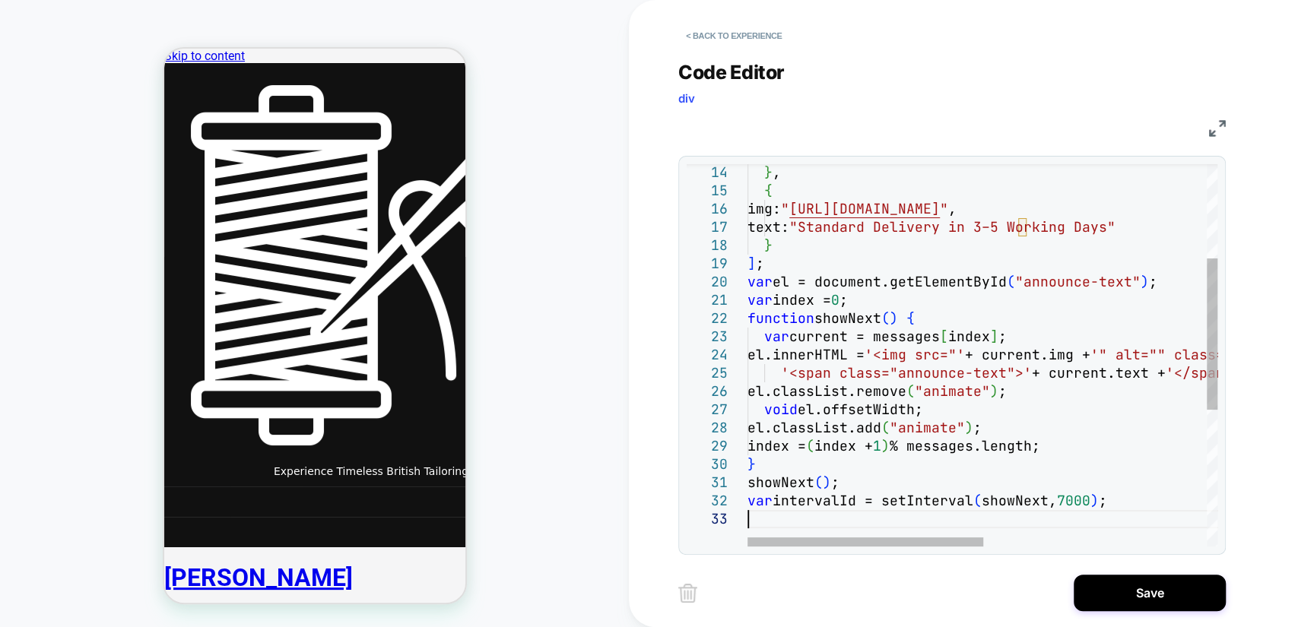
type textarea "**********"
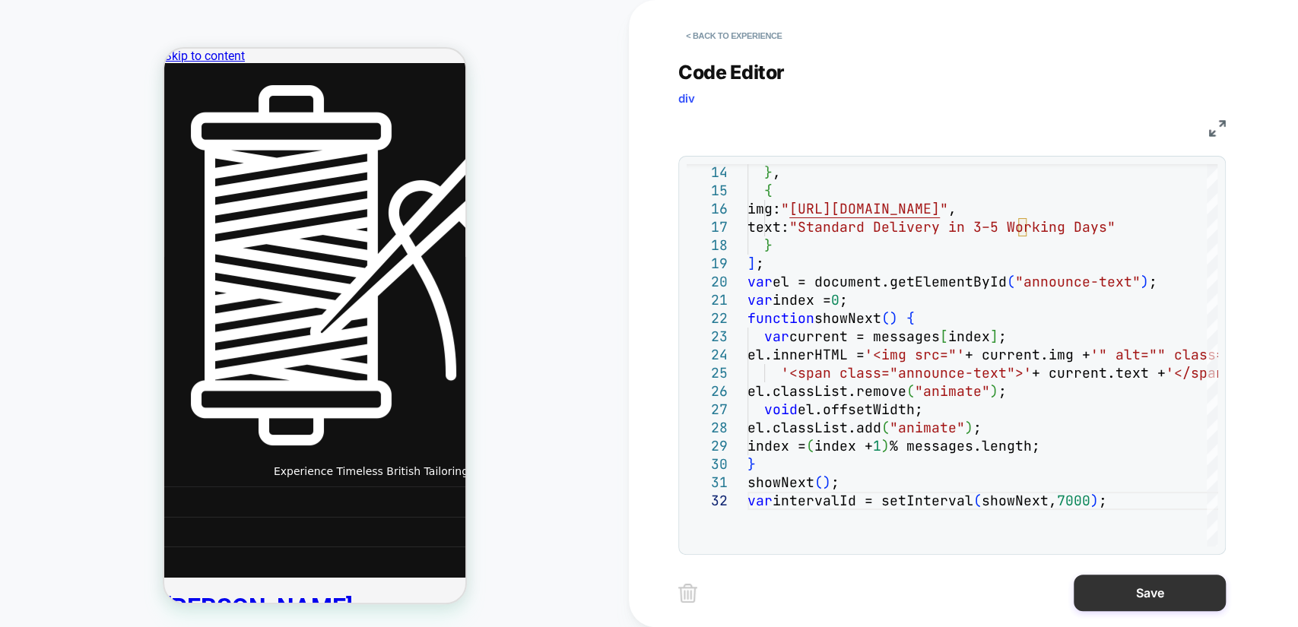
click at [1179, 592] on button "Save" at bounding box center [1149, 593] width 152 height 36
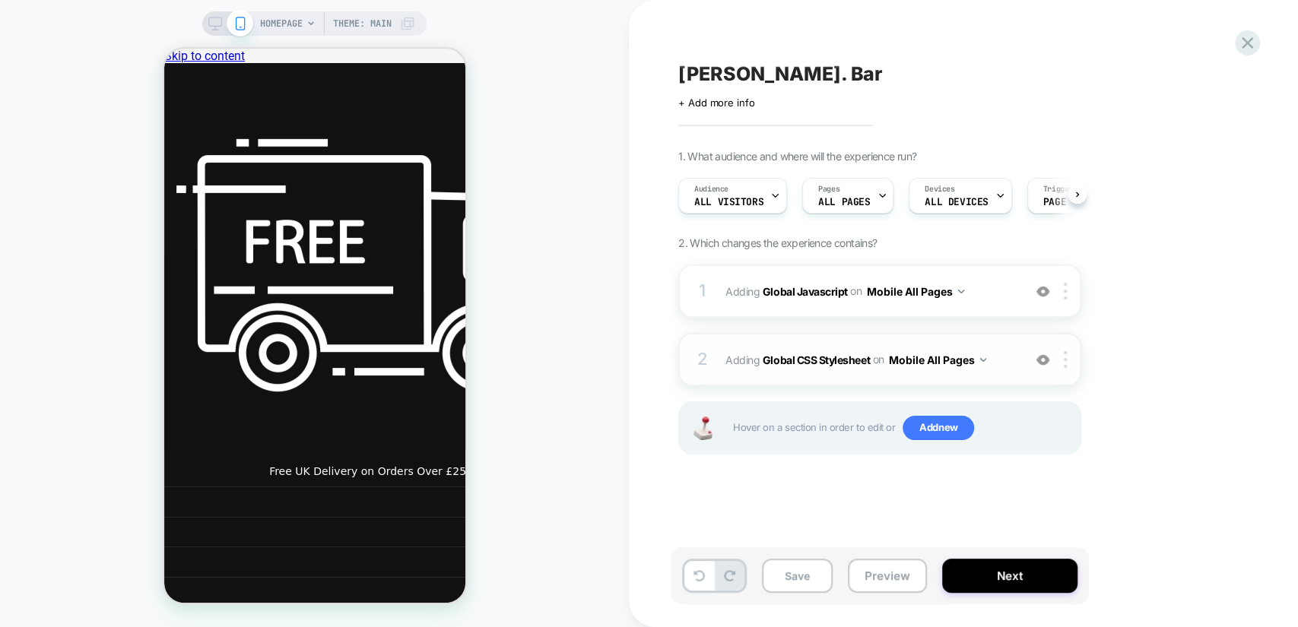
click at [1006, 351] on span "Adding Global CSS Stylesheet on Mobile All Pages" at bounding box center [870, 360] width 290 height 22
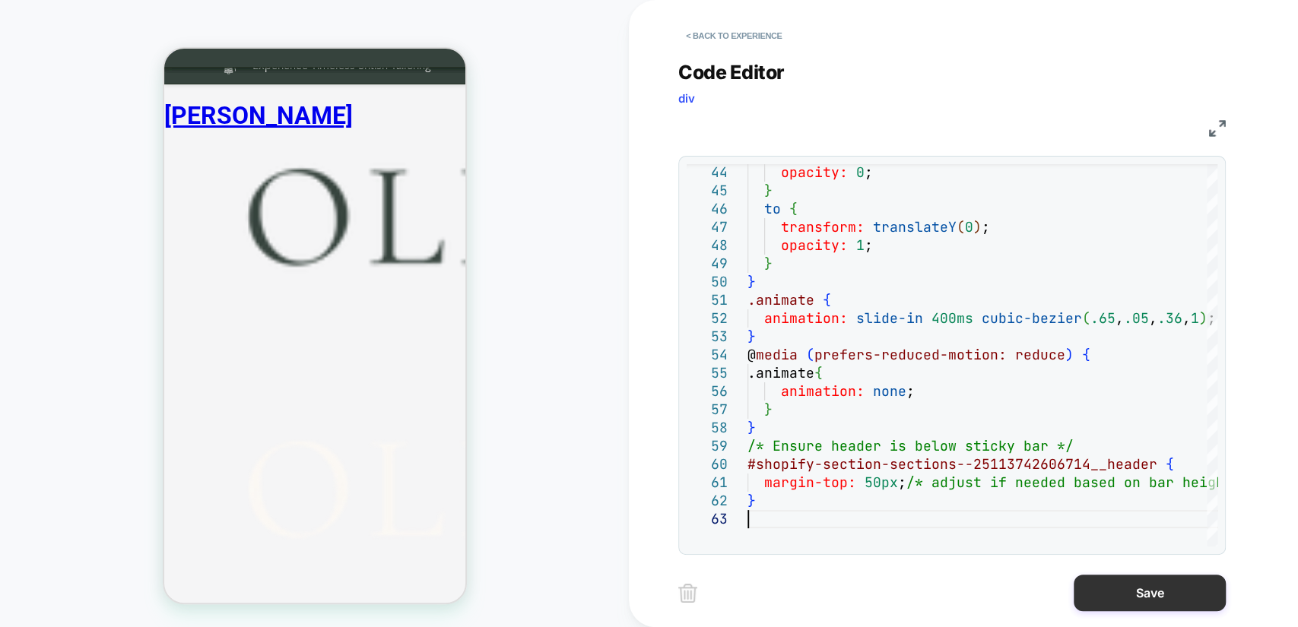
type textarea "**********"
click at [1154, 593] on button "Save" at bounding box center [1149, 593] width 152 height 36
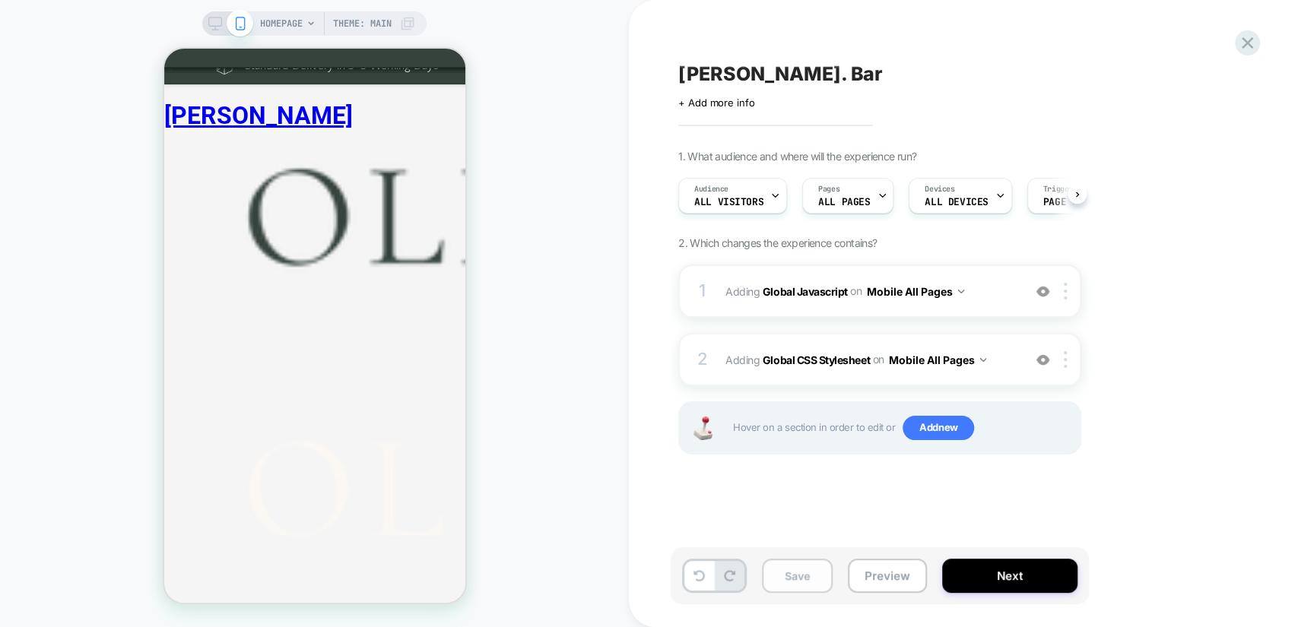
drag, startPoint x: 781, startPoint y: 576, endPoint x: 775, endPoint y: 565, distance: 12.9
click at [781, 575] on button "Save" at bounding box center [797, 576] width 71 height 34
click at [309, 26] on icon at bounding box center [310, 23] width 9 height 9
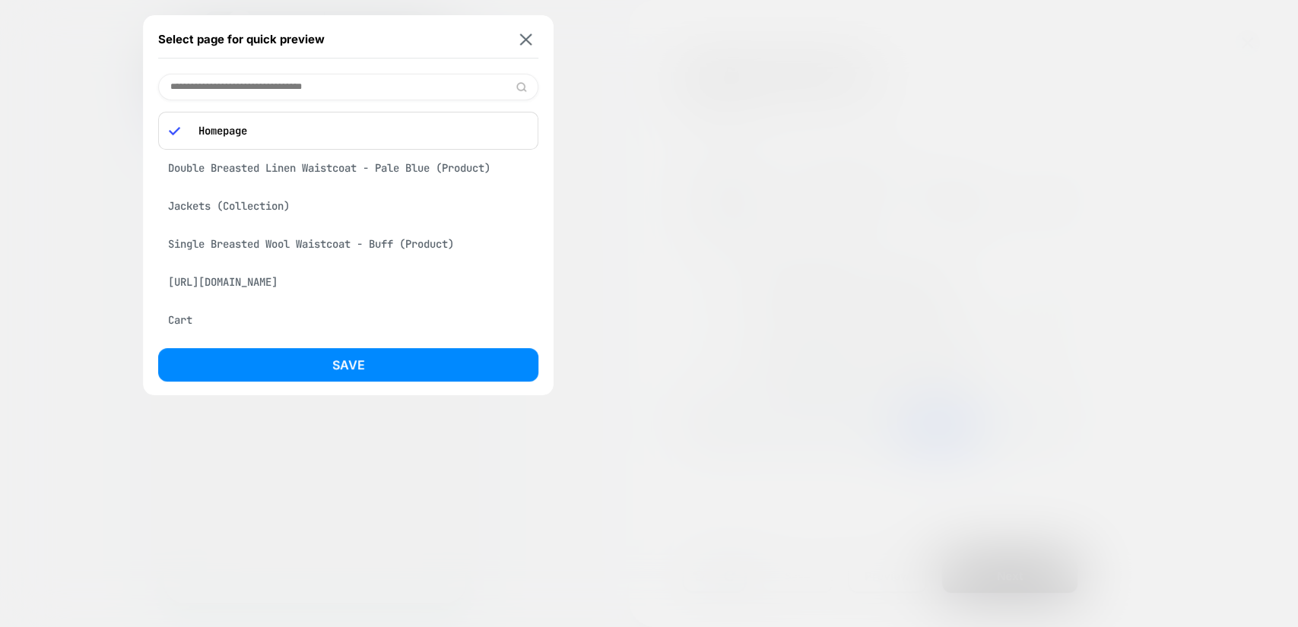
click at [261, 211] on div "Jackets (Collection)" at bounding box center [348, 206] width 380 height 29
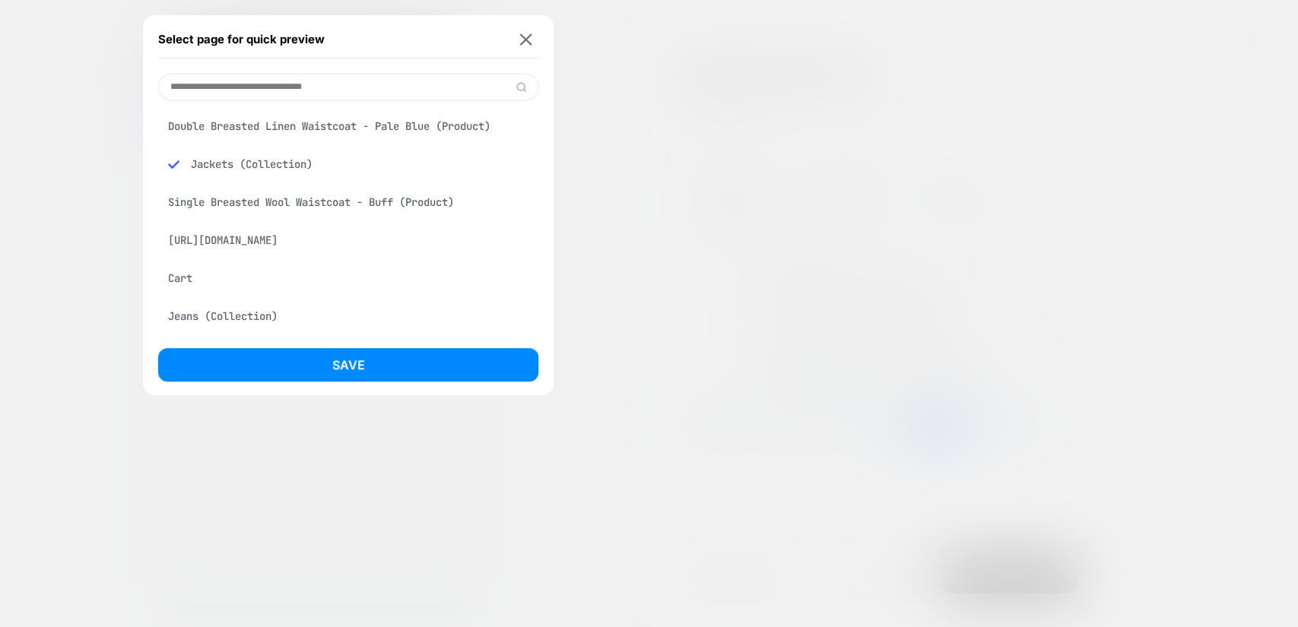
click at [353, 372] on button "Save" at bounding box center [348, 364] width 380 height 33
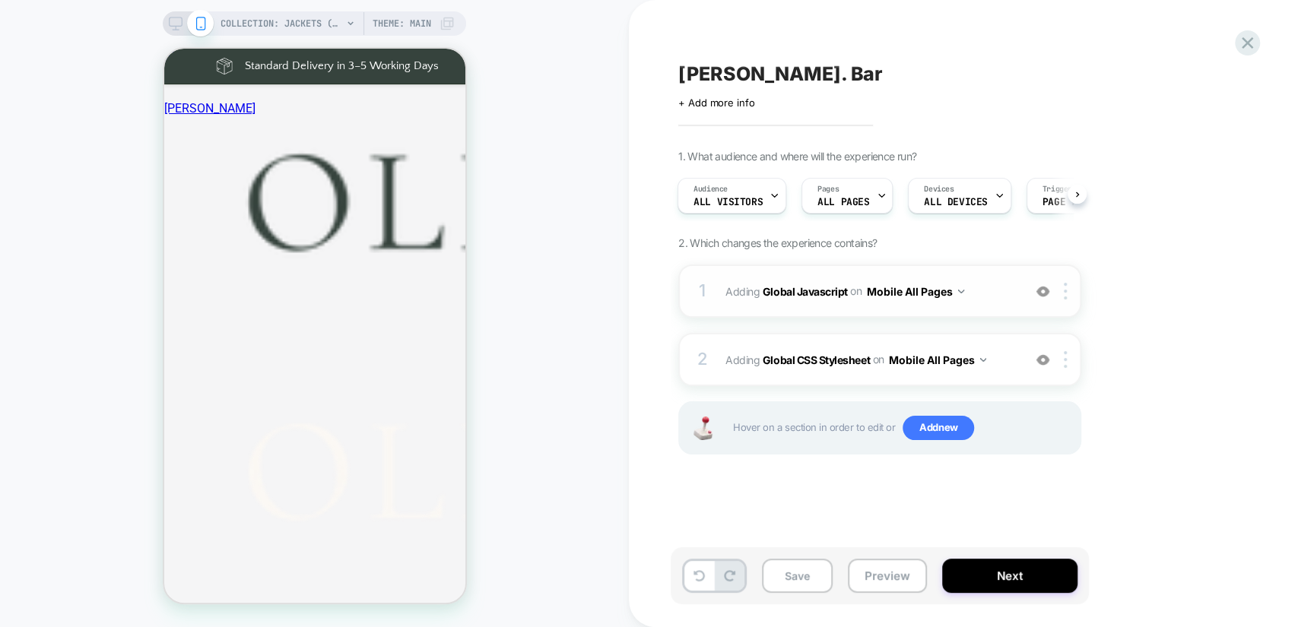
click at [991, 293] on span "Adding Global Javascript on Mobile All Pages" at bounding box center [870, 291] width 290 height 22
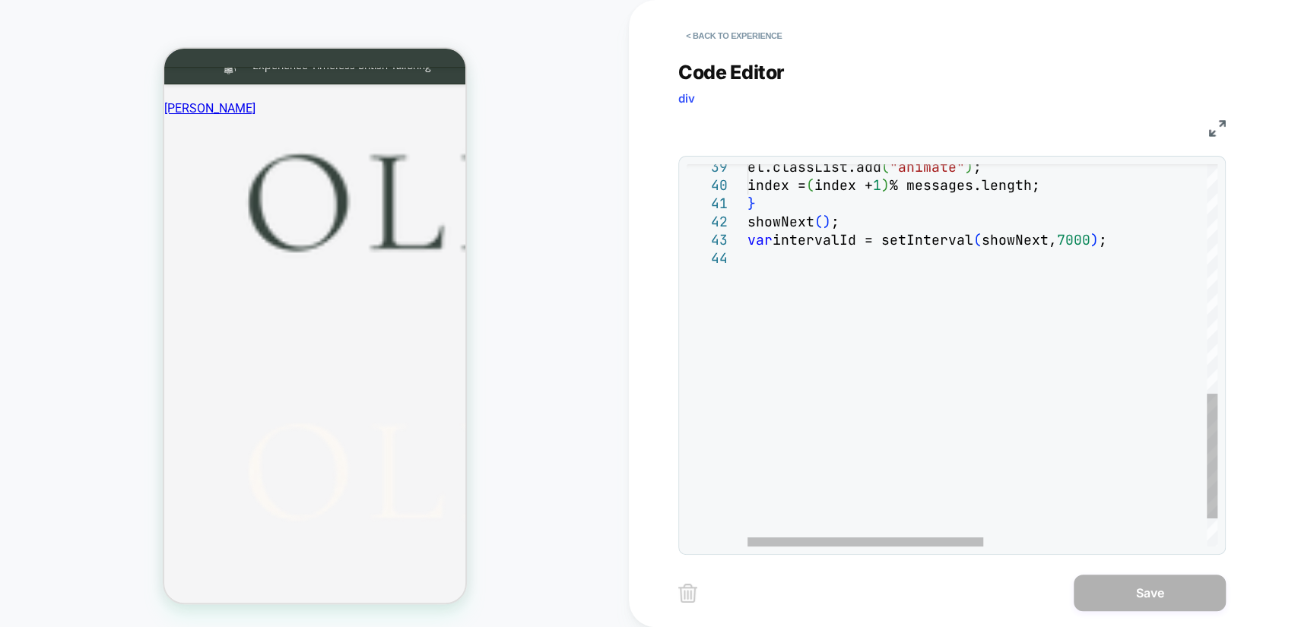
click at [841, 293] on div "} showNext ( ) ; var intervalId = setInterval ( showNext, 7000 ) ; el.classList…" at bounding box center [1204, 48] width 914 height 1167
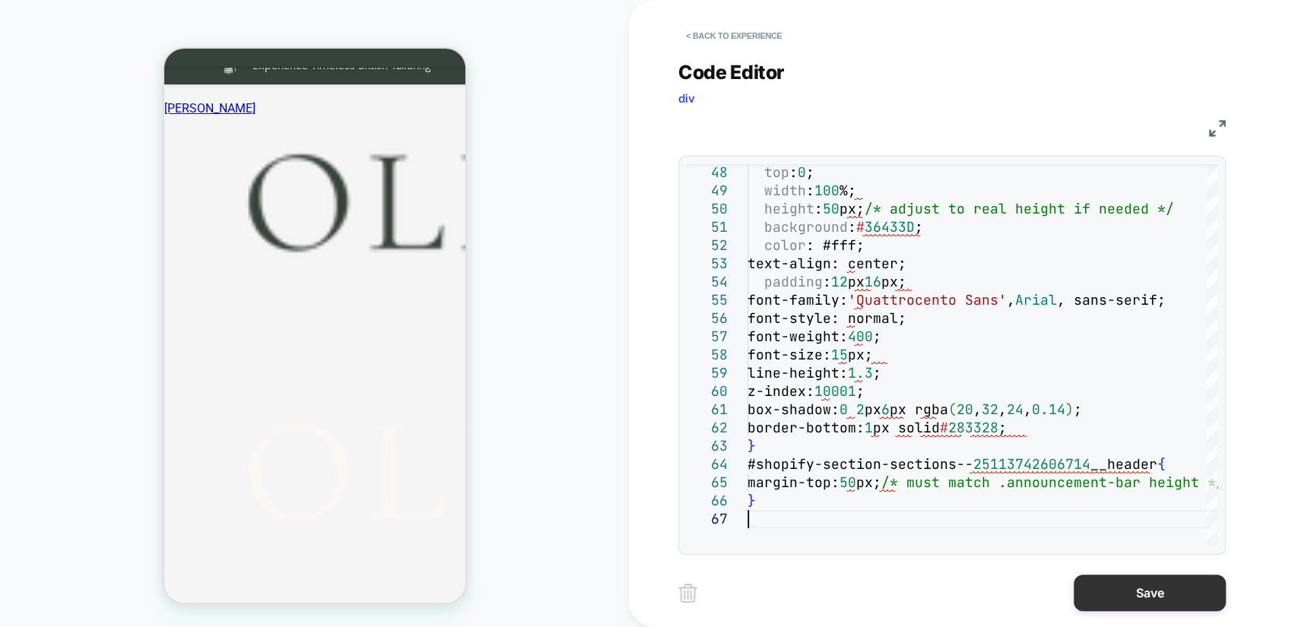
type textarea "**********"
click at [1129, 594] on button "Save" at bounding box center [1149, 593] width 152 height 36
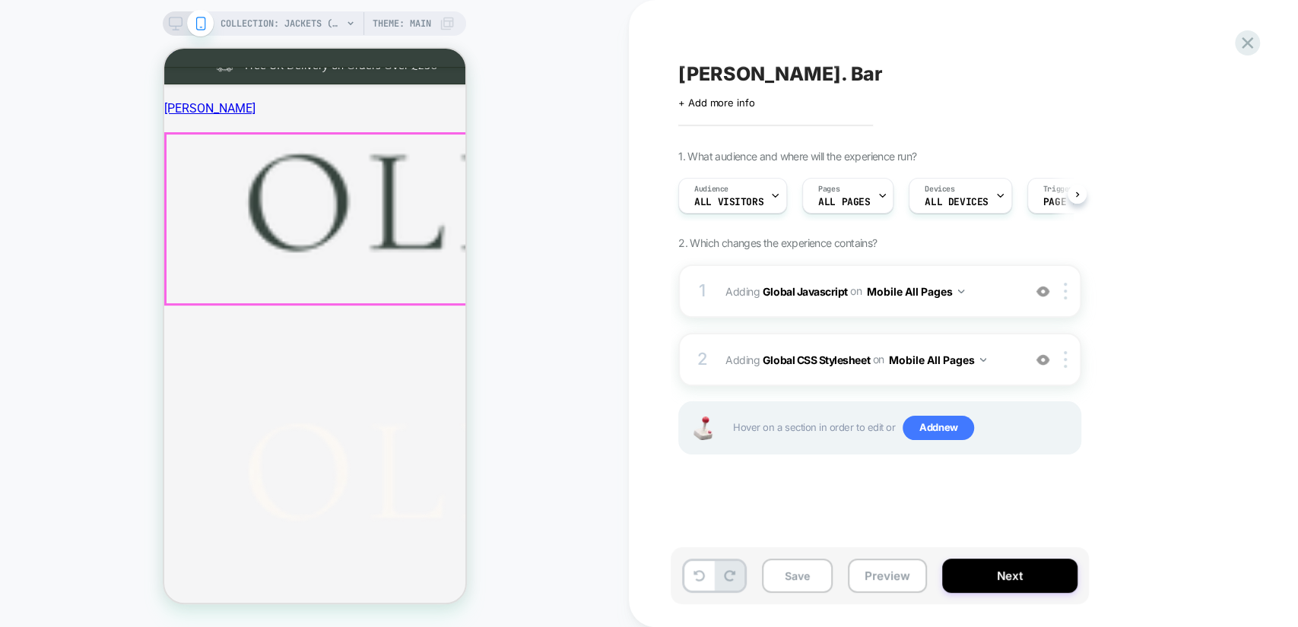
scroll to position [0, 0]
click at [797, 566] on button "Save" at bounding box center [797, 576] width 71 height 34
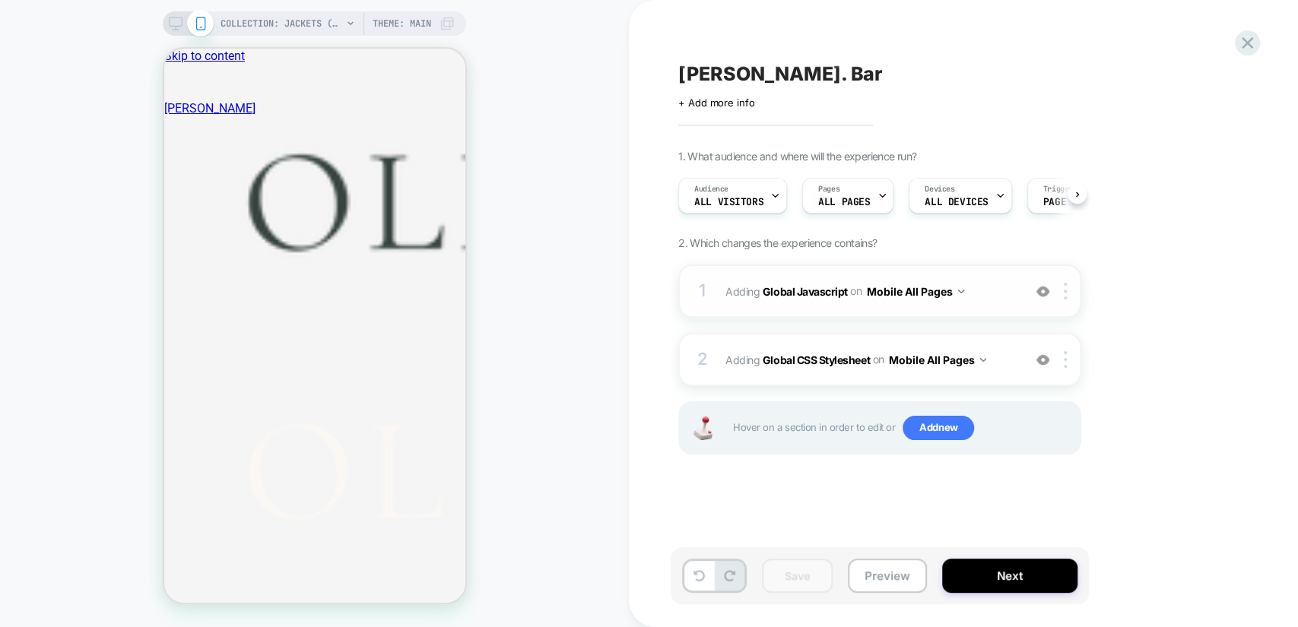
click at [991, 284] on span "Adding Global Javascript on Mobile All Pages" at bounding box center [870, 291] width 290 height 22
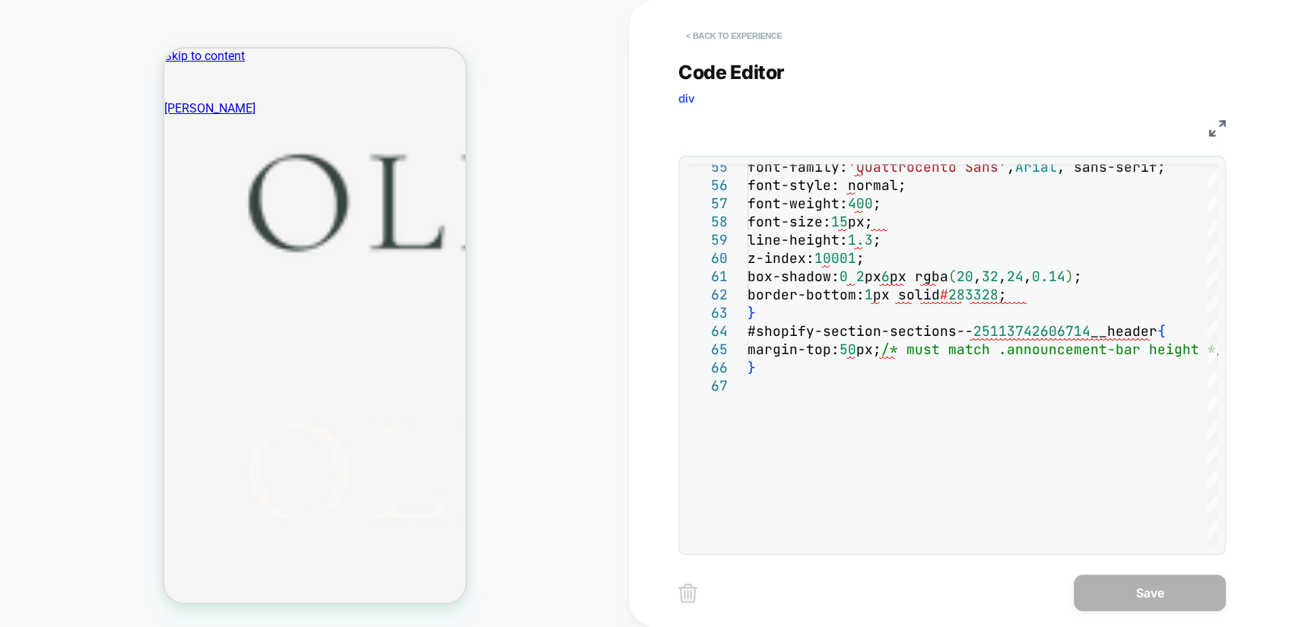
click at [712, 41] on button "< Back to experience" at bounding box center [733, 36] width 111 height 24
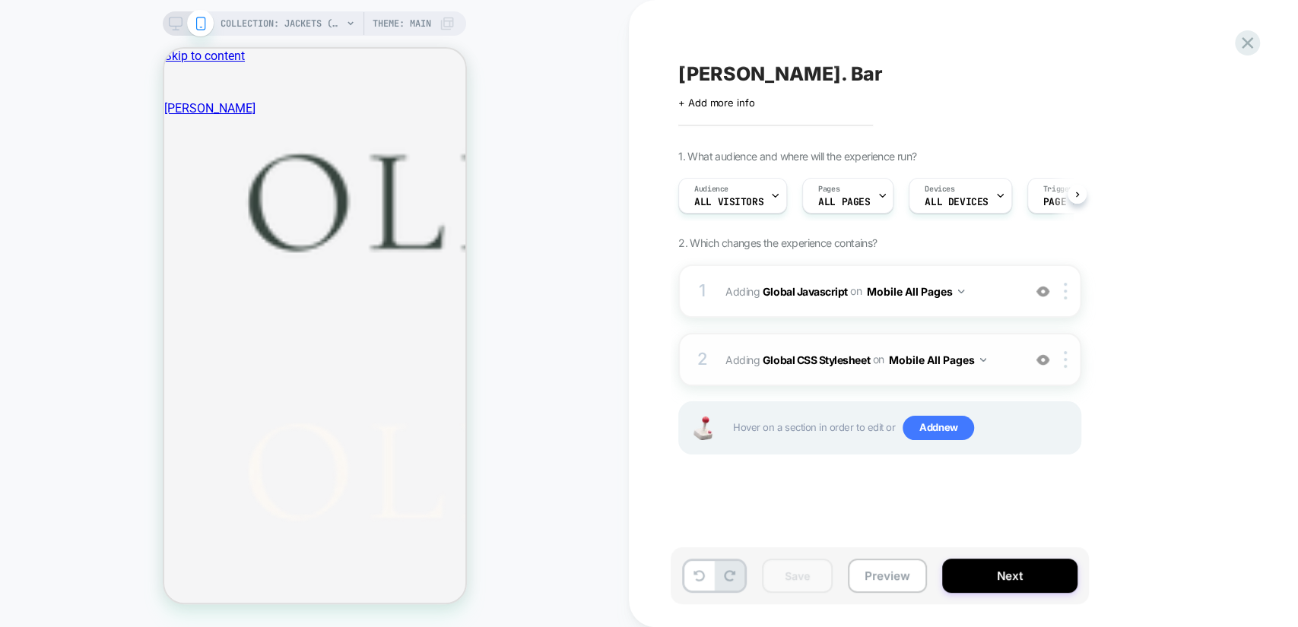
click at [1022, 351] on div "2 Adding Global CSS Stylesheet on Mobile All Pages Add Before Add After Copy to…" at bounding box center [879, 359] width 403 height 53
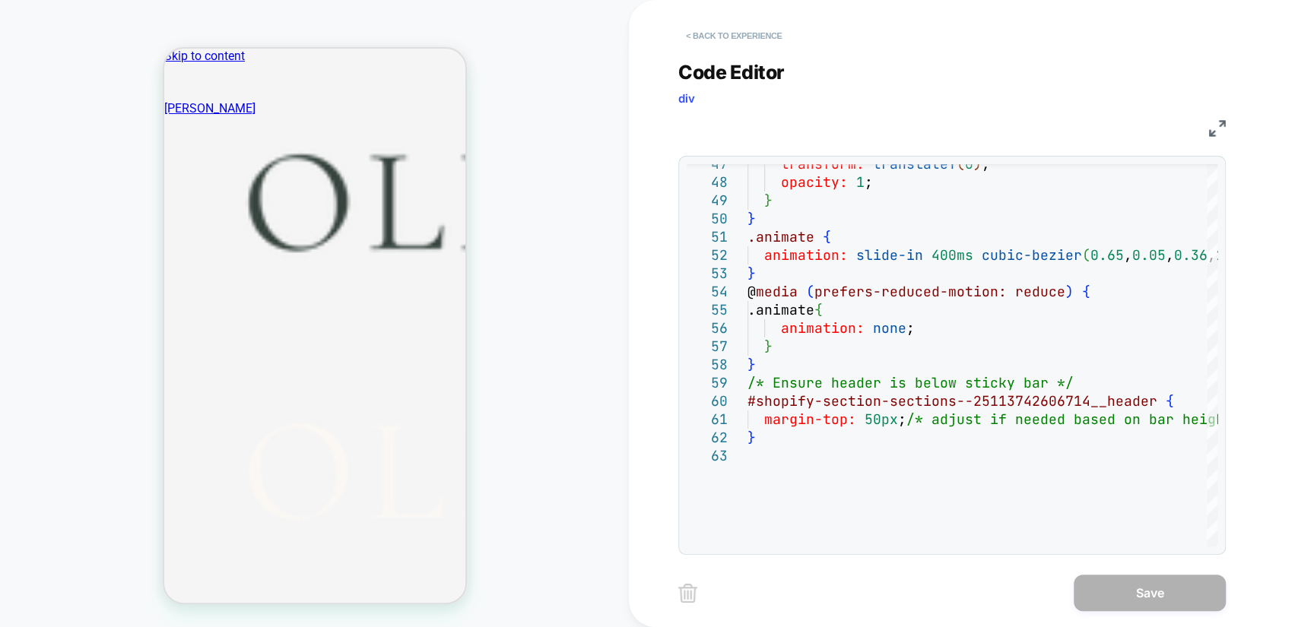
click at [714, 24] on button "< Back to experience" at bounding box center [733, 36] width 111 height 24
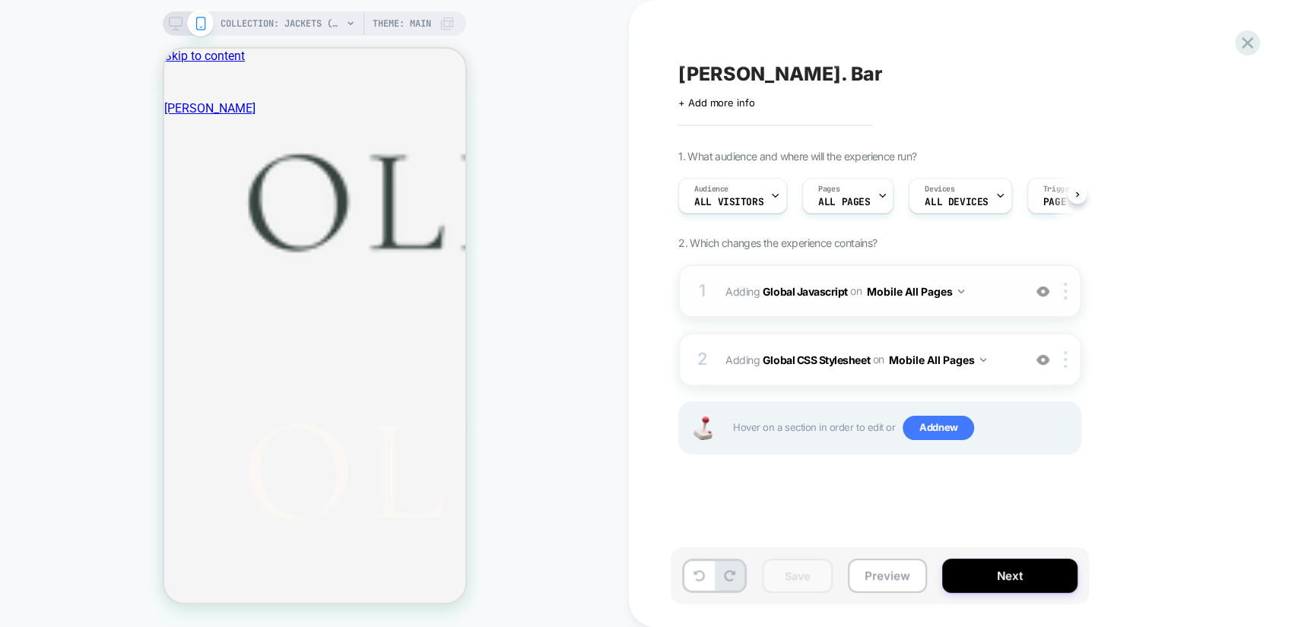
click at [974, 296] on span "Adding Global Javascript on Mobile All Pages" at bounding box center [870, 291] width 290 height 22
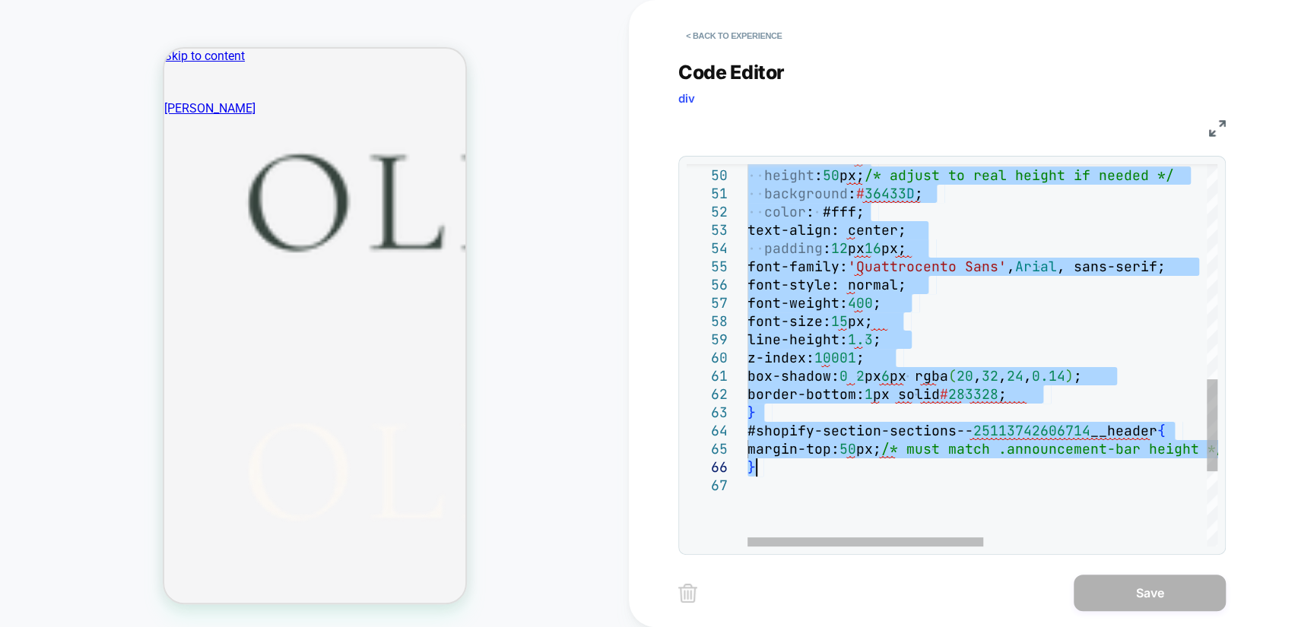
drag, startPoint x: 751, startPoint y: 216, endPoint x: 1138, endPoint y: 474, distance: 464.9
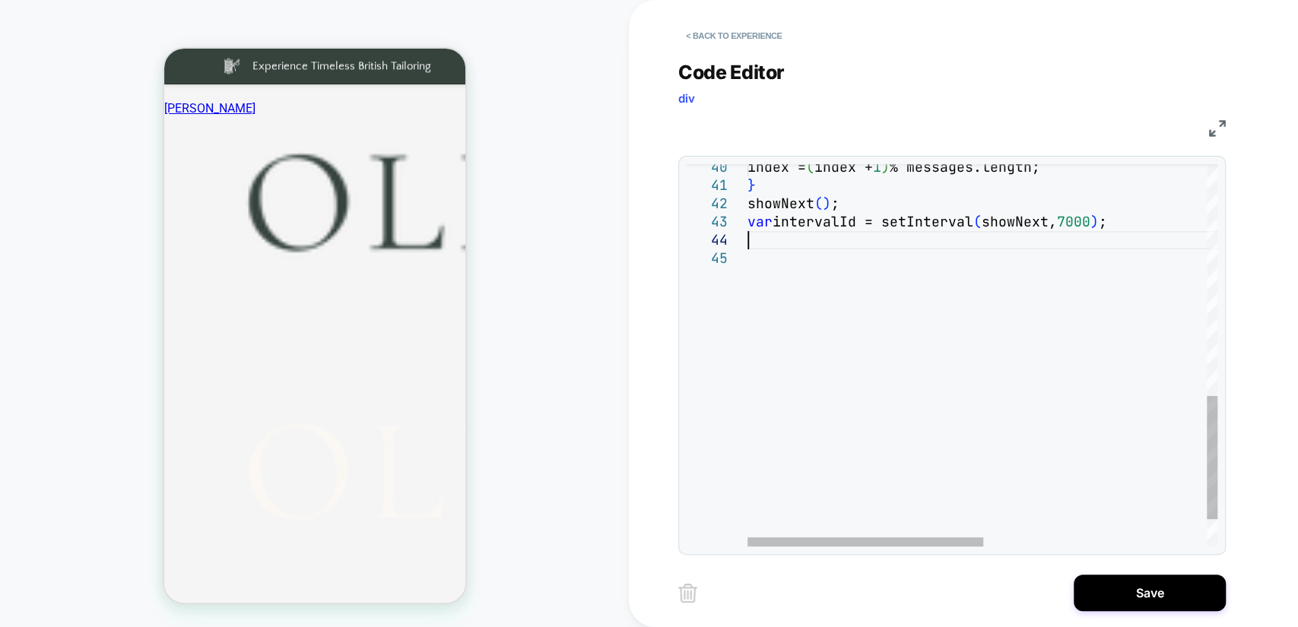
type textarea "**********"
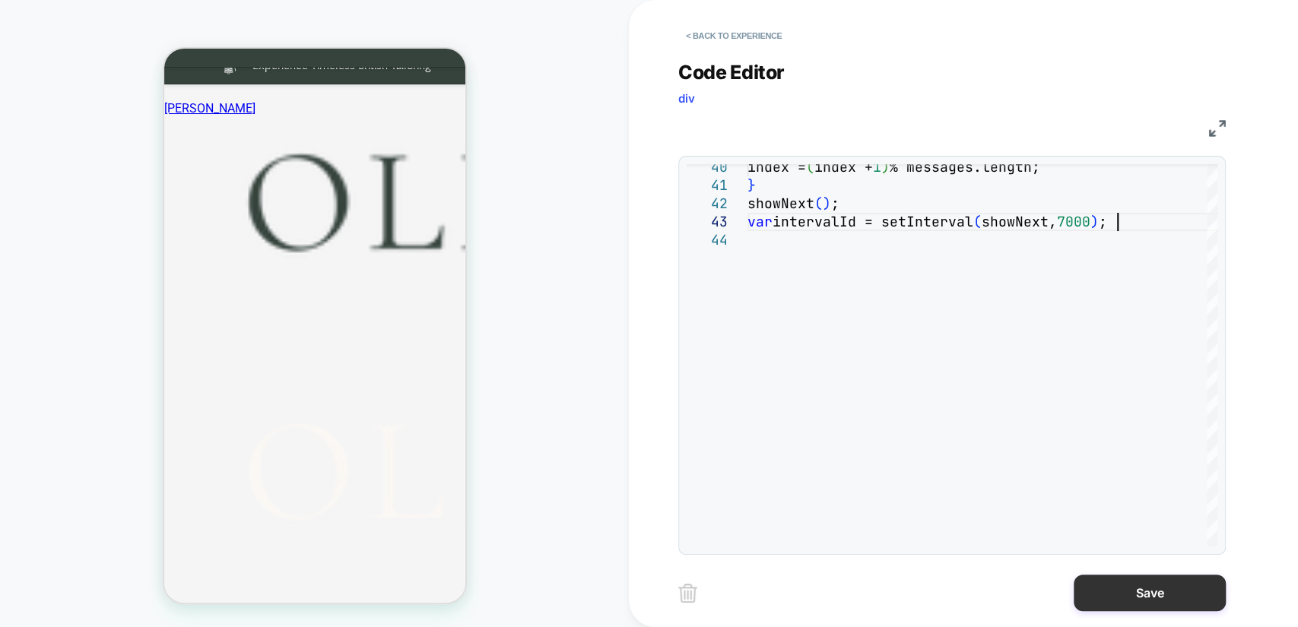
click at [1139, 601] on button "Save" at bounding box center [1149, 593] width 152 height 36
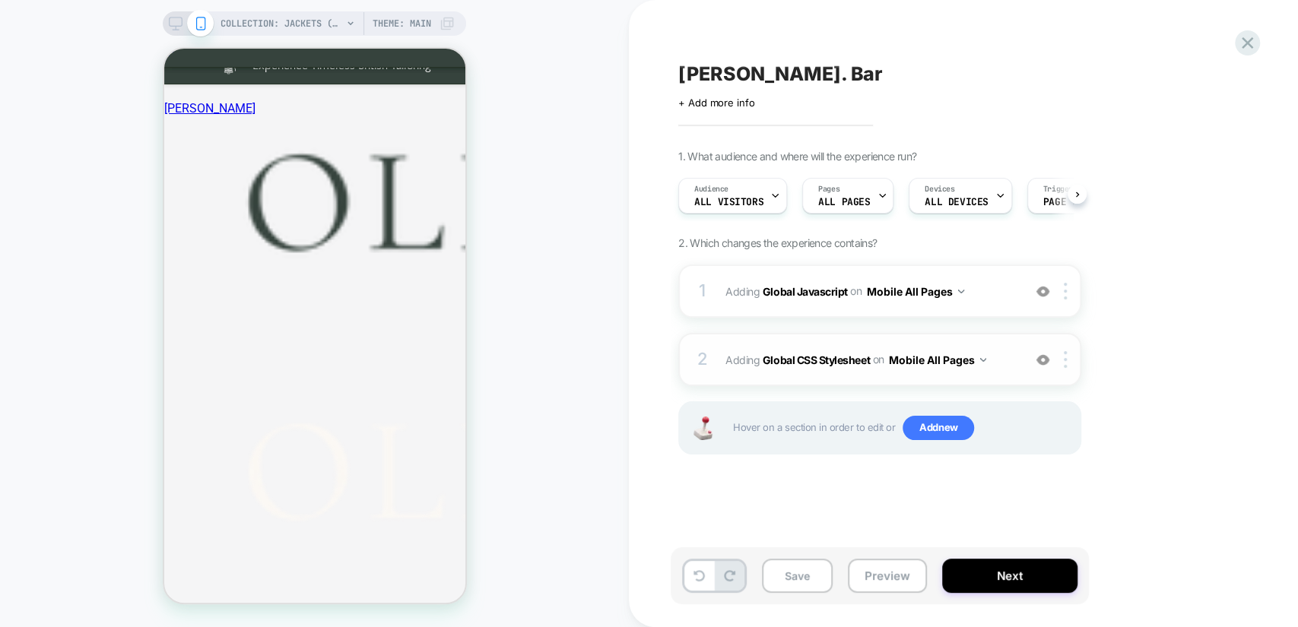
click at [1003, 346] on div "2 Adding Global CSS Stylesheet on Mobile All Pages Add Before Add After Copy to…" at bounding box center [879, 359] width 403 height 53
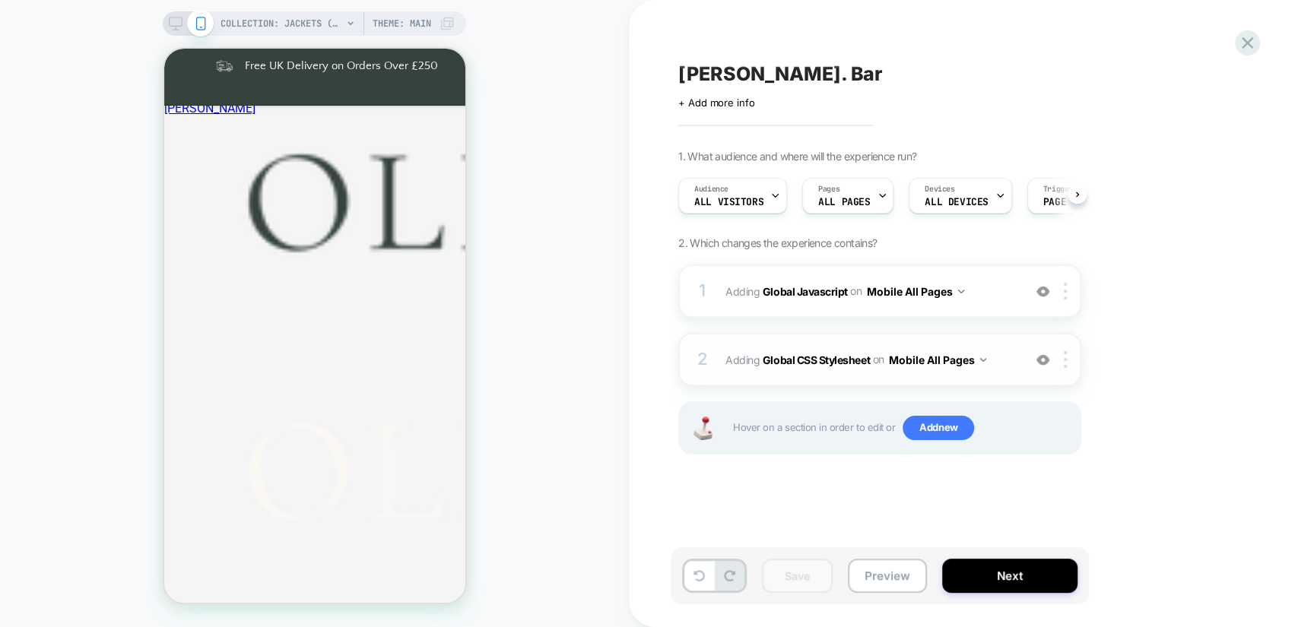
click at [1003, 356] on span "Adding Global CSS Stylesheet on Mobile All Pages" at bounding box center [870, 360] width 290 height 22
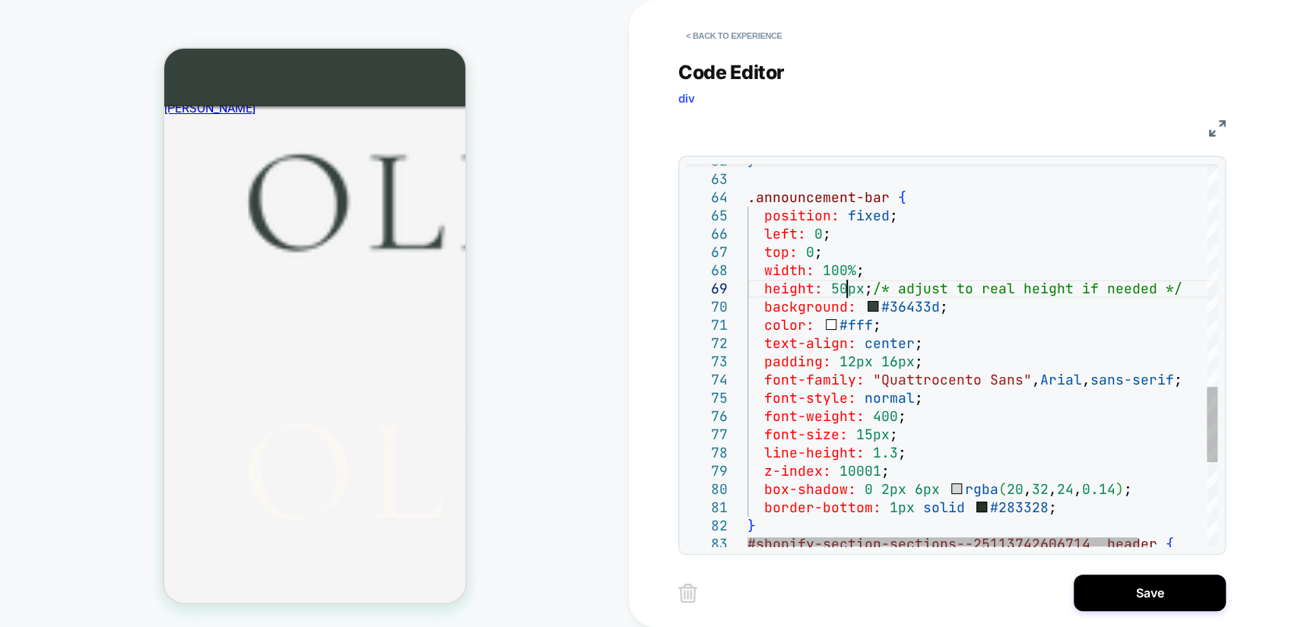
click at [842, 284] on div "#shopify-section-sections--25113742606714__header { border-bottom: 1px solid #2…" at bounding box center [1023, 5] width 553 height 1933
click at [981, 277] on div "#shopify-section-sections--25113742606714__header { border-bottom: 1px solid #2…" at bounding box center [1023, 5] width 553 height 1933
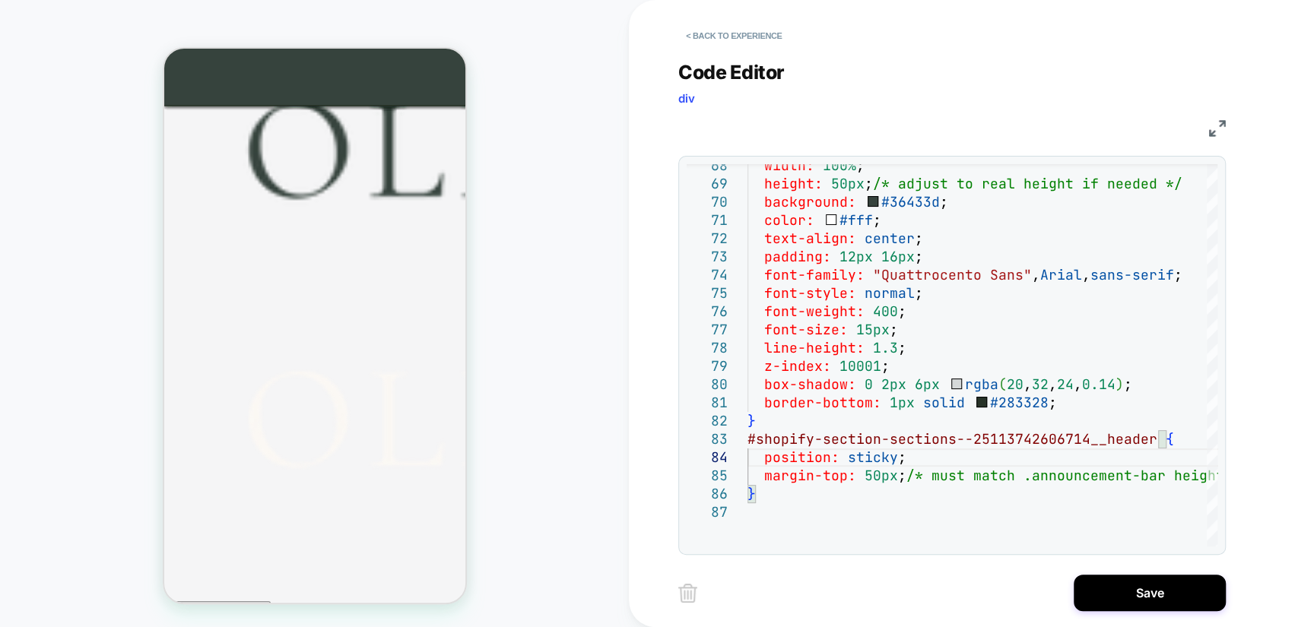
scroll to position [0, 0]
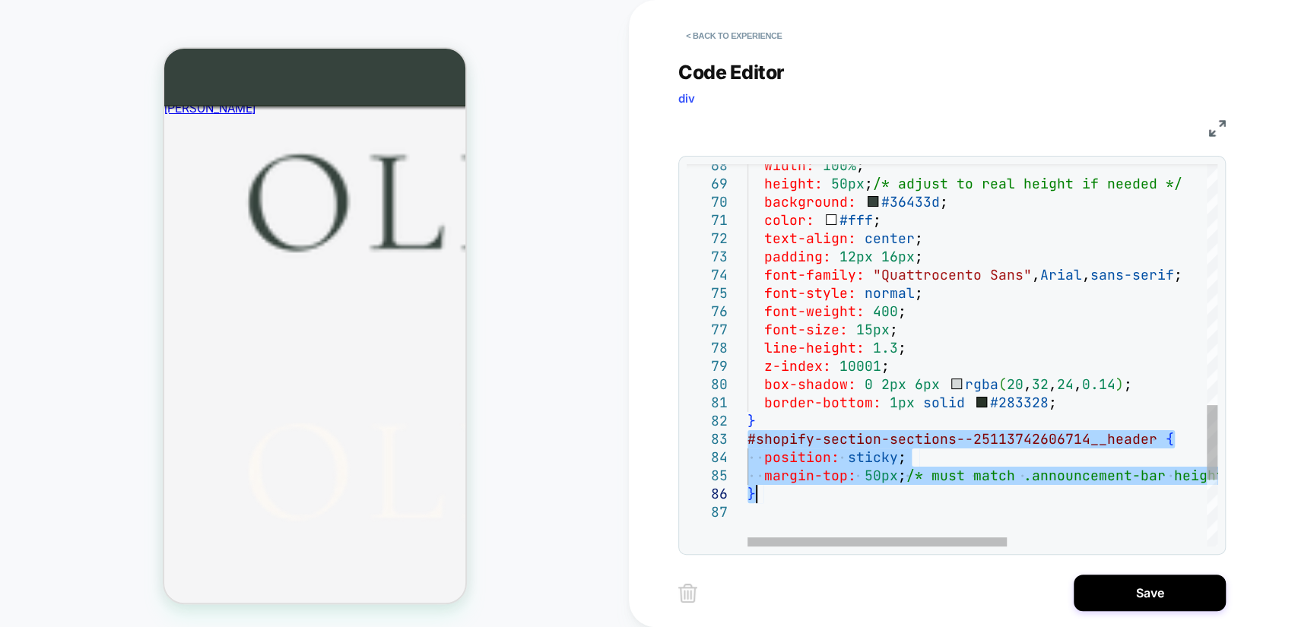
drag, startPoint x: 749, startPoint y: 439, endPoint x: 791, endPoint y: 496, distance: 71.2
type textarea "**********"
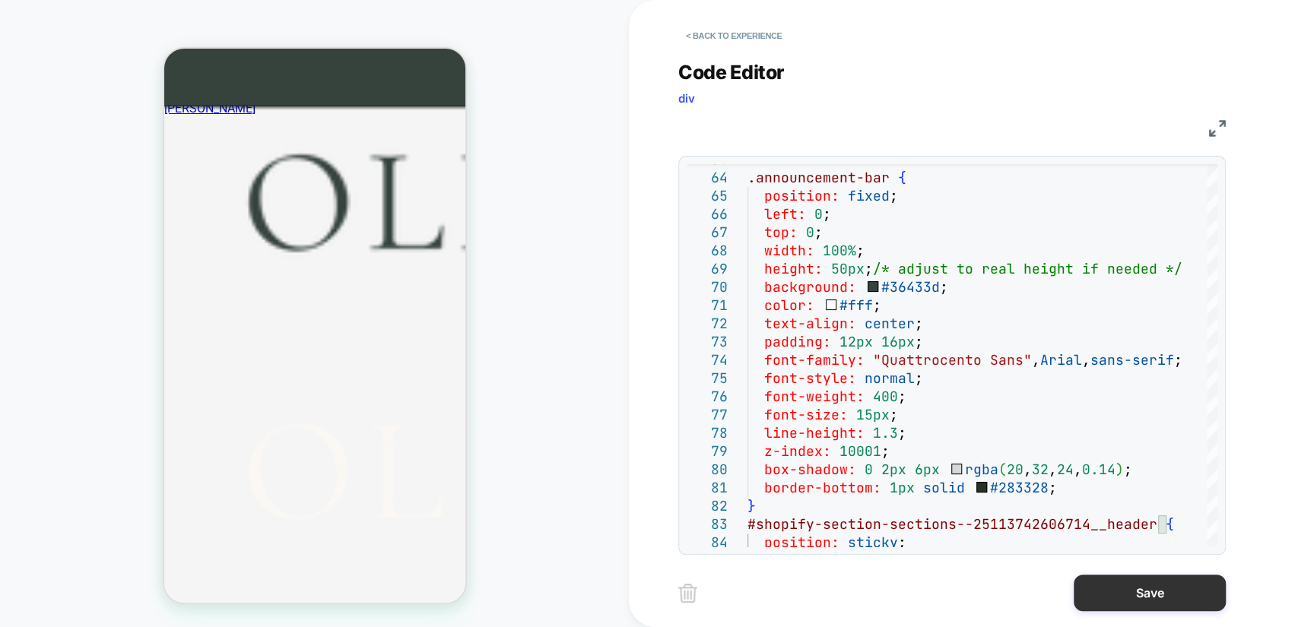
click at [1168, 581] on button "Save" at bounding box center [1149, 593] width 152 height 36
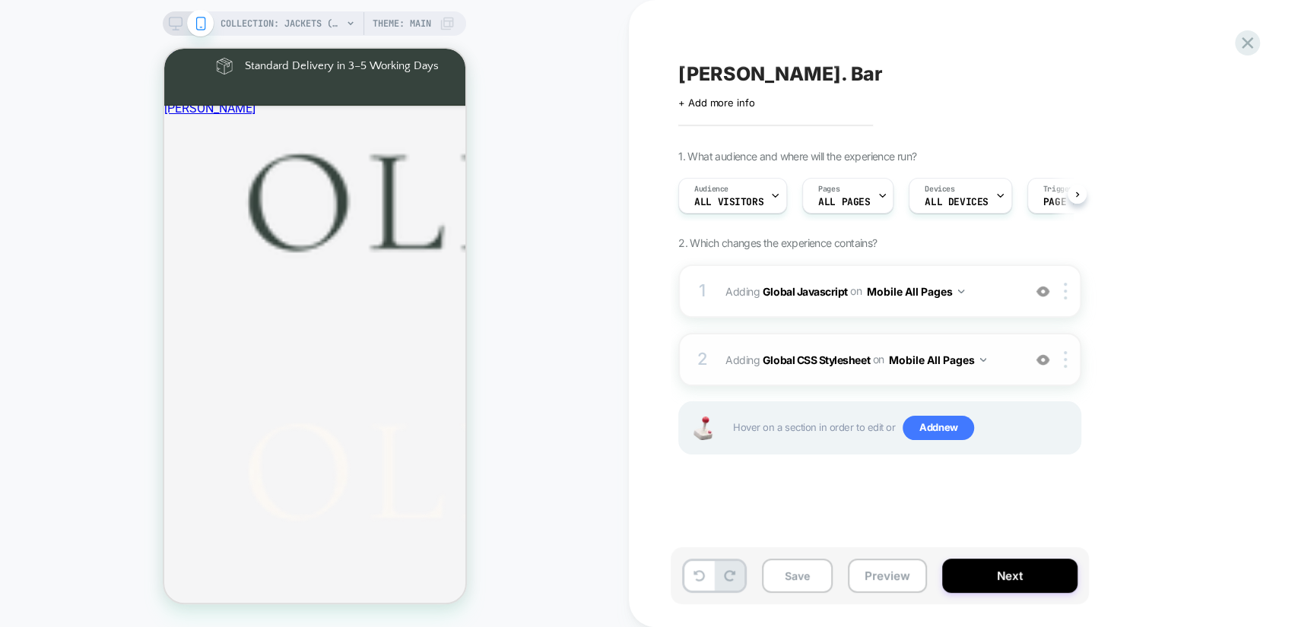
click at [835, 370] on div "2 Adding Global CSS Stylesheet on Mobile All Pages Add Before Add After Copy to…" at bounding box center [879, 359] width 403 height 53
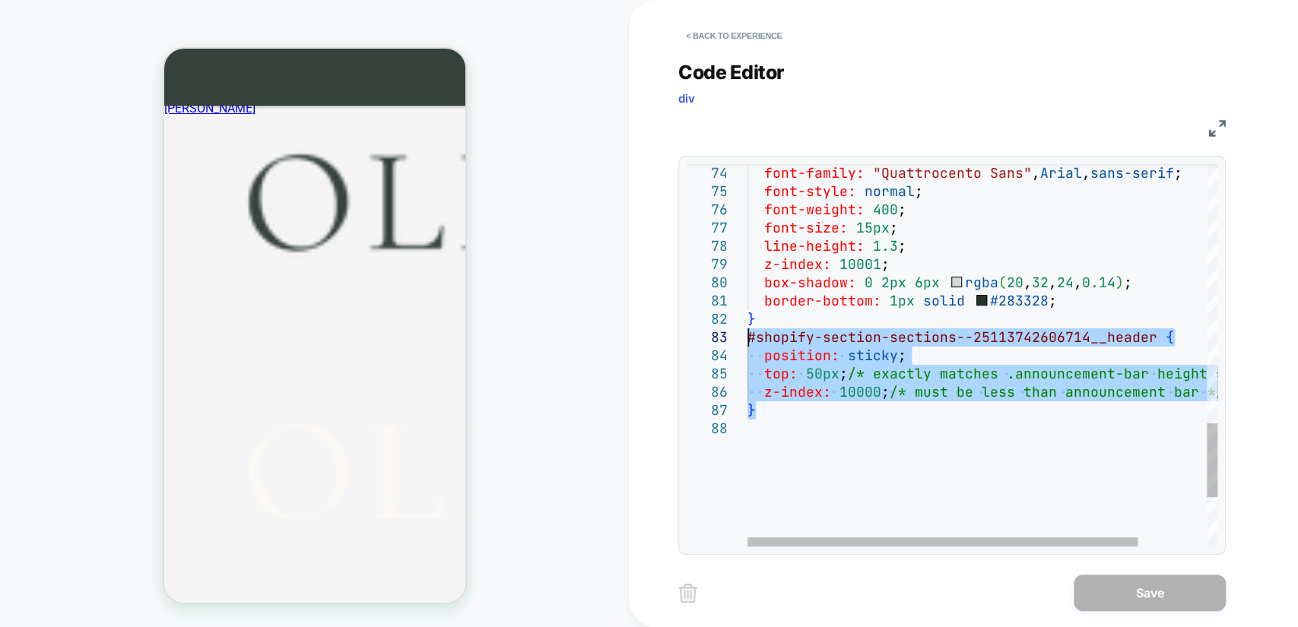
drag, startPoint x: 796, startPoint y: 415, endPoint x: 732, endPoint y: 341, distance: 97.5
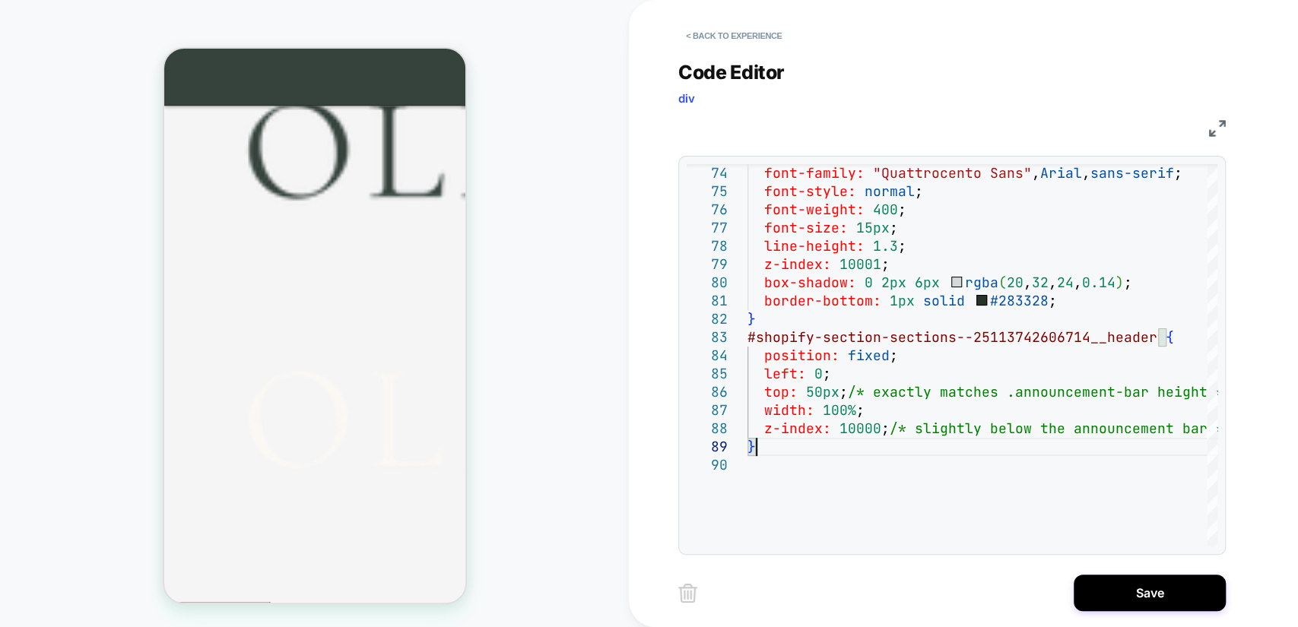
scroll to position [2167, 0]
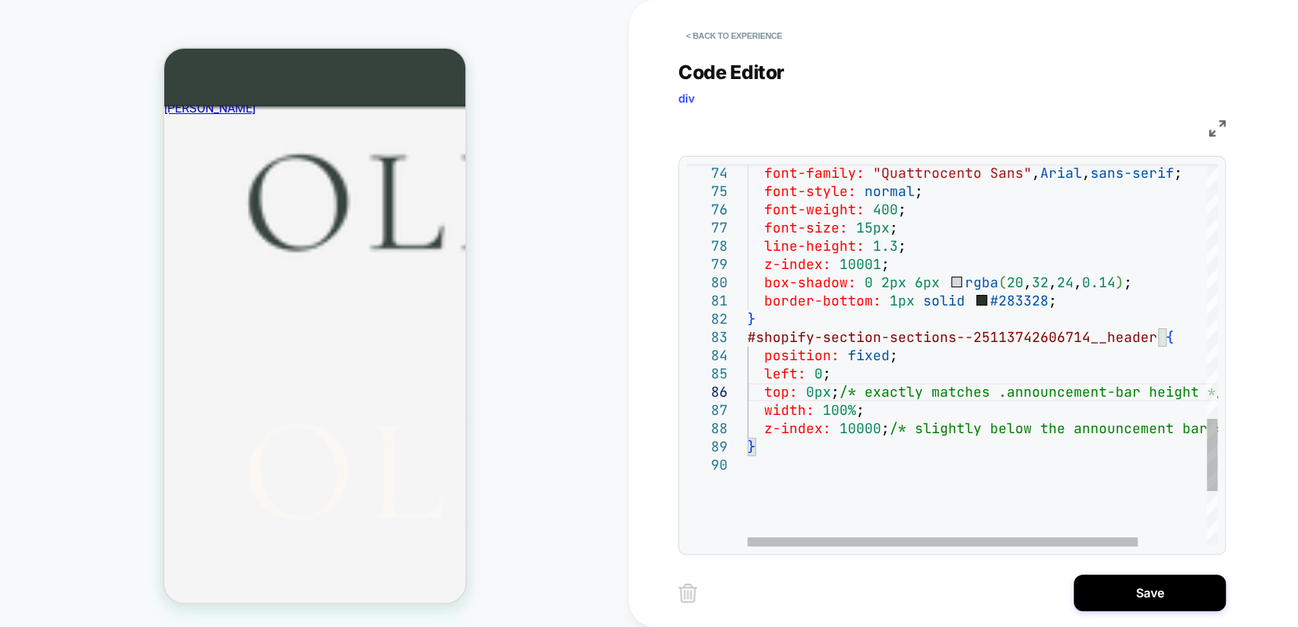
scroll to position [90, 66]
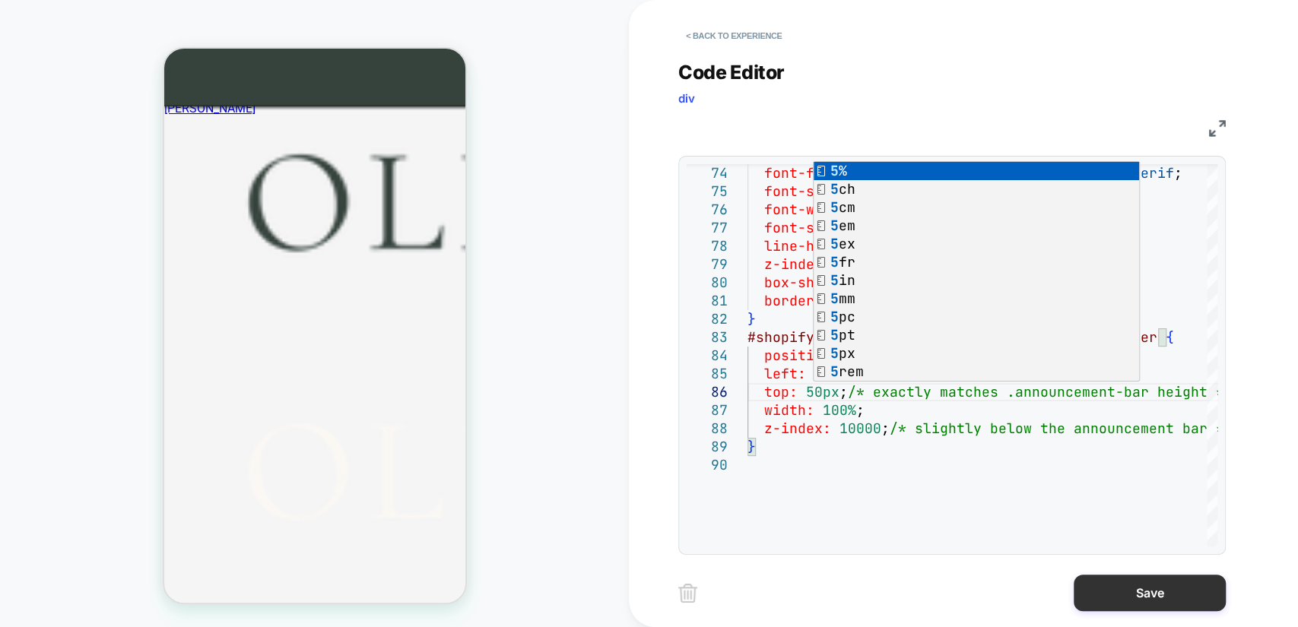
type textarea "**********"
click at [1147, 595] on button "Save" at bounding box center [1149, 593] width 152 height 36
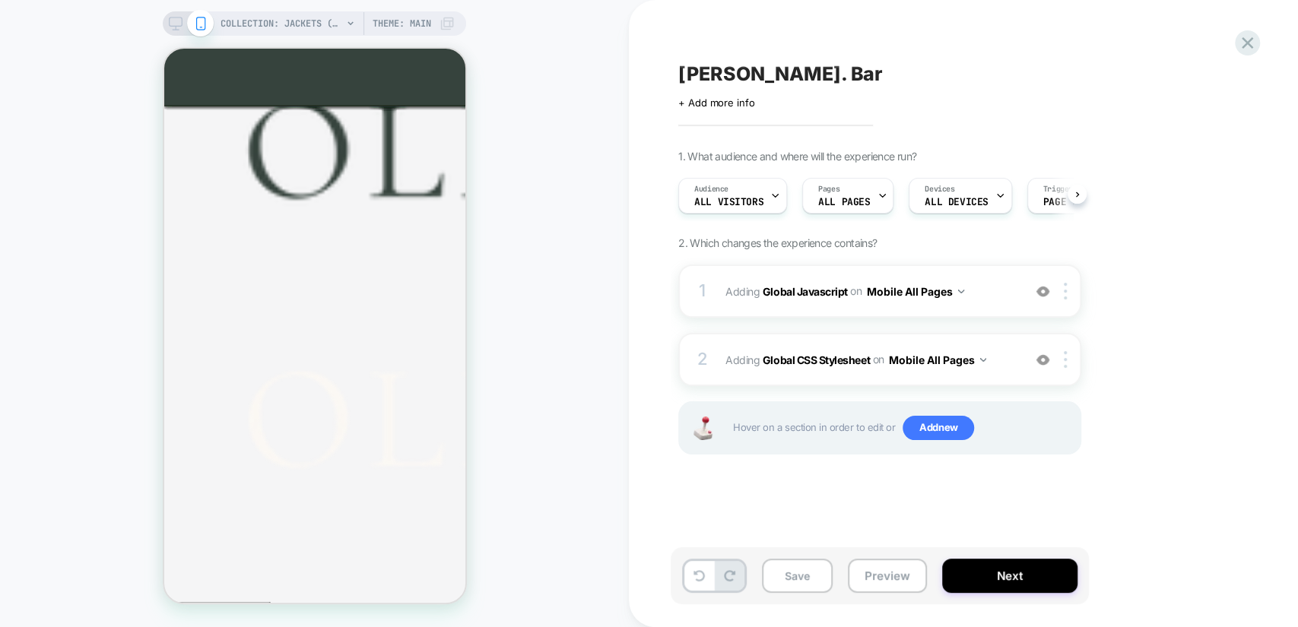
scroll to position [0, 0]
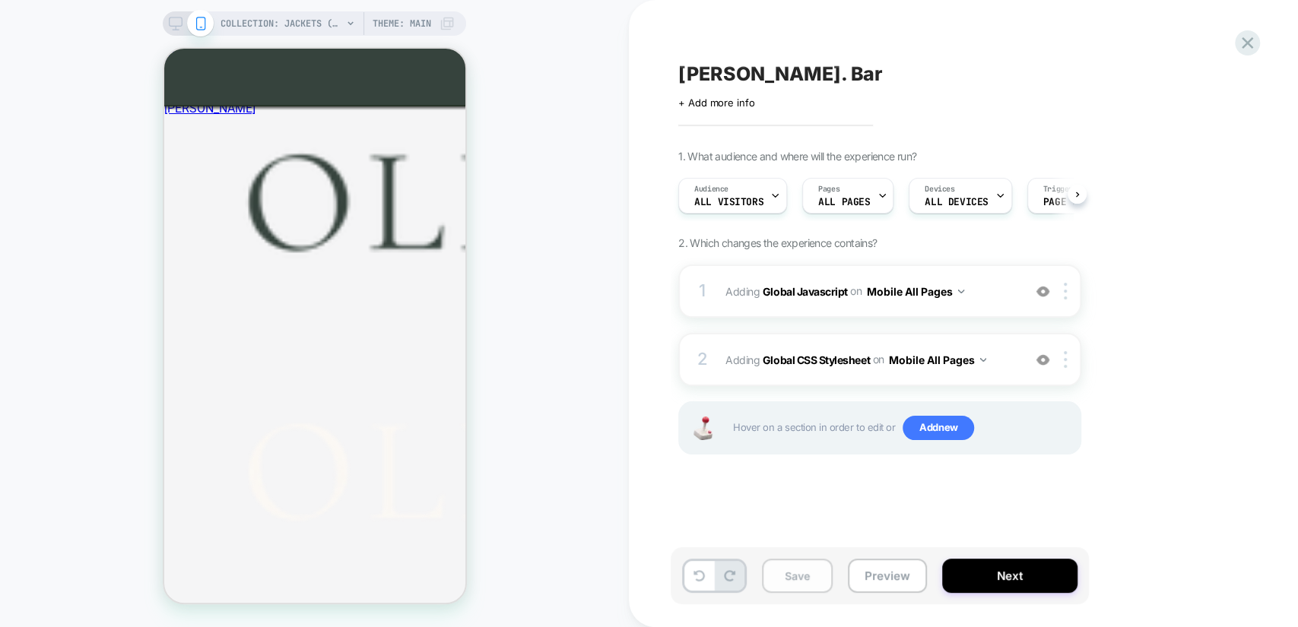
click at [808, 577] on button "Save" at bounding box center [797, 576] width 71 height 34
click at [309, 20] on span "COLLECTION: Jackets (Category)" at bounding box center [281, 23] width 122 height 24
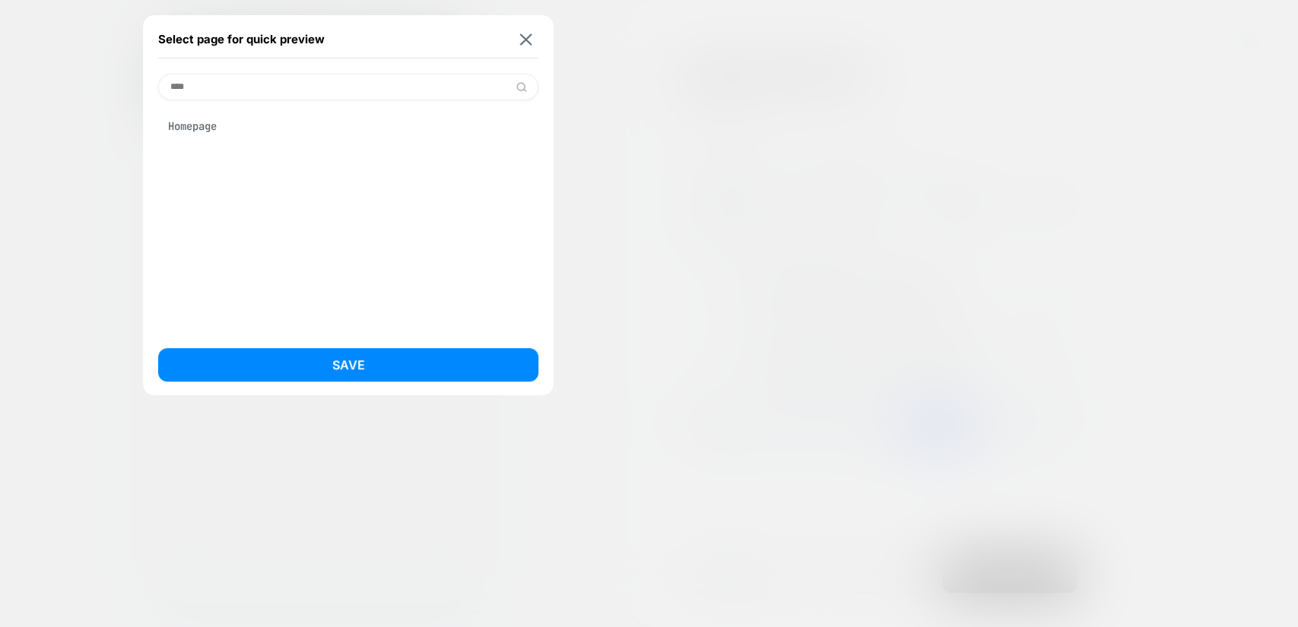
type input "****"
drag, startPoint x: 209, startPoint y: 131, endPoint x: 221, endPoint y: 151, distance: 23.2
click at [211, 130] on div "Homepage" at bounding box center [348, 126] width 380 height 29
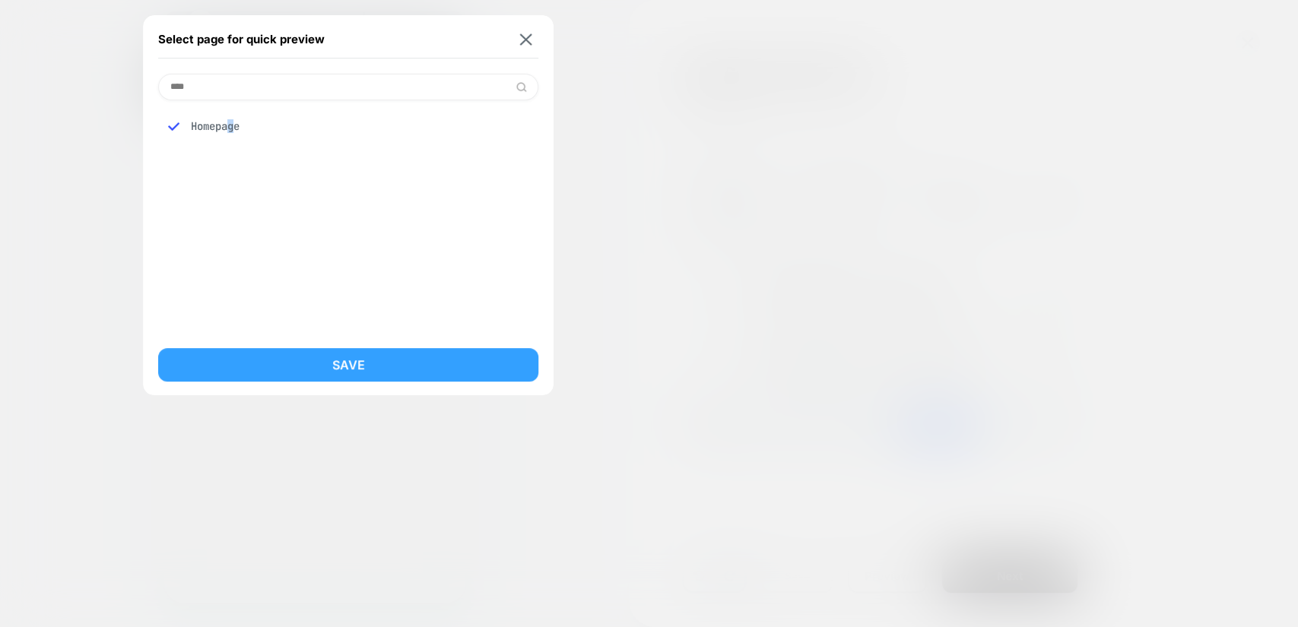
click at [325, 363] on button "Save" at bounding box center [348, 364] width 380 height 33
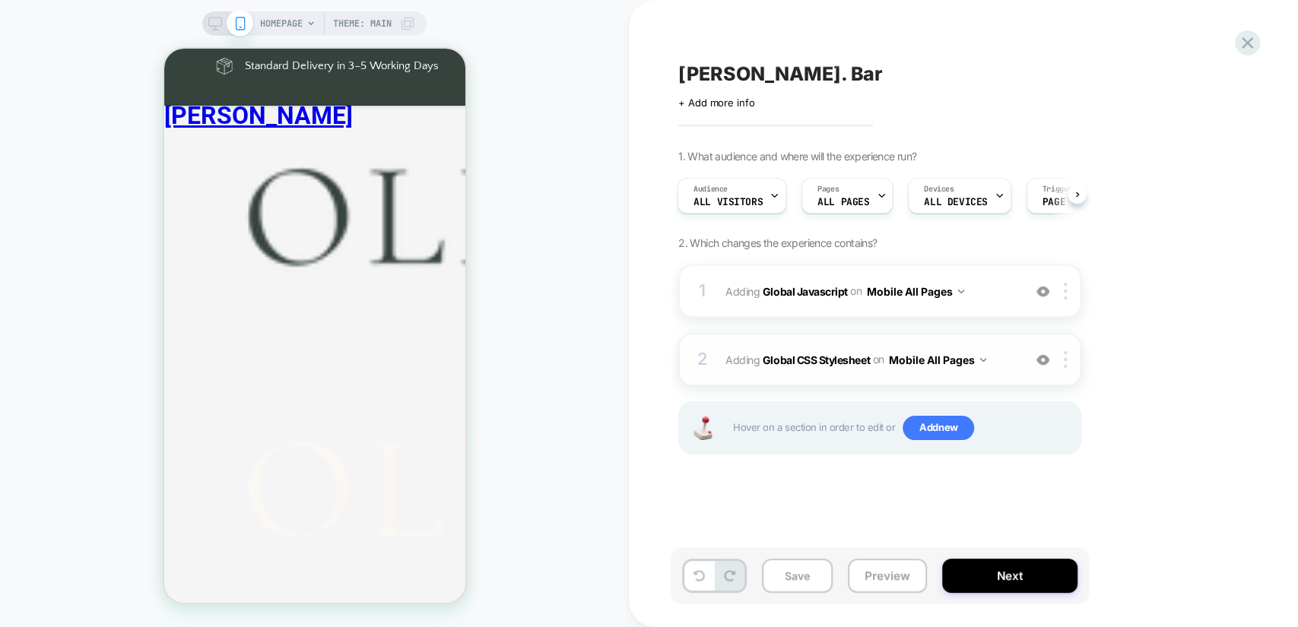
click at [1005, 361] on span "Adding Global CSS Stylesheet on Mobile All Pages" at bounding box center [870, 360] width 290 height 22
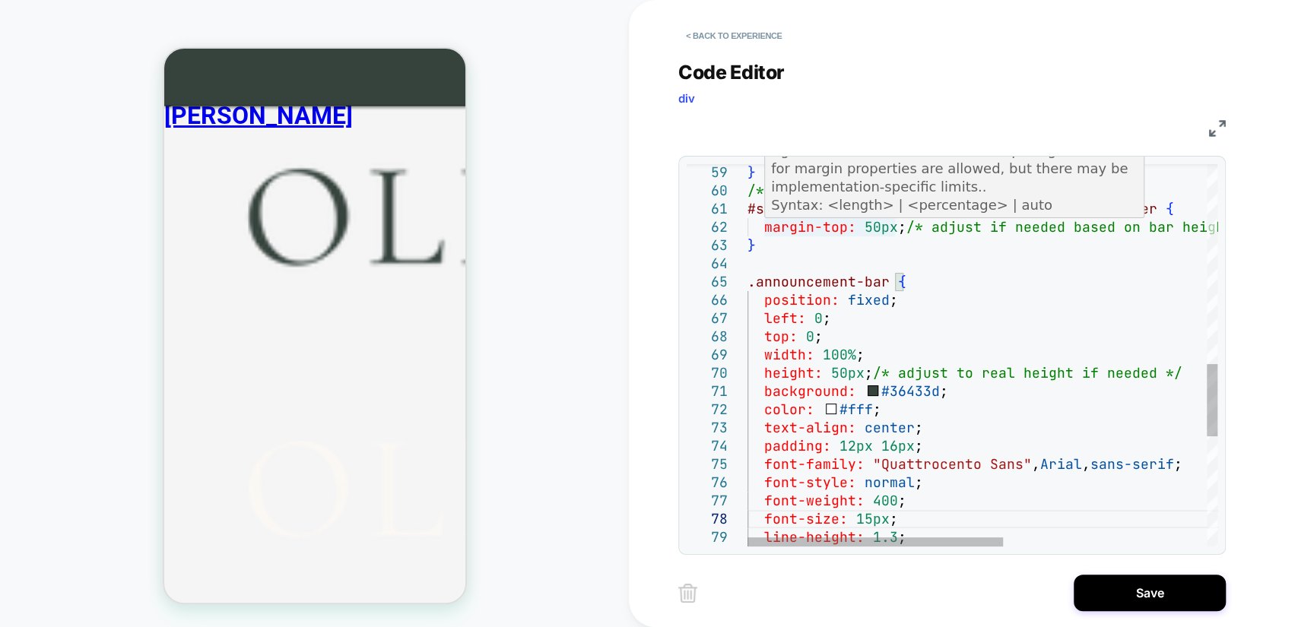
click at [866, 230] on div "} /* Ensure header is below sticky bar */ #shopify-section-sections--2511374260…" at bounding box center [1168, 117] width 843 height 2024
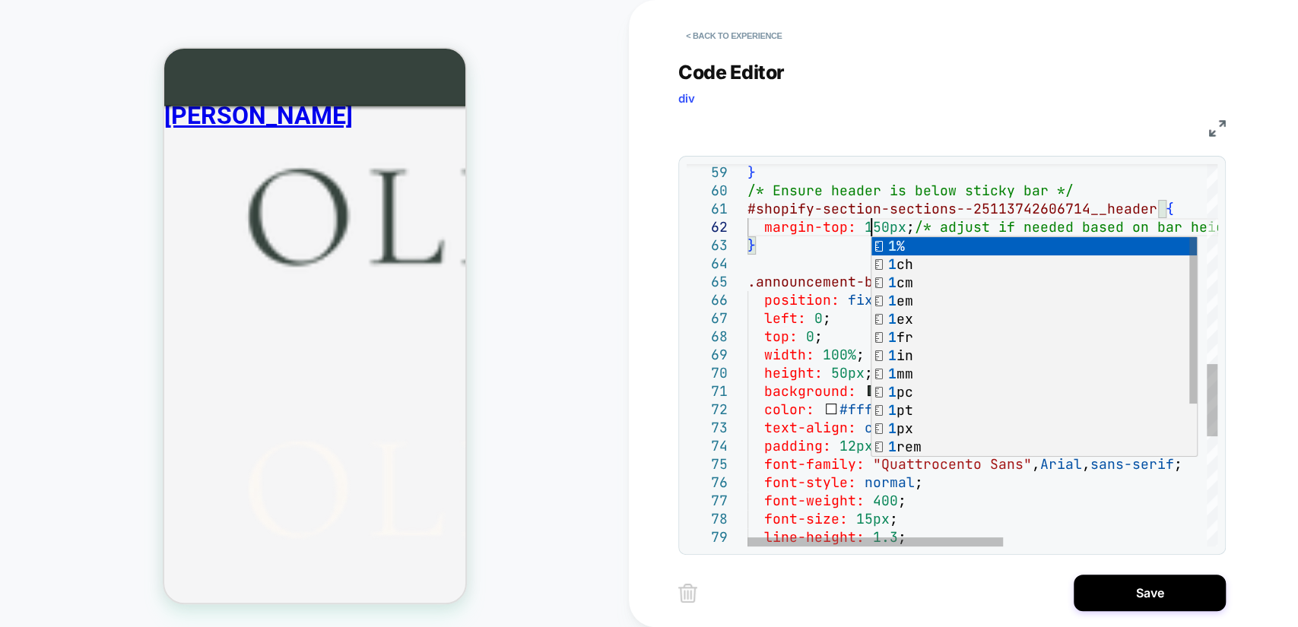
scroll to position [36, 122]
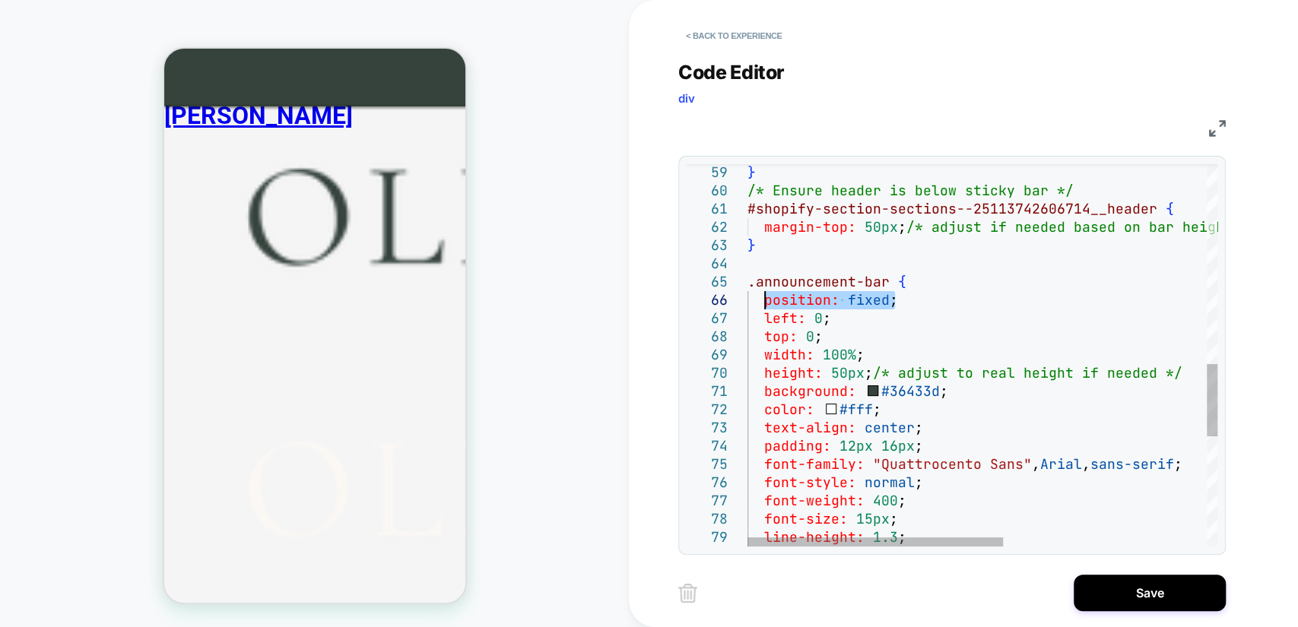
drag, startPoint x: 931, startPoint y: 308, endPoint x: 766, endPoint y: 301, distance: 165.1
click at [766, 301] on div "} /* Ensure header is below sticky bar */ #shopify-section-sections--2511374260…" at bounding box center [1168, 117] width 843 height 2024
click at [778, 242] on div "} /* Ensure header is below sticky bar */ #shopify-section-sections--2511374260…" at bounding box center [1168, 117] width 843 height 2024
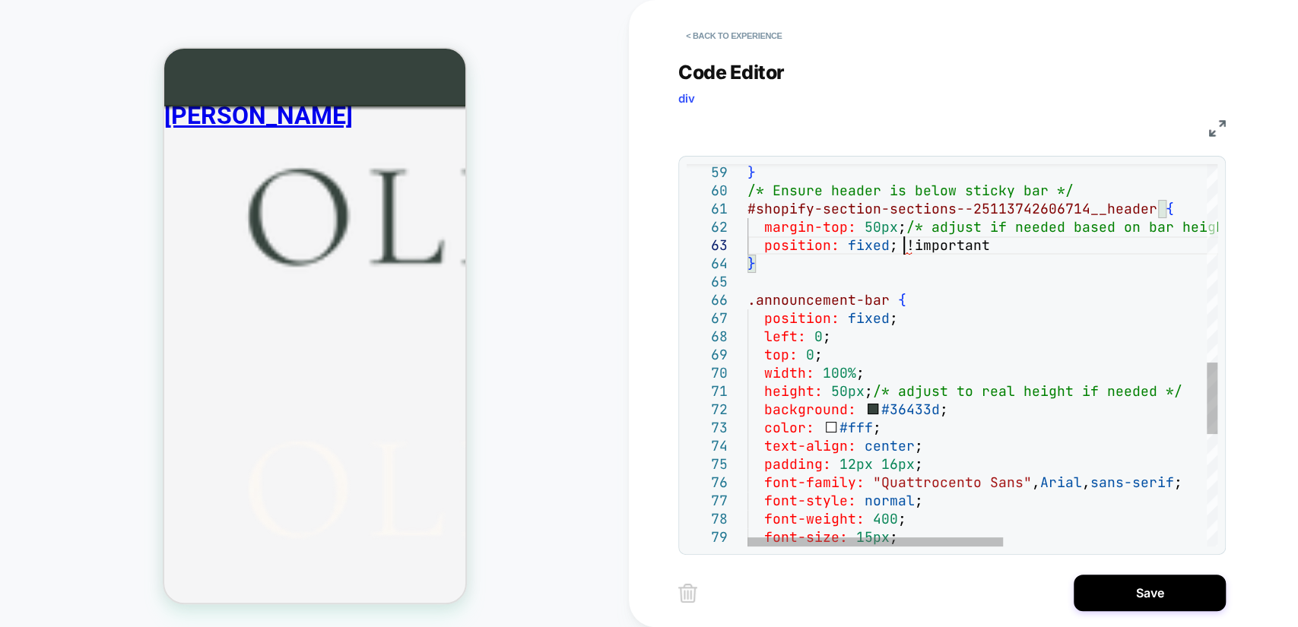
scroll to position [54, 154]
click at [905, 230] on div "} /* Ensure header is below sticky bar */ #shopify-section-sections--2511374260…" at bounding box center [1168, 126] width 843 height 2043
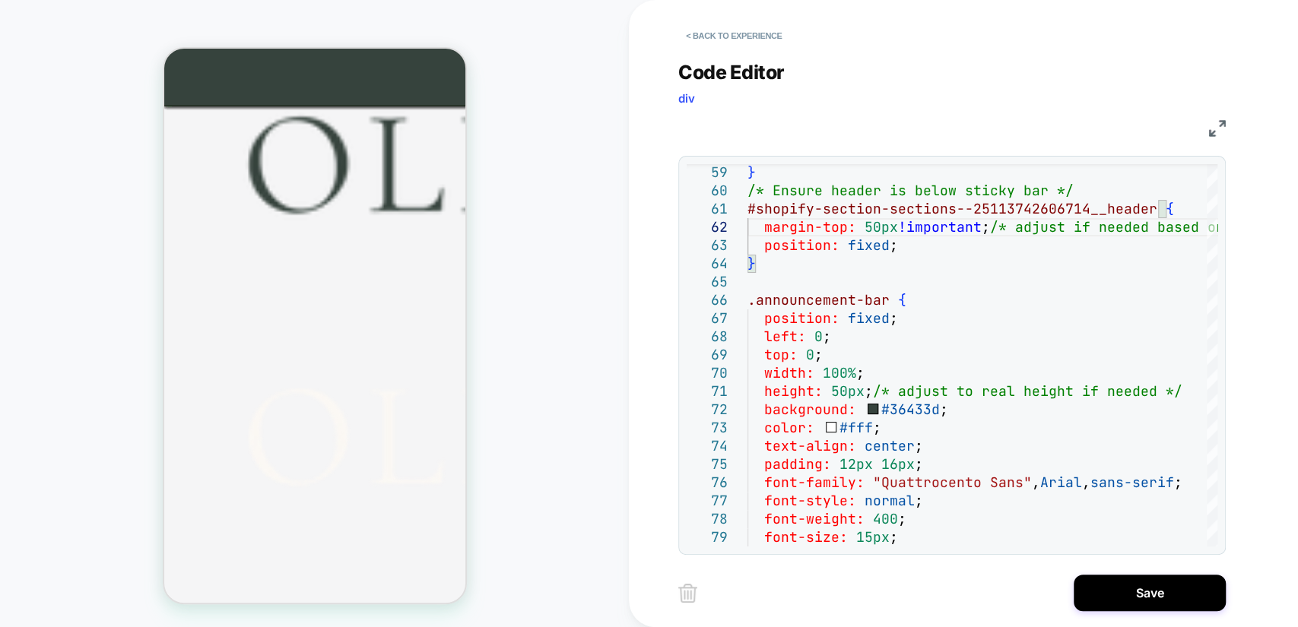
scroll to position [0, 0]
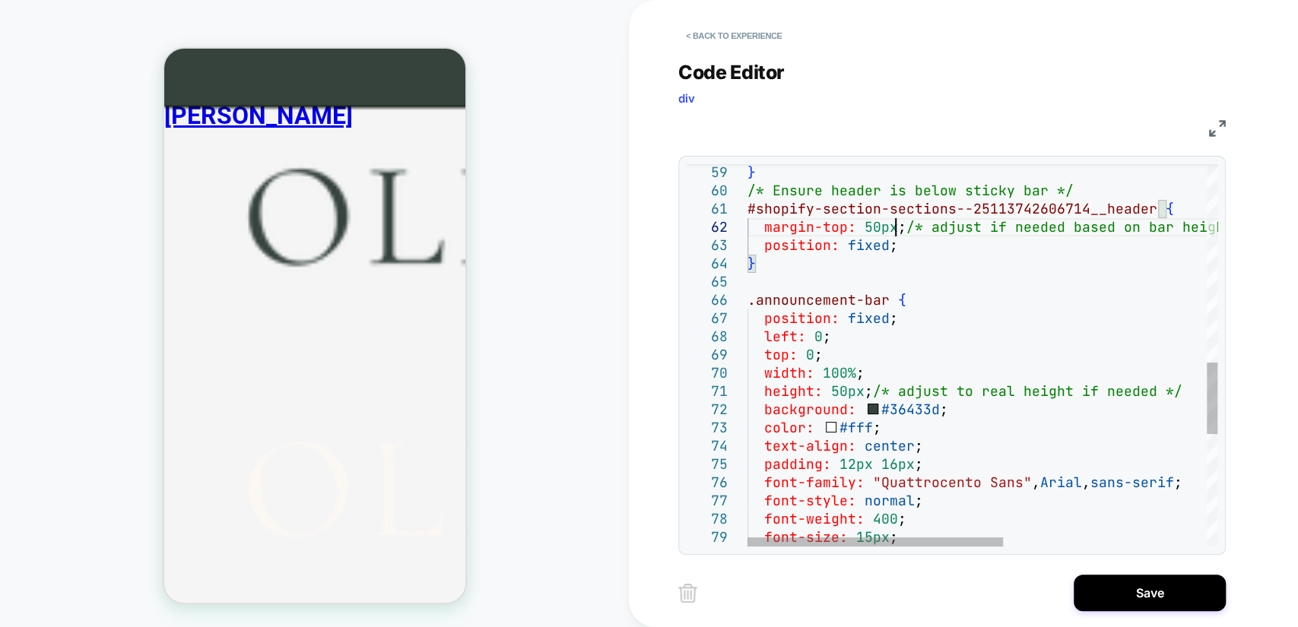
click at [888, 248] on div "} /* Ensure header is below sticky bar */ #shopify-section-sections--2511374260…" at bounding box center [1168, 126] width 843 height 2043
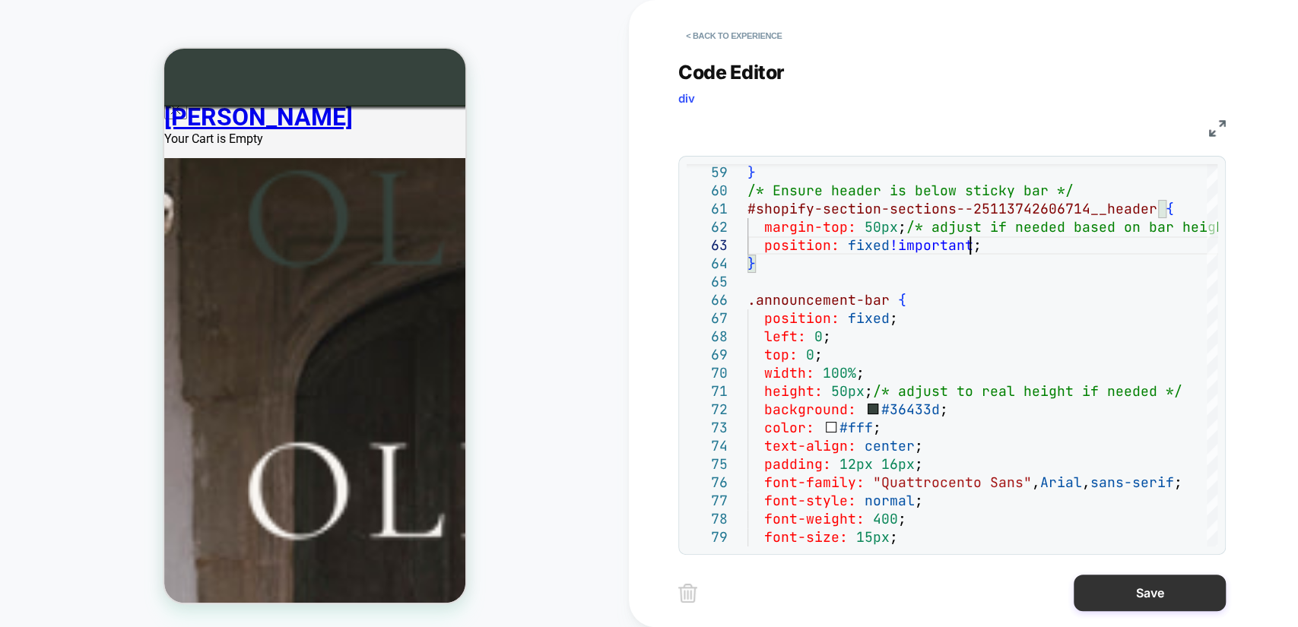
type textarea "**********"
click at [1184, 597] on button "Save" at bounding box center [1149, 593] width 152 height 36
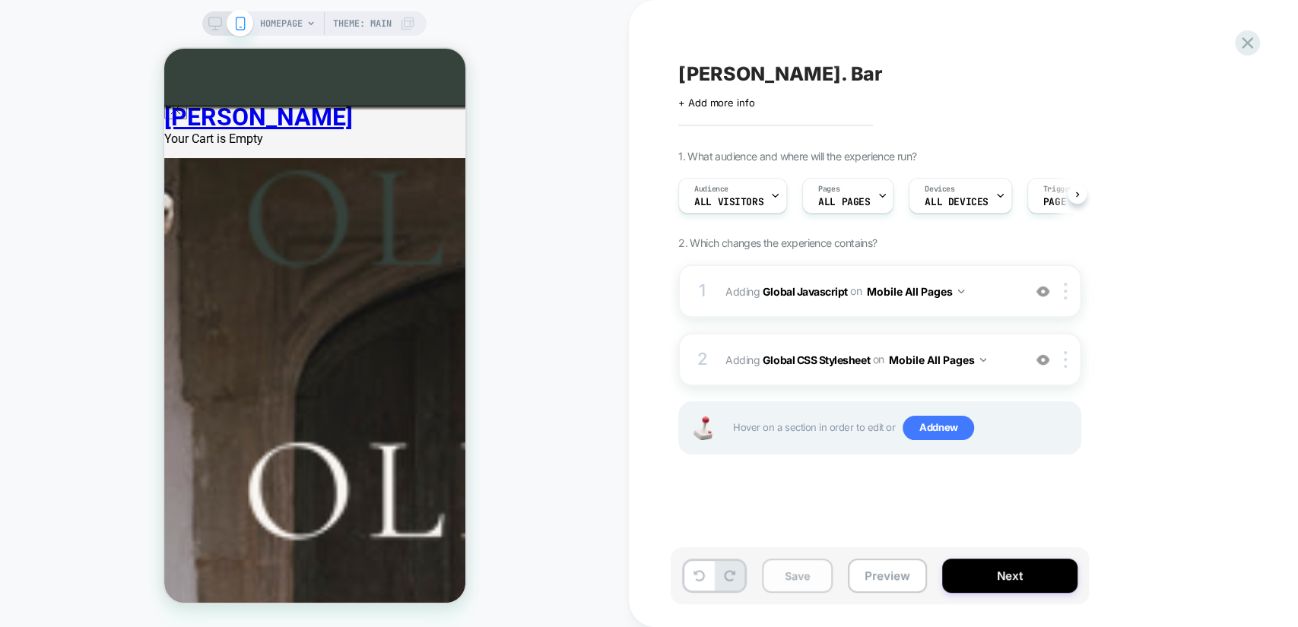
click at [788, 572] on button "Save" at bounding box center [797, 576] width 71 height 34
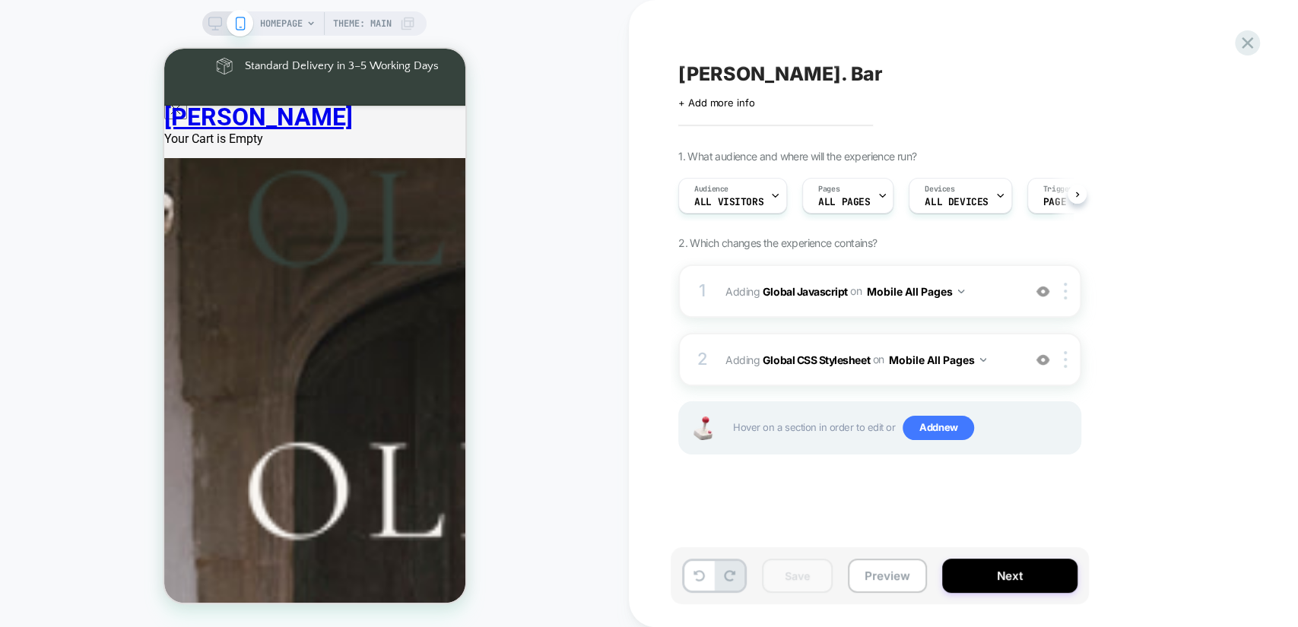
click at [304, 15] on div "HOMEPAGE Theme: MAIN" at bounding box center [337, 23] width 155 height 24
click at [286, 23] on span "HOMEPAGE" at bounding box center [281, 23] width 43 height 24
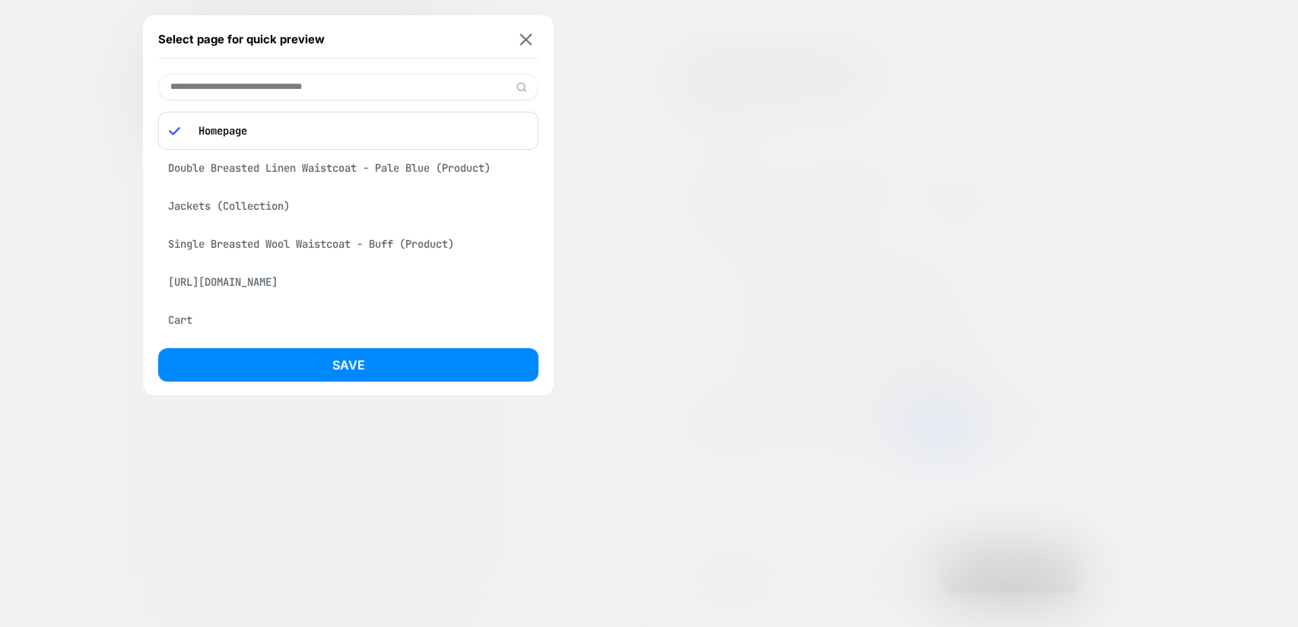
click at [218, 201] on div "Jackets (Collection)" at bounding box center [348, 206] width 380 height 29
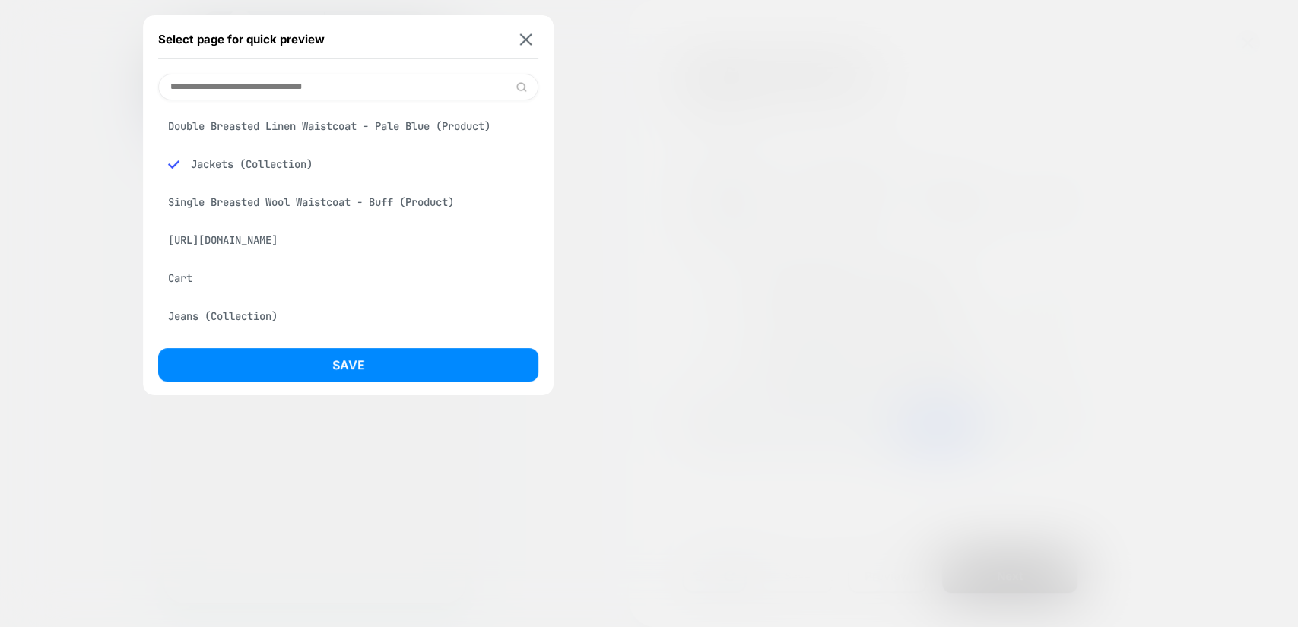
click at [395, 351] on button "Save" at bounding box center [348, 364] width 380 height 33
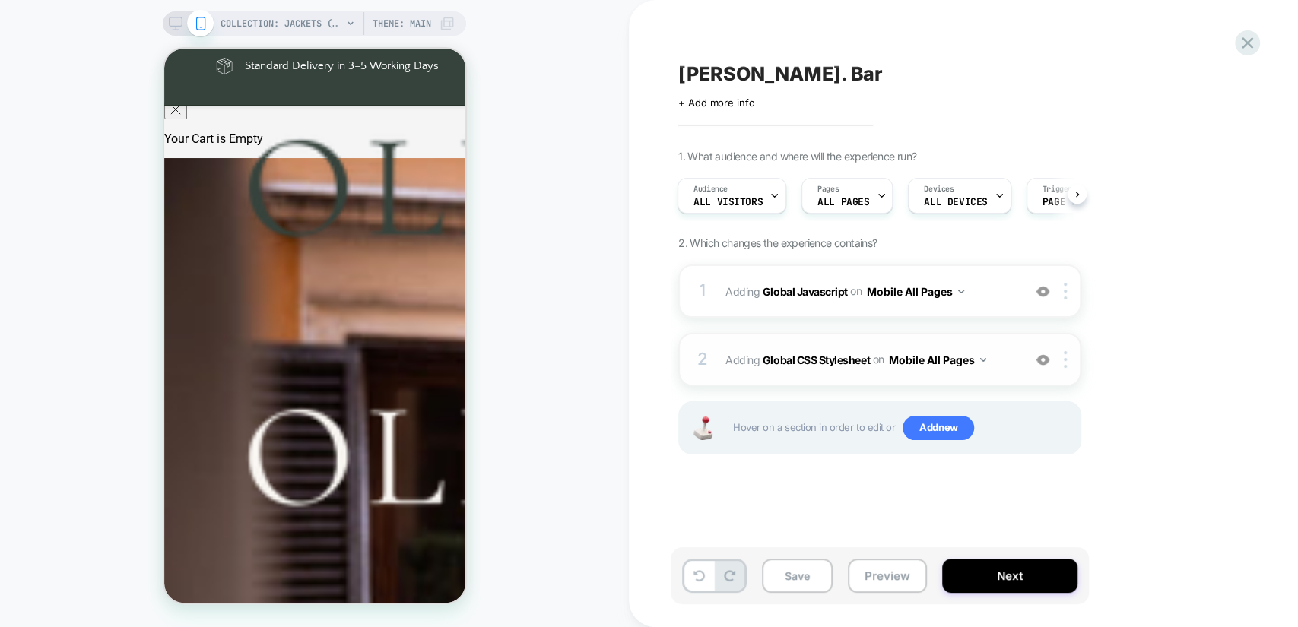
click at [1003, 361] on span "Adding Global CSS Stylesheet on Mobile All Pages" at bounding box center [870, 360] width 290 height 22
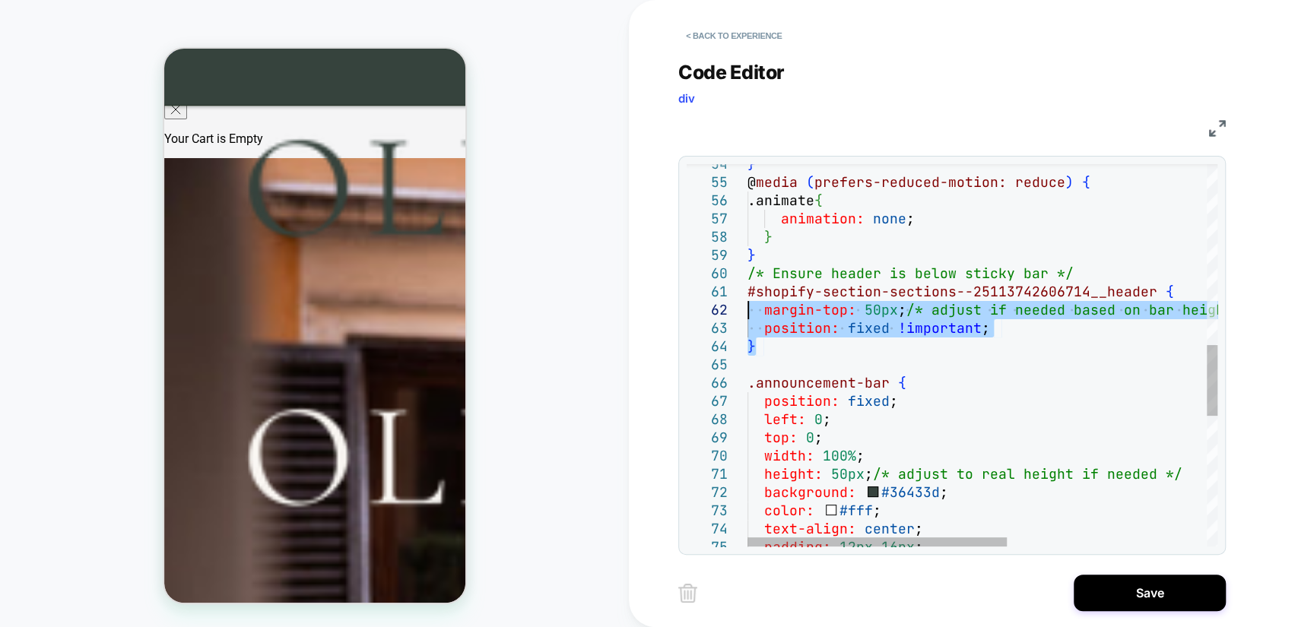
drag, startPoint x: 796, startPoint y: 344, endPoint x: 744, endPoint y: 312, distance: 60.8
click at [747, 312] on div "padding: 12px 16px ; color: #fff ; text-align: center ; width: 100% ; height: 5…" at bounding box center [1163, 218] width 832 height 2061
click at [944, 336] on div "padding: 12px 16px ; color: #fff ; text-align: center ; width: 100% ; height: 5…" at bounding box center [1163, 218] width 832 height 2061
drag, startPoint x: 795, startPoint y: 336, endPoint x: 1156, endPoint y: 292, distance: 363.8
click at [1156, 292] on div "padding: 12px 16px ; color: #fff ; text-align: center ; width: 100% ; height: 5…" at bounding box center [1163, 218] width 832 height 2061
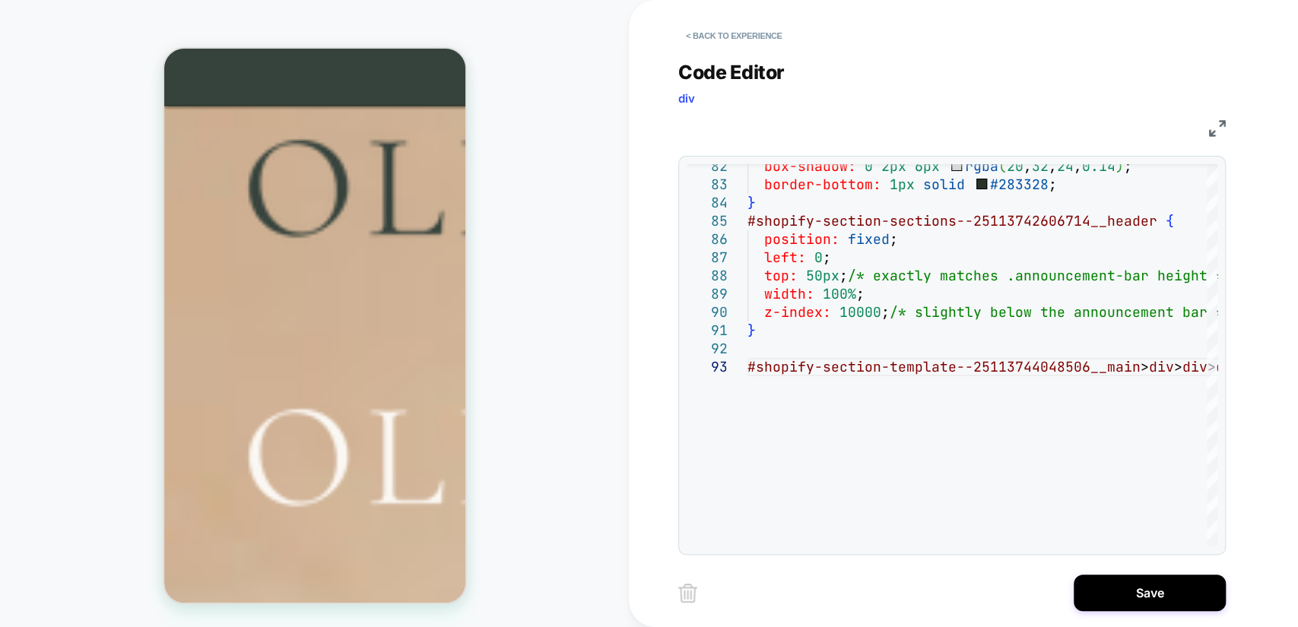
scroll to position [1182, 0]
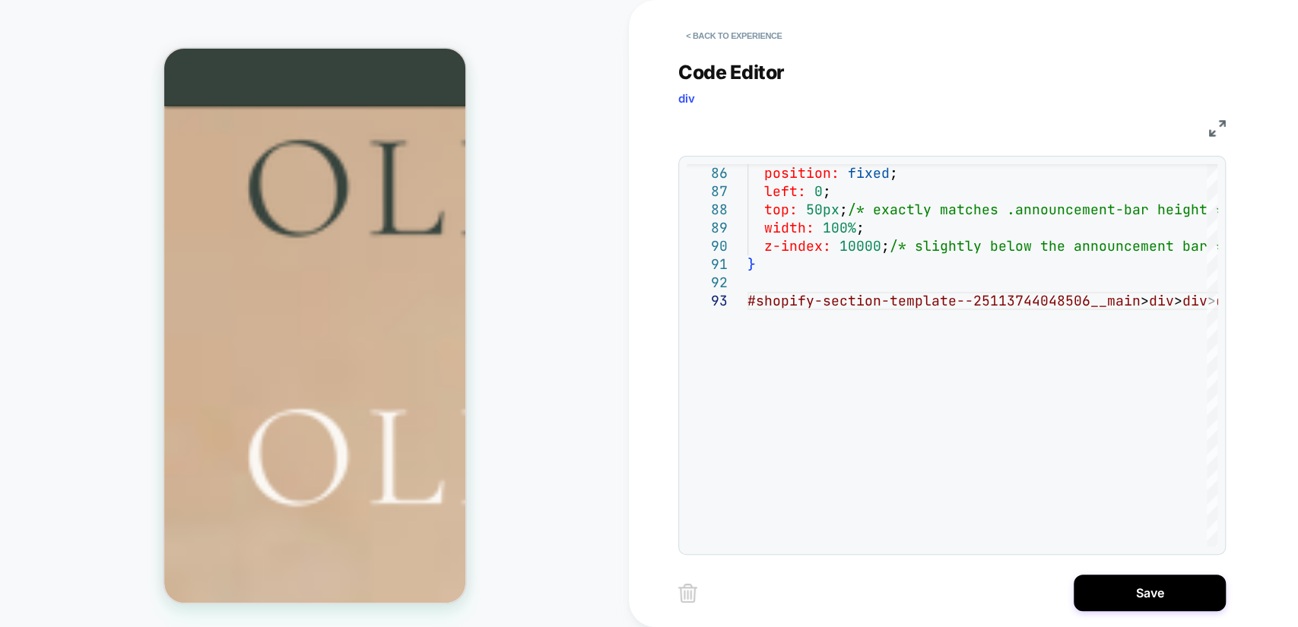
scroll to position [1380, 0]
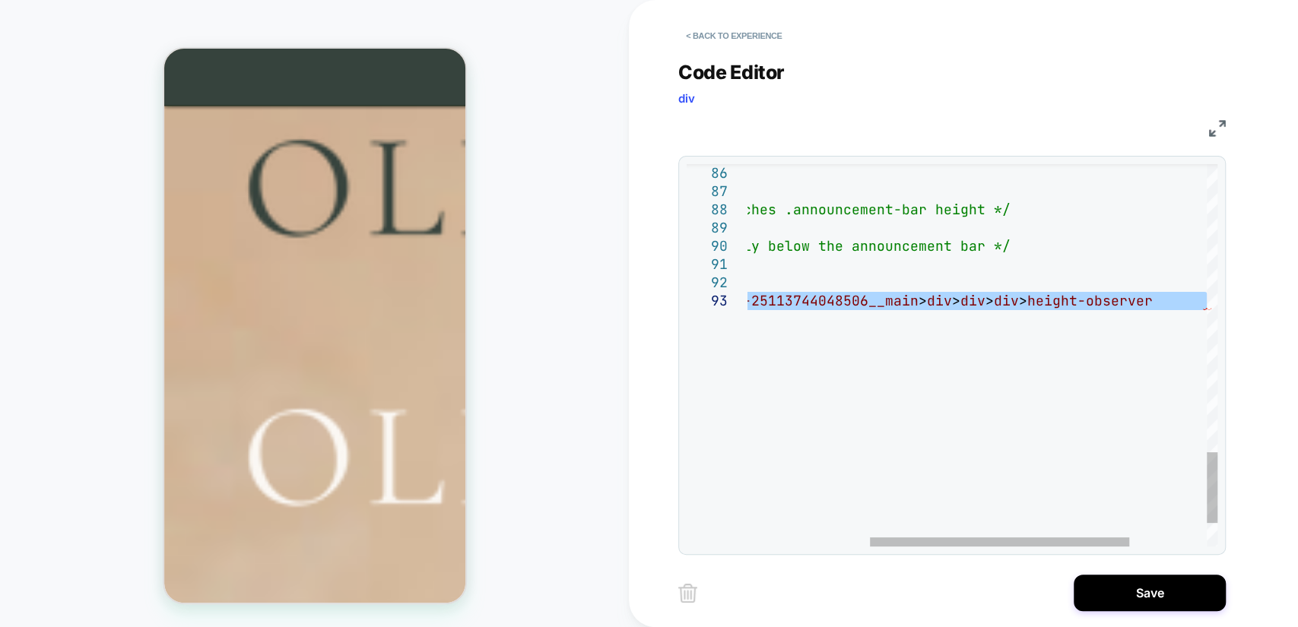
drag, startPoint x: 782, startPoint y: 284, endPoint x: 1196, endPoint y: 315, distance: 414.6
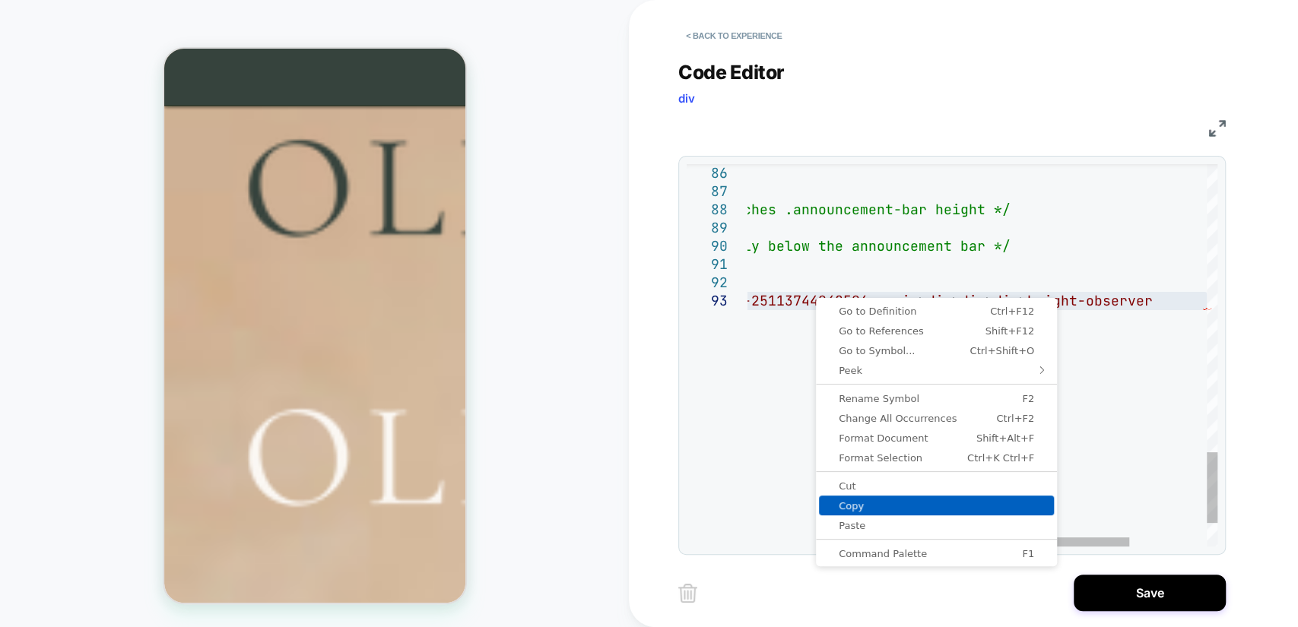
click at [853, 509] on span "Copy" at bounding box center [936, 506] width 235 height 10
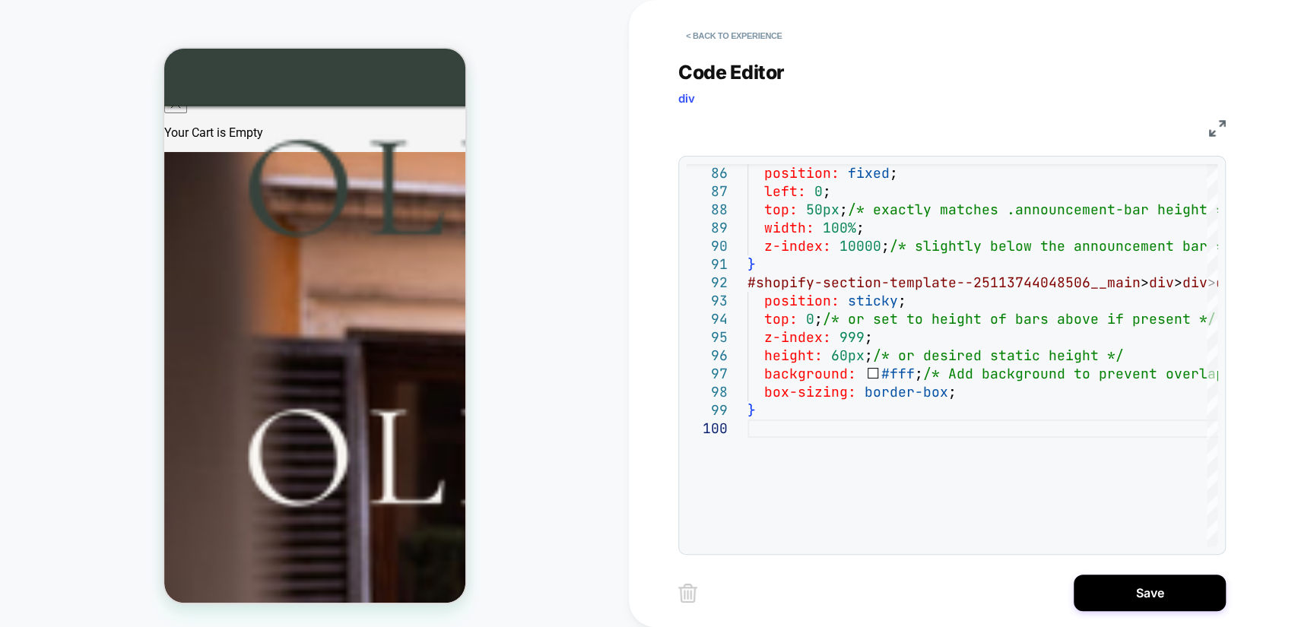
scroll to position [0, 0]
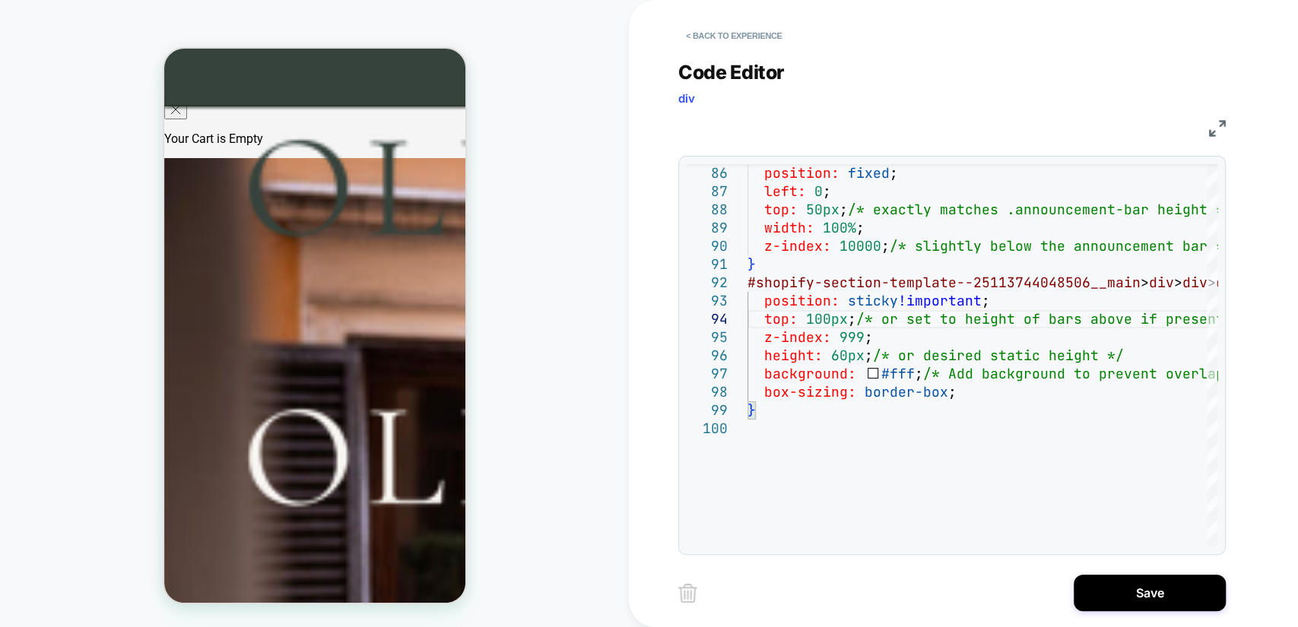
type textarea "**********"
click at [1127, 599] on button "Save" at bounding box center [1149, 593] width 152 height 36
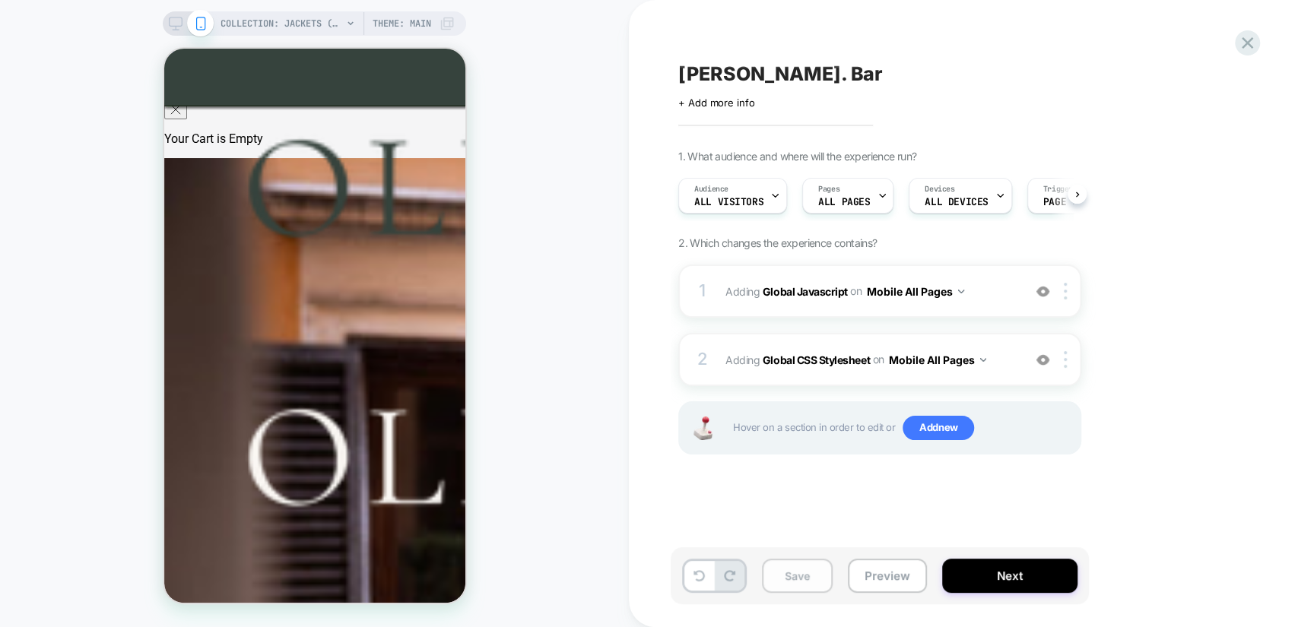
click at [798, 572] on button "Save" at bounding box center [797, 576] width 71 height 34
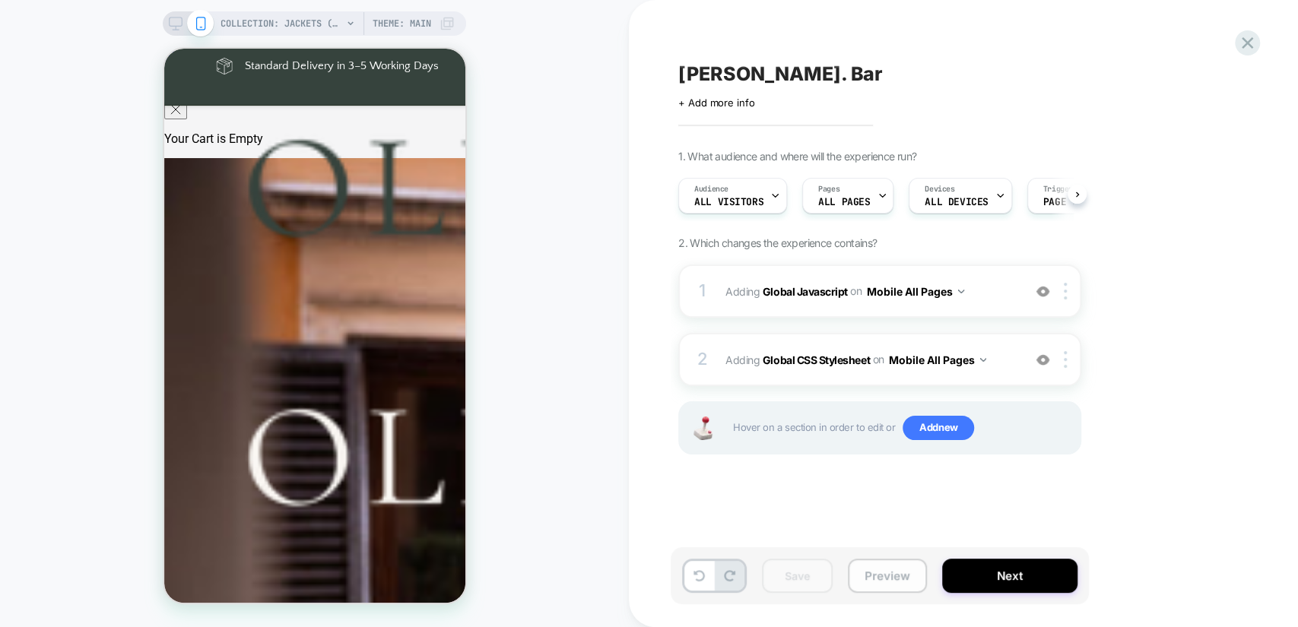
click at [870, 566] on button "Preview" at bounding box center [887, 576] width 79 height 34
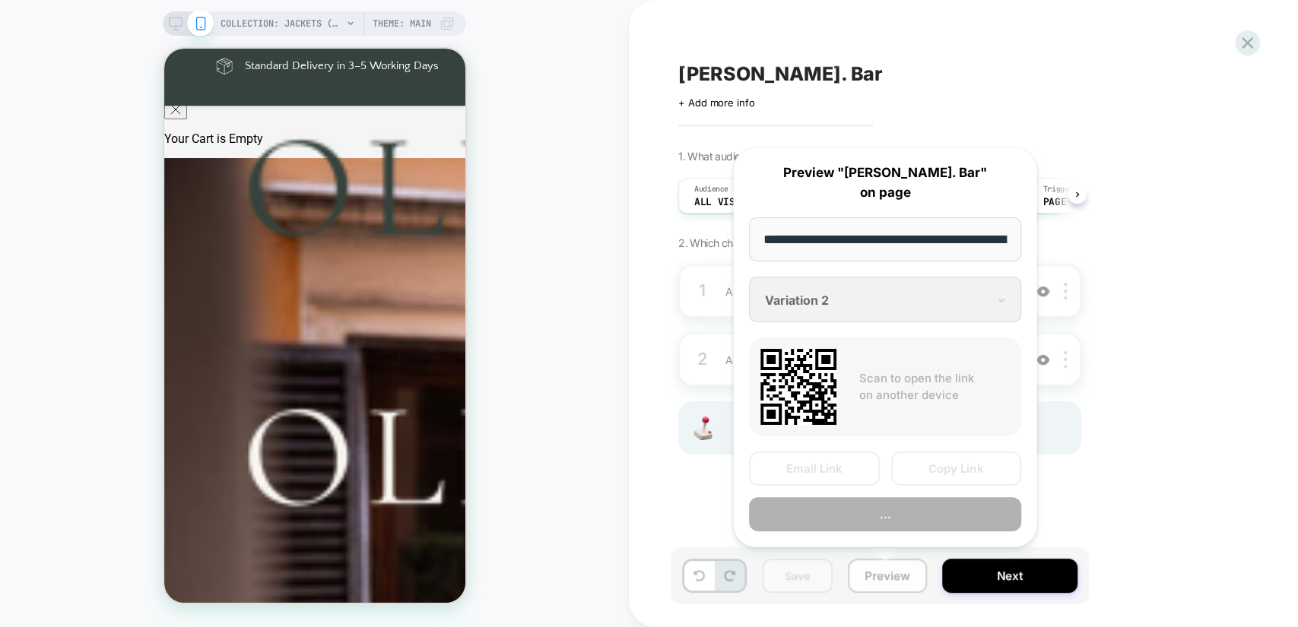
scroll to position [0, 211]
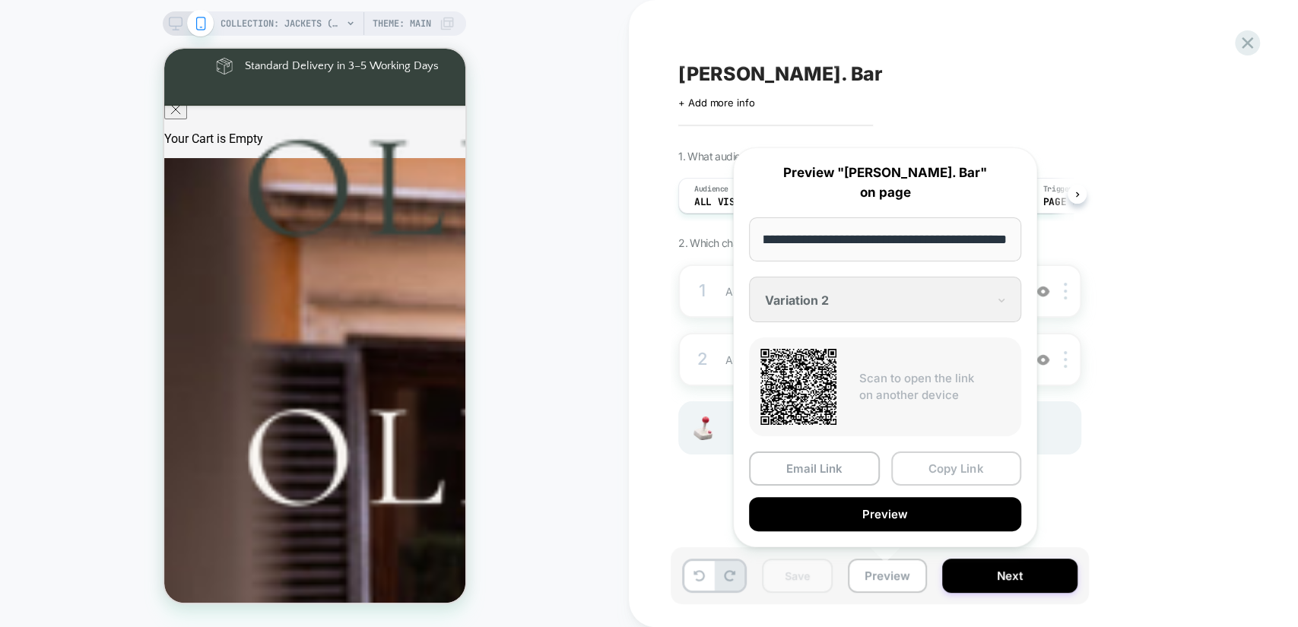
click at [933, 467] on button "Copy Link" at bounding box center [956, 469] width 131 height 34
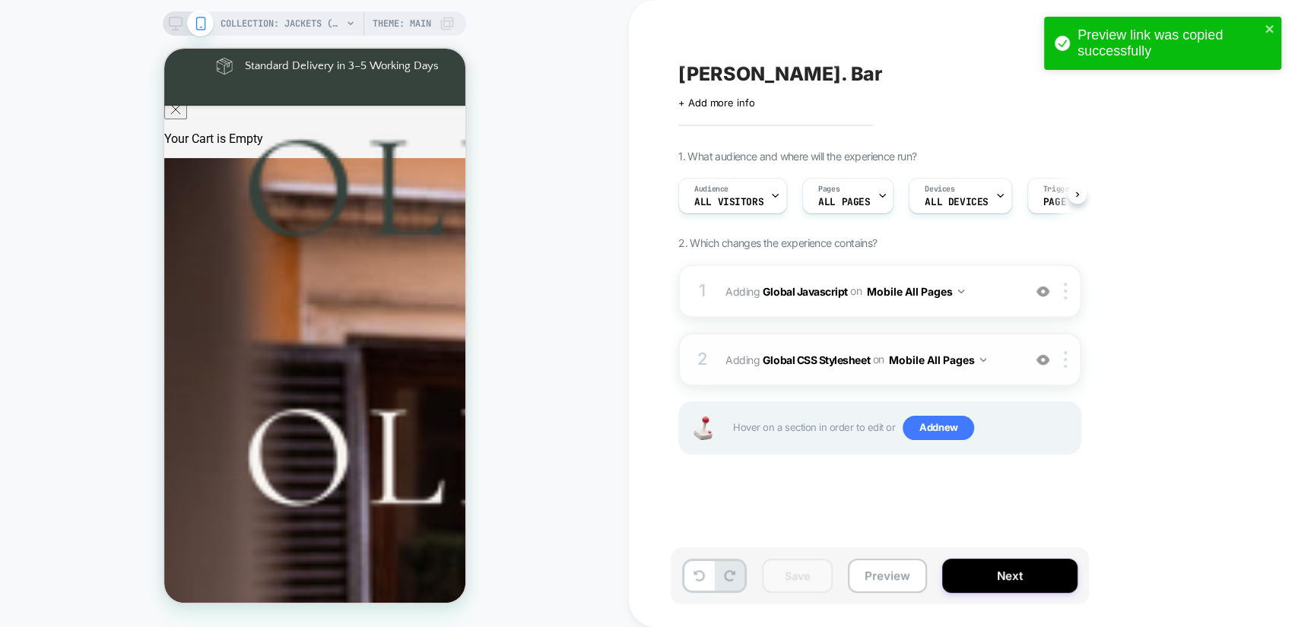
click at [1008, 352] on span "Adding Global CSS Stylesheet on Mobile All Pages" at bounding box center [870, 360] width 290 height 22
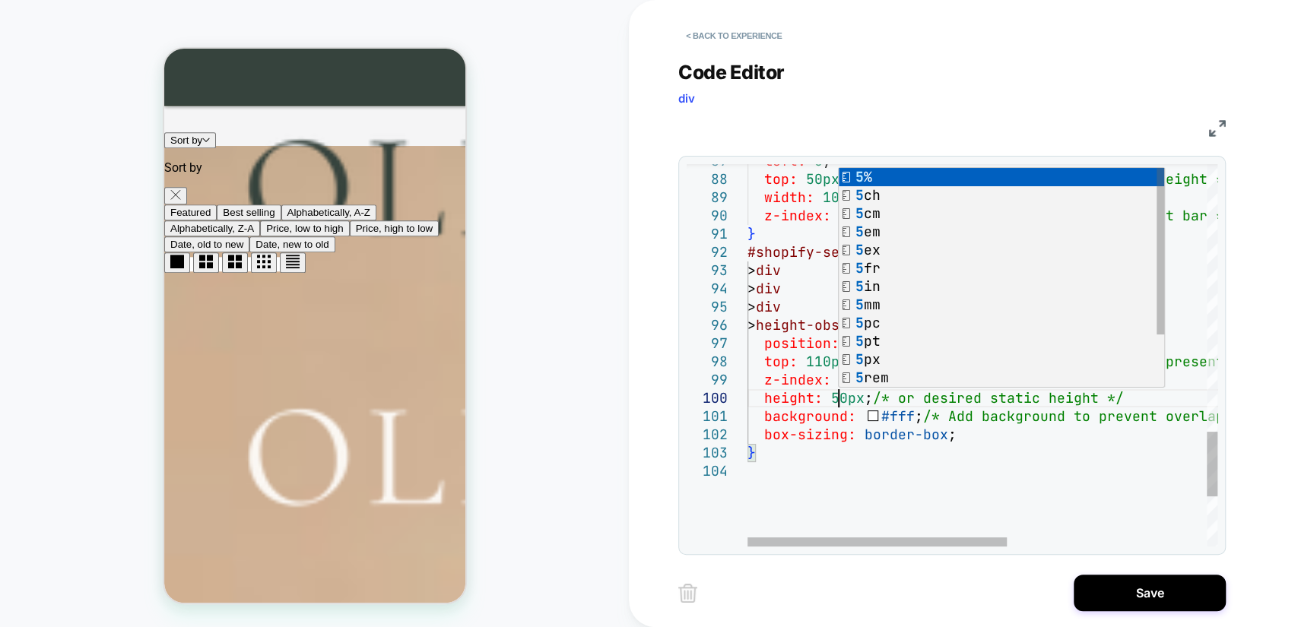
scroll to position [1031, 0]
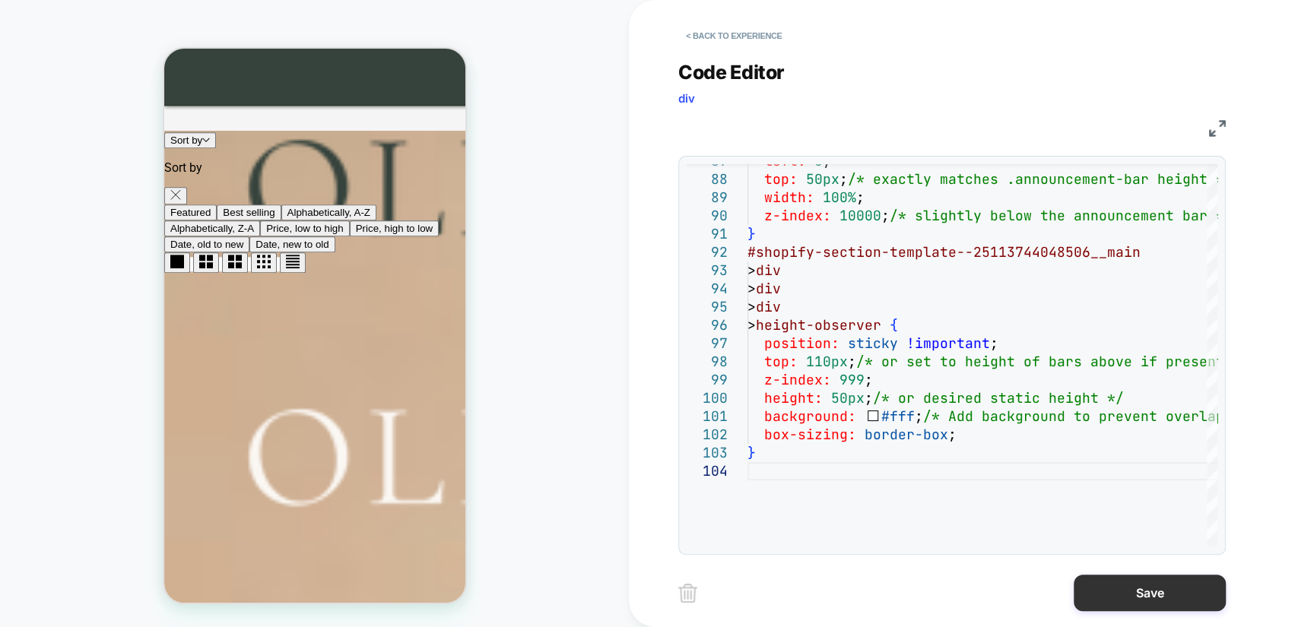
type textarea "**********"
click at [1148, 591] on button "Save" at bounding box center [1149, 593] width 152 height 36
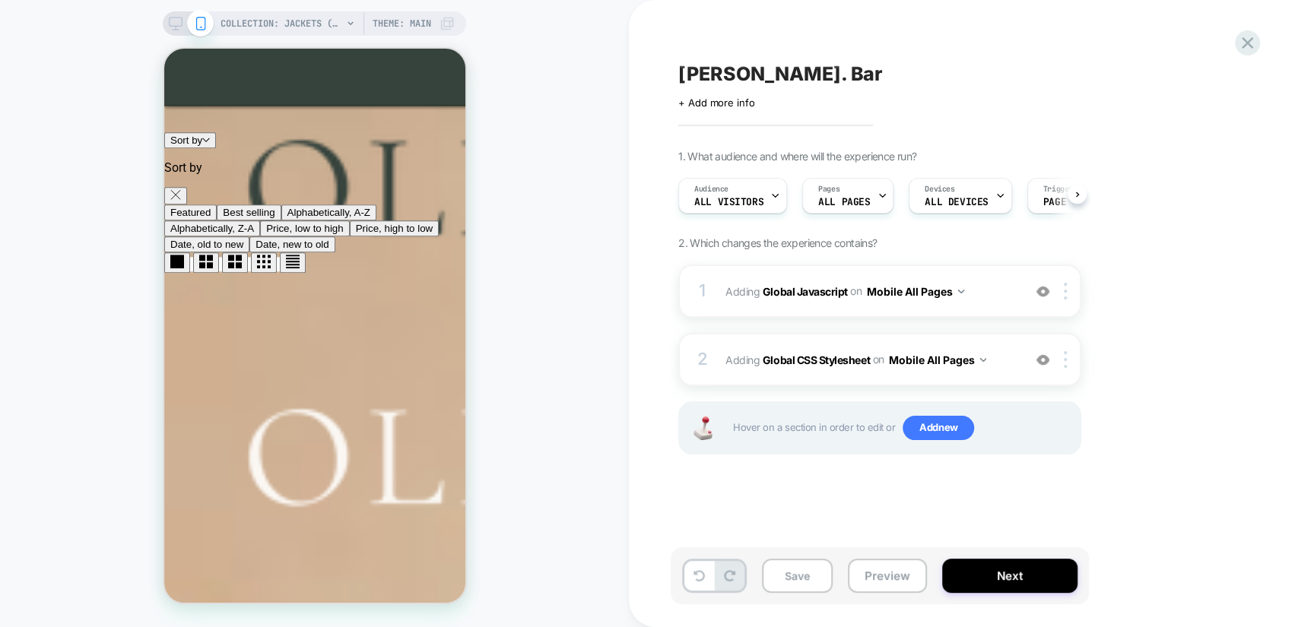
scroll to position [0, 0]
click at [803, 574] on button "Save" at bounding box center [797, 576] width 71 height 34
click at [889, 585] on button "Preview" at bounding box center [887, 576] width 79 height 34
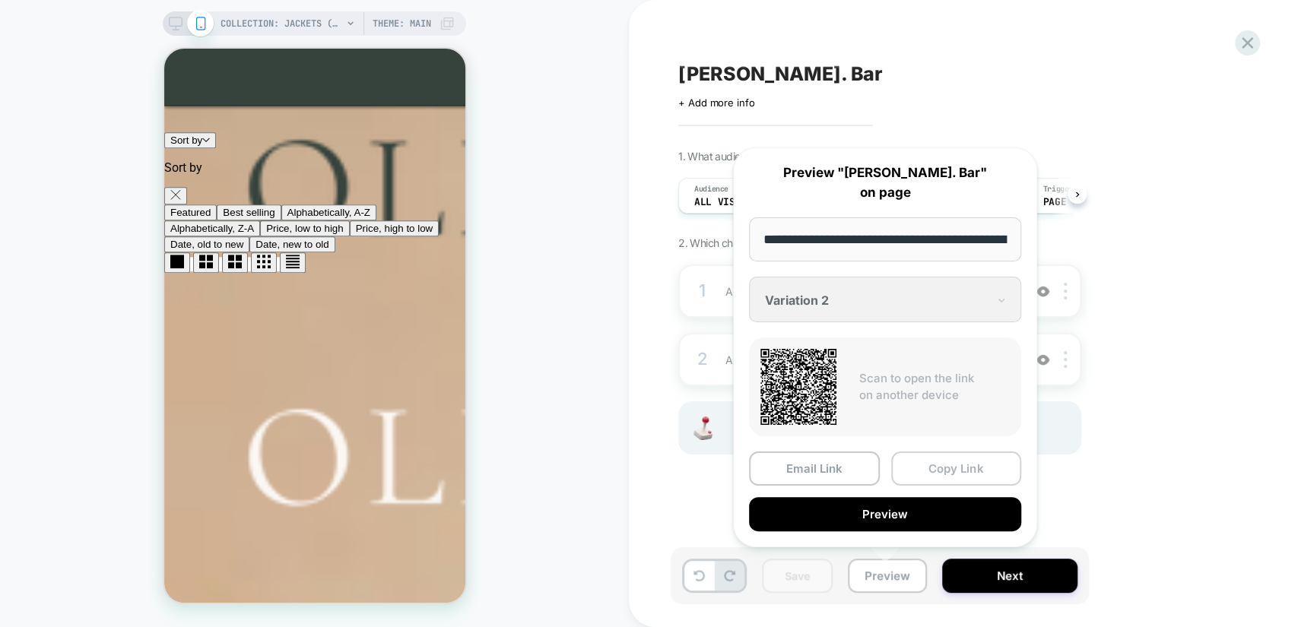
click at [961, 469] on button "Copy Link" at bounding box center [956, 469] width 131 height 34
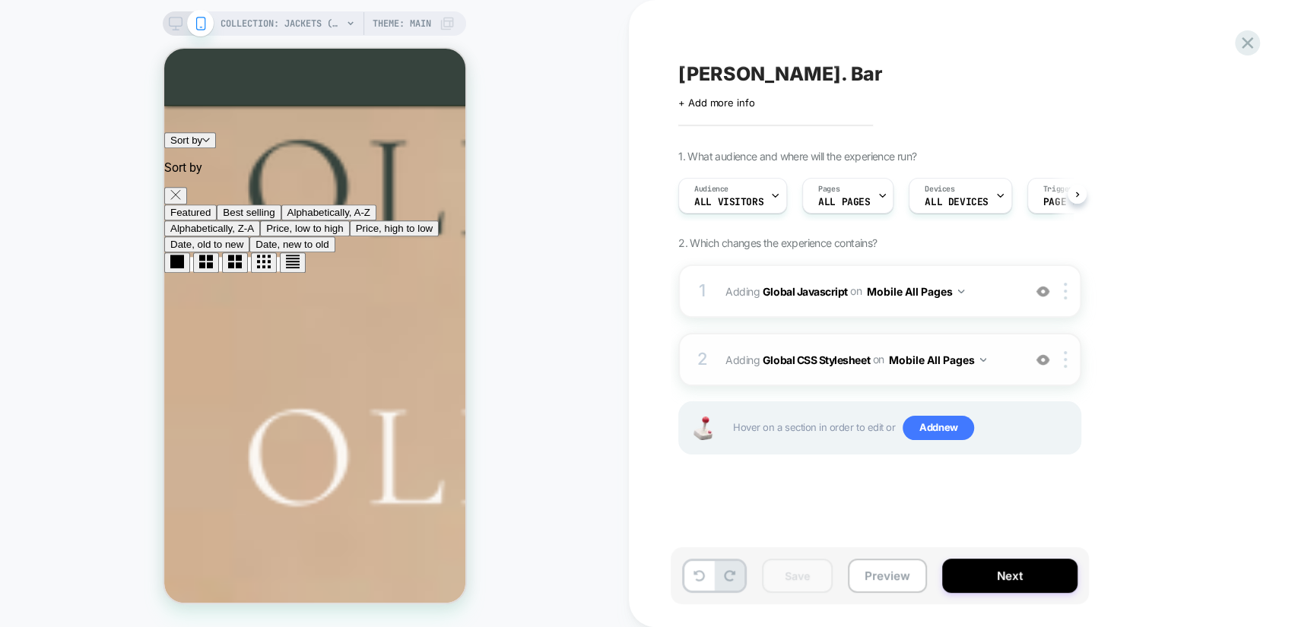
click at [1003, 370] on div "2 Adding Global CSS Stylesheet on Mobile All Pages Add Before Add After Copy to…" at bounding box center [879, 359] width 403 height 53
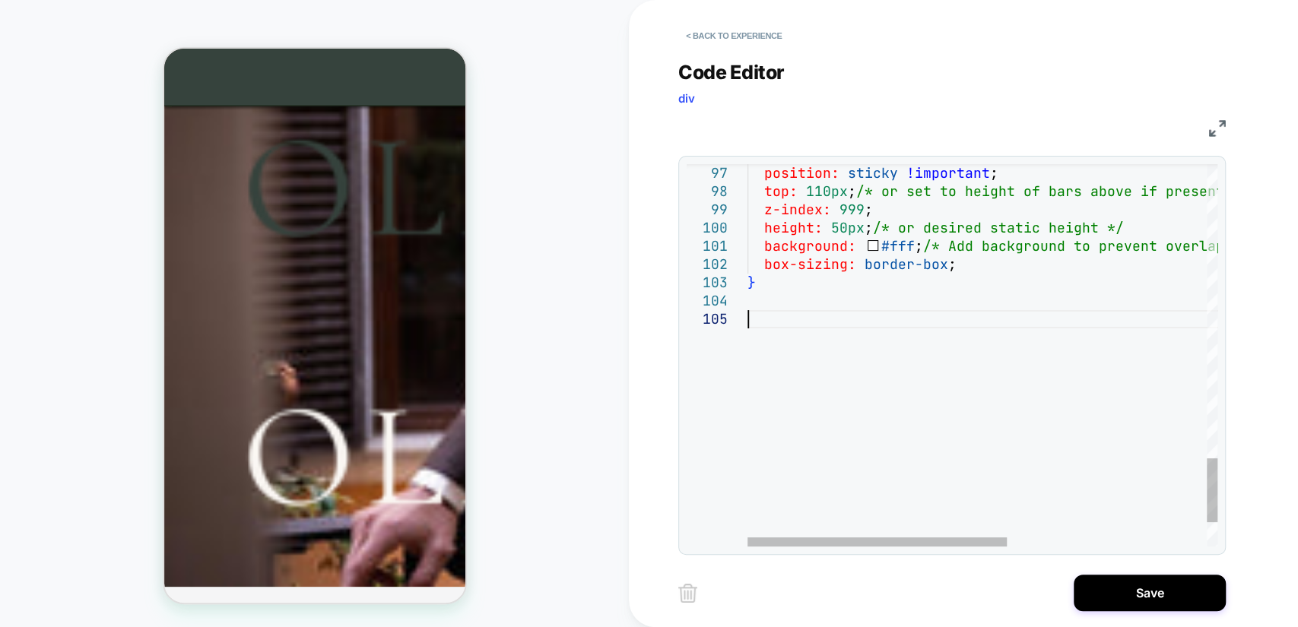
scroll to position [106, 0]
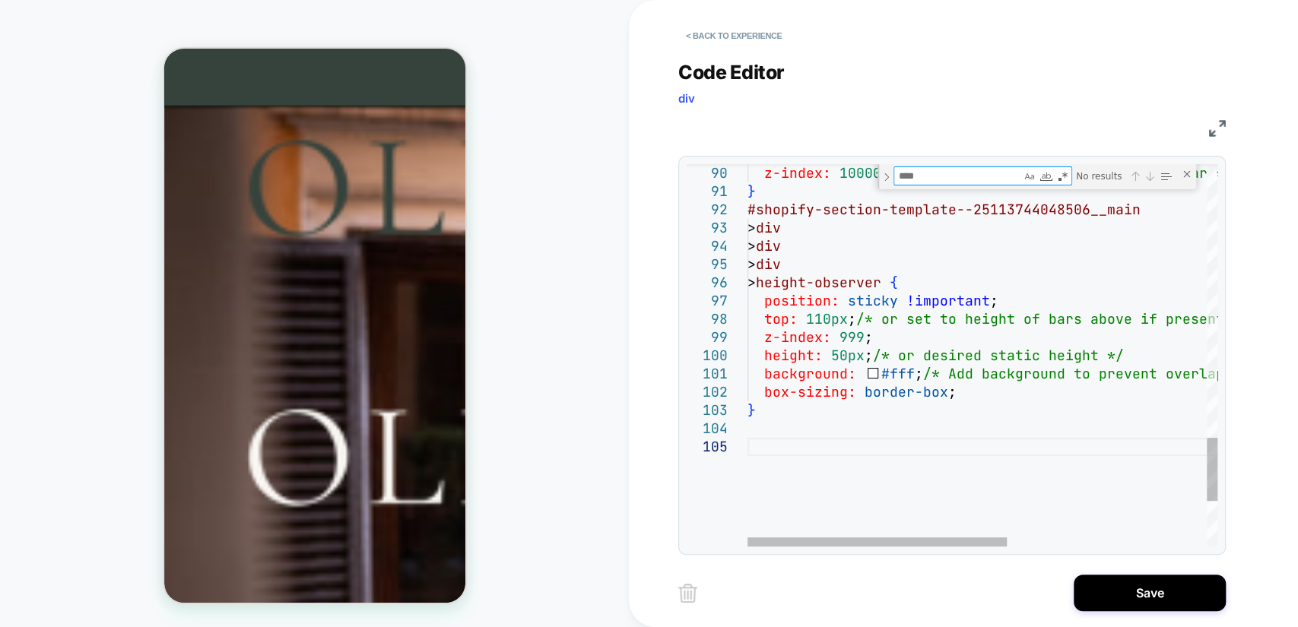
type textarea "**********"
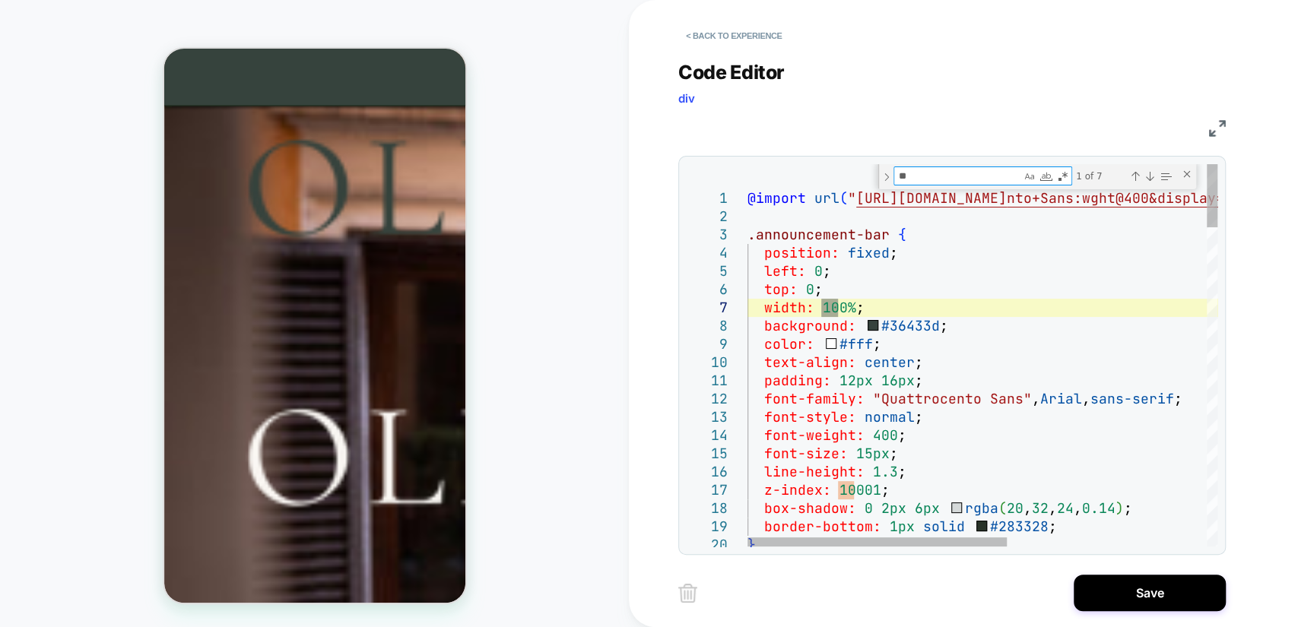
type textarea "***"
type textarea "**********"
type textarea "****"
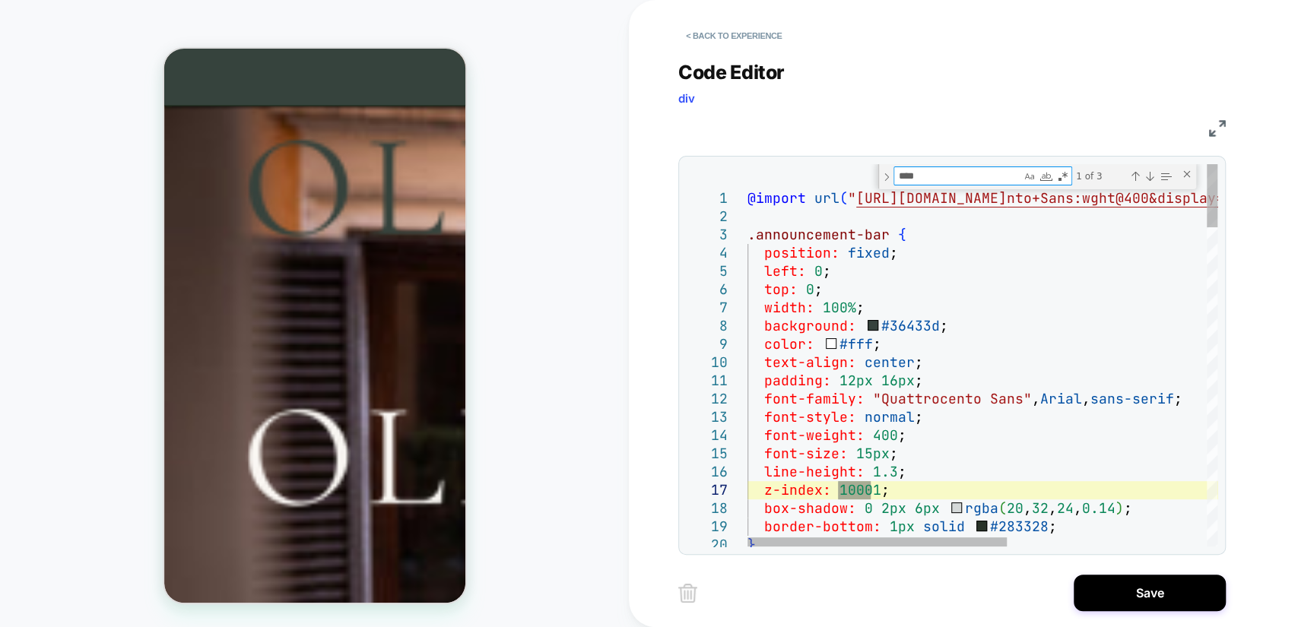
type textarea "**********"
type textarea "*****"
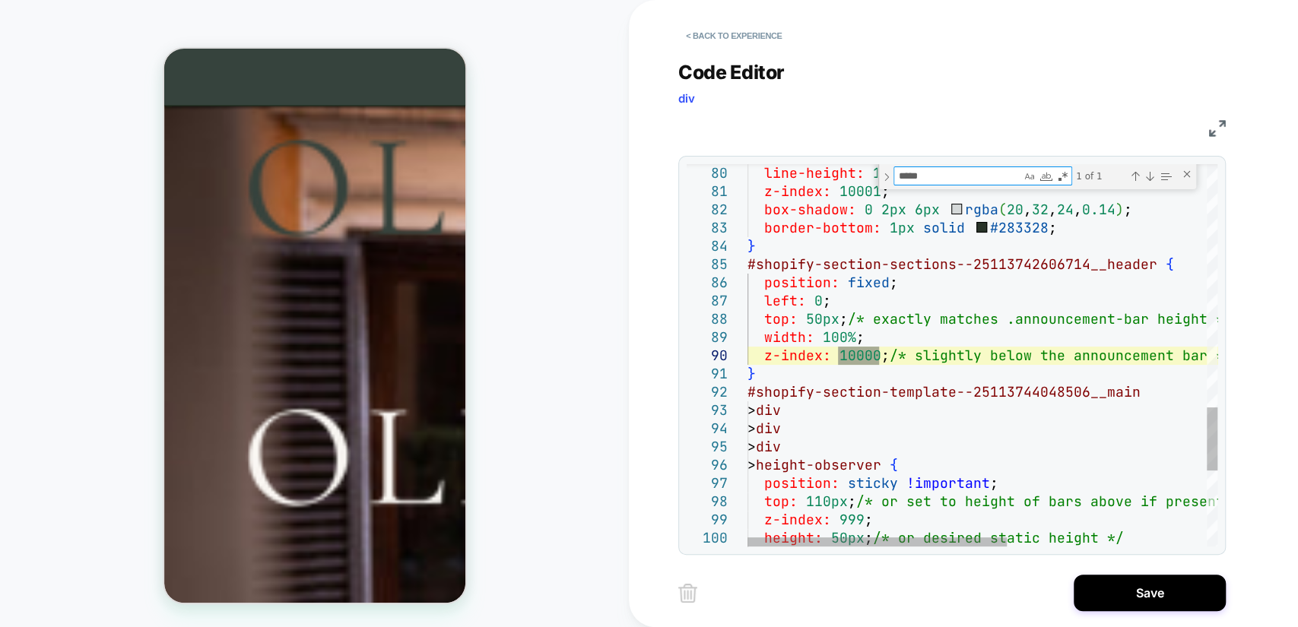
type textarea "**********"
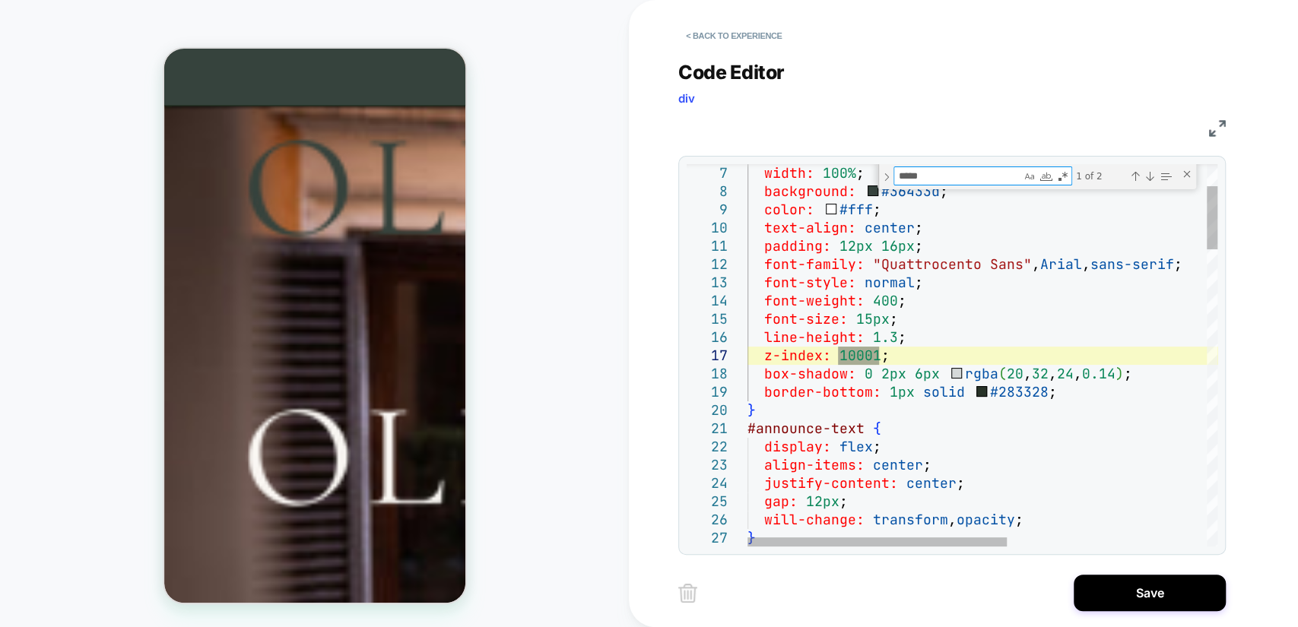
type textarea "****"
type textarea "**********"
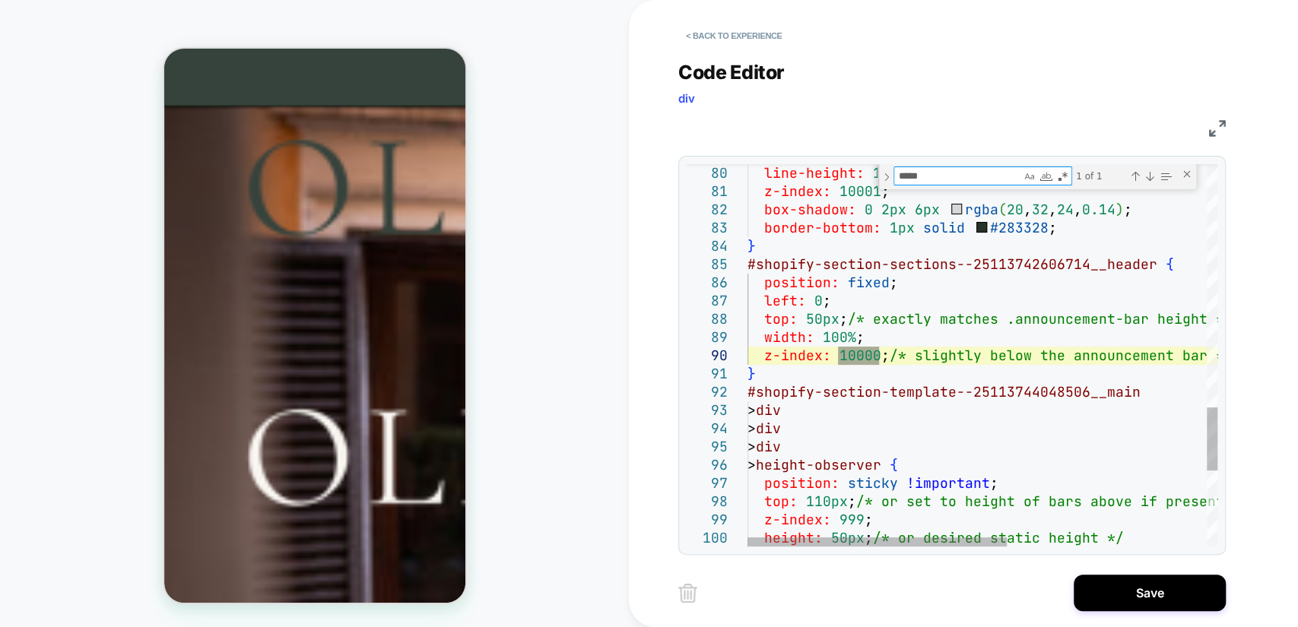
type textarea "*****"
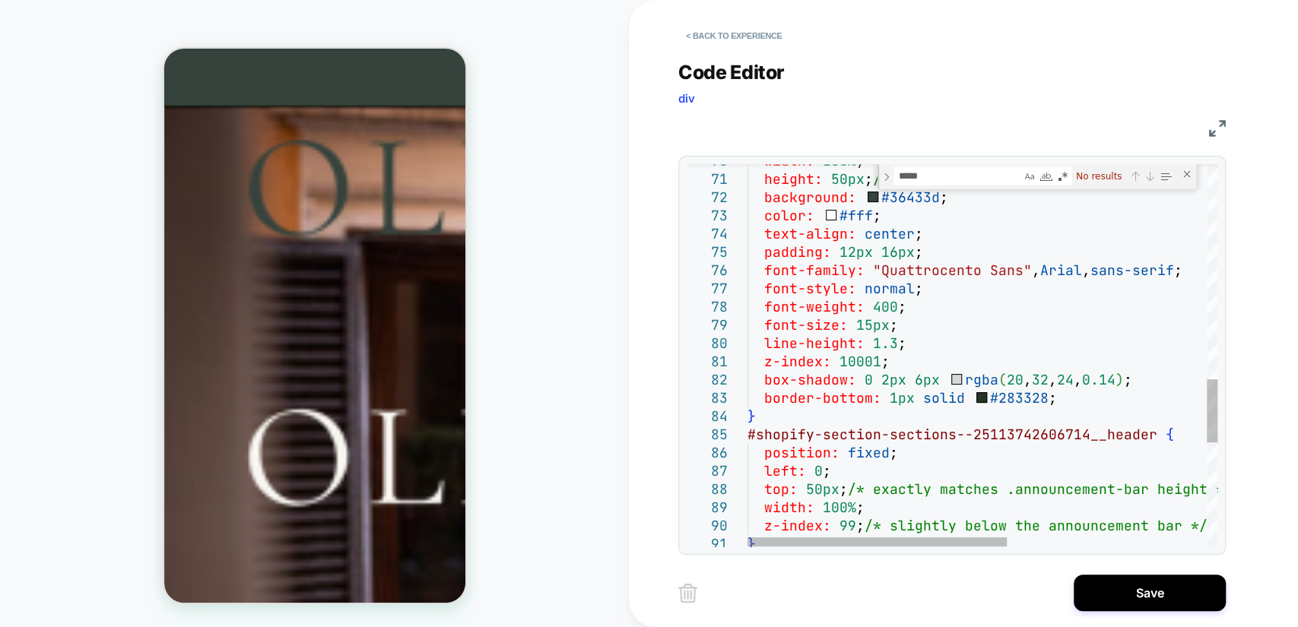
click at [876, 359] on div "} #shopify-section-sections--25113742606714__header { position: fixed ; left: 0…" at bounding box center [1163, 20] width 832 height 2305
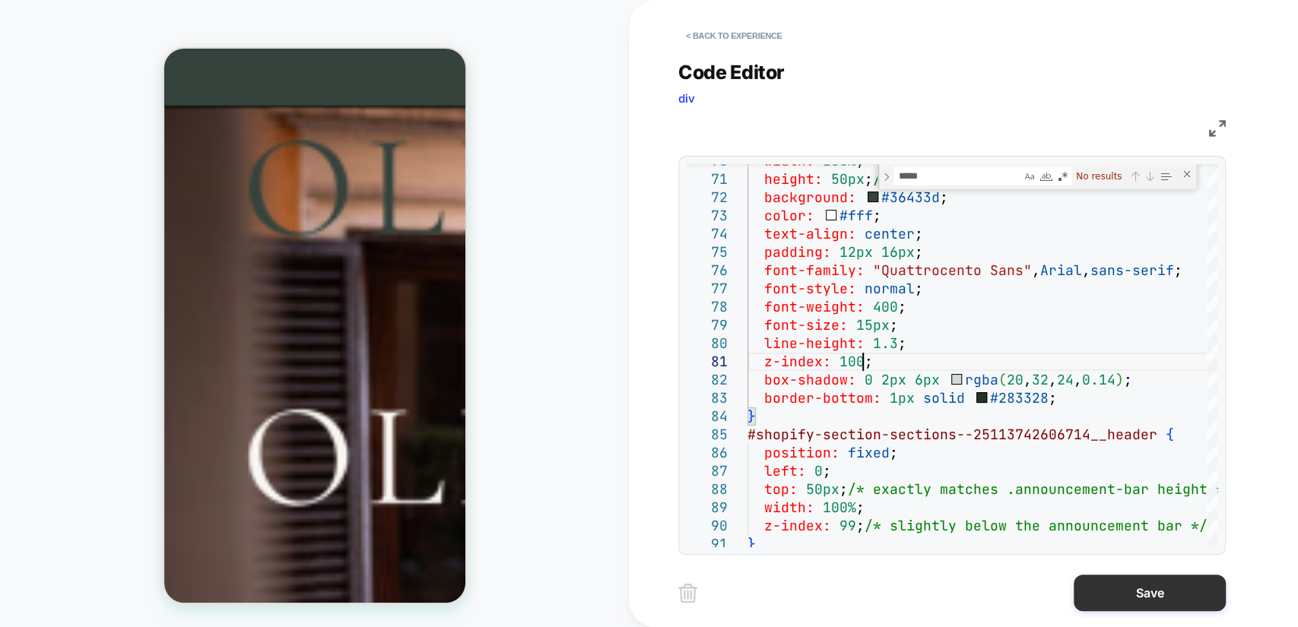
type textarea "**********"
click at [1171, 604] on button "Save" at bounding box center [1149, 593] width 152 height 36
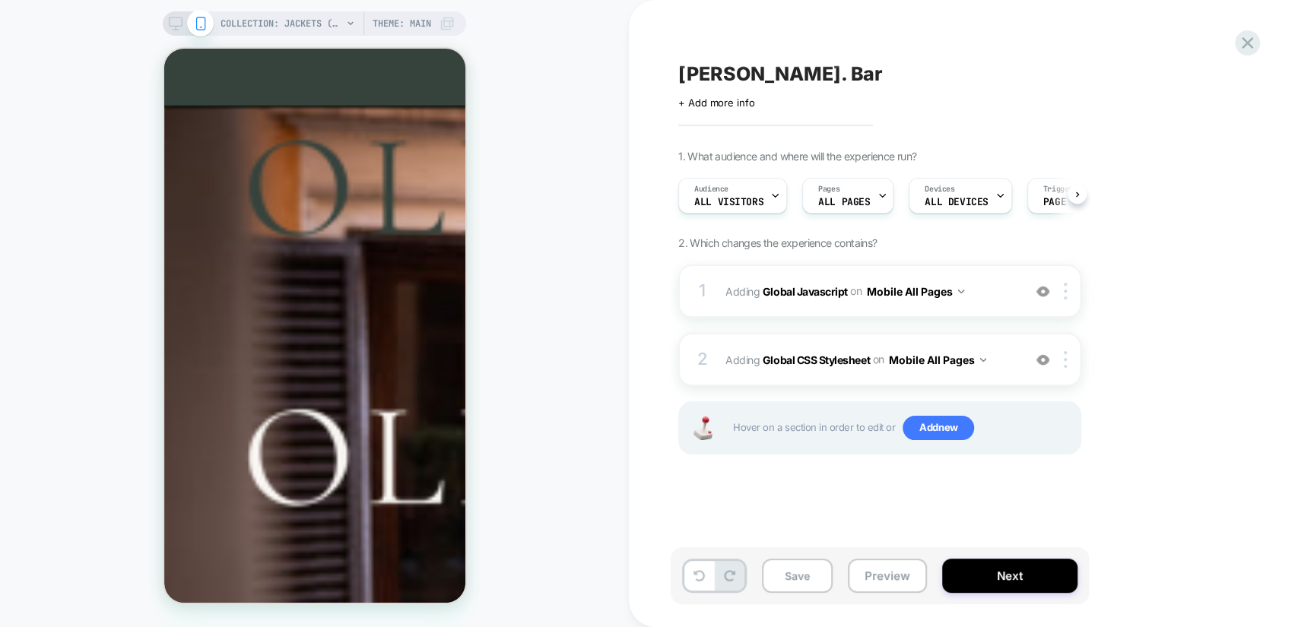
scroll to position [0, 0]
click at [812, 576] on button "Save" at bounding box center [797, 576] width 71 height 34
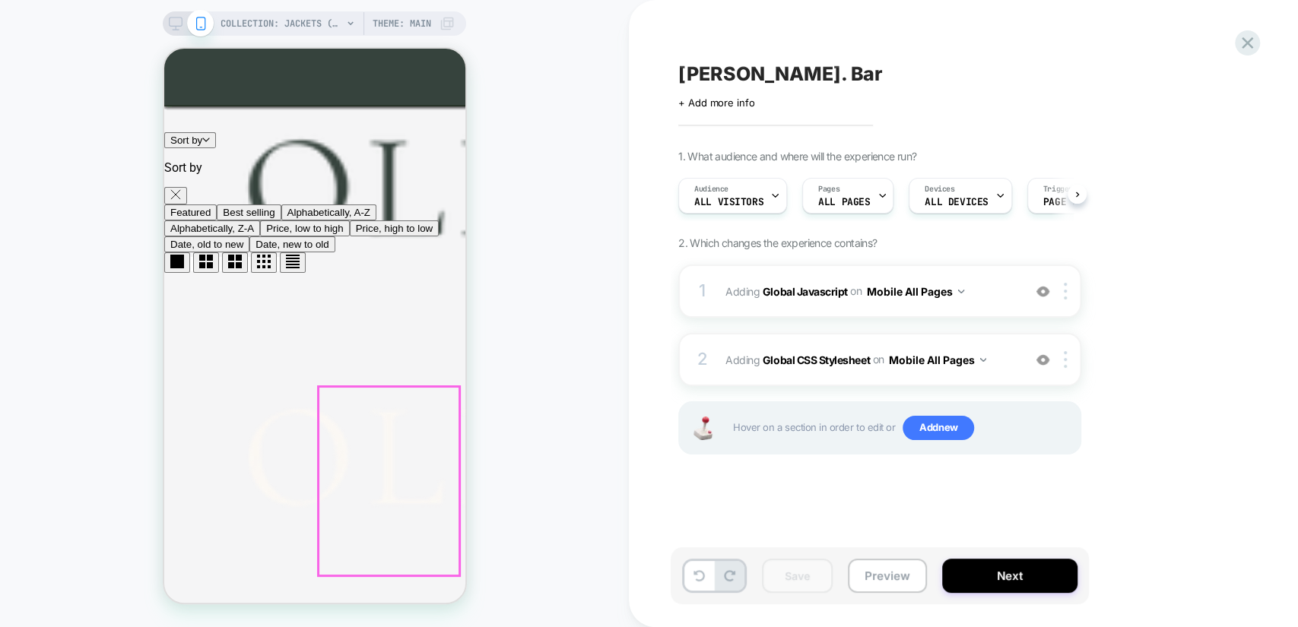
scroll to position [3654, 0]
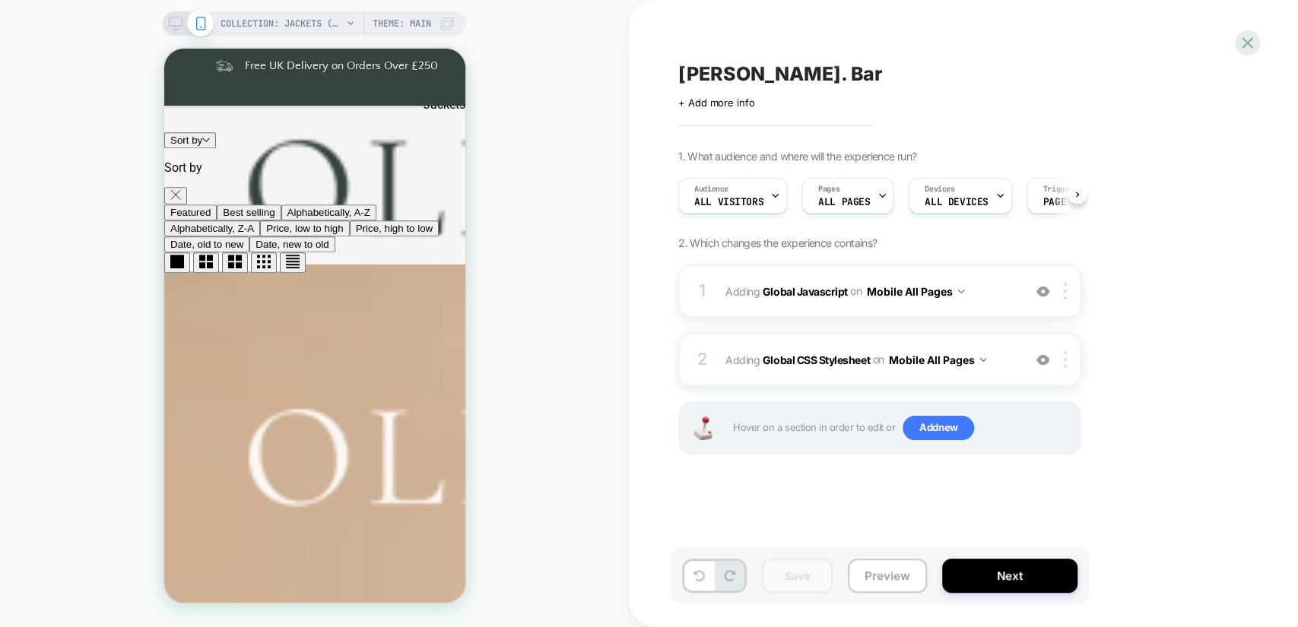
scroll to position [591, 0]
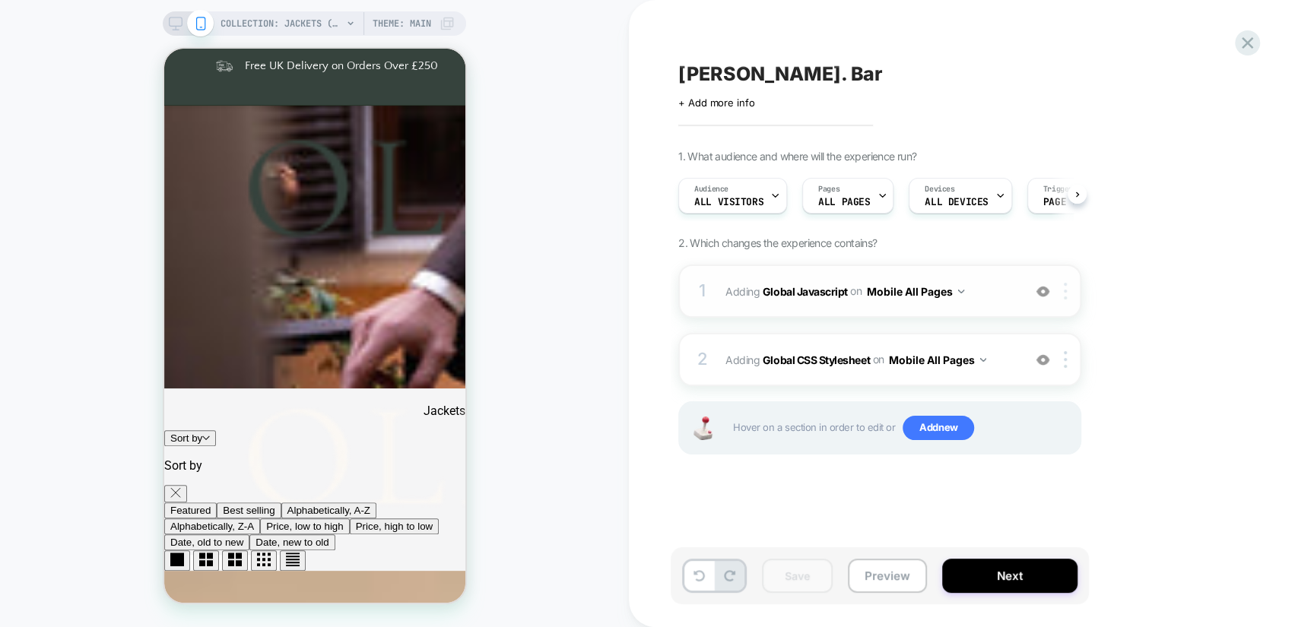
click at [1065, 293] on img at bounding box center [1064, 291] width 3 height 17
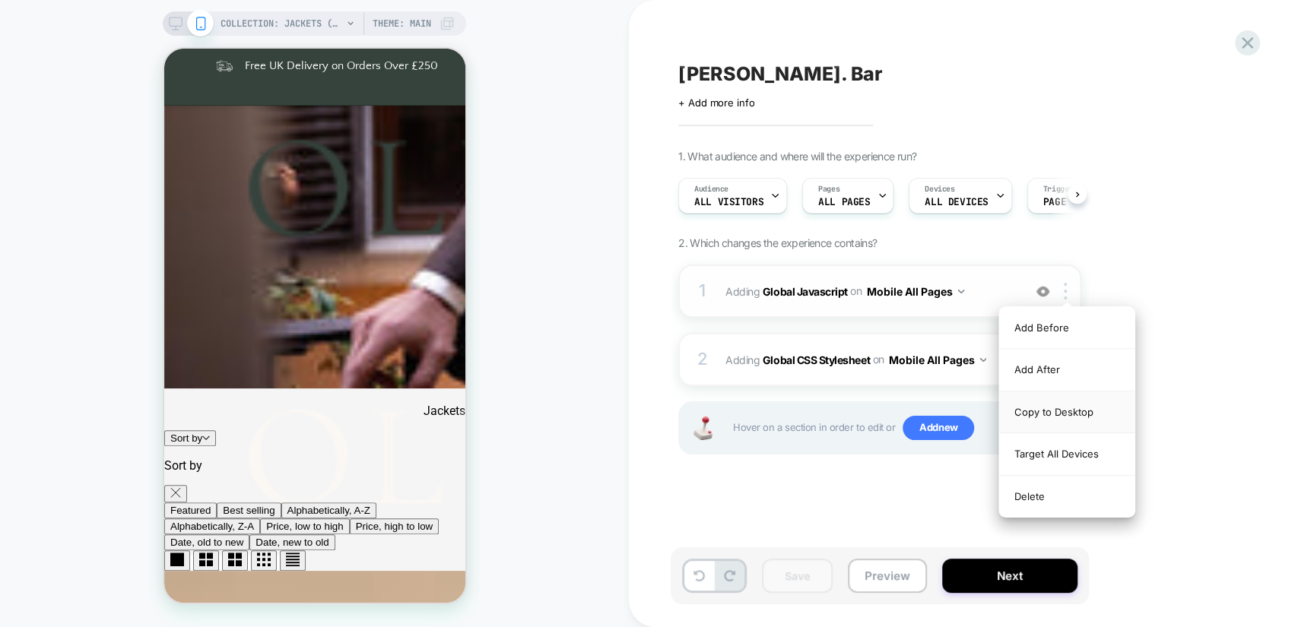
click at [1064, 408] on div "Copy to Desktop" at bounding box center [1066, 412] width 135 height 42
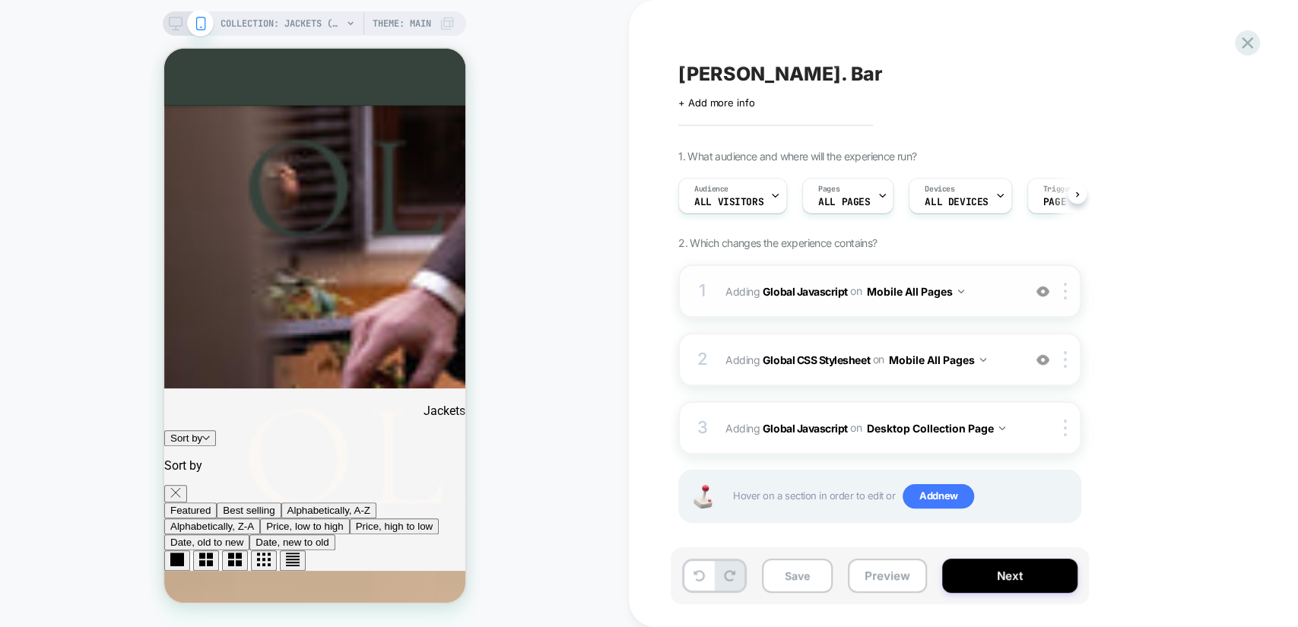
scroll to position [320, 0]
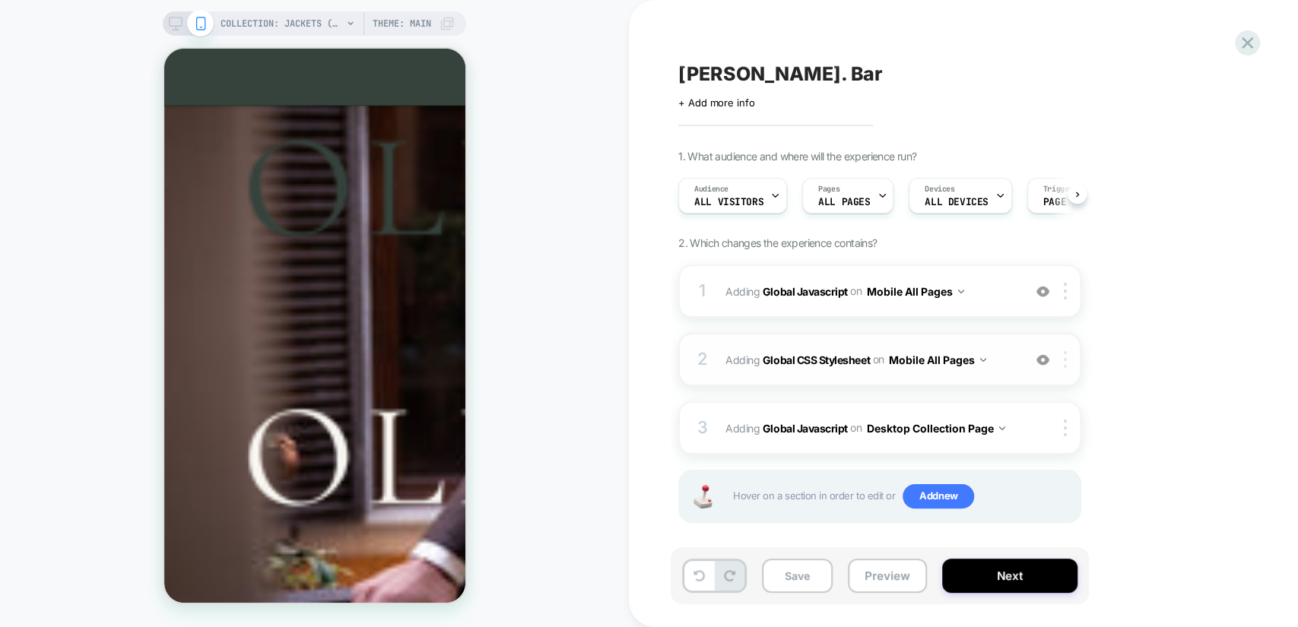
click at [1060, 363] on div at bounding box center [1067, 359] width 25 height 17
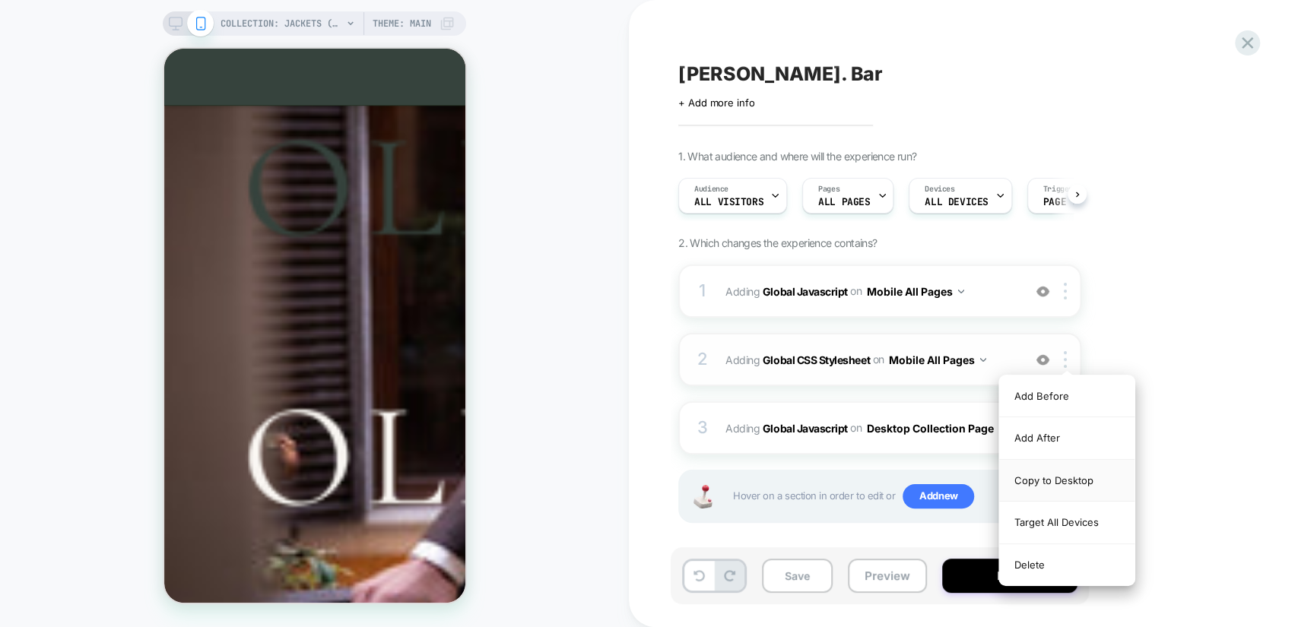
click at [1066, 472] on div "Copy to Desktop" at bounding box center [1066, 481] width 135 height 42
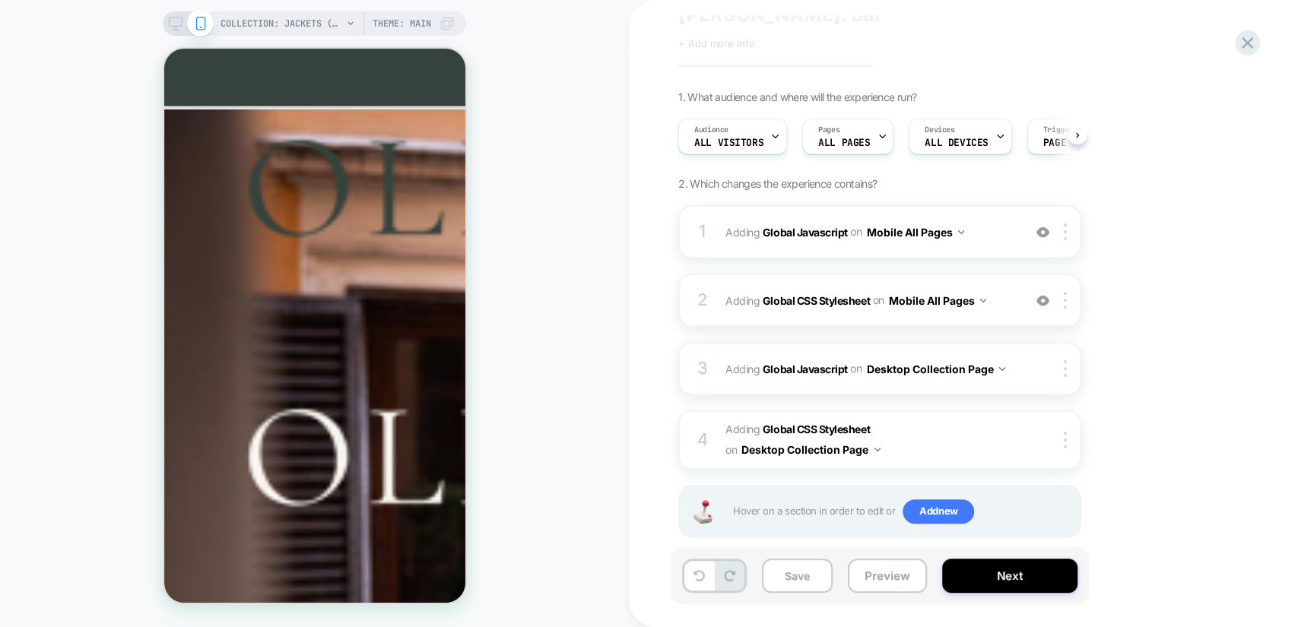
scroll to position [84, 0]
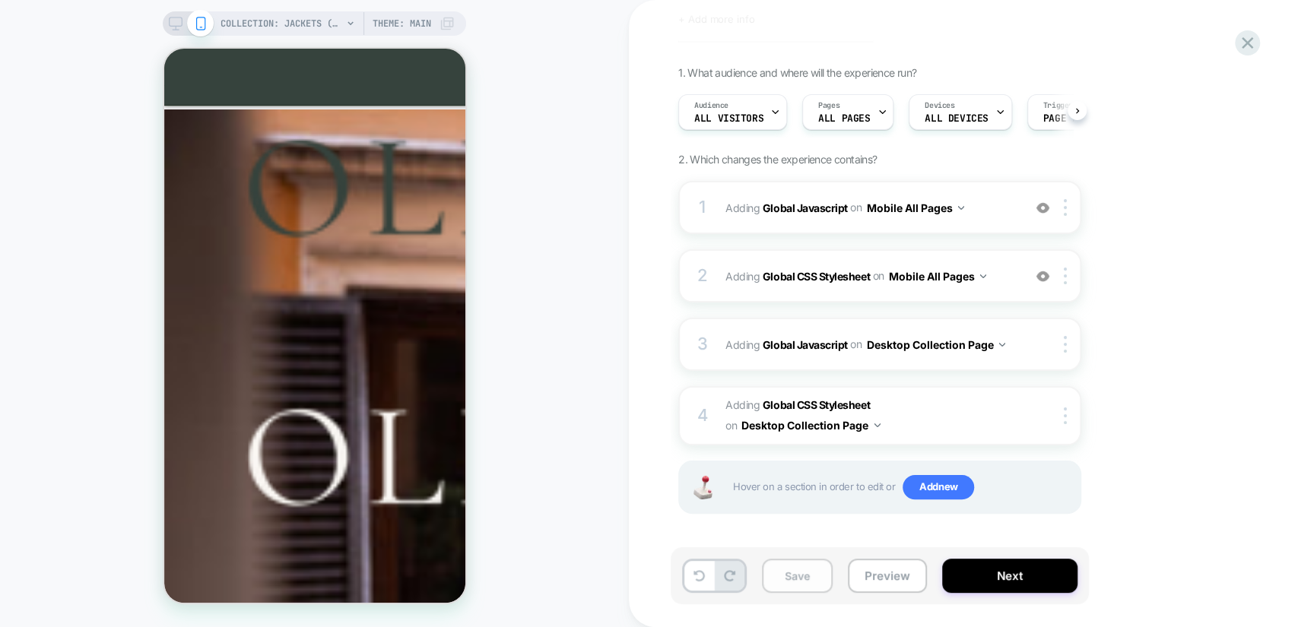
click at [795, 580] on button "Save" at bounding box center [797, 576] width 71 height 34
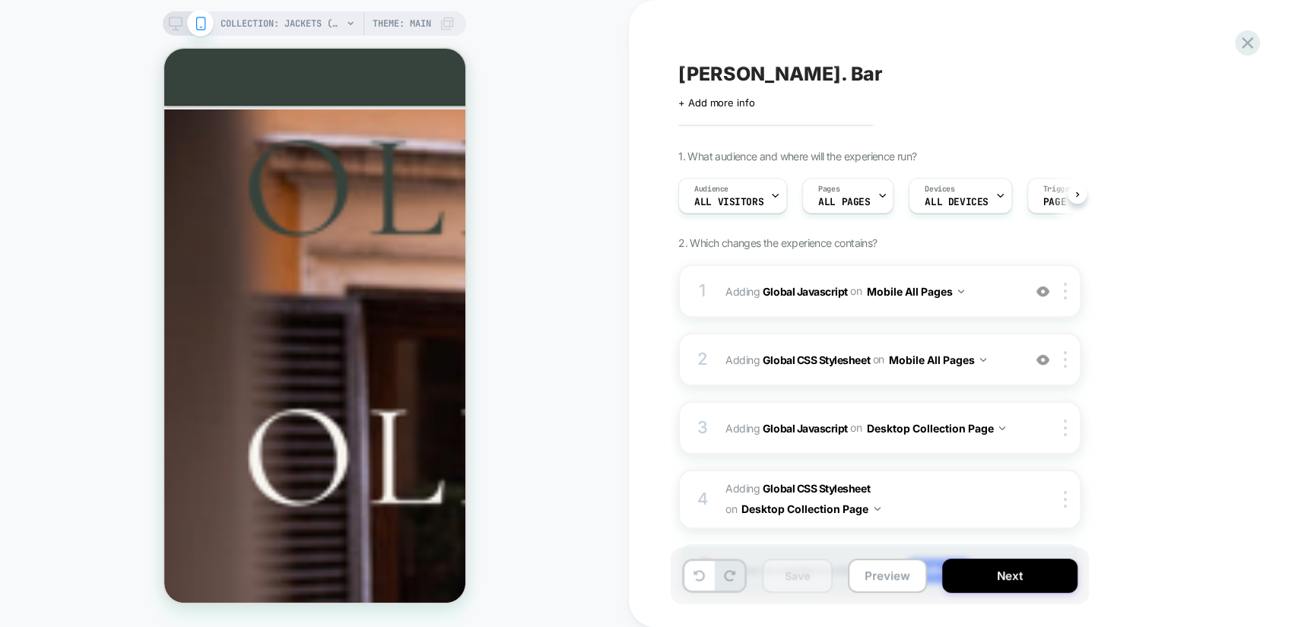
click at [176, 21] on icon at bounding box center [176, 24] width 14 height 14
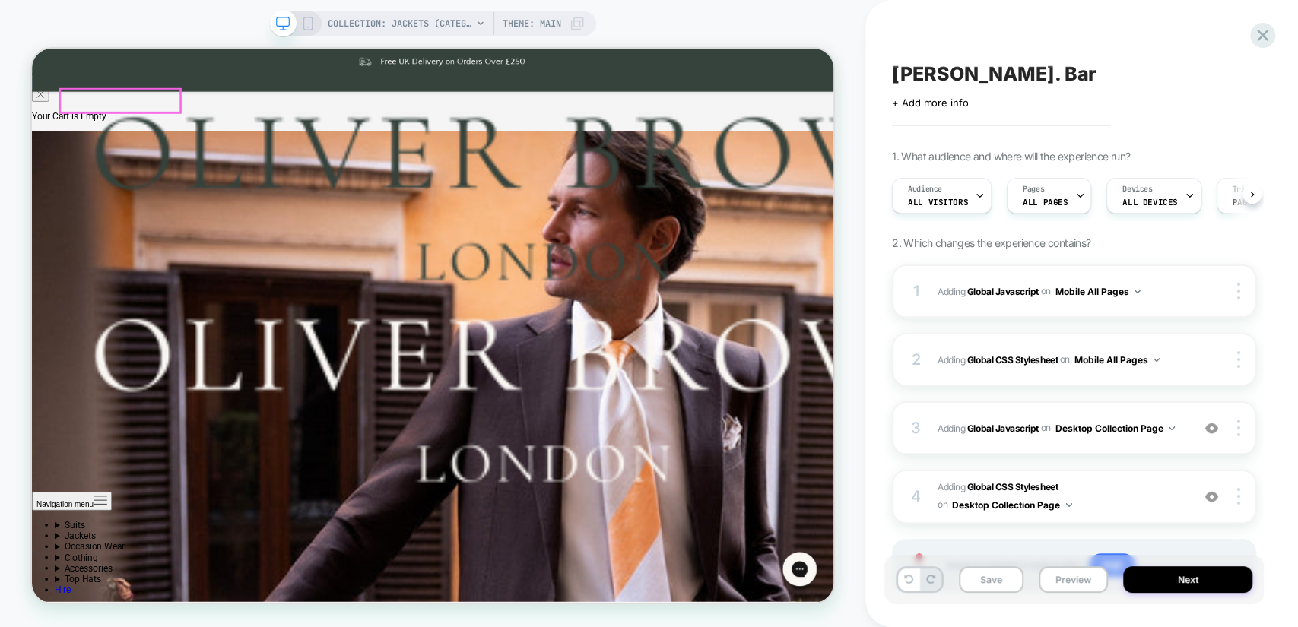
click at [173, 124] on img at bounding box center [716, 234] width 1368 height 266
click at [188, 107] on div at bounding box center [150, 118] width 160 height 31
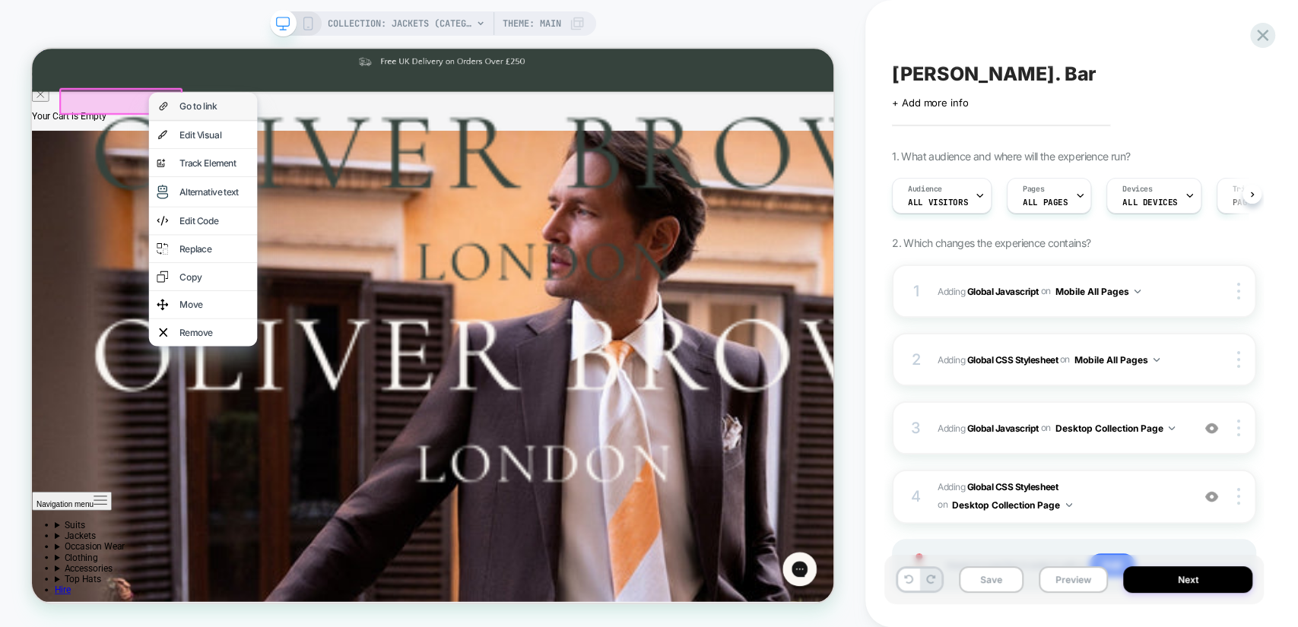
click at [235, 133] on div "Go to link" at bounding box center [275, 125] width 93 height 15
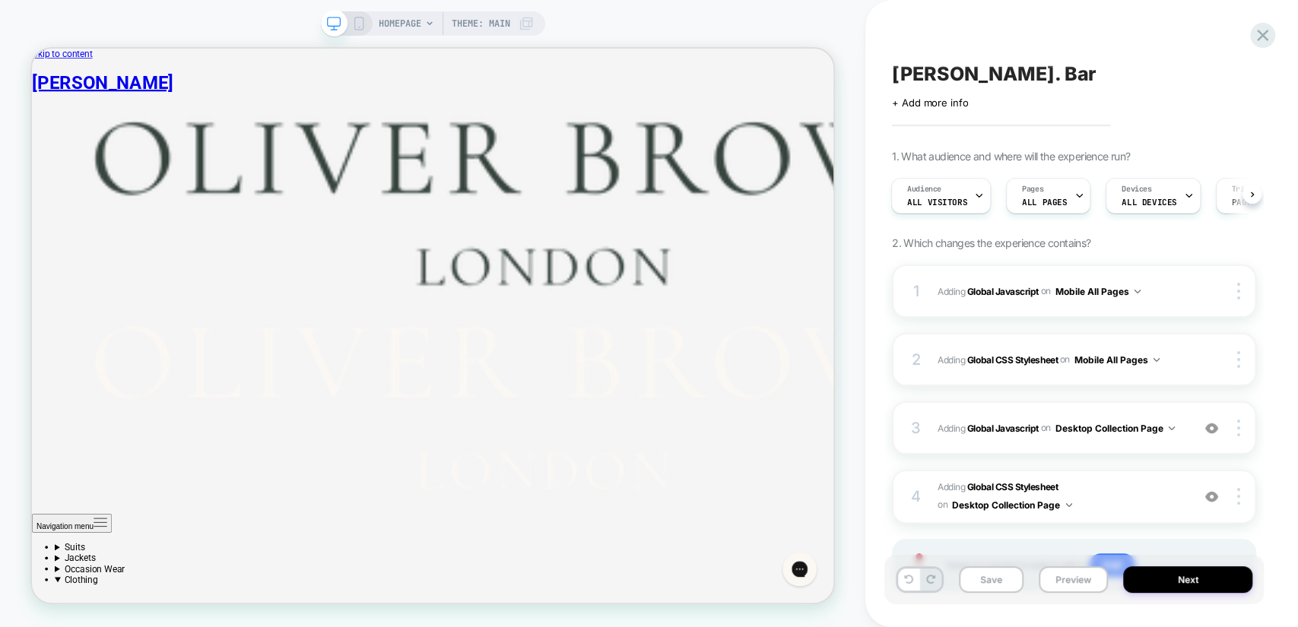
click at [406, 23] on span "HOMEPAGE" at bounding box center [400, 23] width 43 height 24
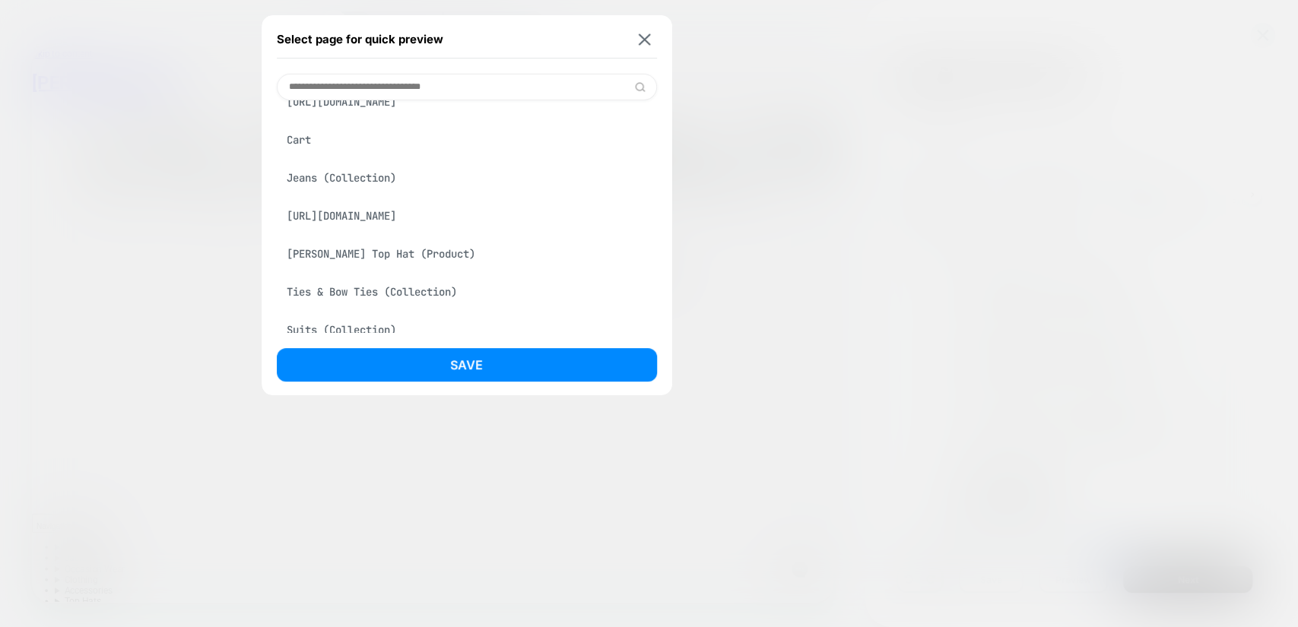
scroll to position [197, 0]
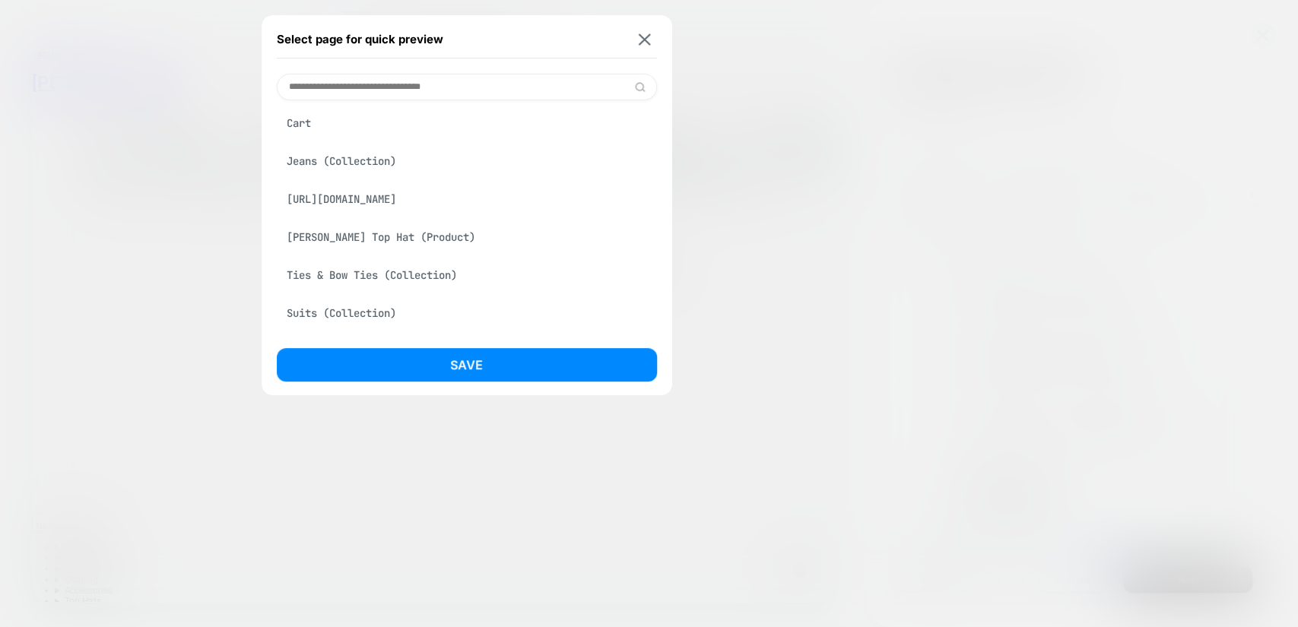
click at [367, 252] on div "Hetherington Top Hat (Product)" at bounding box center [467, 237] width 380 height 29
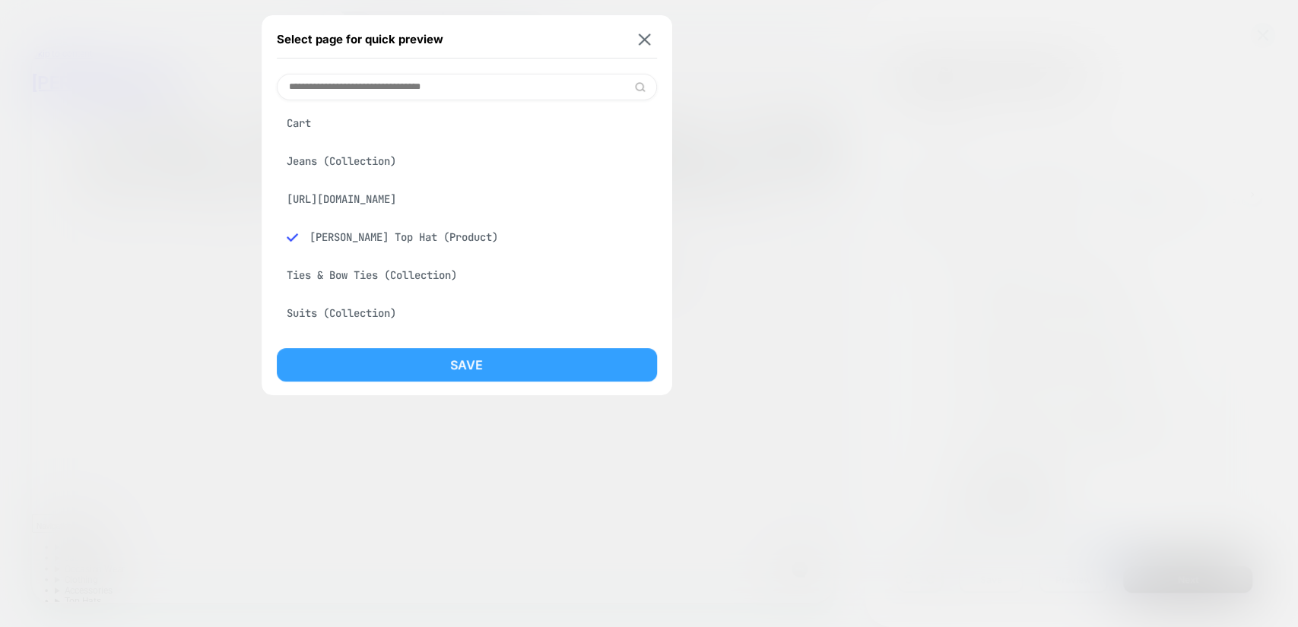
click at [444, 353] on button "Save" at bounding box center [467, 364] width 380 height 33
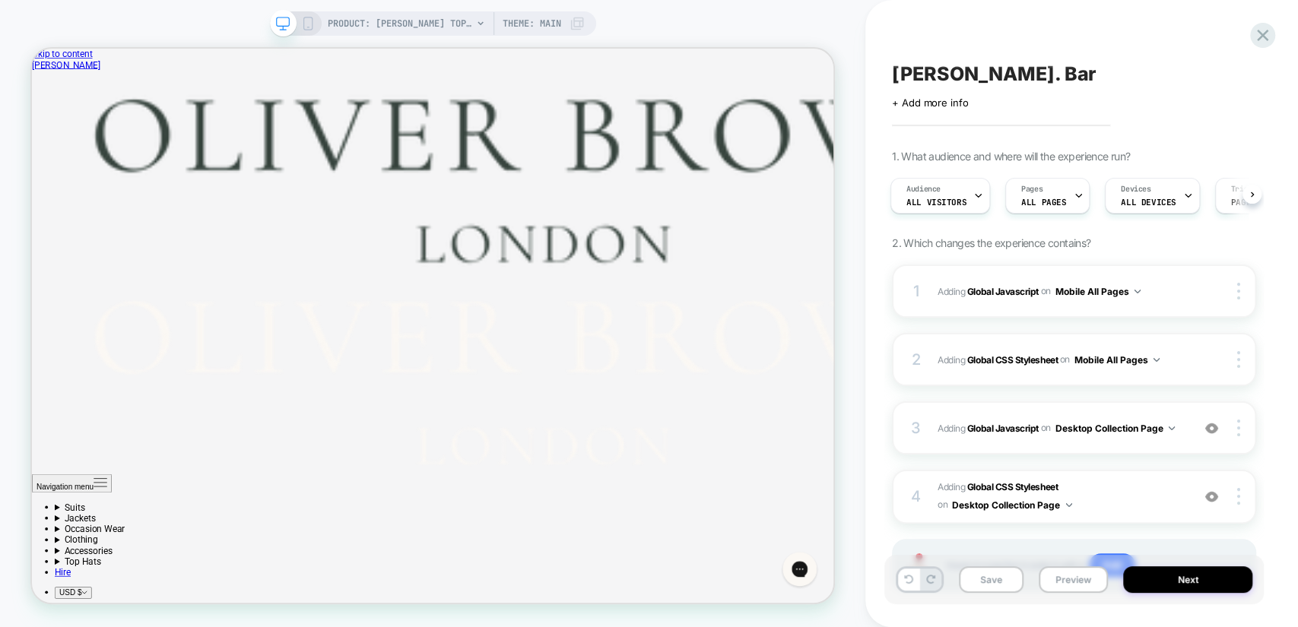
scroll to position [0, 0]
click at [1152, 426] on button "Desktop Collection Page" at bounding box center [1114, 428] width 120 height 19
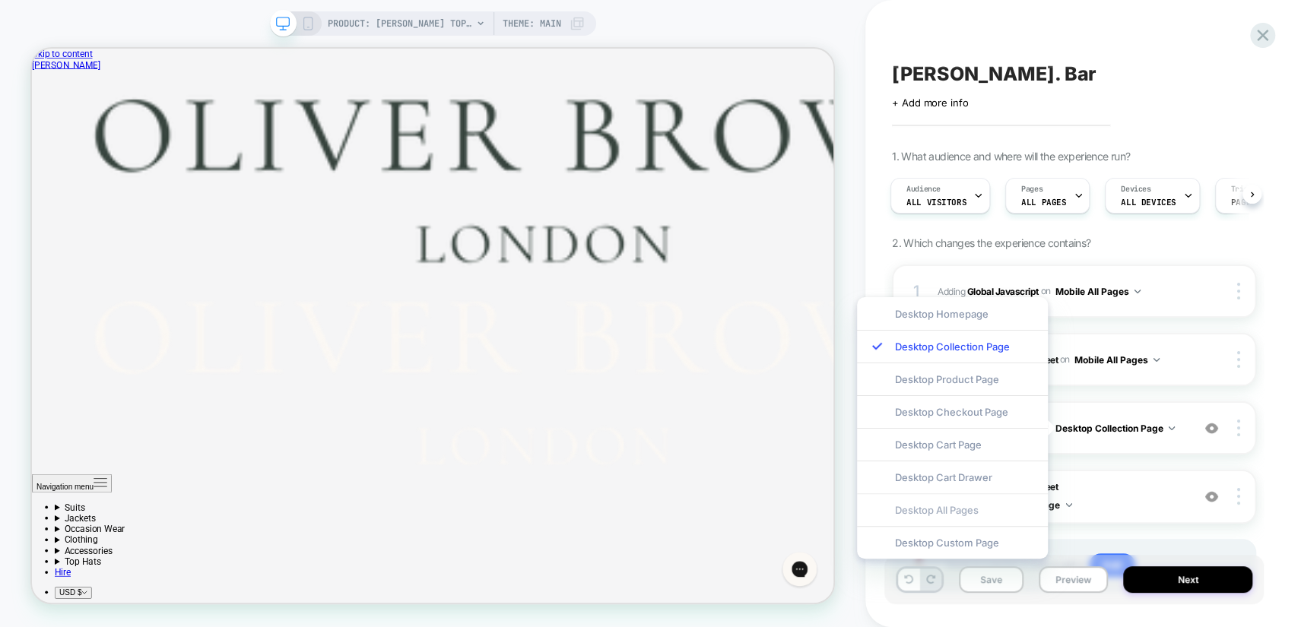
click at [962, 501] on div "Desktop All Pages" at bounding box center [952, 509] width 191 height 33
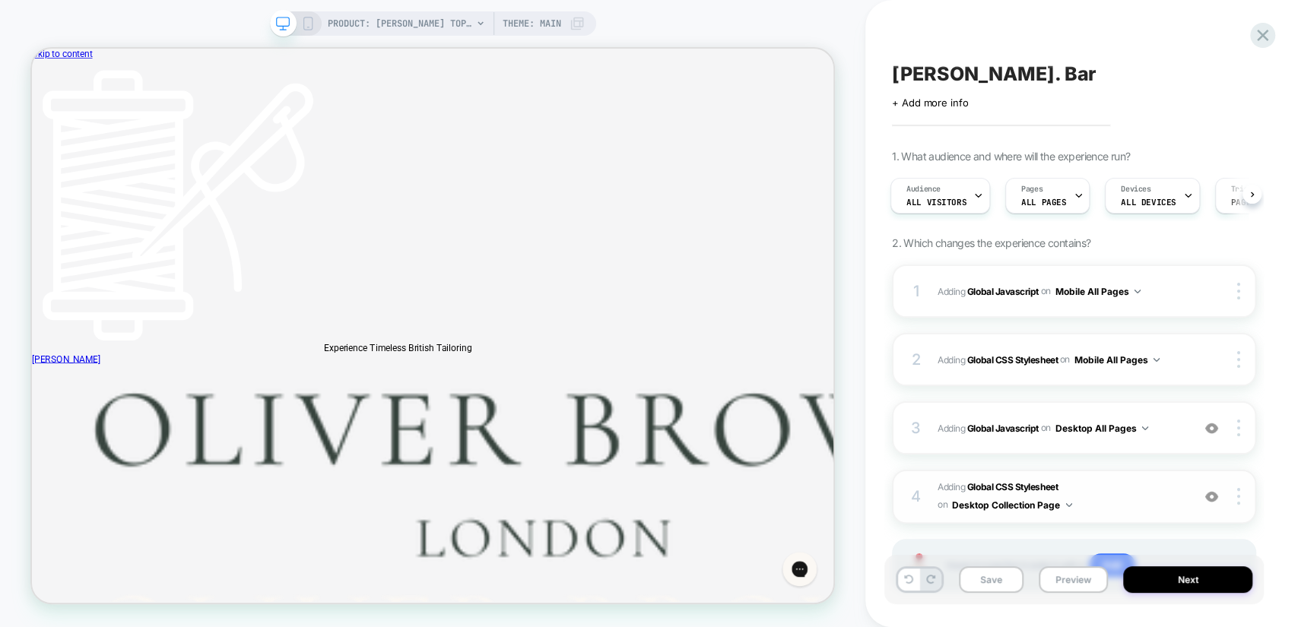
click at [1053, 503] on button "Desktop Collection Page" at bounding box center [1012, 505] width 120 height 19
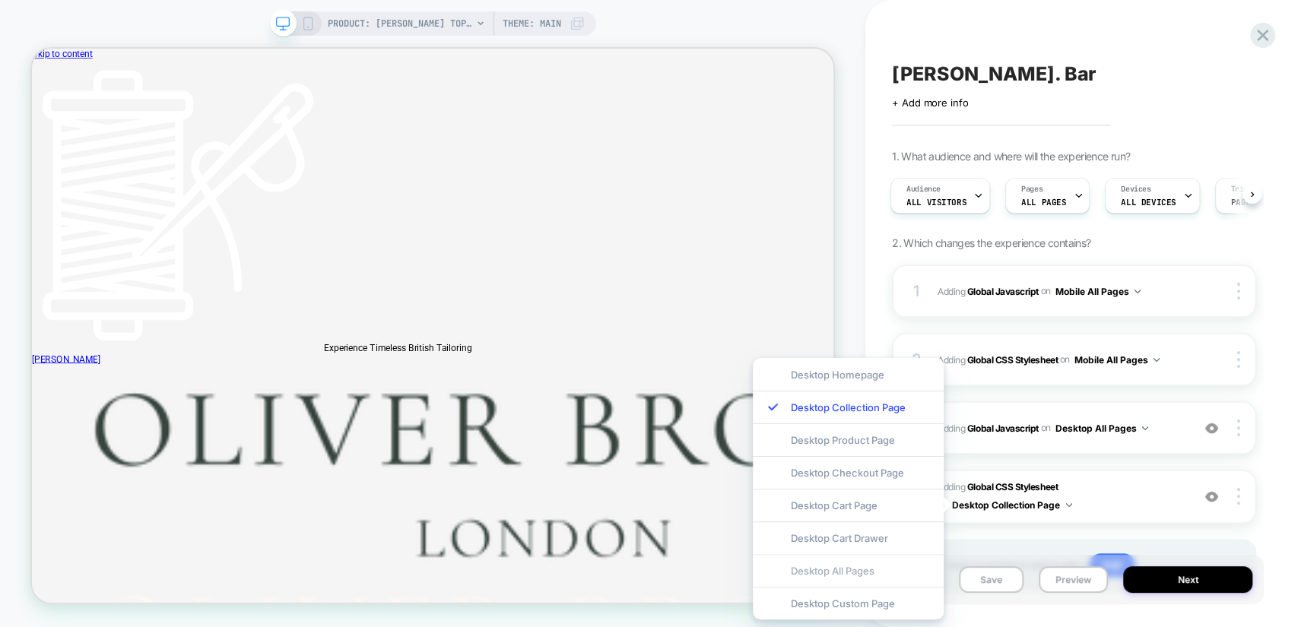
click at [882, 569] on div "Desktop All Pages" at bounding box center [848, 570] width 191 height 33
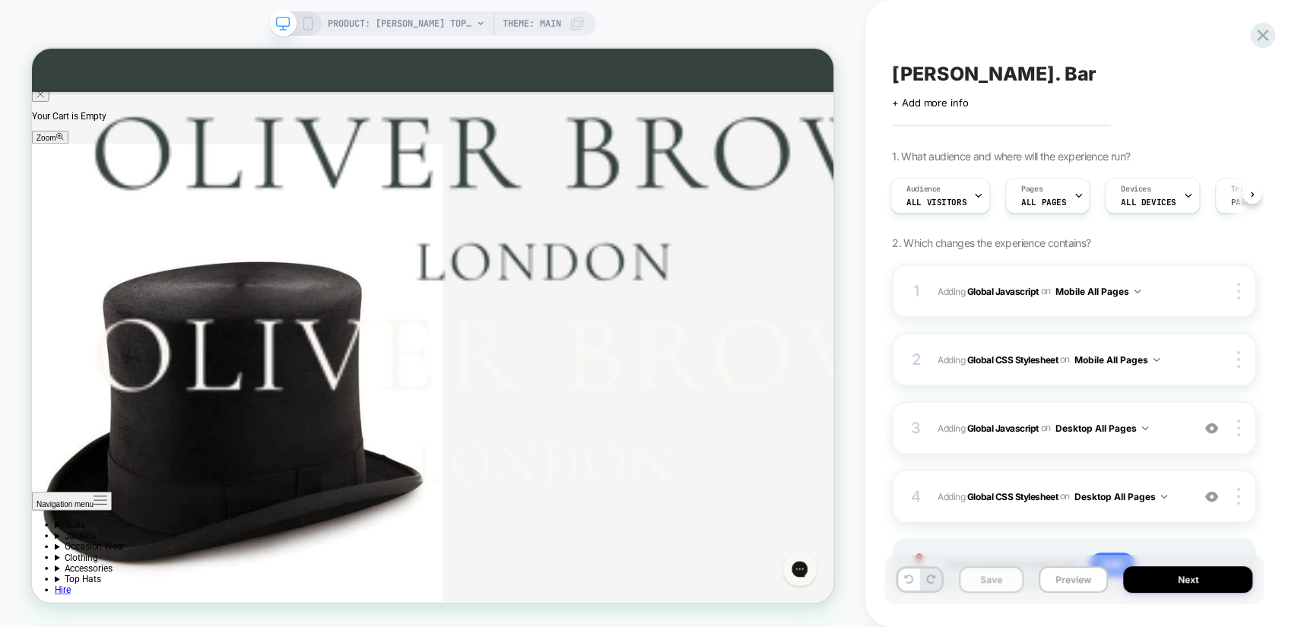
click at [1003, 582] on button "Save" at bounding box center [991, 579] width 65 height 27
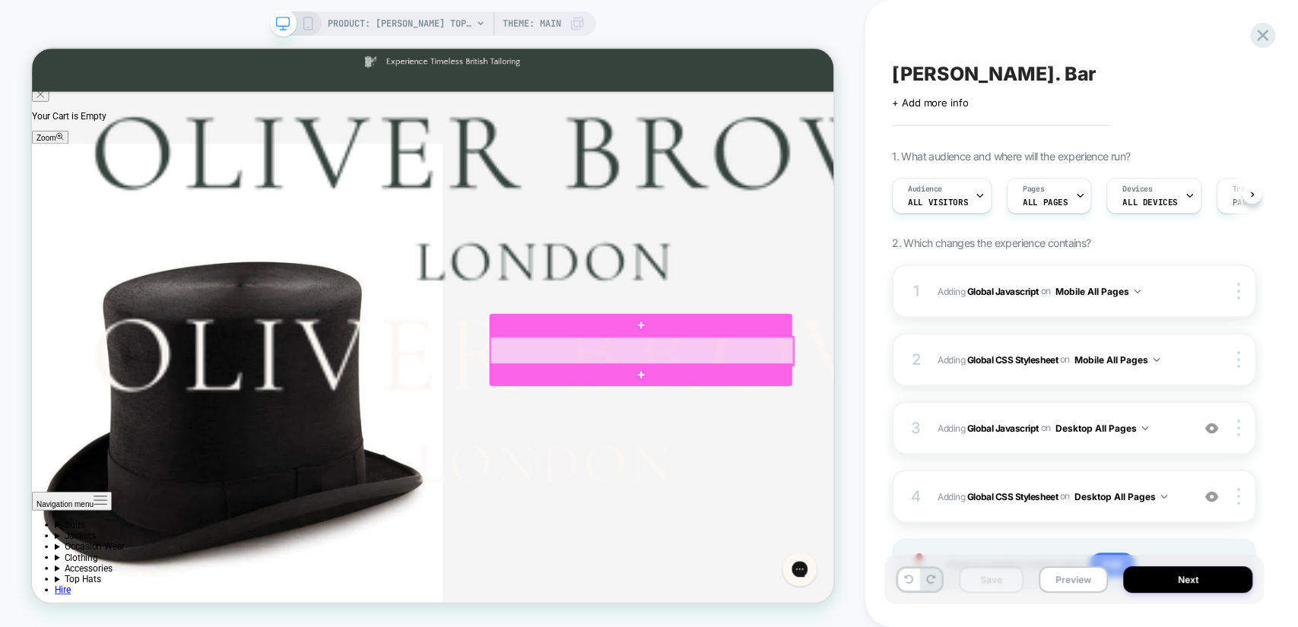
click at [836, 442] on div at bounding box center [845, 451] width 404 height 37
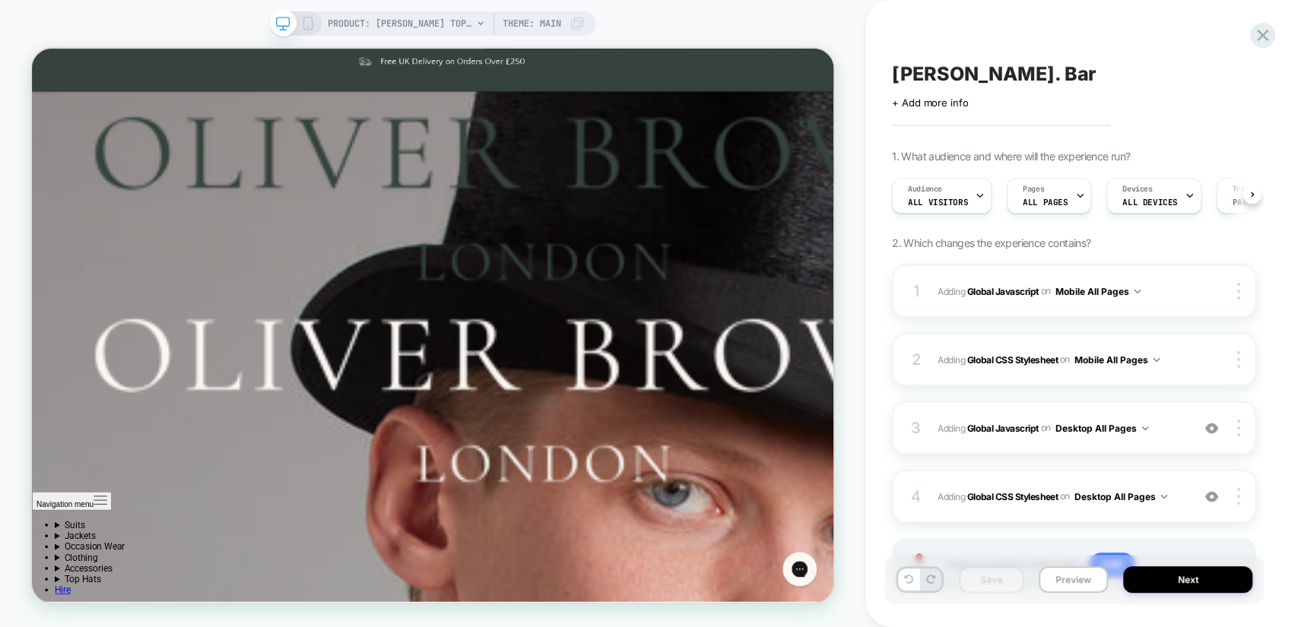
scroll to position [985, 0]
